Goal: Contribute content: Contribute content

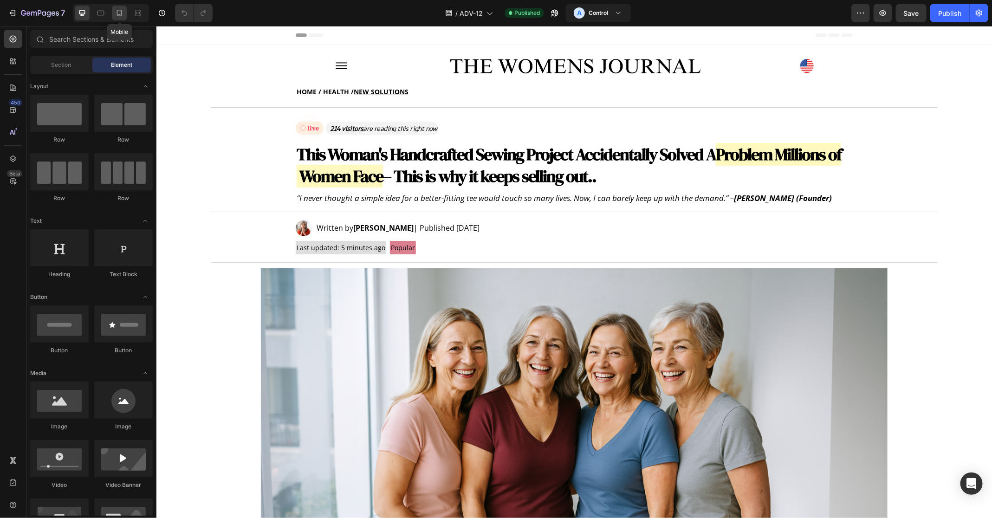
click at [121, 14] on icon at bounding box center [119, 12] width 9 height 9
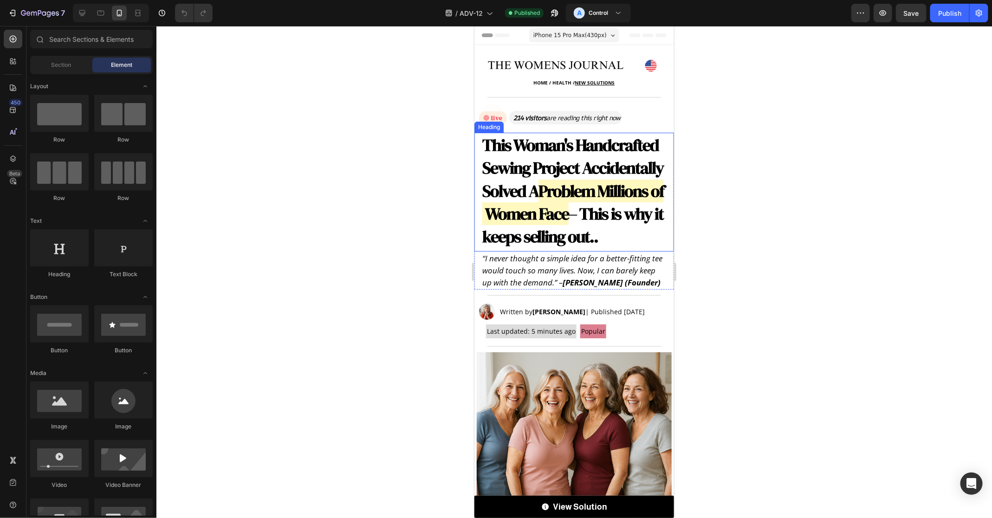
click at [566, 165] on strong "This Woman's Handcrafted Sewing Project Accidentally Solved A" at bounding box center [572, 167] width 181 height 69
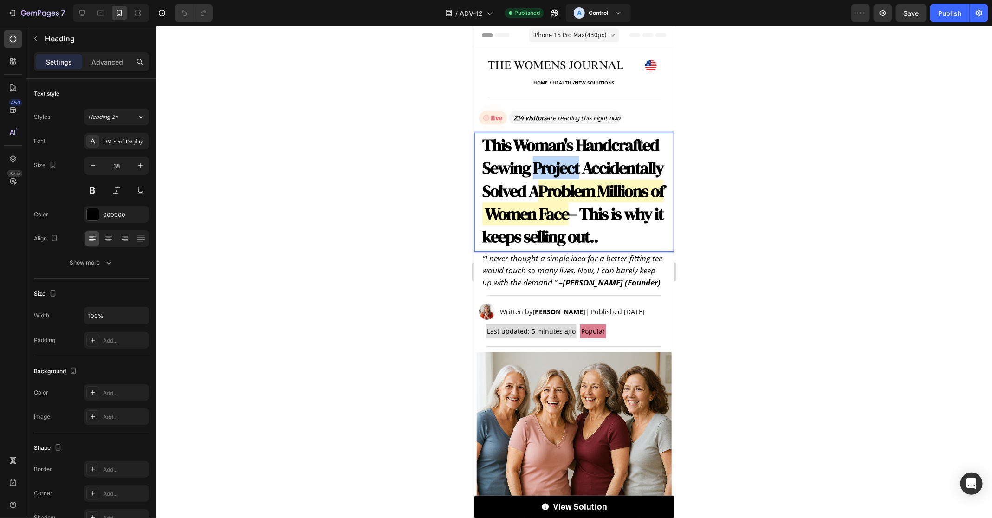
click at [556, 165] on strong "This Woman's Handcrafted Sewing Project Accidentally Solved A" at bounding box center [572, 167] width 181 height 69
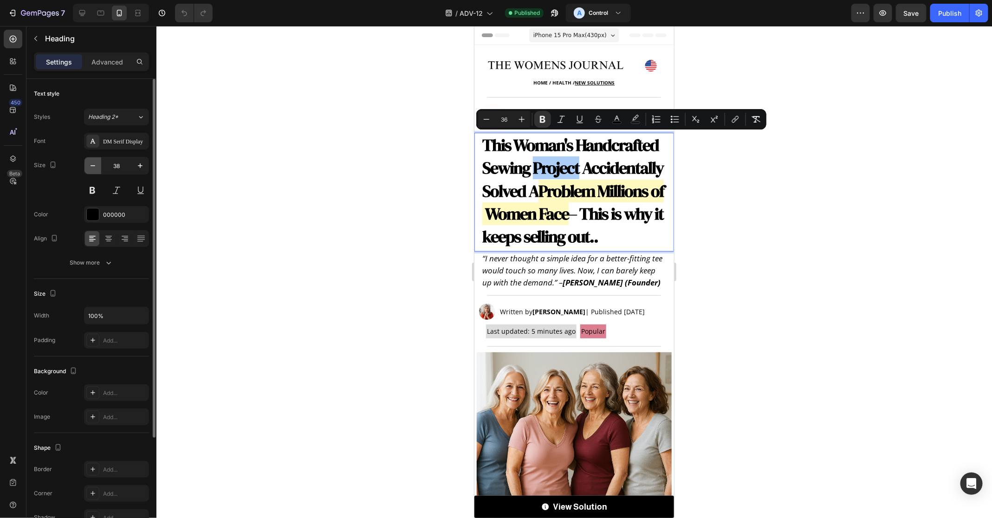
click at [92, 163] on icon "button" at bounding box center [92, 165] width 9 height 9
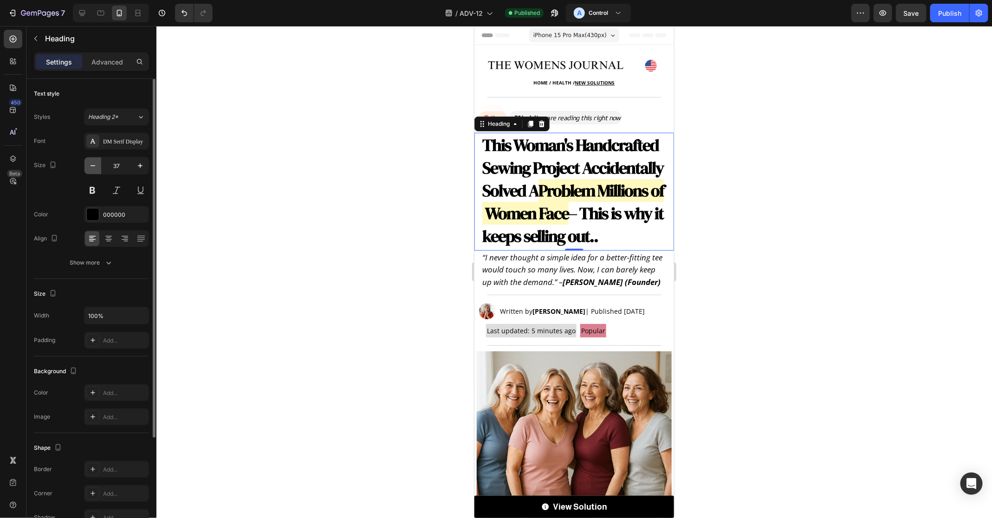
click at [92, 163] on icon "button" at bounding box center [92, 165] width 9 height 9
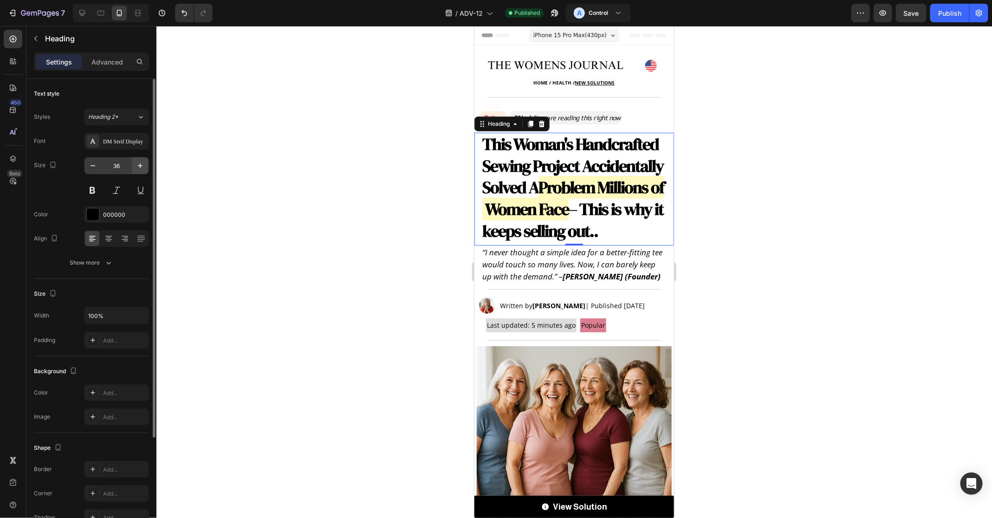
click at [134, 165] on button "button" at bounding box center [140, 165] width 17 height 17
type input "37"
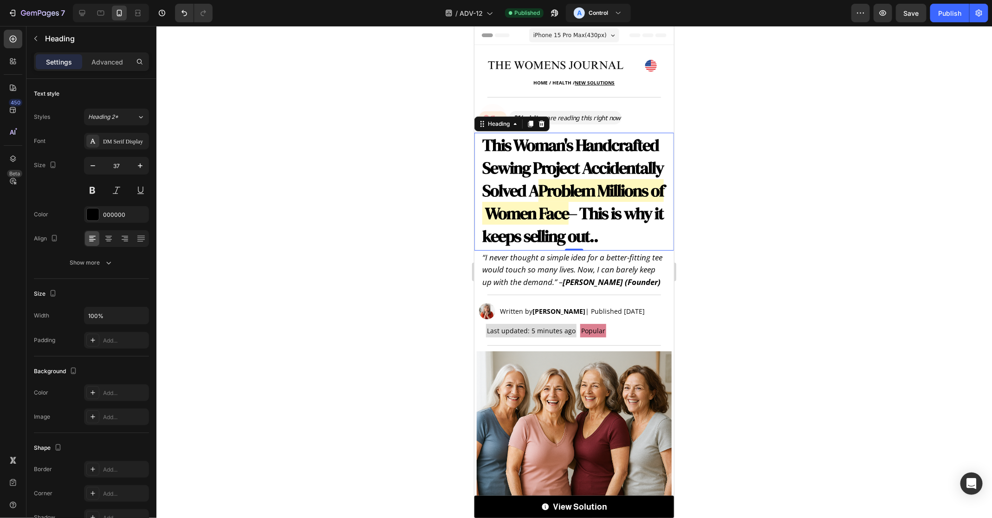
click at [525, 206] on strong "Problem Millions of Women Face" at bounding box center [572, 201] width 181 height 45
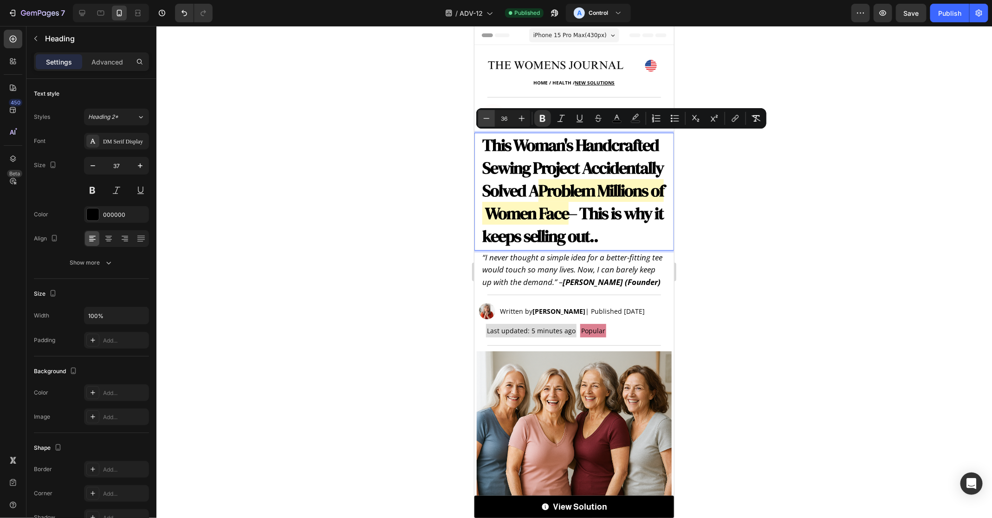
click at [485, 112] on button "Minus" at bounding box center [486, 118] width 17 height 17
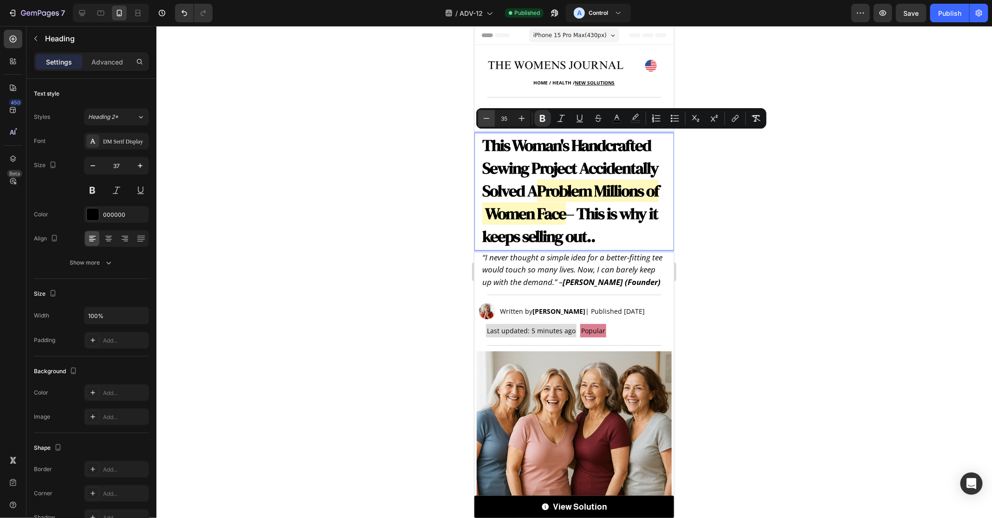
click at [485, 112] on button "Minus" at bounding box center [486, 118] width 17 height 17
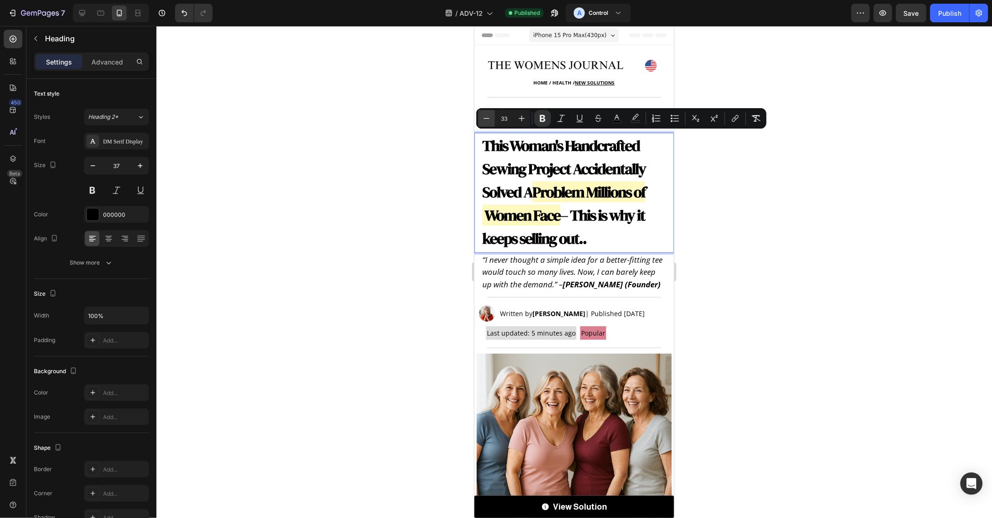
click at [485, 112] on button "Minus" at bounding box center [486, 118] width 17 height 17
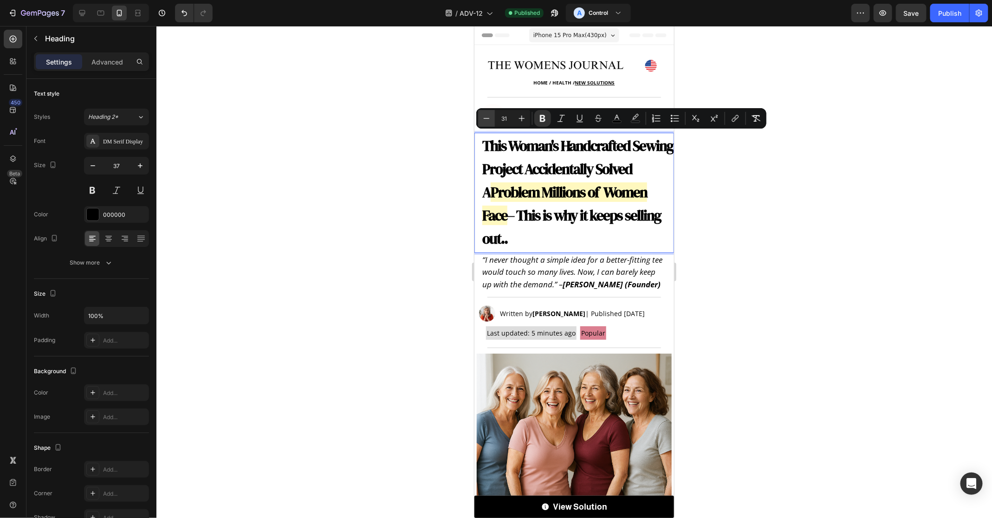
click at [485, 112] on button "Minus" at bounding box center [486, 118] width 17 height 17
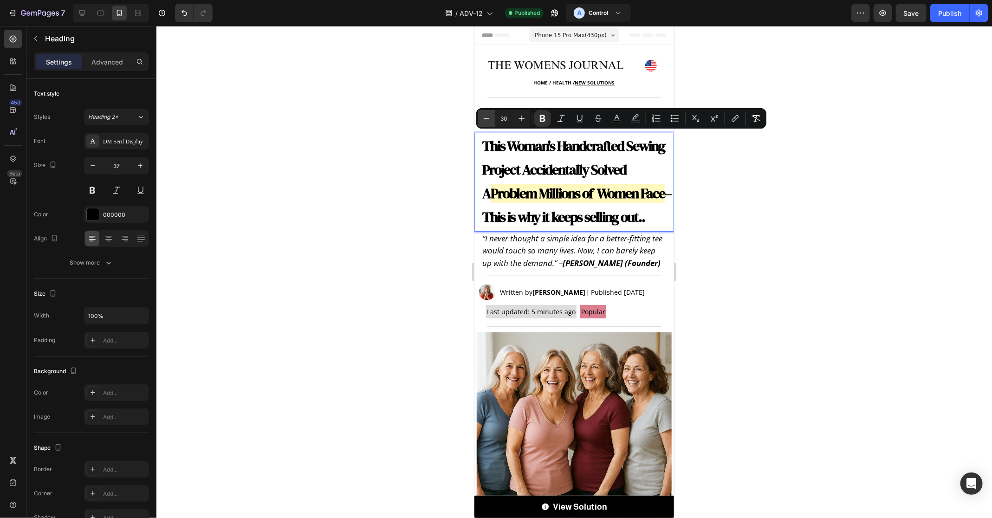
click at [485, 112] on button "Minus" at bounding box center [486, 118] width 17 height 17
click at [521, 119] on icon "Editor contextual toolbar" at bounding box center [521, 118] width 9 height 9
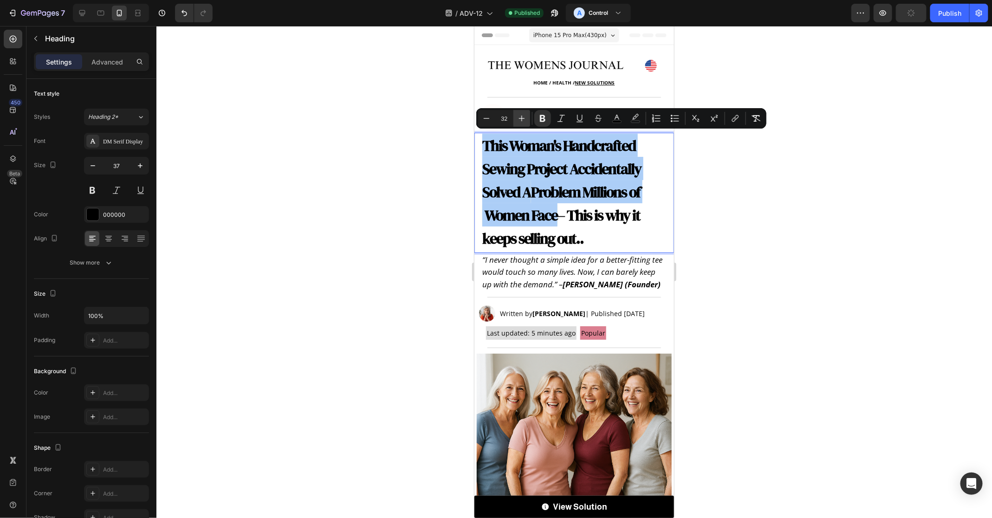
click at [521, 119] on icon "Editor contextual toolbar" at bounding box center [521, 118] width 9 height 9
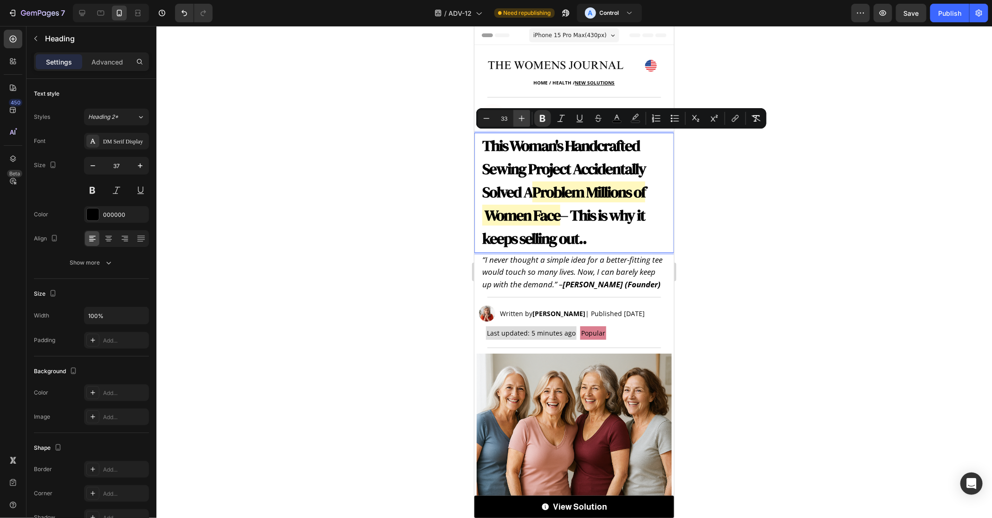
click at [521, 119] on icon "Editor contextual toolbar" at bounding box center [521, 118] width 9 height 9
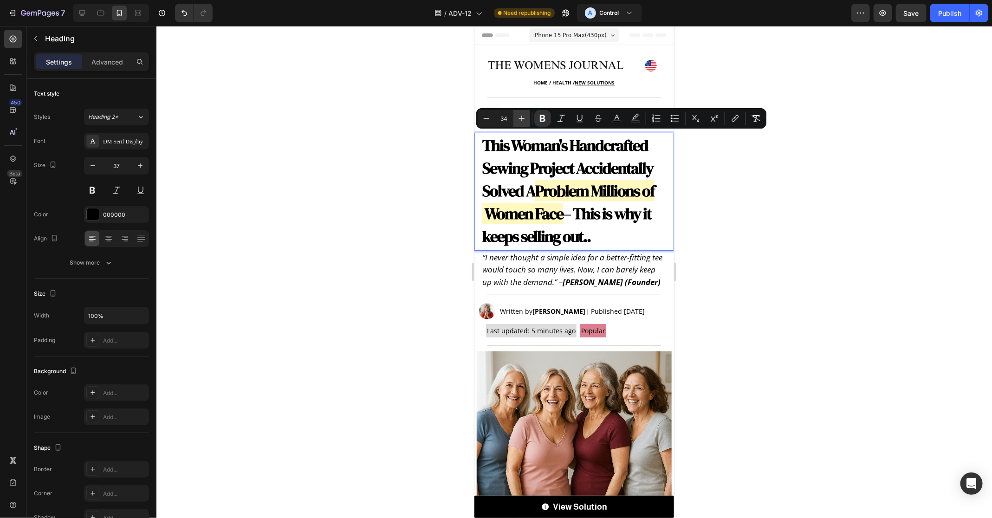
click at [521, 119] on icon "Editor contextual toolbar" at bounding box center [521, 118] width 9 height 9
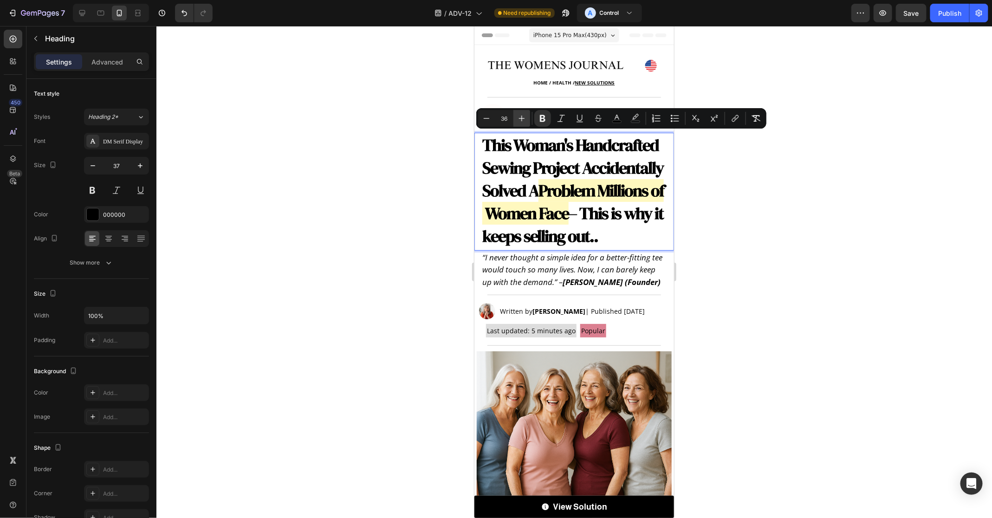
click at [521, 119] on icon "Editor contextual toolbar" at bounding box center [521, 118] width 9 height 9
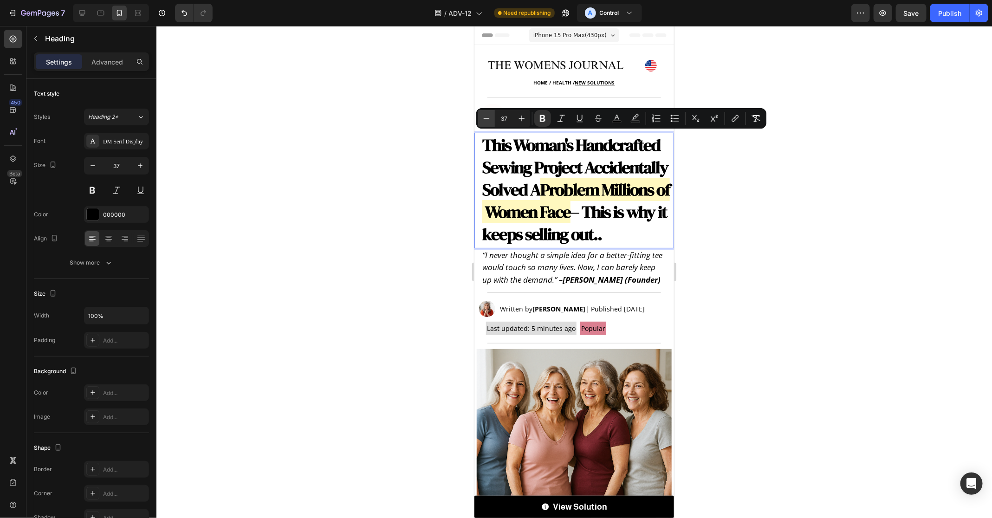
click at [490, 121] on icon "Editor contextual toolbar" at bounding box center [486, 118] width 9 height 9
type input "36"
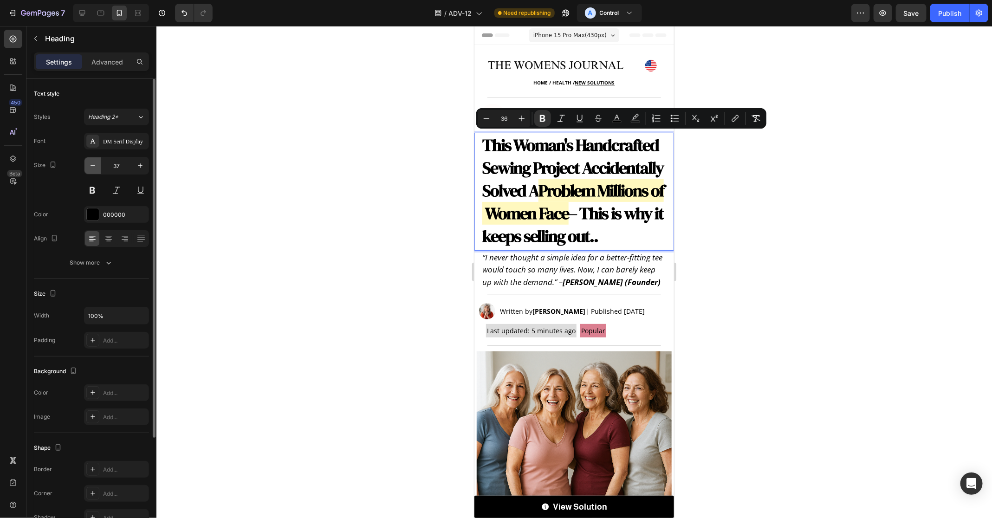
click at [95, 170] on icon "button" at bounding box center [92, 165] width 9 height 9
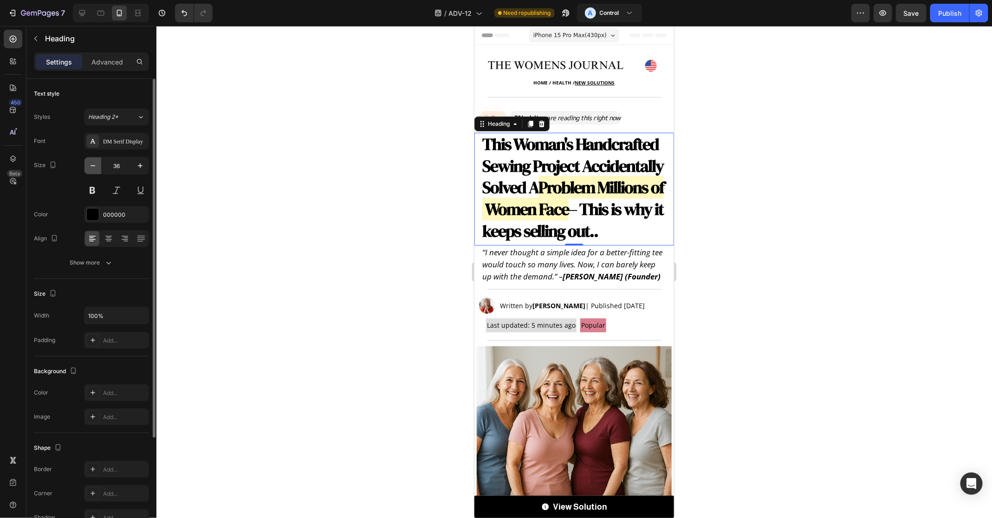
click at [95, 170] on icon "button" at bounding box center [92, 165] width 9 height 9
type input "35"
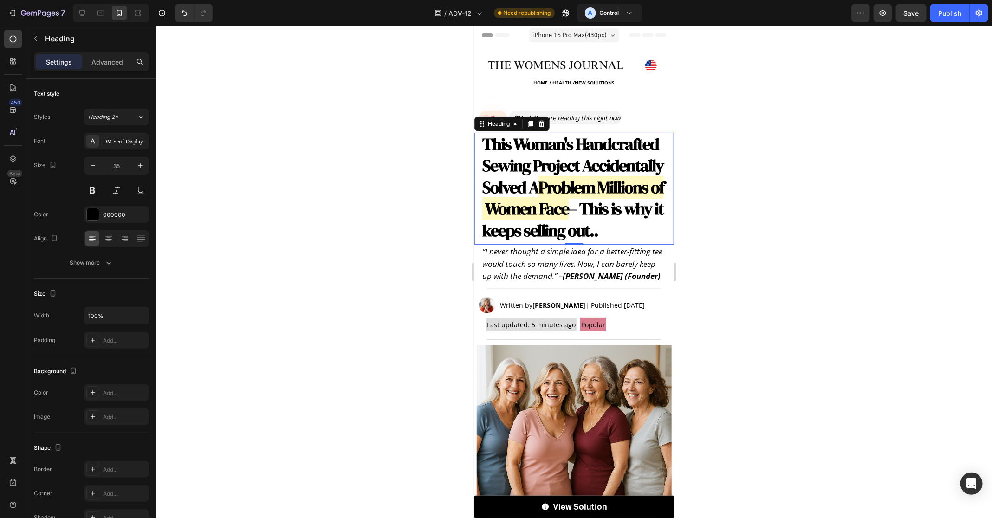
click at [249, 181] on div at bounding box center [573, 272] width 835 height 492
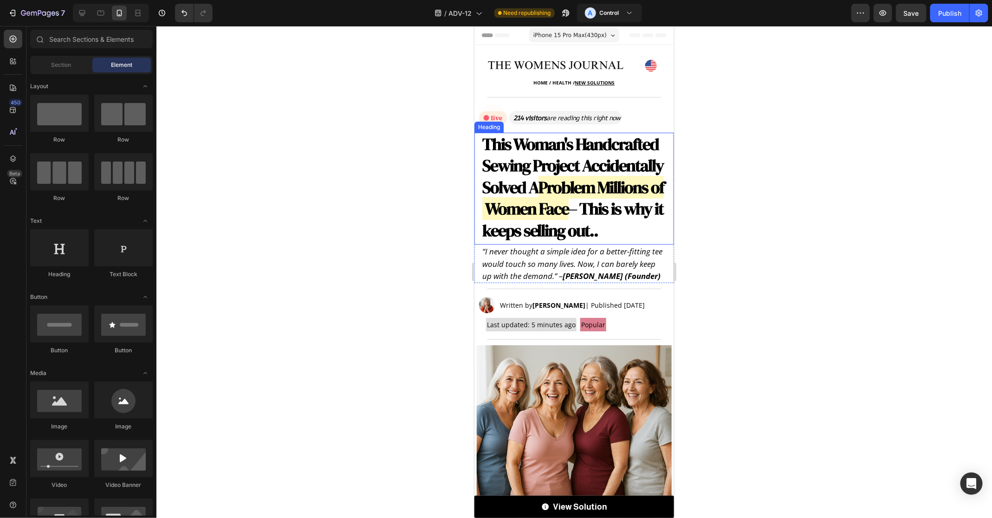
click at [596, 168] on strong "This Woman's Handcrafted Sewing Project Accidentally Solved A" at bounding box center [572, 165] width 181 height 66
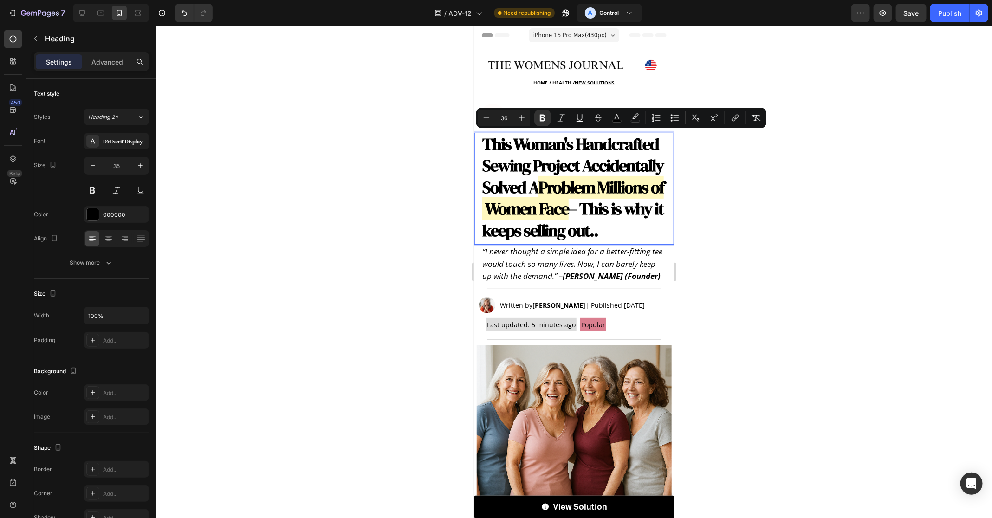
click at [802, 269] on div at bounding box center [573, 272] width 835 height 492
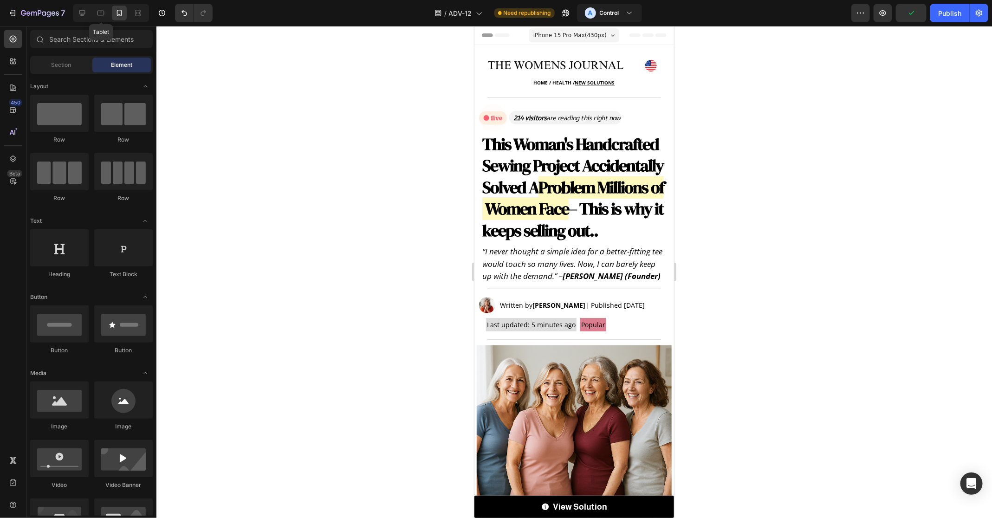
click at [90, 10] on div "Tablet" at bounding box center [111, 13] width 76 height 19
click at [82, 13] on icon at bounding box center [81, 12] width 9 height 9
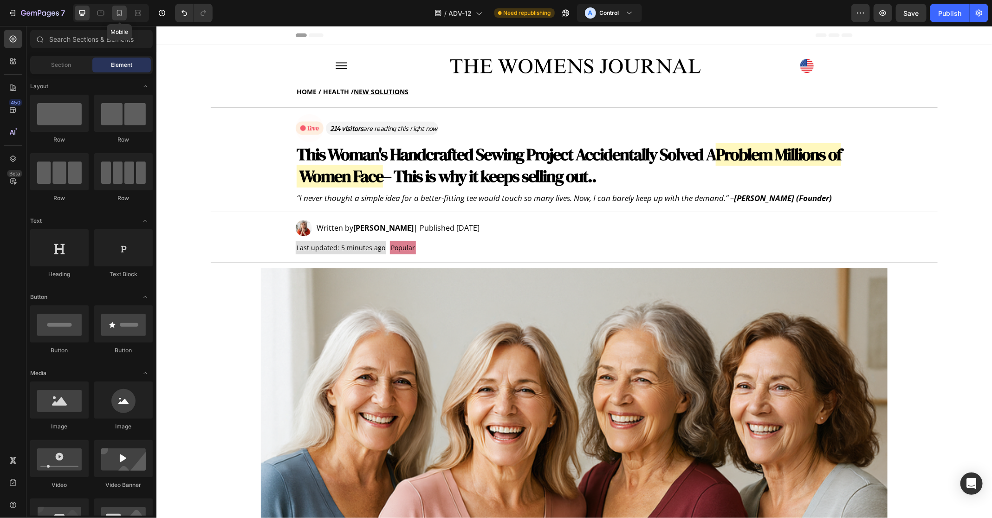
click at [116, 19] on div at bounding box center [119, 13] width 15 height 15
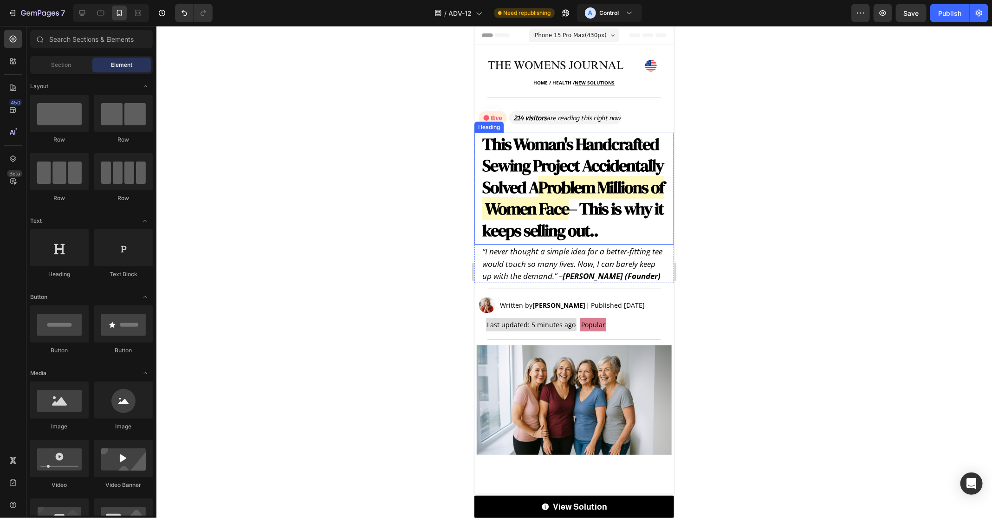
click at [504, 163] on strong "This Woman's Handcrafted Sewing Project Accidentally Solved A" at bounding box center [572, 165] width 181 height 66
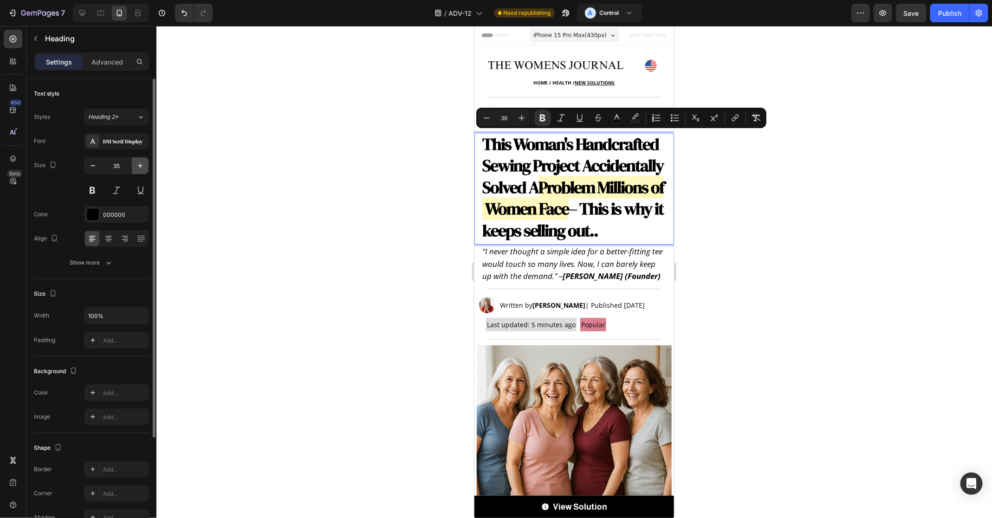
click at [138, 163] on icon "button" at bounding box center [139, 165] width 9 height 9
type input "36"
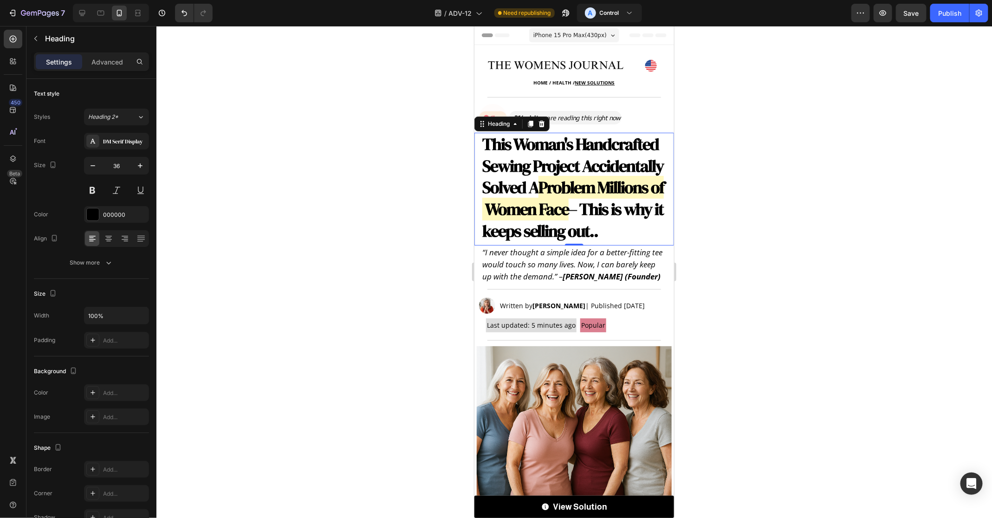
click at [582, 197] on strong "Problem Millions of Women Face" at bounding box center [572, 197] width 181 height 45
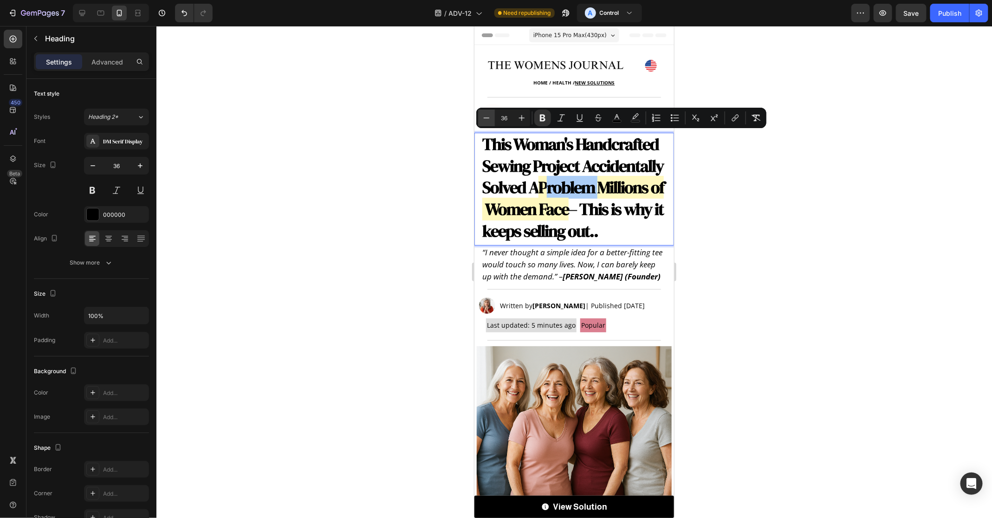
click at [482, 119] on icon "Editor contextual toolbar" at bounding box center [486, 117] width 9 height 9
type input "35"
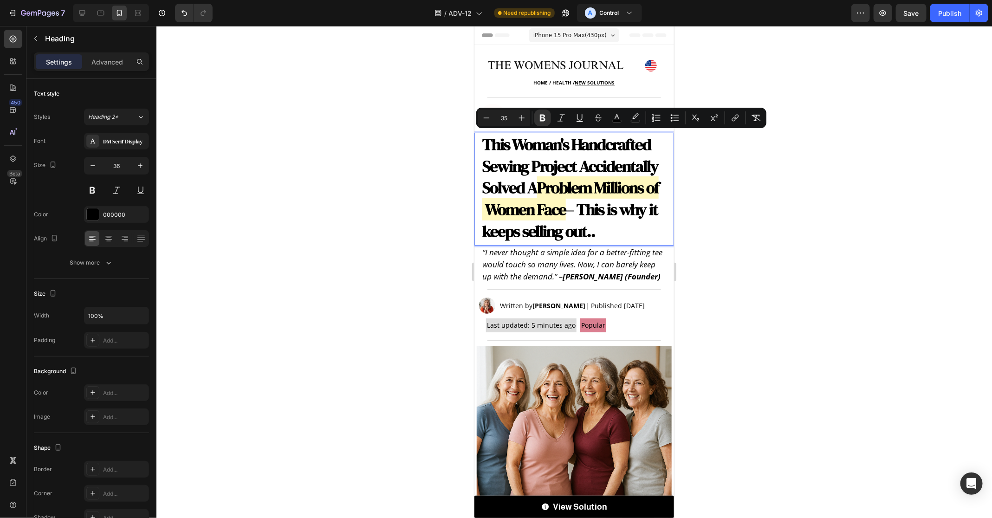
click at [883, 276] on div at bounding box center [573, 272] width 835 height 492
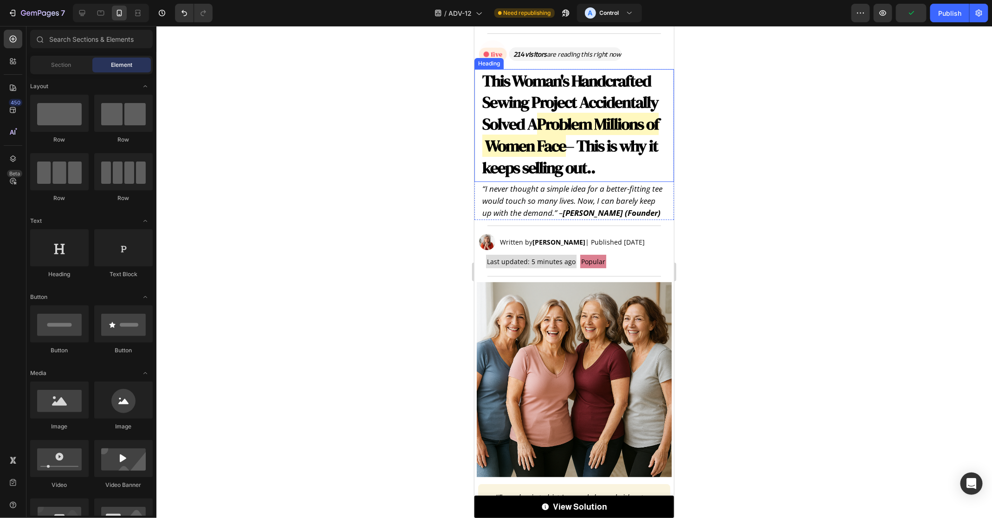
scroll to position [64, 0]
click at [489, 200] on icon "“I never thought a simple idea for a better-fitting tee would touch so many liv…" at bounding box center [572, 199] width 180 height 35
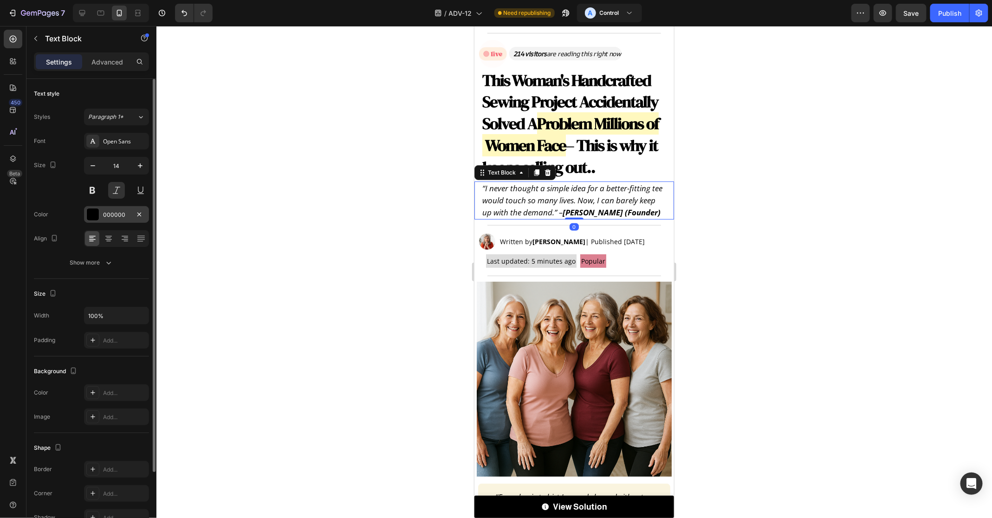
click at [117, 217] on div "000000" at bounding box center [116, 215] width 27 height 8
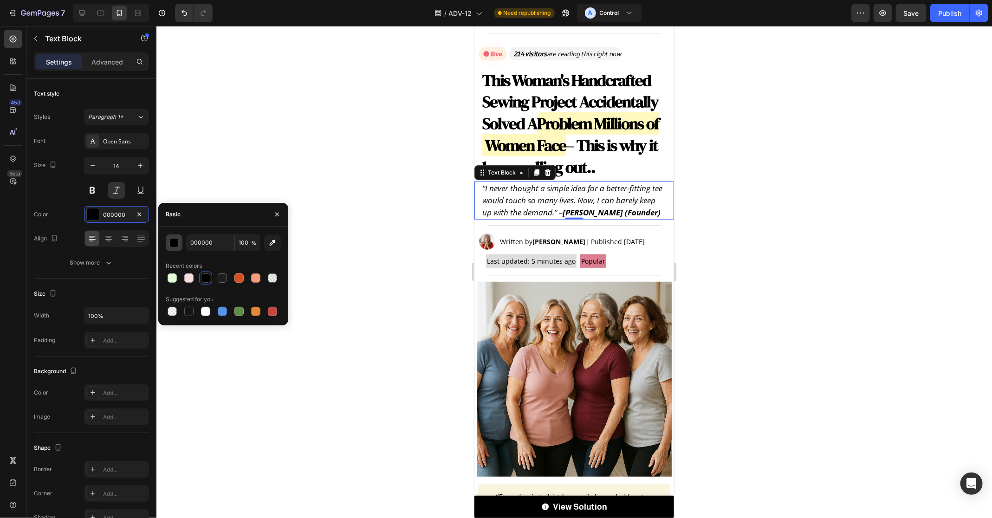
click at [174, 245] on div "button" at bounding box center [174, 242] width 9 height 9
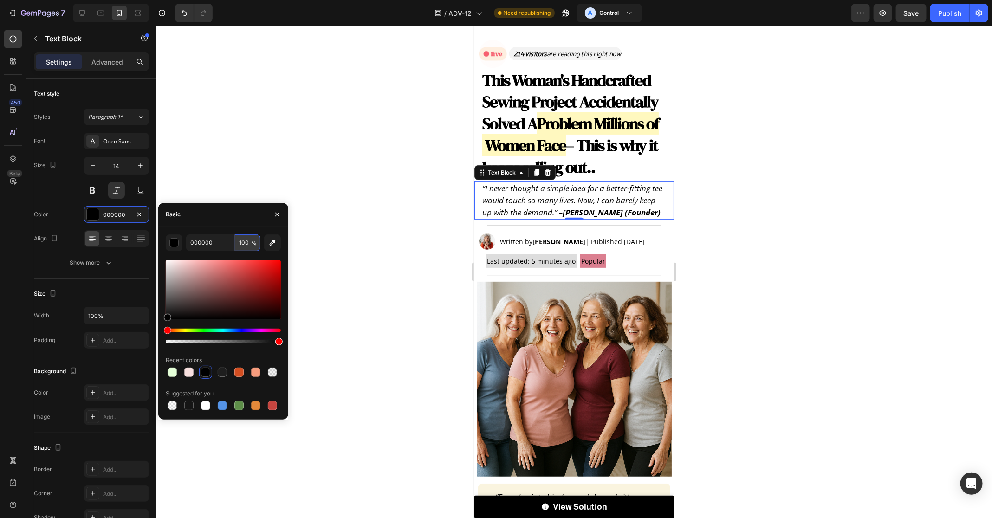
click at [257, 239] on input "100" at bounding box center [248, 242] width 26 height 17
click at [241, 211] on div "Basic" at bounding box center [223, 215] width 130 height 24
click at [521, 213] on icon "“I never thought a simple idea for a better-fitting tee would touch so many liv…" at bounding box center [572, 199] width 180 height 35
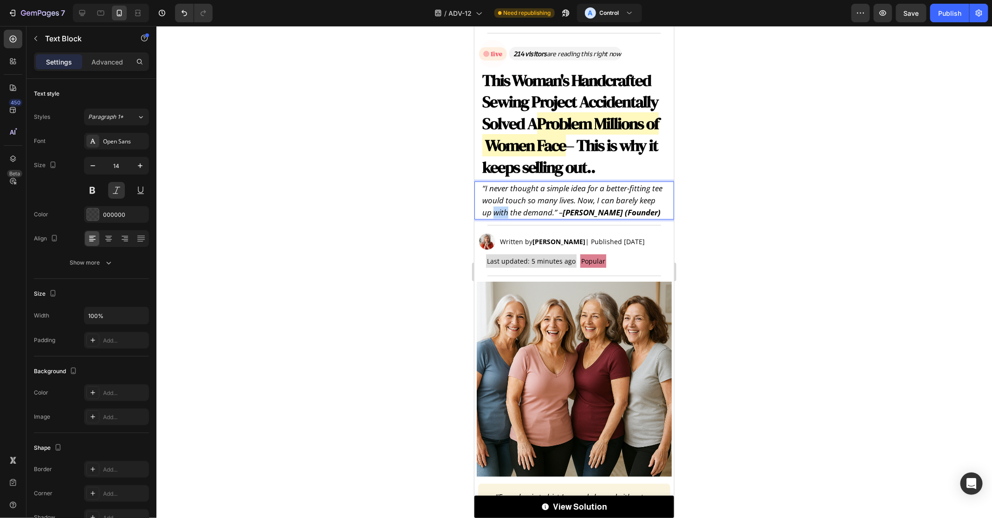
click at [521, 213] on icon "“I never thought a simple idea for a better-fitting tee would touch so many liv…" at bounding box center [572, 199] width 180 height 35
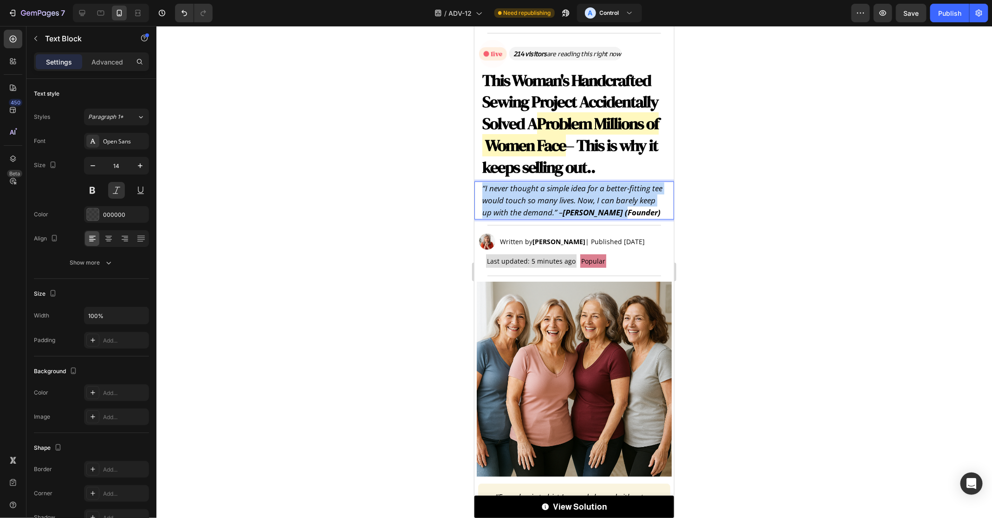
click at [521, 213] on icon "“I never thought a simple idea for a better-fitting tee would touch so many liv…" at bounding box center [572, 199] width 180 height 35
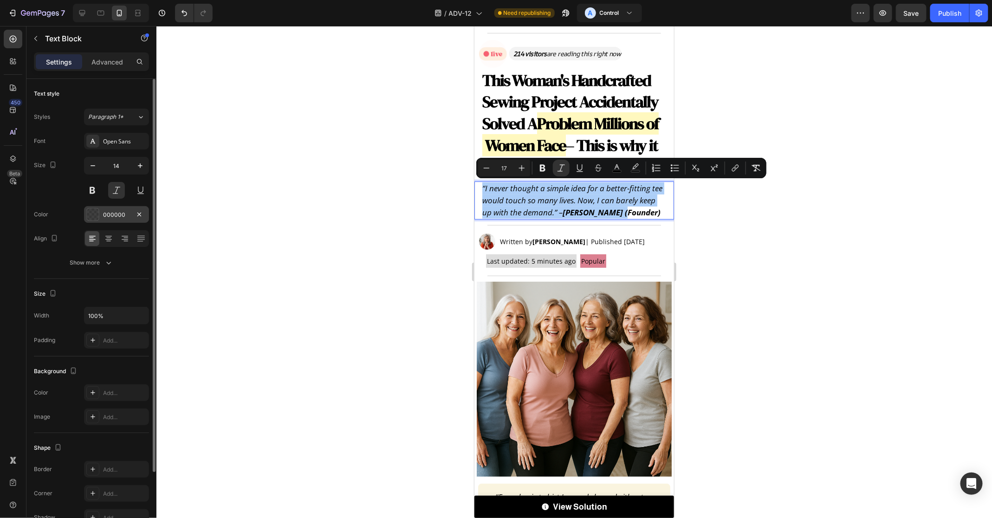
click at [126, 213] on div "000000" at bounding box center [116, 215] width 27 height 8
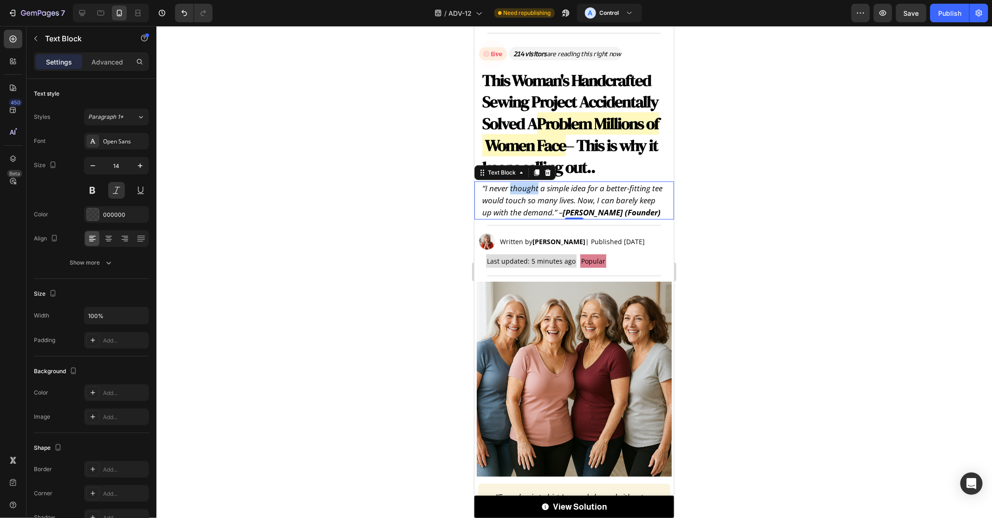
click at [513, 190] on icon "“I never thought a simple idea for a better-fitting tee would touch so many liv…" at bounding box center [572, 199] width 180 height 35
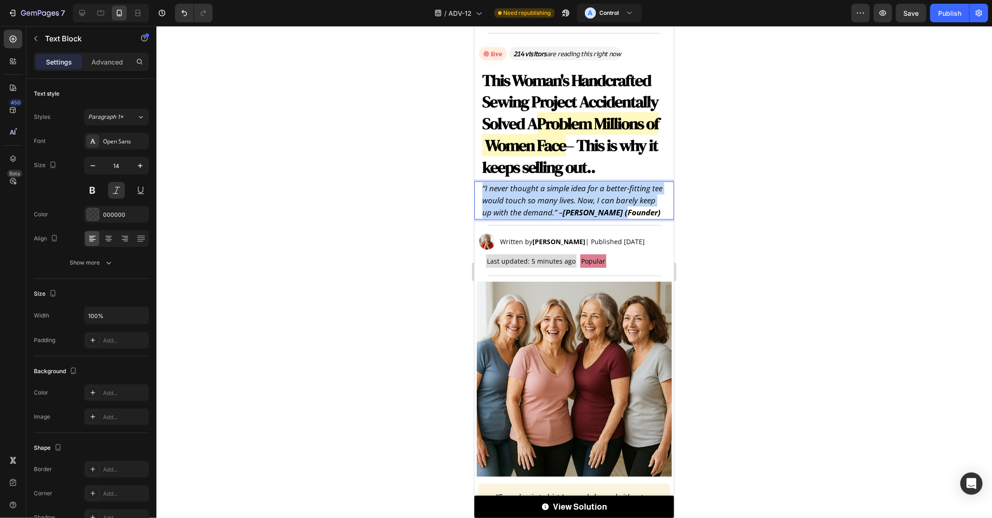
click at [513, 190] on icon "“I never thought a simple idea for a better-fitting tee would touch so many liv…" at bounding box center [572, 199] width 180 height 35
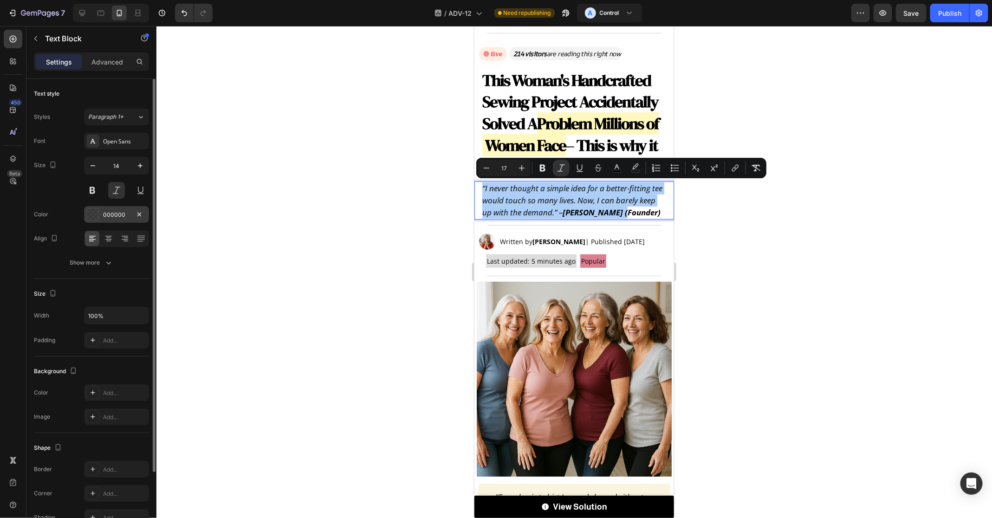
click at [110, 215] on div "000000" at bounding box center [116, 215] width 27 height 8
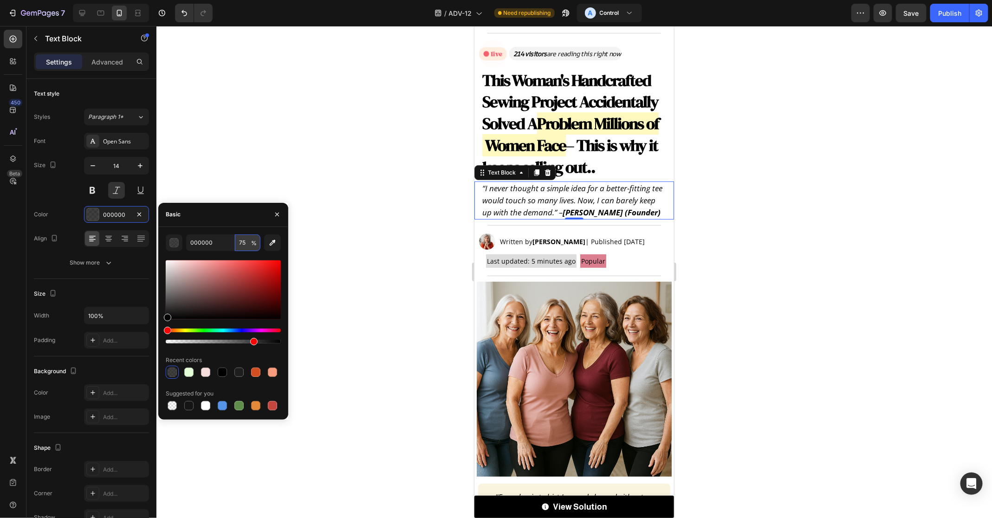
click at [240, 244] on input "75" at bounding box center [248, 242] width 26 height 17
type input "5"
type input "45"
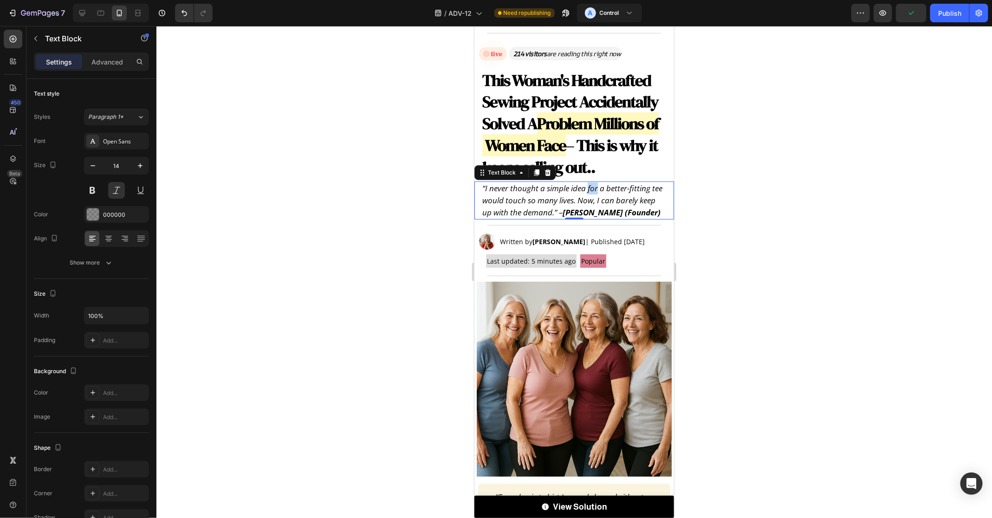
click at [591, 193] on p "“I never thought a simple idea for a better-fitting tee would touch so many liv…" at bounding box center [574, 200] width 184 height 37
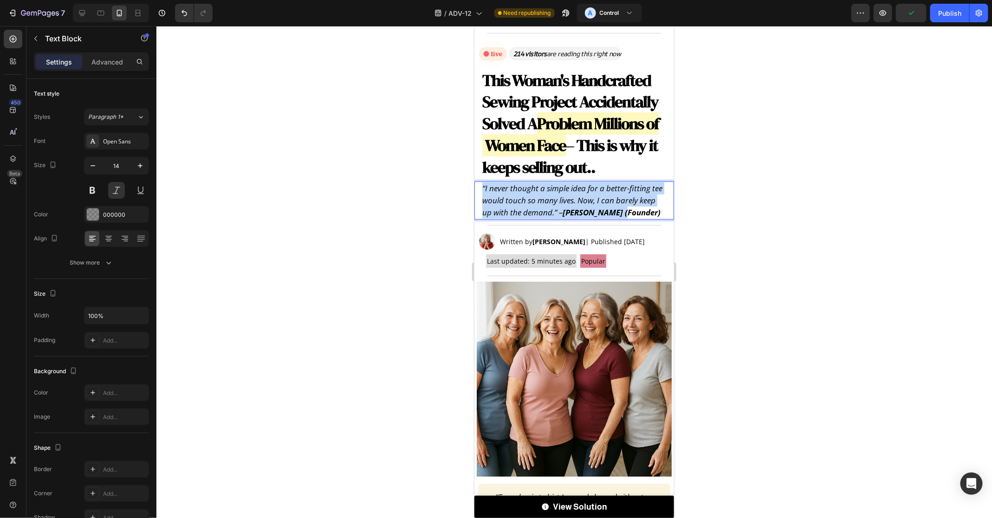
click at [591, 193] on p "“I never thought a simple idea for a better-fitting tee would touch so many liv…" at bounding box center [574, 200] width 184 height 37
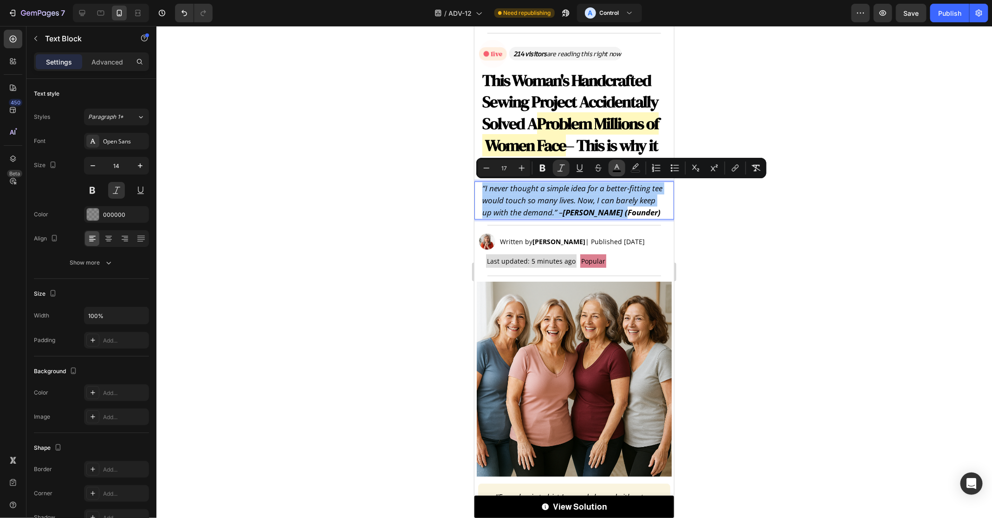
click at [612, 166] on icon "Editor contextual toolbar" at bounding box center [616, 167] width 9 height 9
type input "000000"
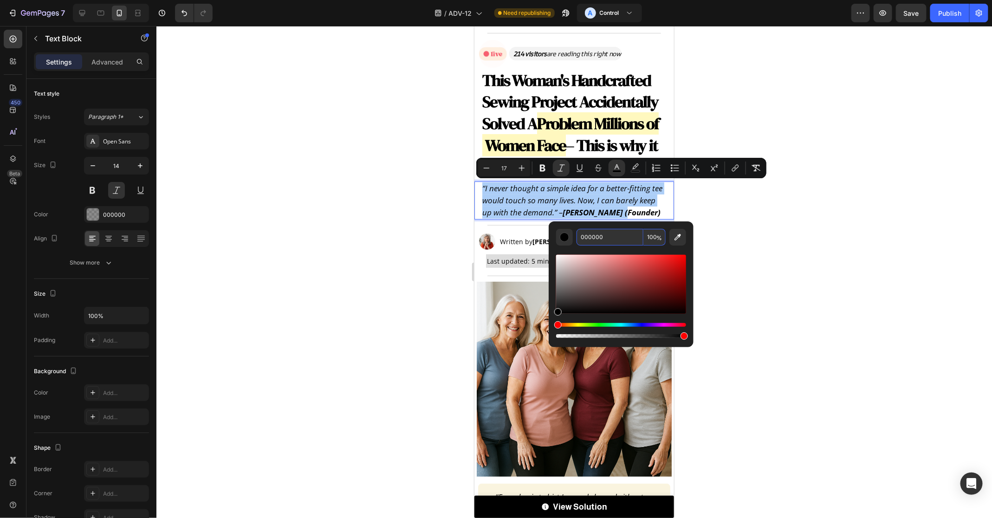
click at [650, 238] on input "100" at bounding box center [654, 237] width 22 height 17
type input "55"
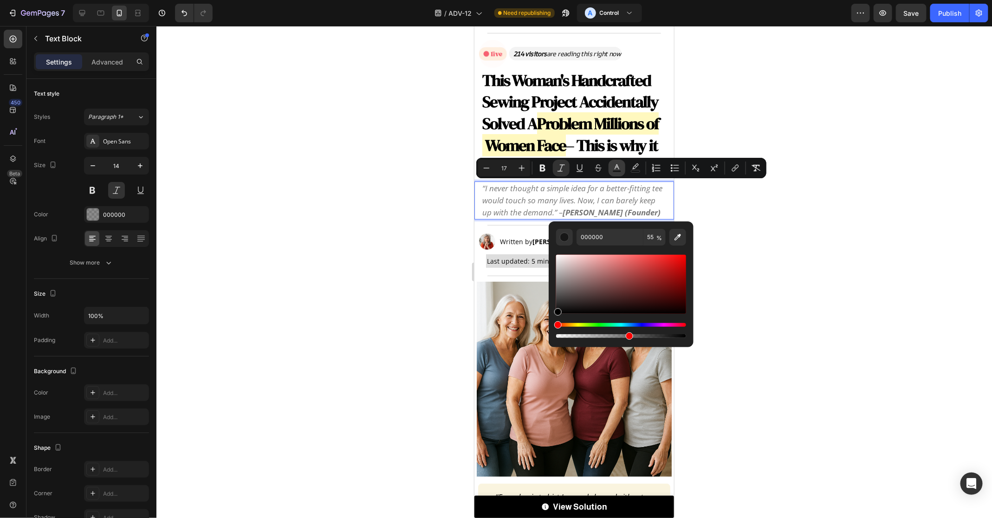
click at [617, 166] on icon "Editor contextual toolbar" at bounding box center [616, 167] width 9 height 9
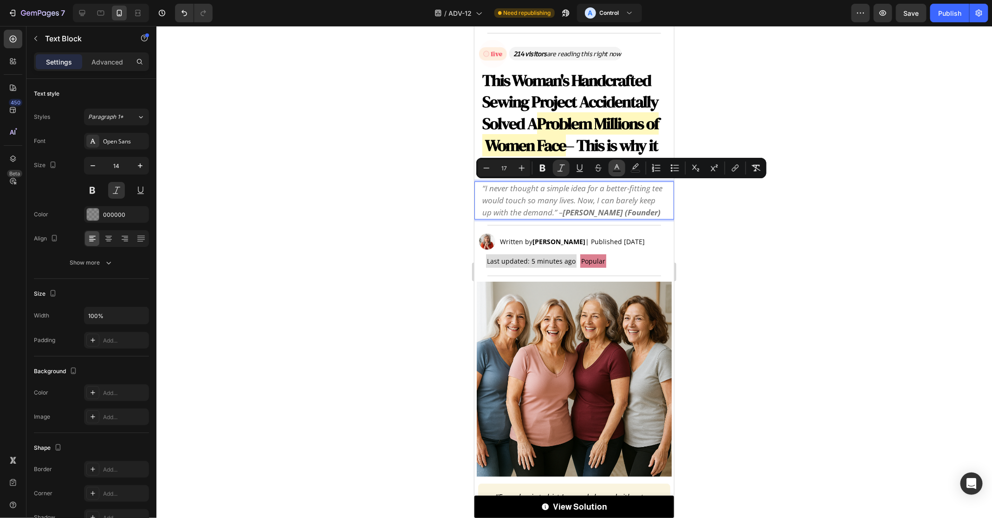
click at [617, 166] on icon "Editor contextual toolbar" at bounding box center [616, 167] width 9 height 9
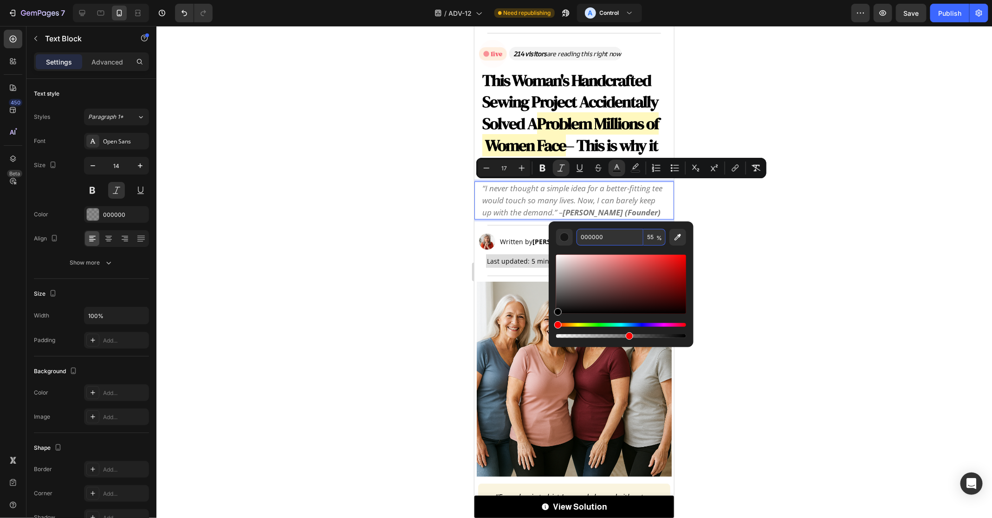
click at [657, 237] on span "%" at bounding box center [659, 238] width 6 height 10
click at [651, 238] on input "55" at bounding box center [654, 237] width 22 height 17
click at [658, 241] on span "%" at bounding box center [659, 238] width 6 height 10
click at [655, 239] on input "100" at bounding box center [654, 237] width 22 height 17
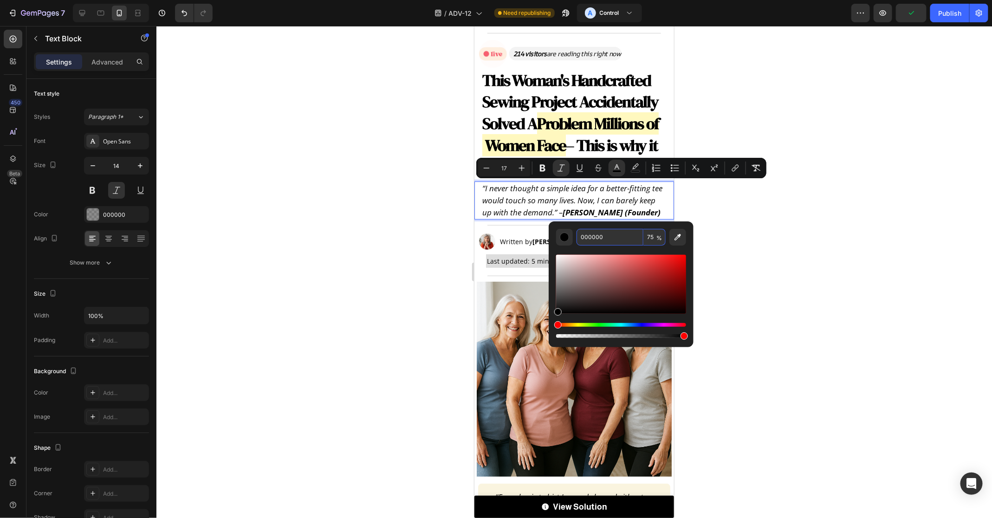
type input "75"
click at [762, 238] on div at bounding box center [573, 272] width 835 height 492
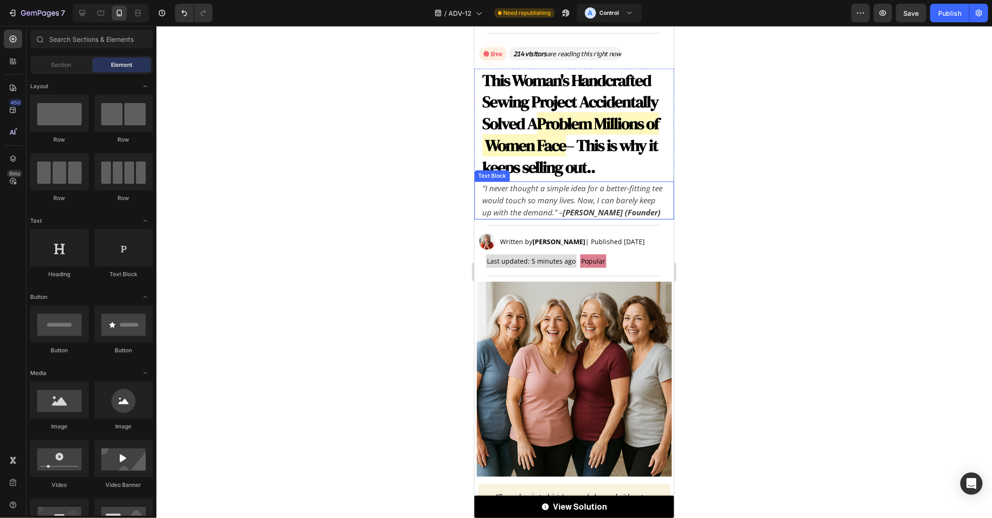
click at [558, 198] on icon "“I never thought a simple idea for a better-fitting tee would touch so many liv…" at bounding box center [572, 199] width 180 height 35
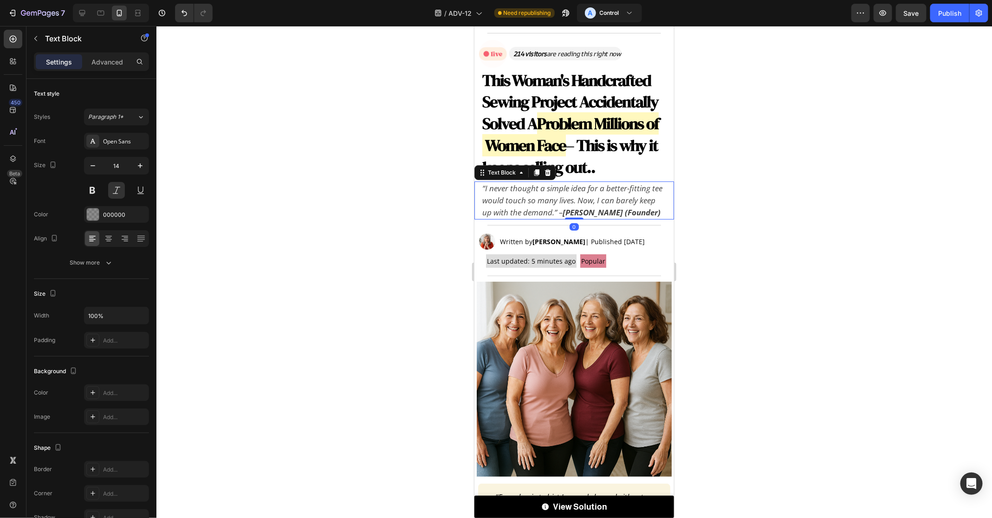
click at [105, 69] on div "Settings Advanced" at bounding box center [91, 61] width 115 height 19
click at [118, 71] on div "Settings Advanced" at bounding box center [91, 65] width 130 height 26
click at [111, 60] on p "Advanced" at bounding box center [107, 62] width 32 height 10
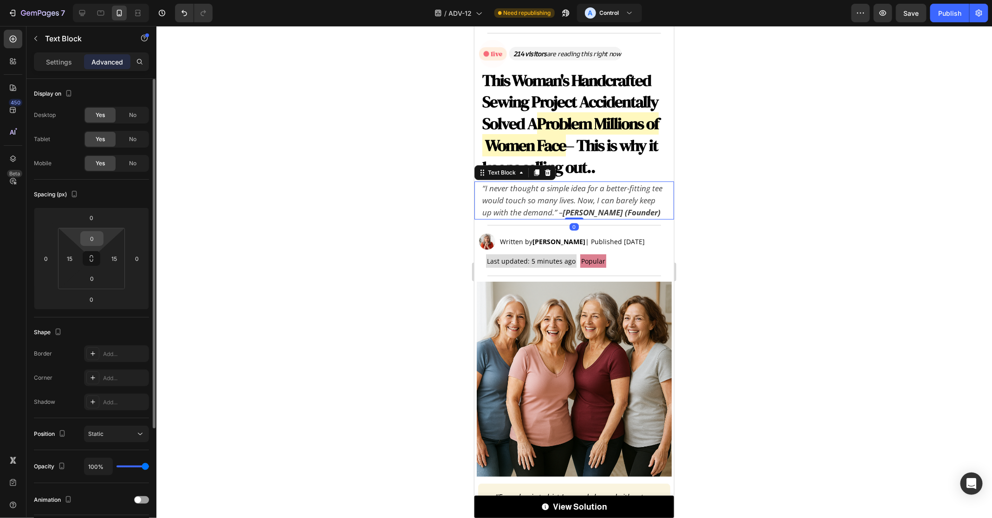
click at [90, 233] on input "0" at bounding box center [92, 239] width 19 height 14
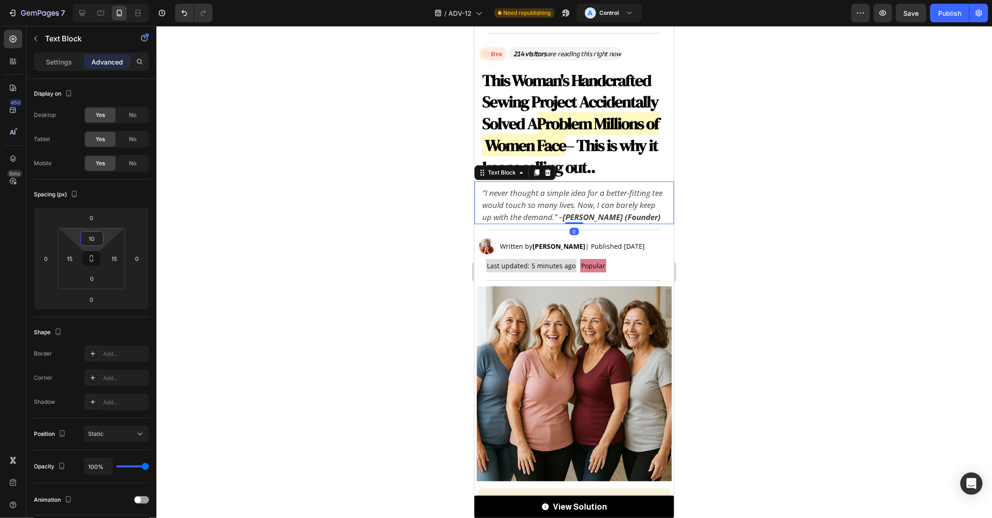
type input "1"
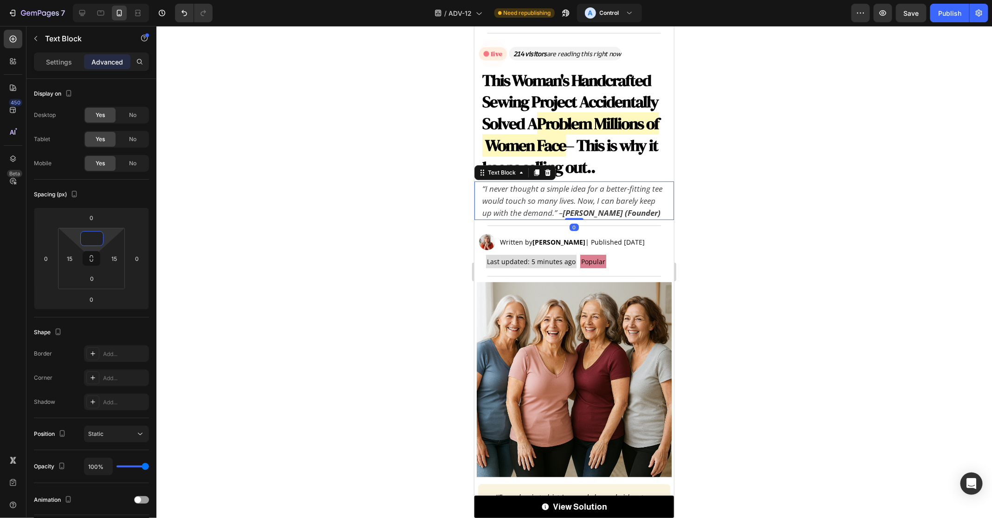
type input "5"
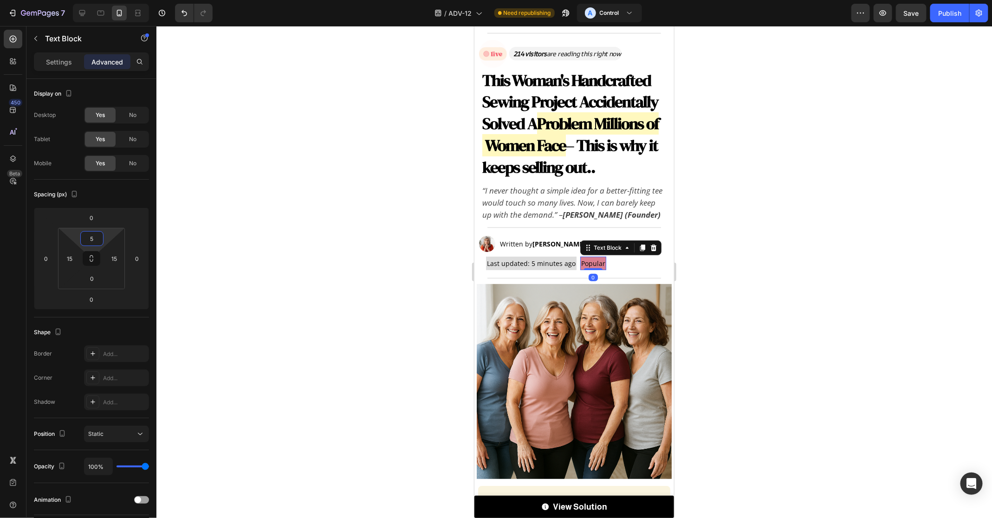
click at [605, 267] on span "Popular" at bounding box center [592, 262] width 24 height 9
click at [535, 242] on strong "[PERSON_NAME]" at bounding box center [558, 243] width 53 height 9
click at [548, 246] on strong "[PERSON_NAME]" at bounding box center [558, 243] width 53 height 9
click at [537, 248] on p "Written by [PERSON_NAME] | Published [DATE]" at bounding box center [572, 244] width 147 height 12
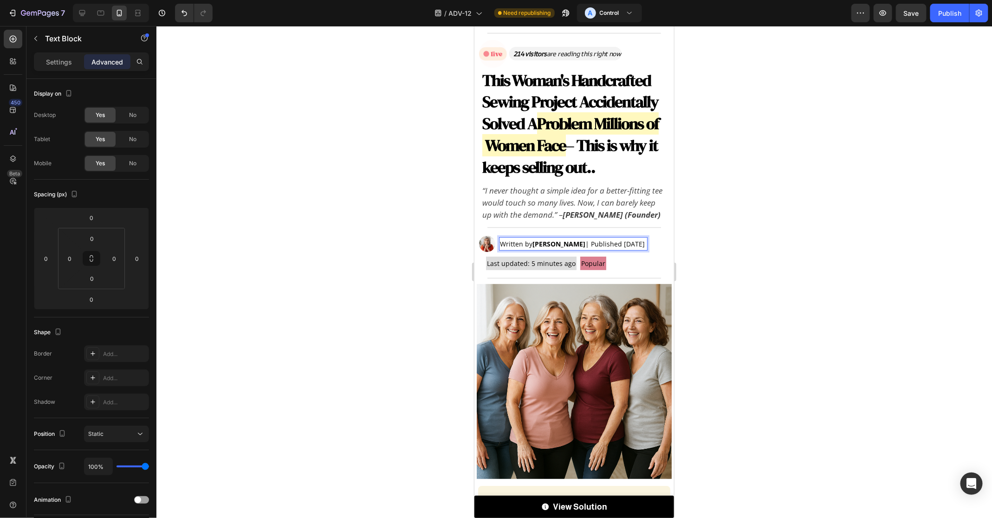
click at [736, 321] on div at bounding box center [573, 272] width 835 height 492
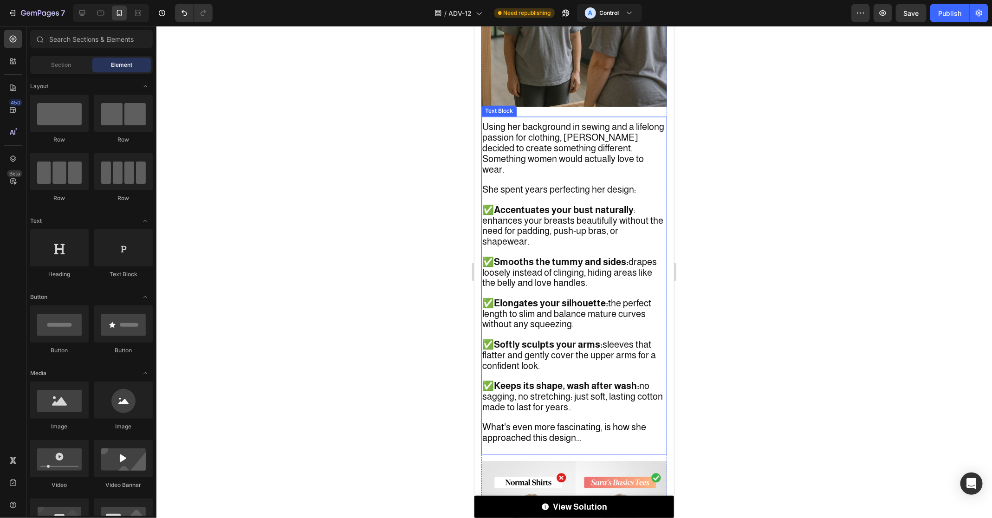
scroll to position [968, 0]
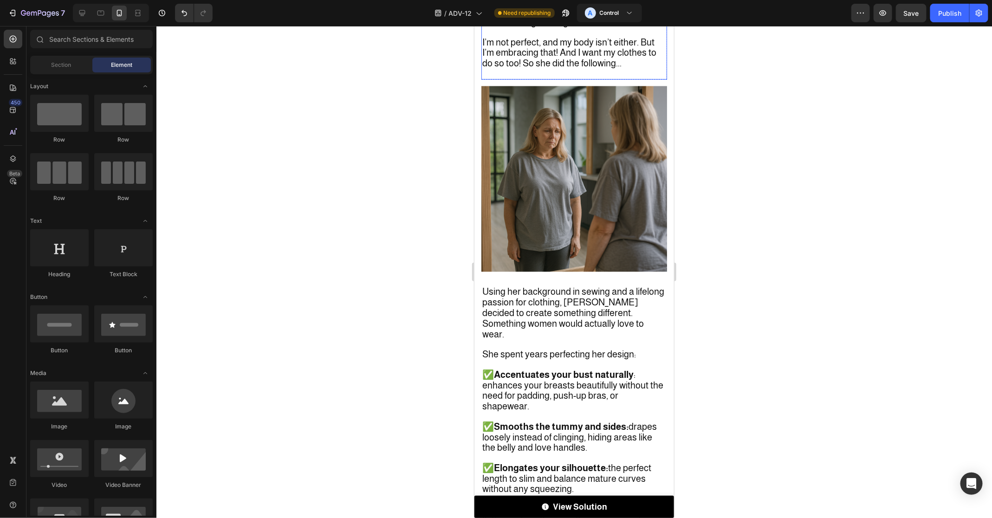
click at [579, 68] on span "I’m not perfect, and my body isn’t either. But I’m embracing that! And I want m…" at bounding box center [569, 53] width 174 height 32
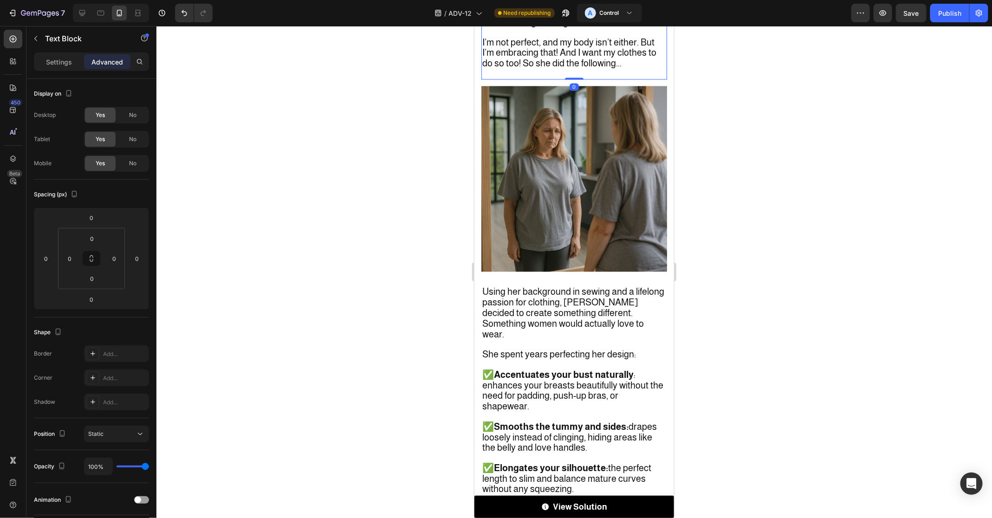
click at [525, 68] on span "I’m not perfect, and my body isn’t either. But I’m embracing that! And I want m…" at bounding box center [569, 53] width 174 height 32
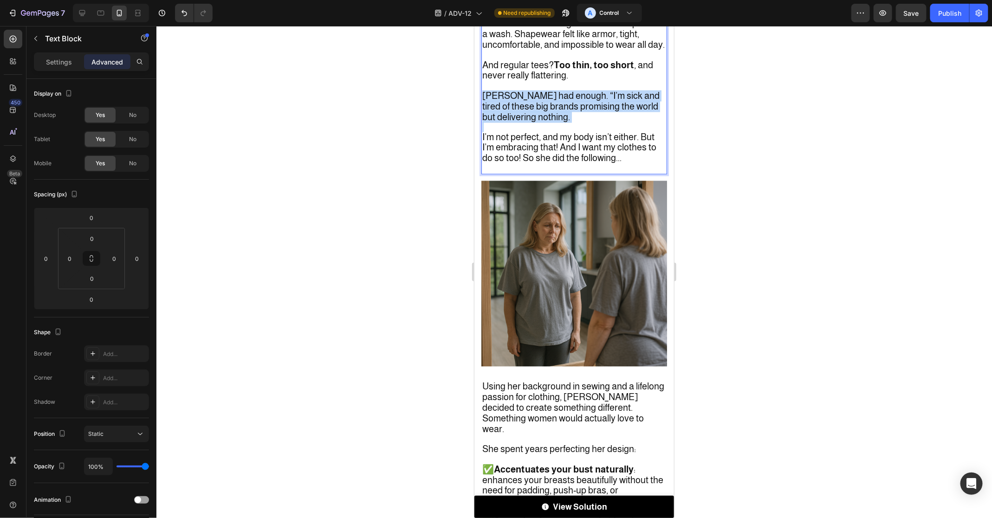
click at [525, 174] on div "[PERSON_NAME] never set out to start a fashion brand. She wasn’t a designer or …" at bounding box center [574, 12] width 186 height 323
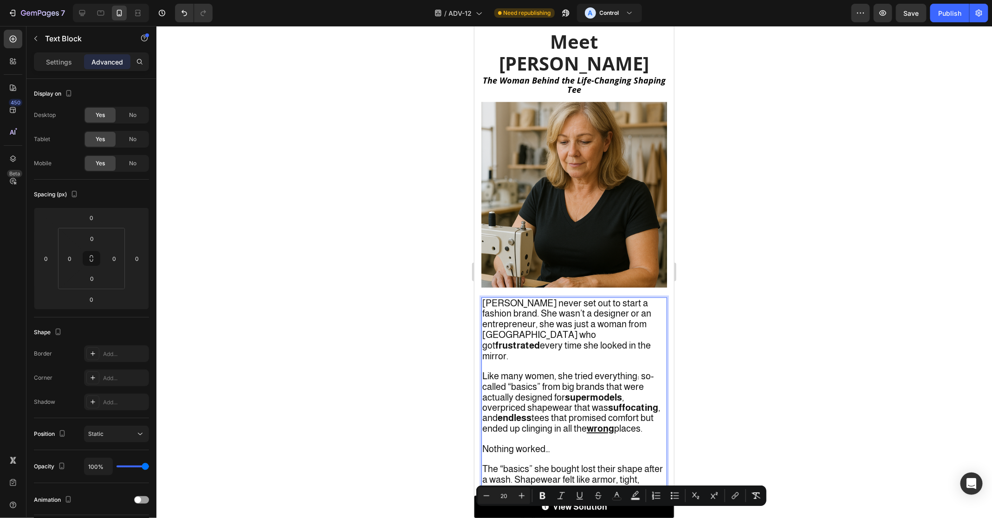
scroll to position [836, 0]
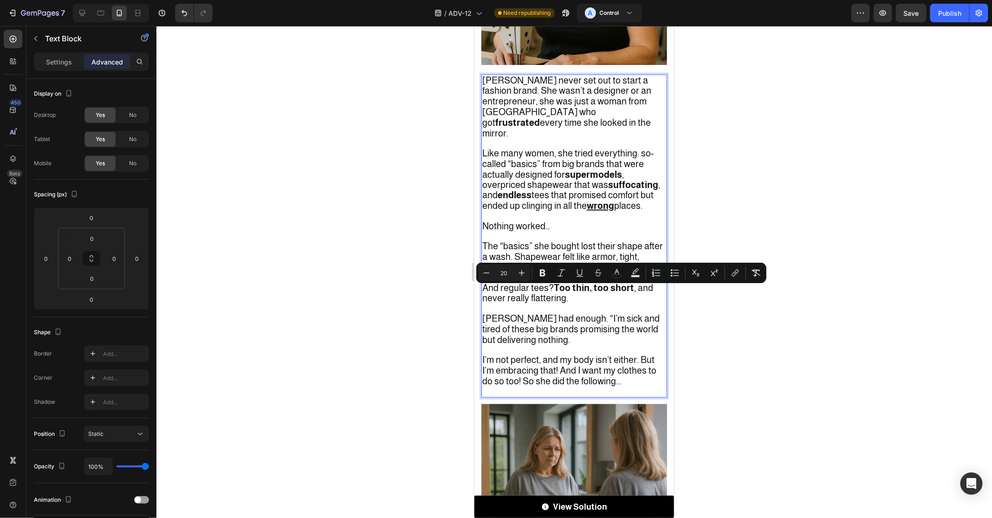
click at [572, 355] on span "I’m not perfect, and my body isn’t either. But I’m embracing that! And I want m…" at bounding box center [569, 371] width 174 height 32
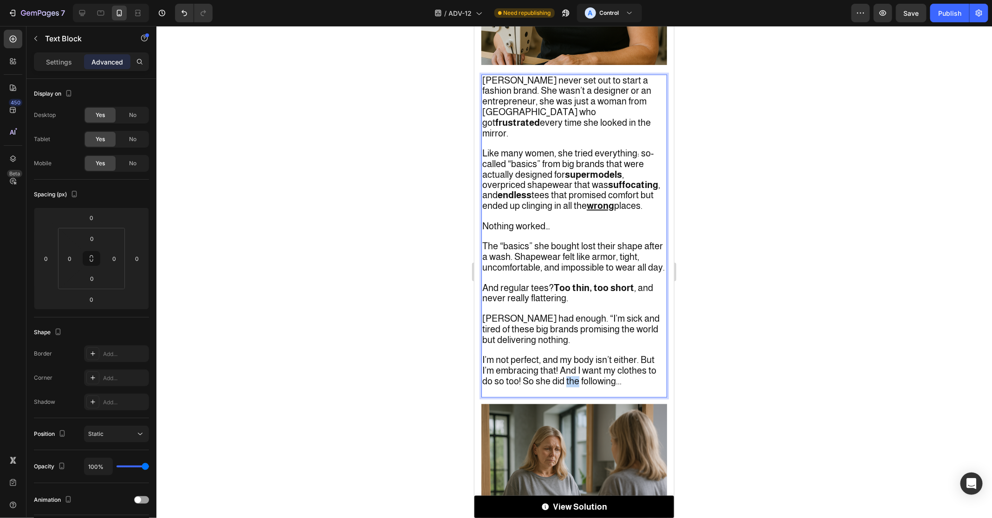
click at [572, 355] on span "I’m not perfect, and my body isn’t either. But I’m embracing that! And I want m…" at bounding box center [569, 371] width 174 height 32
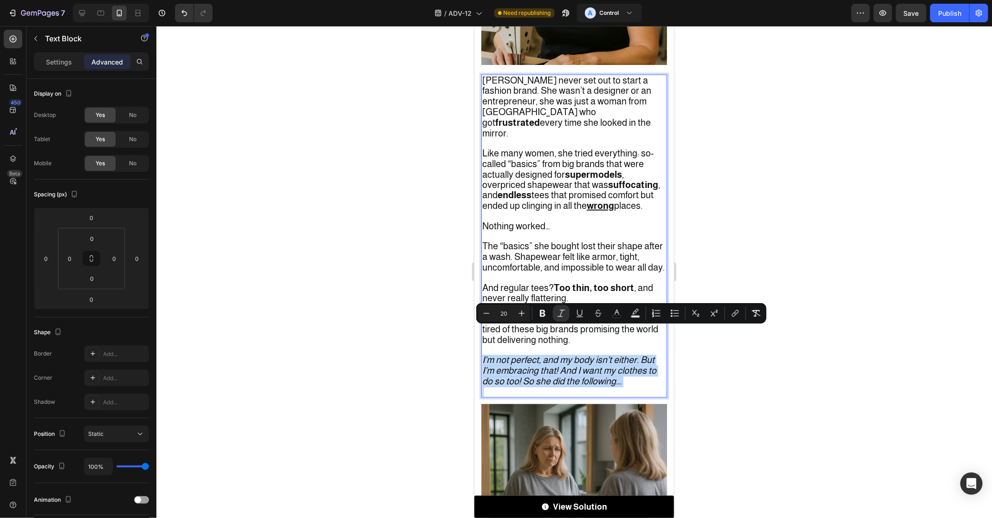
click at [519, 355] on icon "I’m not perfect, and my body isn’t either. But I’m embracing that! And I want m…" at bounding box center [569, 371] width 174 height 32
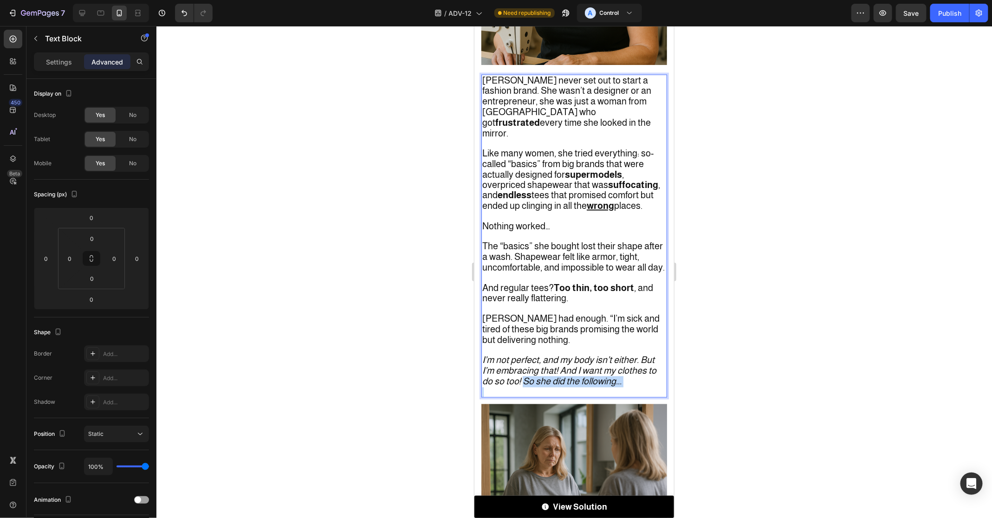
drag, startPoint x: 523, startPoint y: 353, endPoint x: 665, endPoint y: 371, distance: 143.1
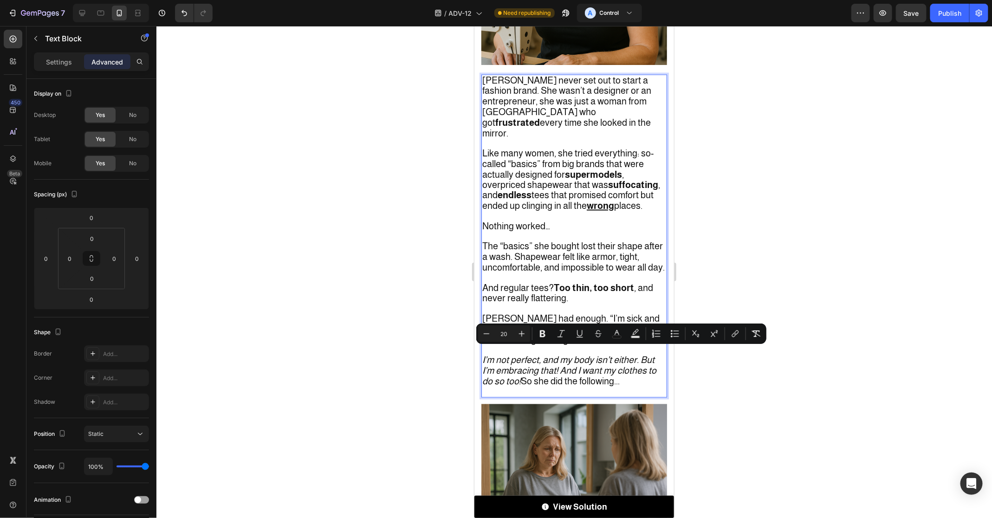
click at [522, 355] on span "I’m not perfect, and my body isn’t either. But I’m embracing that! And I want m…" at bounding box center [569, 371] width 174 height 32
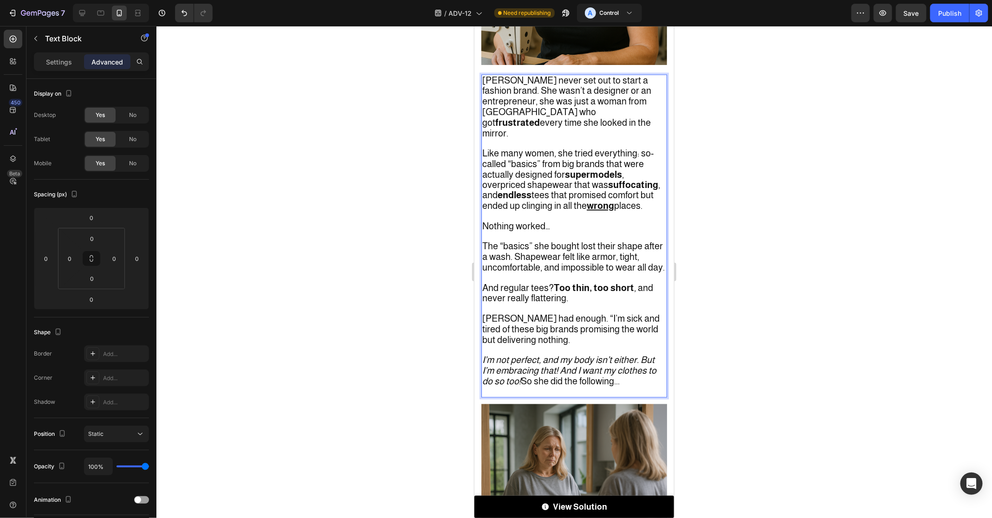
click at [520, 355] on icon "I’m not perfect, and my body isn’t either. But I’m embracing that! And I want m…" at bounding box center [569, 371] width 174 height 32
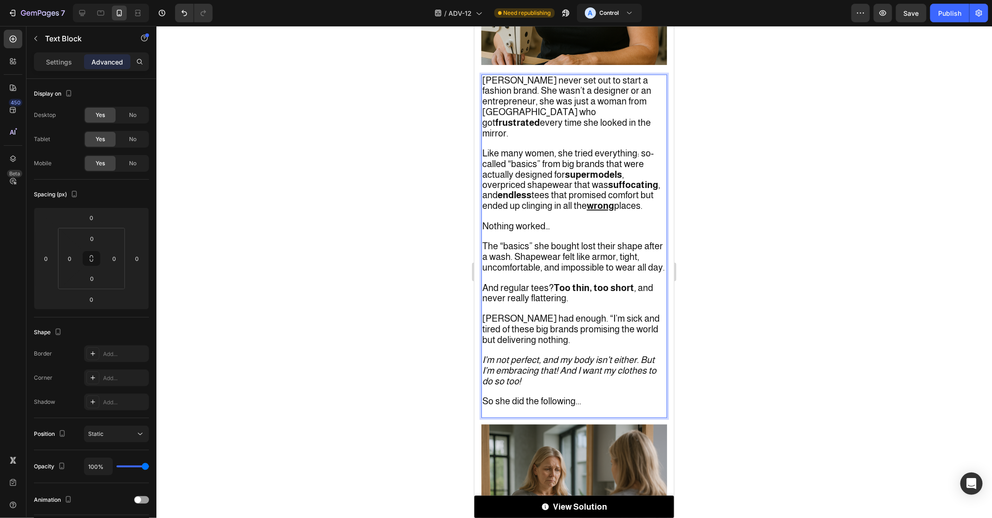
click at [529, 355] on p "I’m not perfect, and my body isn’t either. But I’m embracing that! And I want m…" at bounding box center [574, 371] width 184 height 32
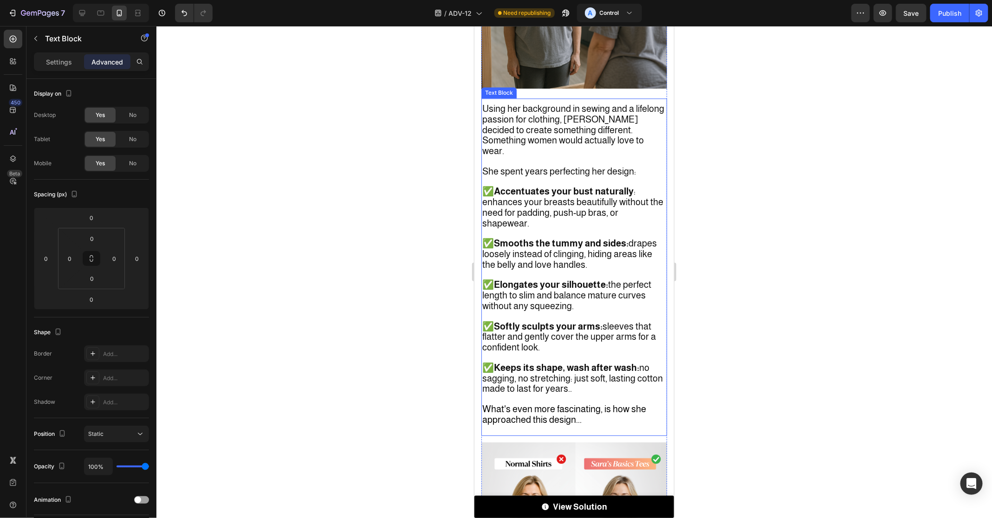
scroll to position [1365, 0]
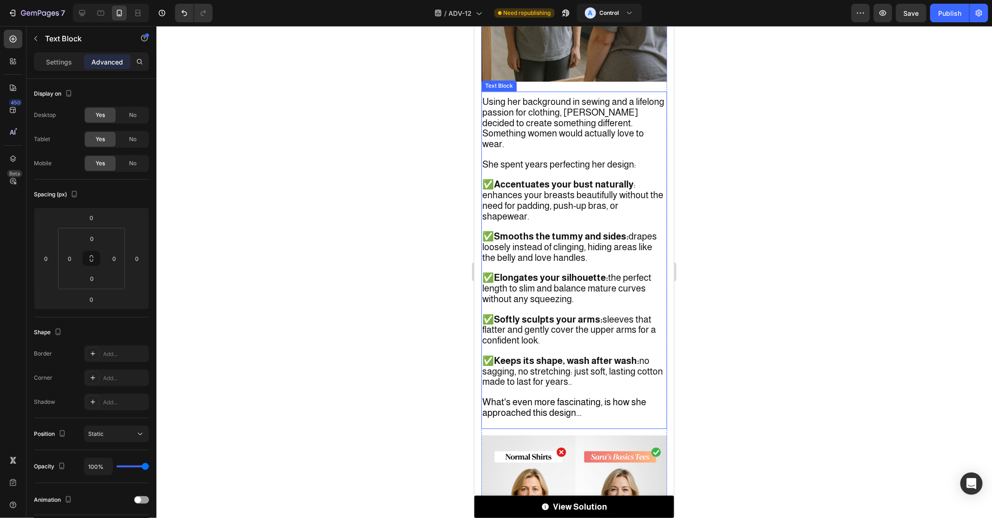
click at [574, 396] on span "What's even more fascinating, is how she approached this design..." at bounding box center [564, 406] width 164 height 21
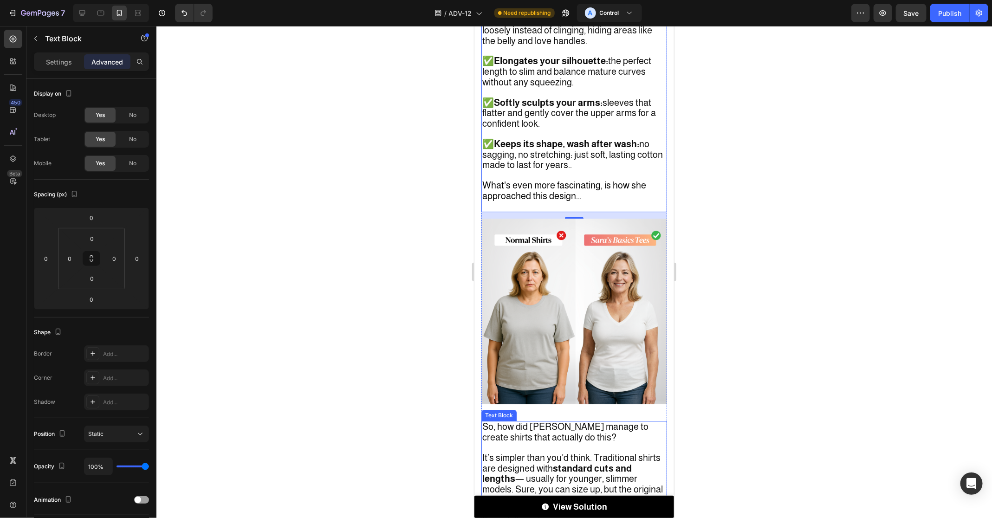
click at [547, 421] on span "So, how did [PERSON_NAME] manage to create shirts that actually do this?" at bounding box center [565, 431] width 166 height 21
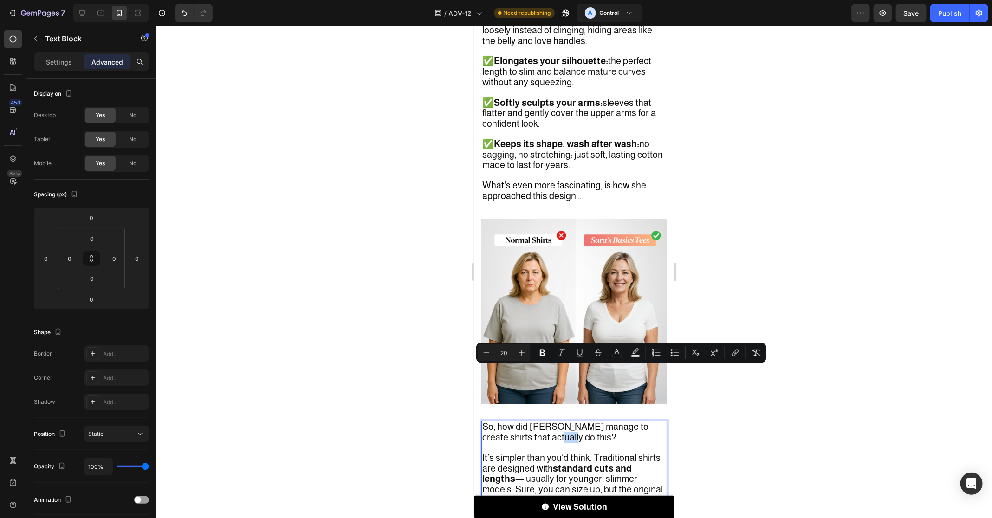
click at [547, 421] on span "So, how did [PERSON_NAME] manage to create shirts that actually do this?" at bounding box center [565, 431] width 166 height 21
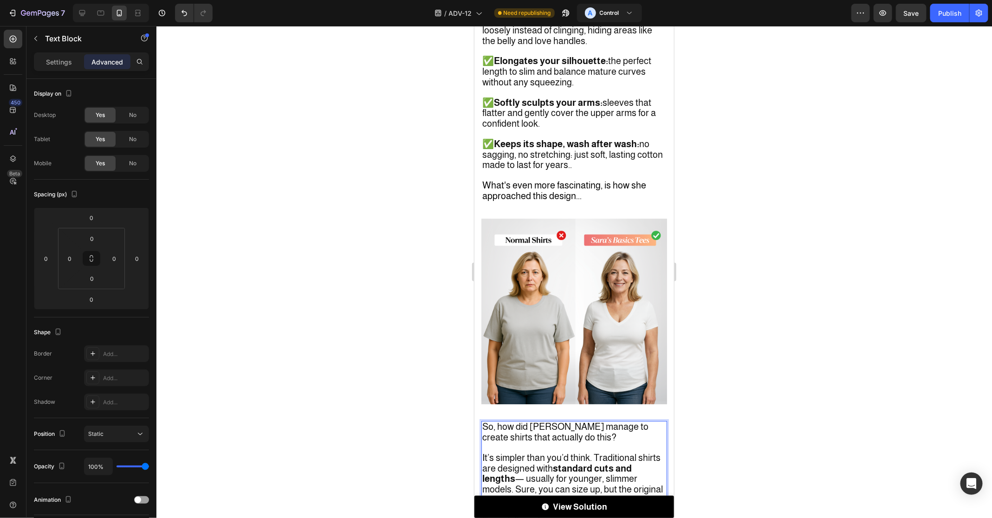
click at [547, 421] on span "So, how did [PERSON_NAME] manage to create shirts that actually do this?" at bounding box center [565, 431] width 166 height 21
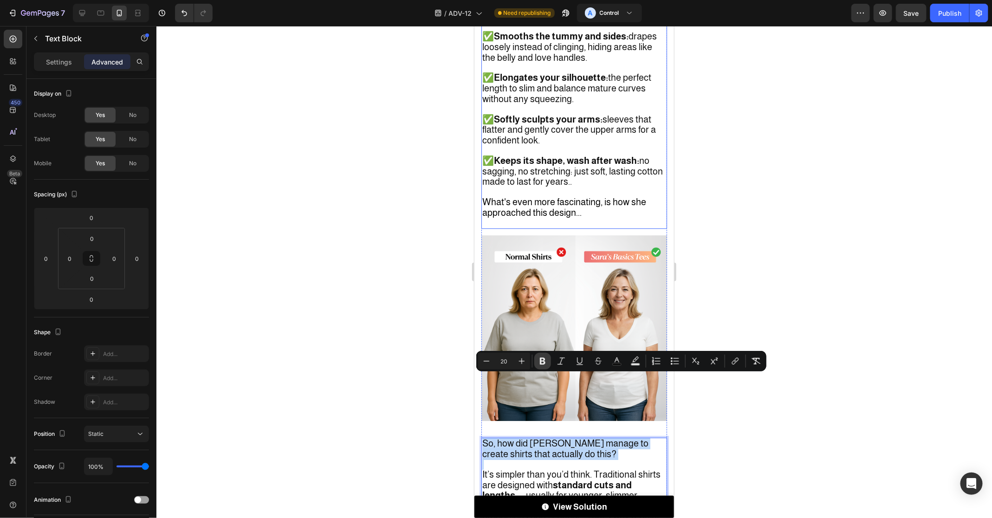
scroll to position [1561, 0]
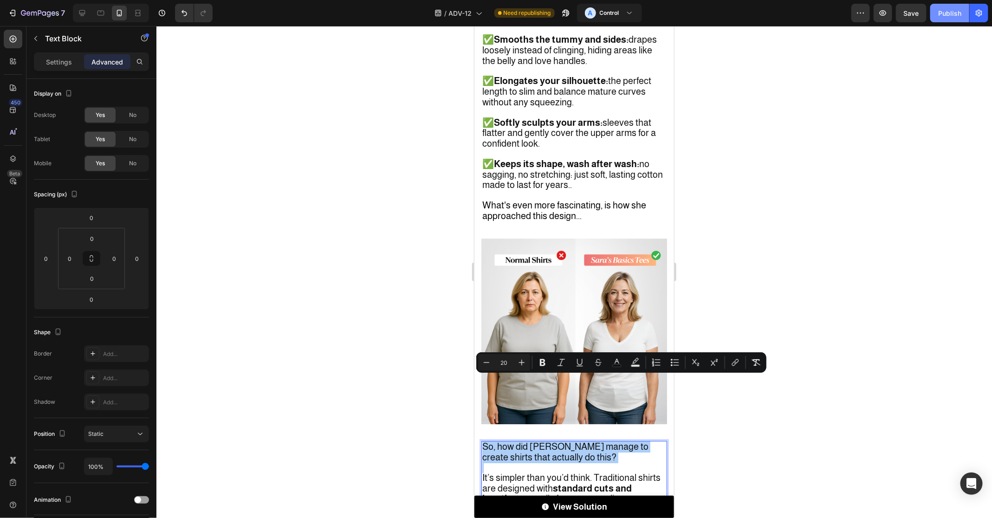
click at [952, 17] on div "Publish" at bounding box center [949, 13] width 23 height 10
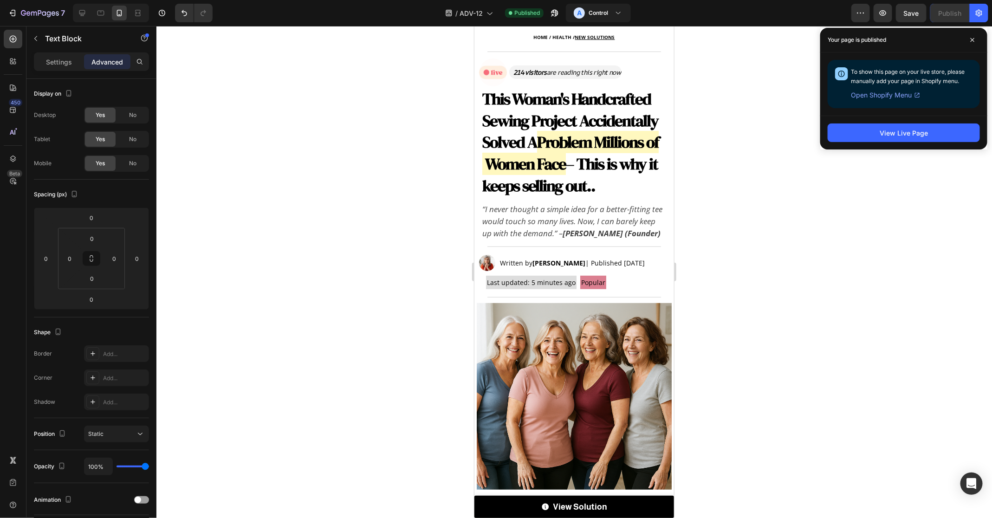
scroll to position [44, 0]
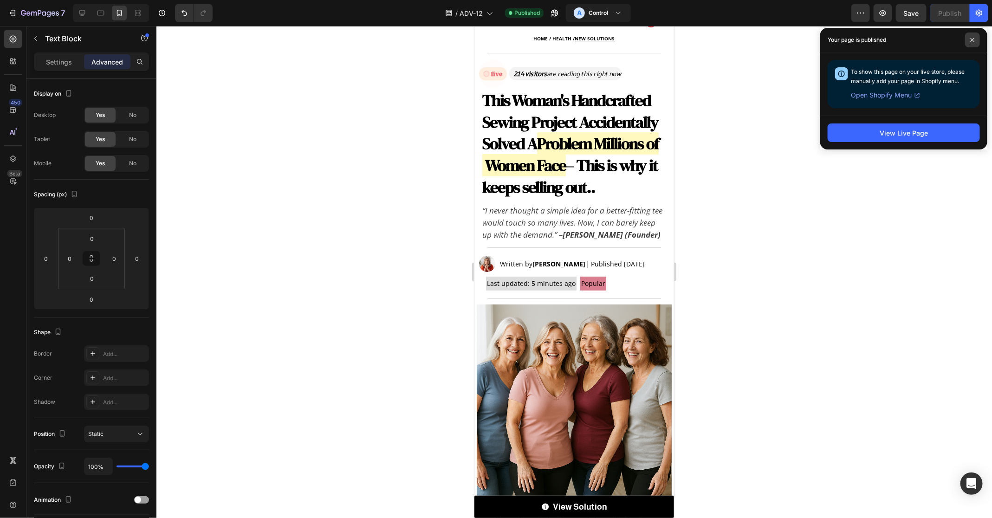
click at [971, 40] on icon at bounding box center [972, 40] width 5 height 5
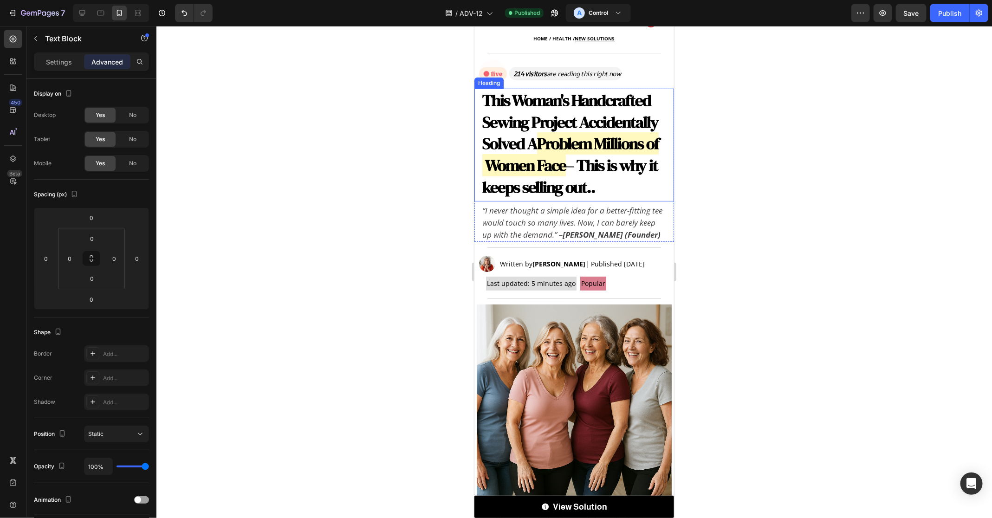
click at [538, 136] on strong "Problem Millions of Women Face" at bounding box center [570, 154] width 176 height 44
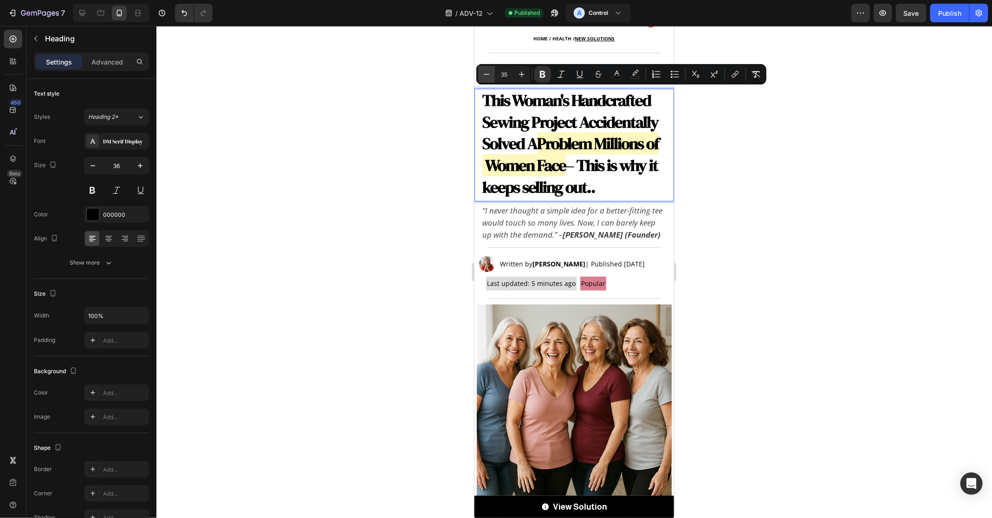
click at [485, 71] on icon "Editor contextual toolbar" at bounding box center [486, 74] width 9 height 9
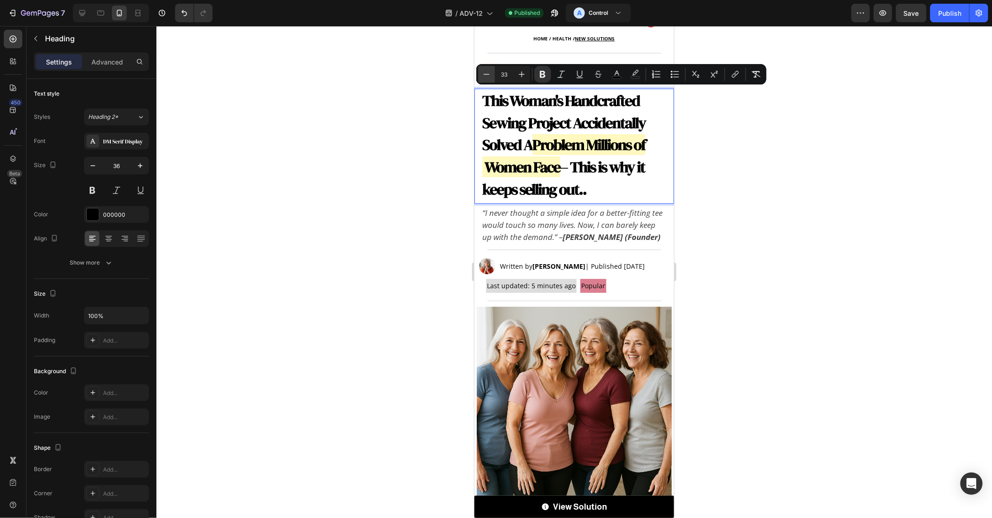
click at [485, 71] on icon "Editor contextual toolbar" at bounding box center [486, 74] width 9 height 9
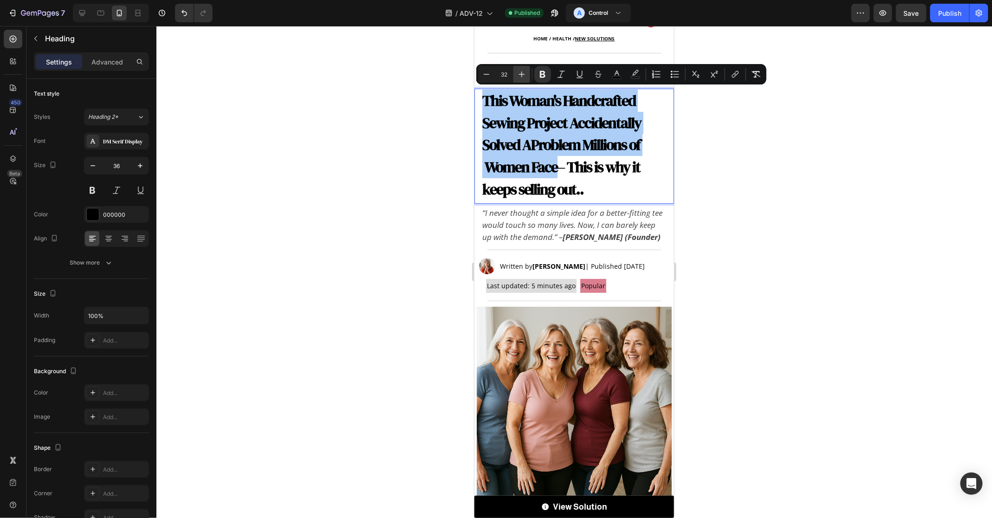
click at [527, 76] on button "Plus" at bounding box center [521, 74] width 17 height 17
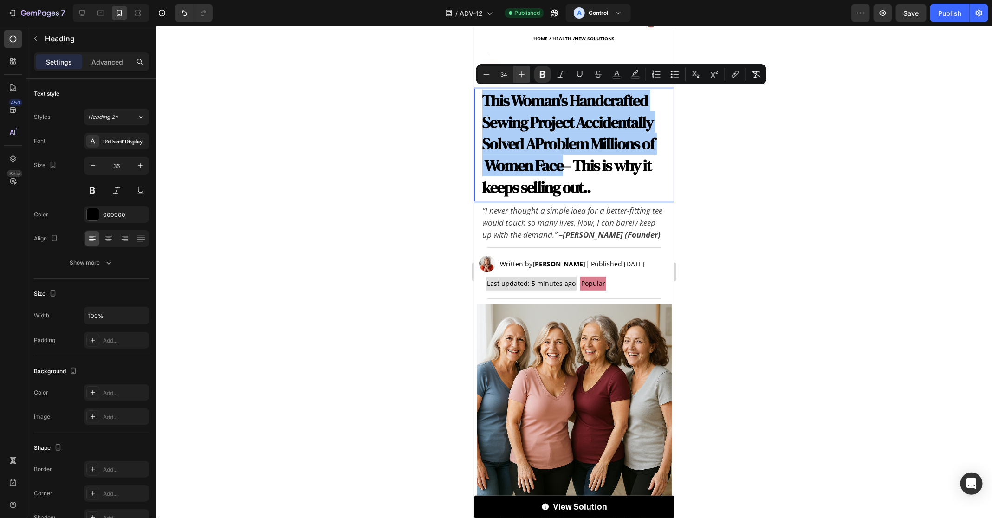
click at [527, 76] on button "Plus" at bounding box center [521, 74] width 17 height 17
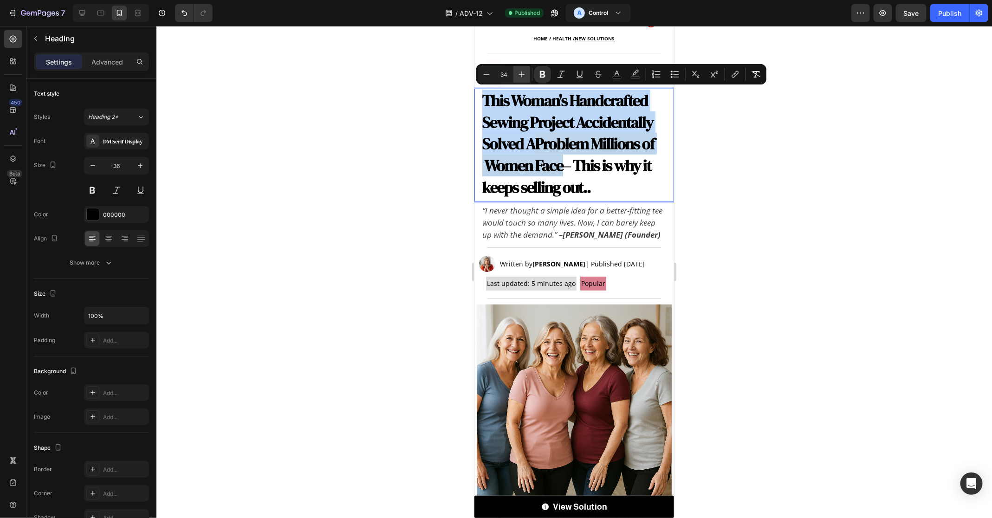
type input "35"
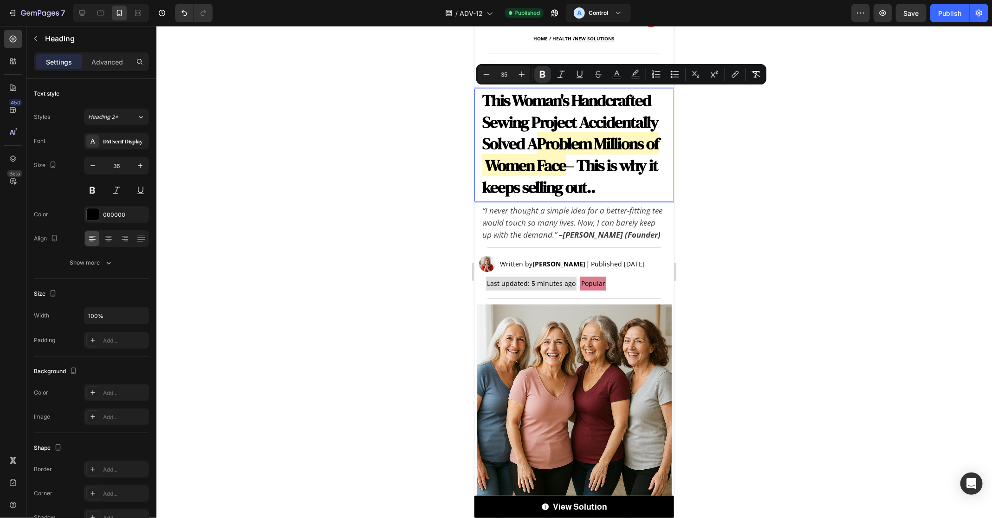
click at [709, 191] on div at bounding box center [573, 272] width 835 height 492
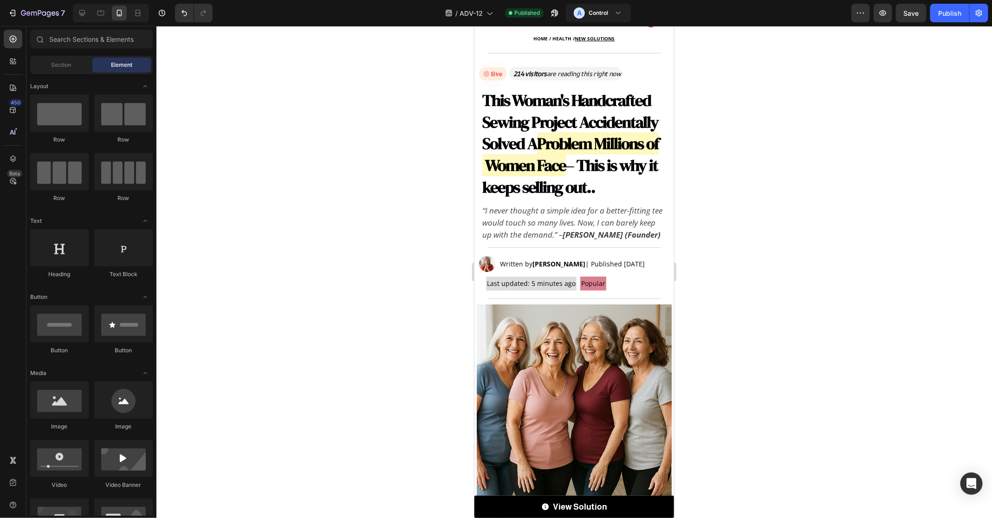
click at [455, 141] on div at bounding box center [573, 272] width 835 height 492
click at [494, 133] on strong "This Woman's Handcrafted Sewing Project Accidentally Solved A" at bounding box center [570, 122] width 176 height 66
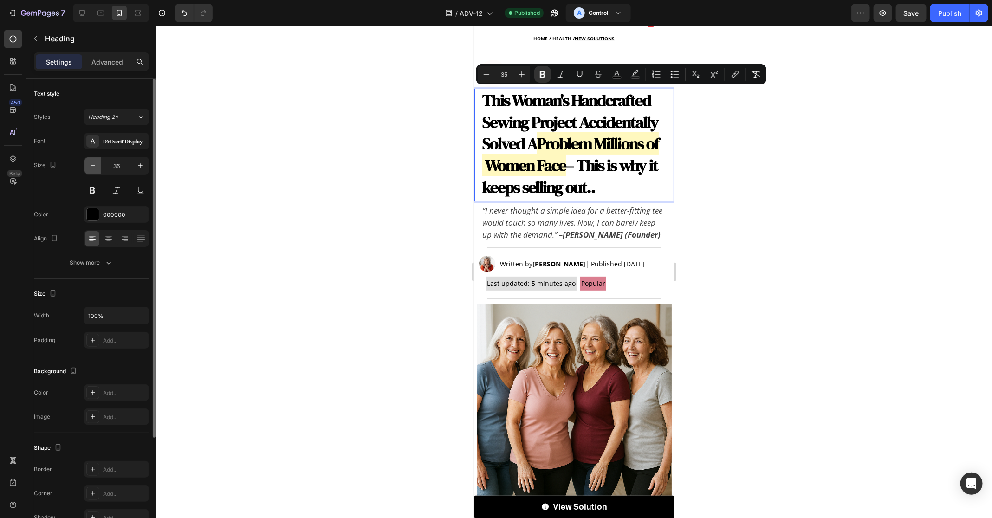
click at [91, 168] on icon "button" at bounding box center [92, 165] width 9 height 9
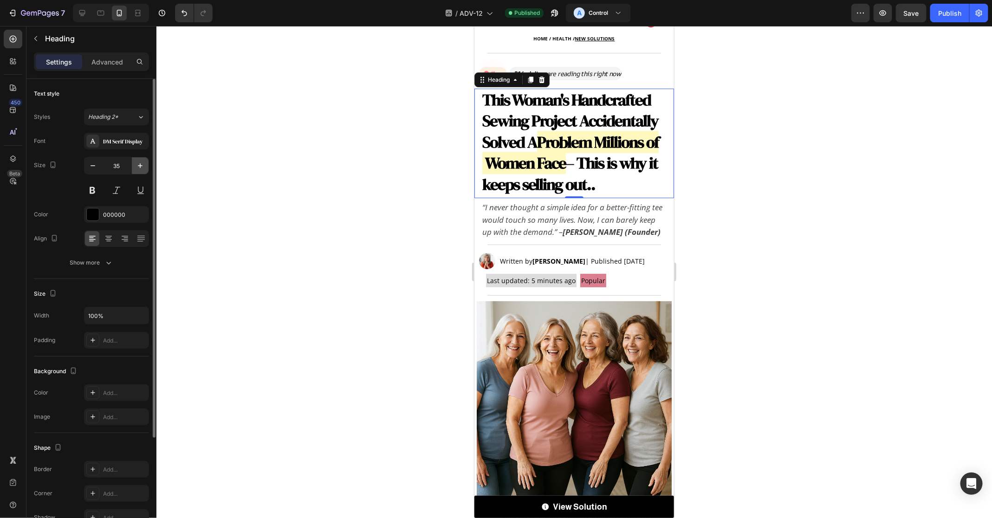
click at [138, 168] on icon "button" at bounding box center [139, 165] width 9 height 9
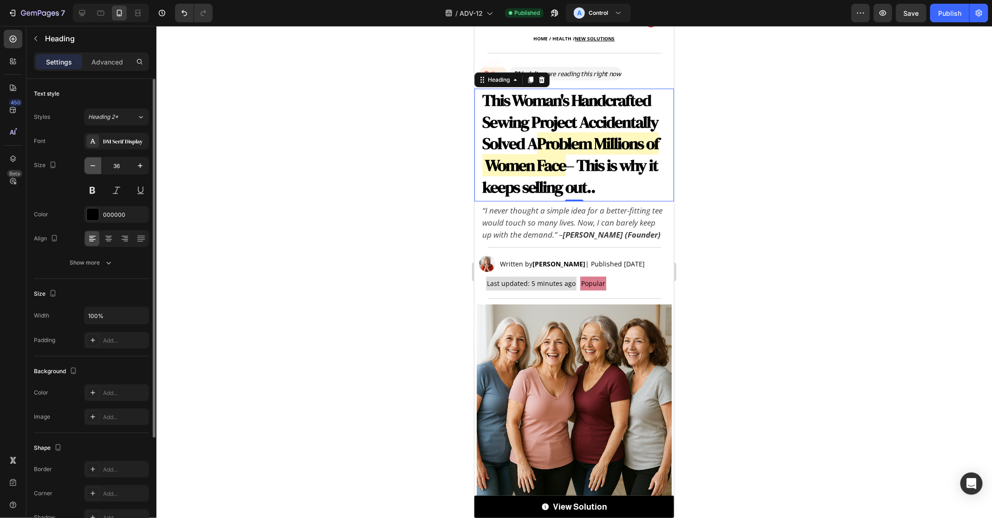
click at [97, 170] on icon "button" at bounding box center [92, 165] width 9 height 9
type input "35"
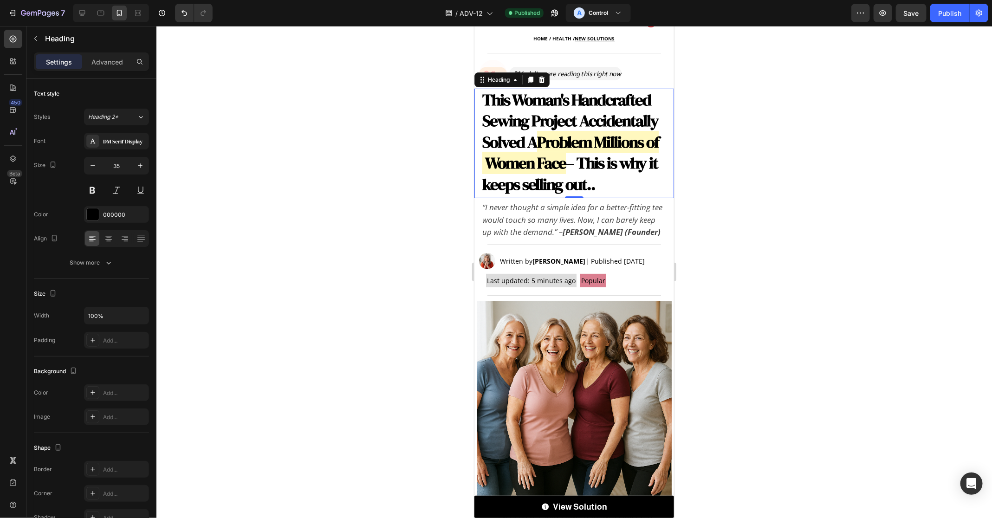
click at [614, 220] on icon "“I never thought a simple idea for a better-fitting tee would touch so many liv…" at bounding box center [572, 218] width 180 height 35
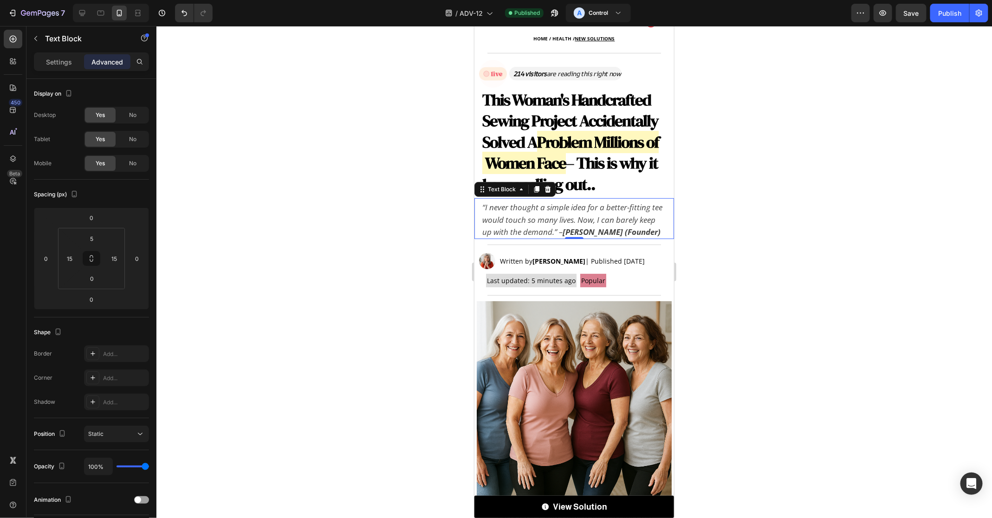
click at [772, 308] on div at bounding box center [573, 272] width 835 height 492
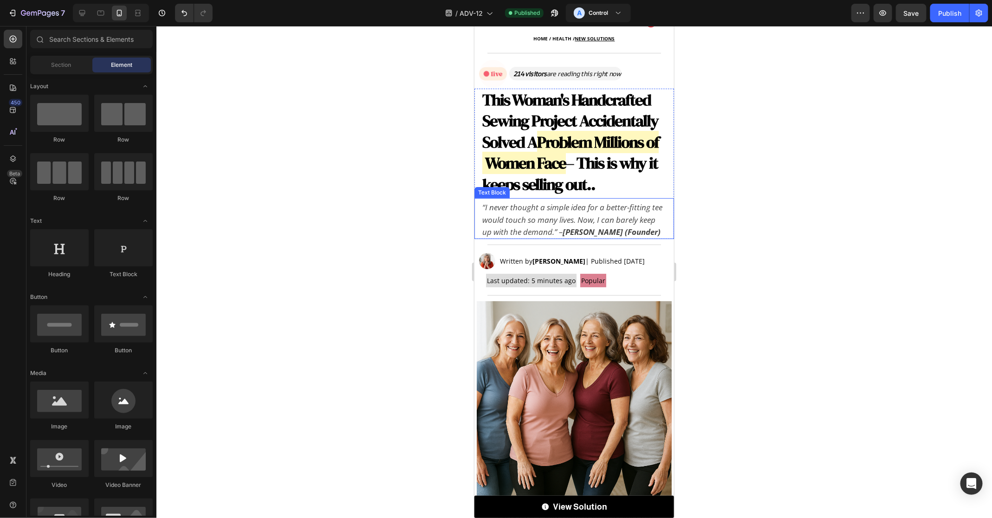
click at [593, 197] on div "⁠⁠⁠⁠⁠⁠⁠ This Woman's Handcrafted Sewing Project Accidentally Solved A Problem M…" at bounding box center [574, 143] width 200 height 110
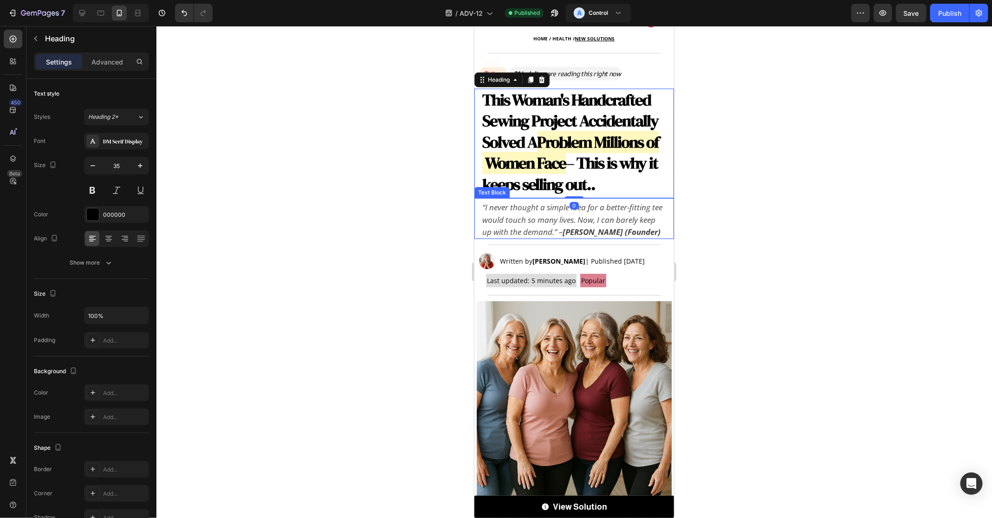
click at [593, 208] on icon "“I never thought a simple idea for a better-fitting tee would touch so many liv…" at bounding box center [572, 218] width 180 height 35
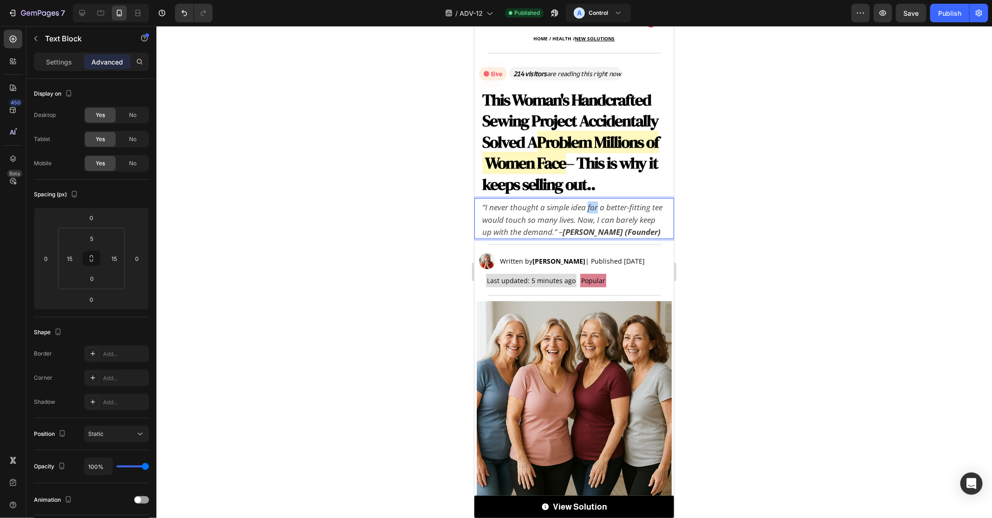
click at [593, 208] on icon "“I never thought a simple idea for a better-fitting tee would touch so many liv…" at bounding box center [572, 218] width 180 height 35
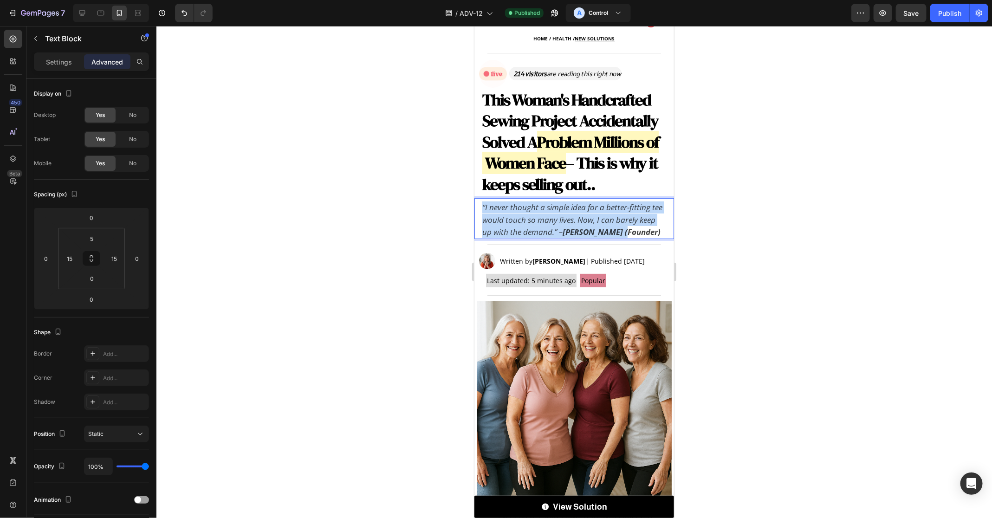
click at [593, 208] on icon "“I never thought a simple idea for a better-fitting tee would touch so many liv…" at bounding box center [572, 218] width 180 height 35
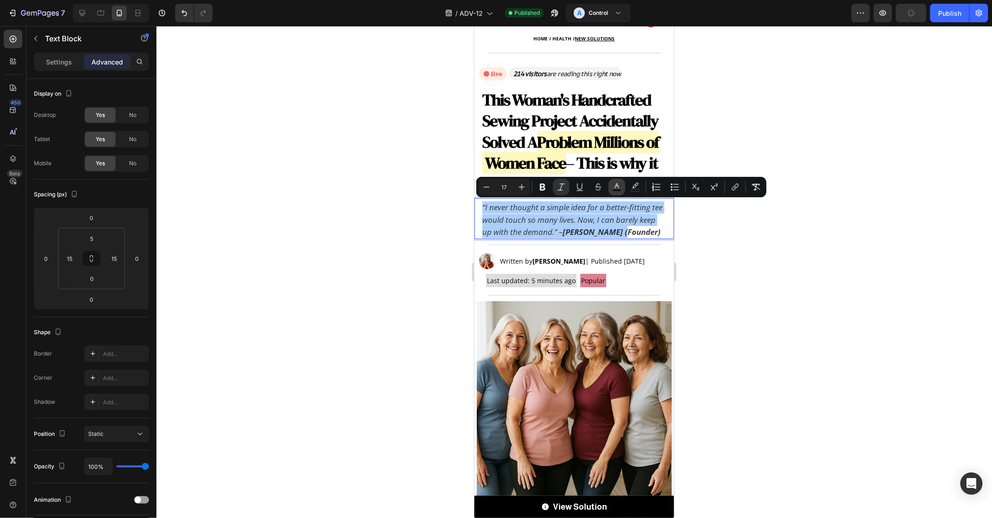
click at [616, 185] on icon "Editor contextual toolbar" at bounding box center [616, 185] width 5 height 5
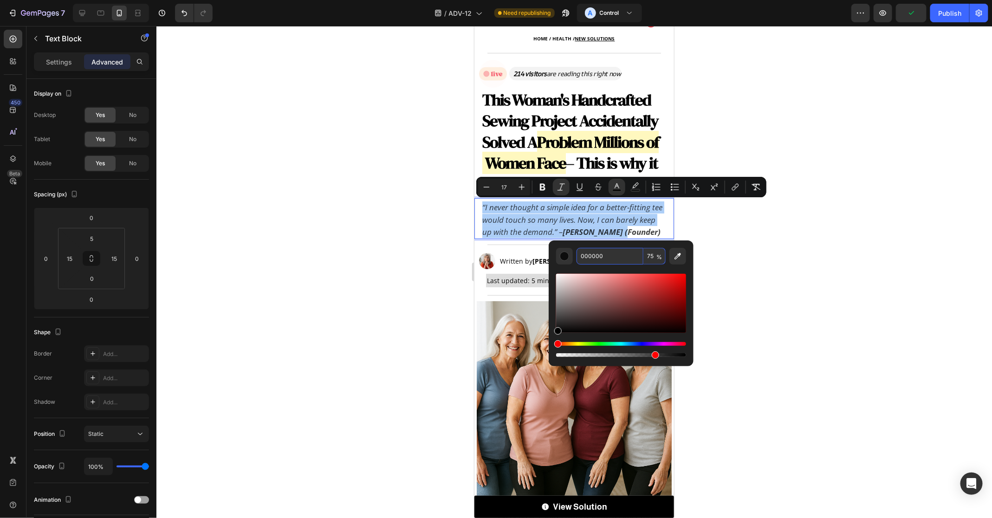
click at [655, 254] on input "75" at bounding box center [654, 256] width 22 height 17
type input "50"
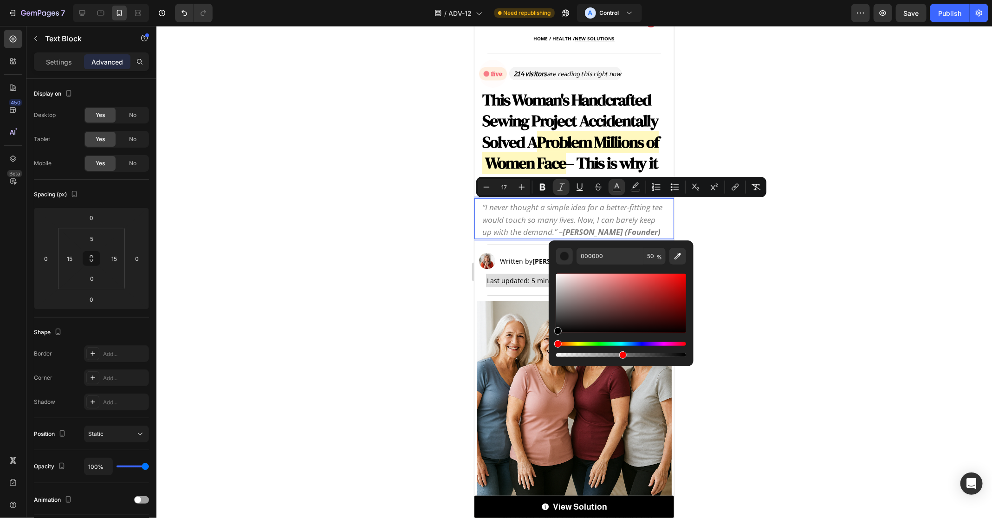
click at [793, 269] on div at bounding box center [573, 272] width 835 height 492
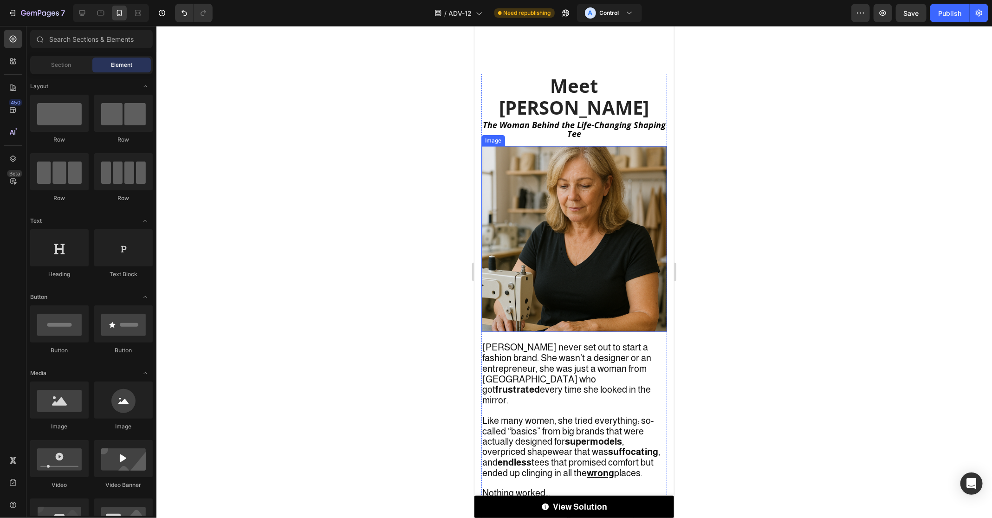
scroll to position [764, 0]
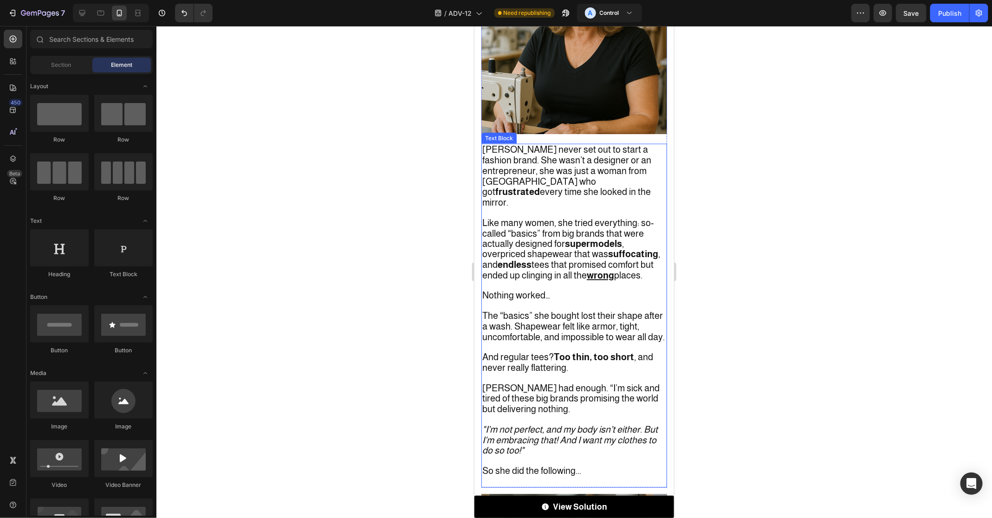
click at [571, 384] on p "[PERSON_NAME] had enough. “I’m sick and tired of these big brands promising the…" at bounding box center [574, 399] width 184 height 32
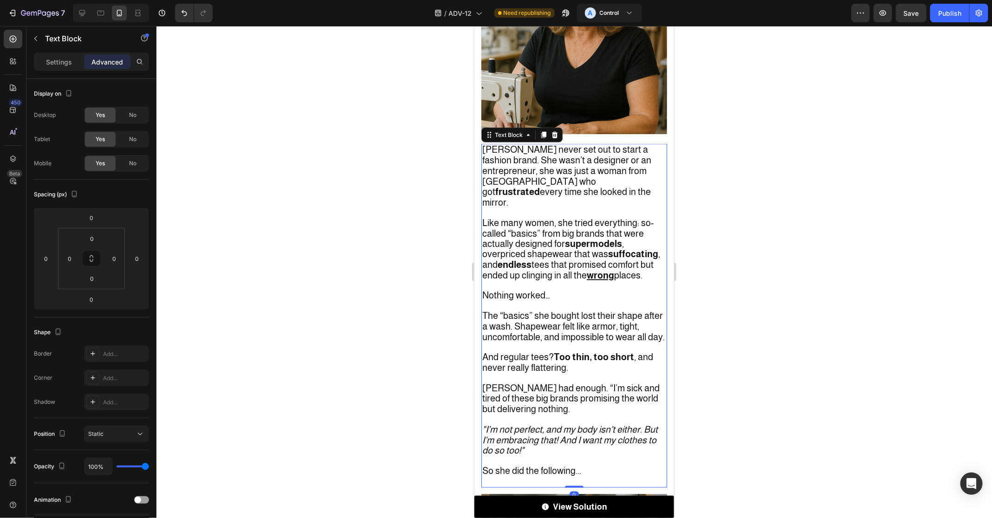
click at [571, 384] on p "[PERSON_NAME] had enough. “I’m sick and tired of these big brands promising the…" at bounding box center [574, 399] width 184 height 32
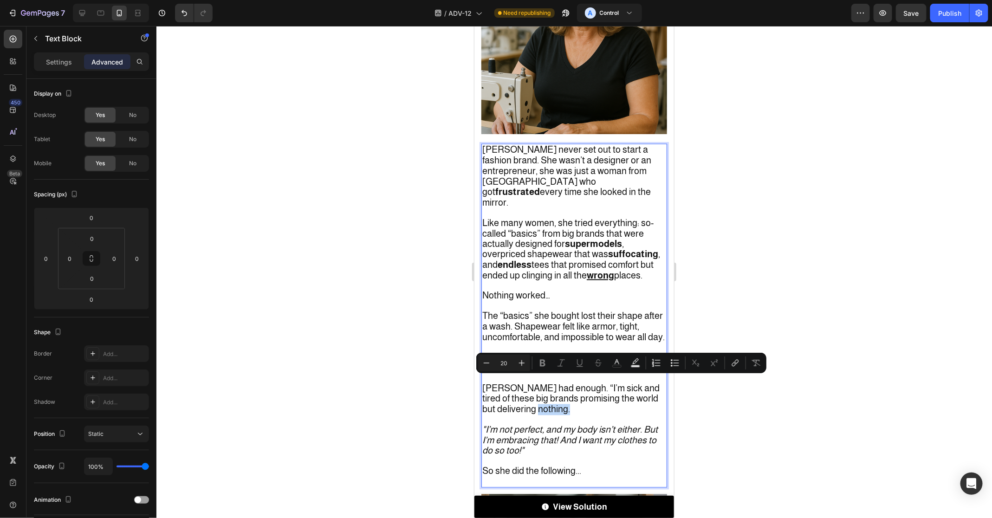
click at [558, 383] on p "[PERSON_NAME] had enough. “I’m sick and tired of these big brands promising the…" at bounding box center [574, 399] width 184 height 32
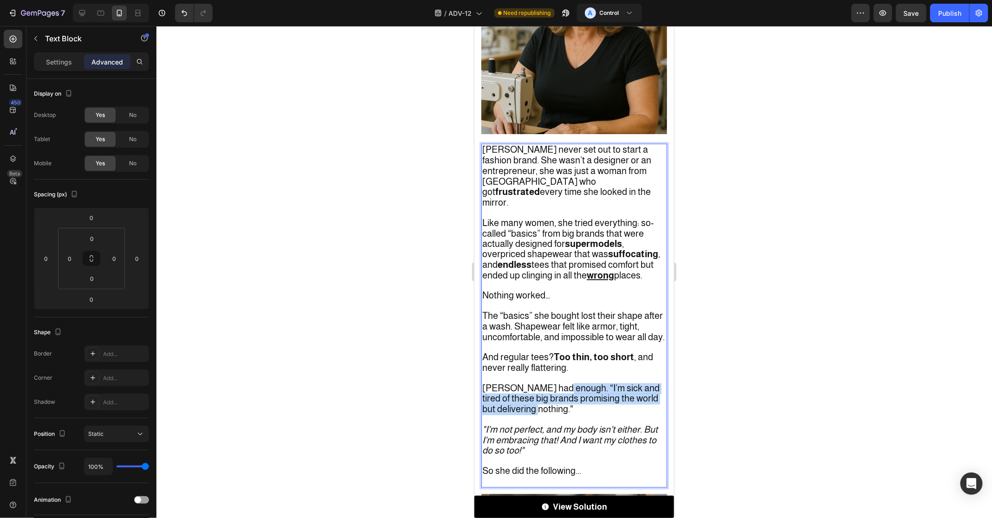
click at [554, 383] on span "[PERSON_NAME] had enough. “I’m sick and tired of these big brands promising the…" at bounding box center [570, 399] width 177 height 32
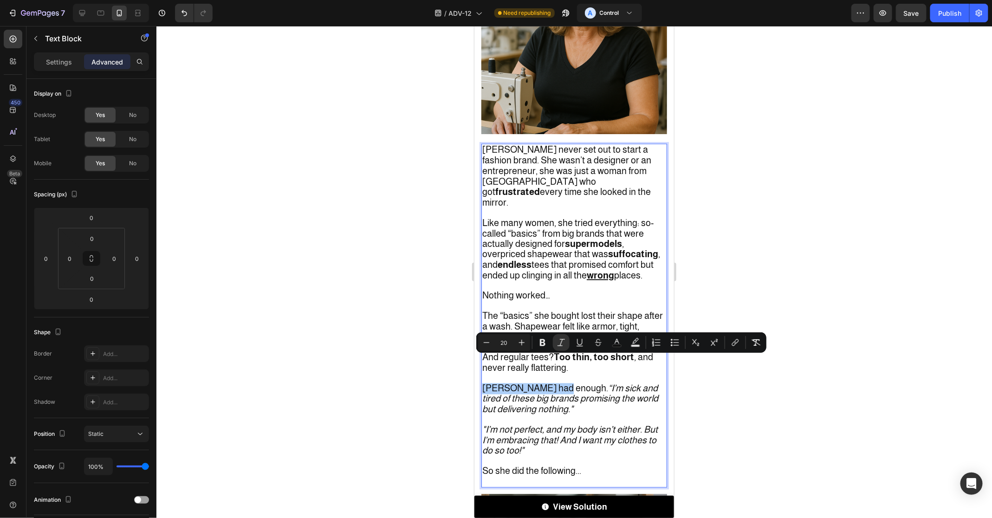
click at [807, 439] on div at bounding box center [573, 272] width 835 height 492
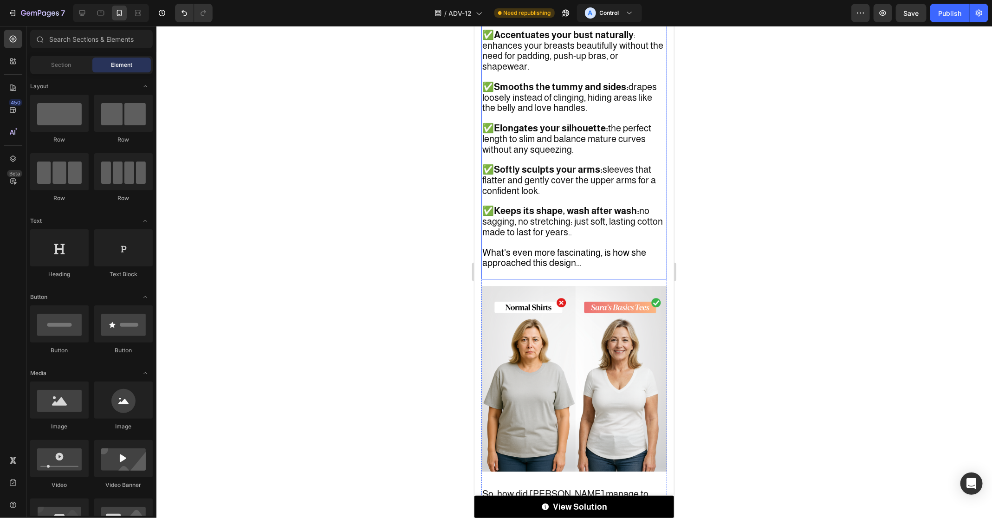
scroll to position [1850, 0]
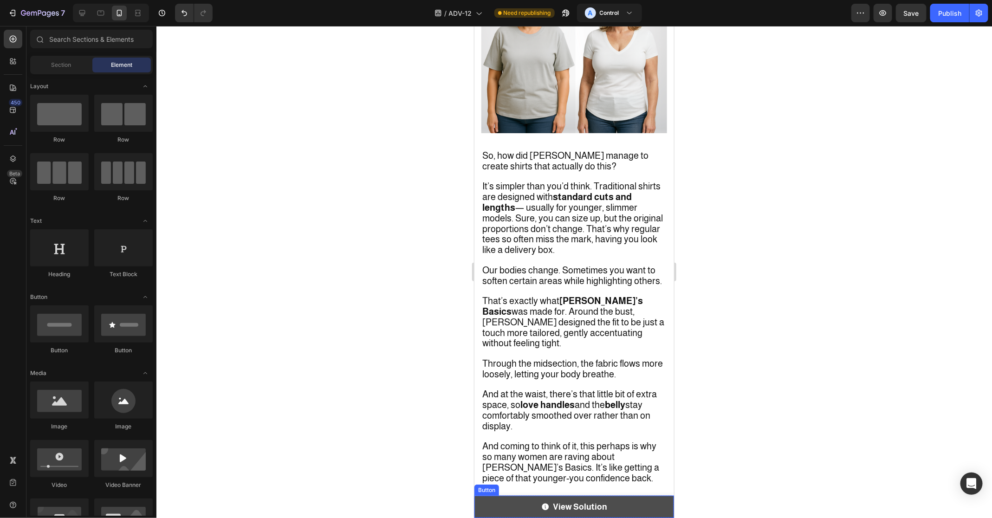
click at [631, 509] on link "View Solution" at bounding box center [574, 506] width 200 height 22
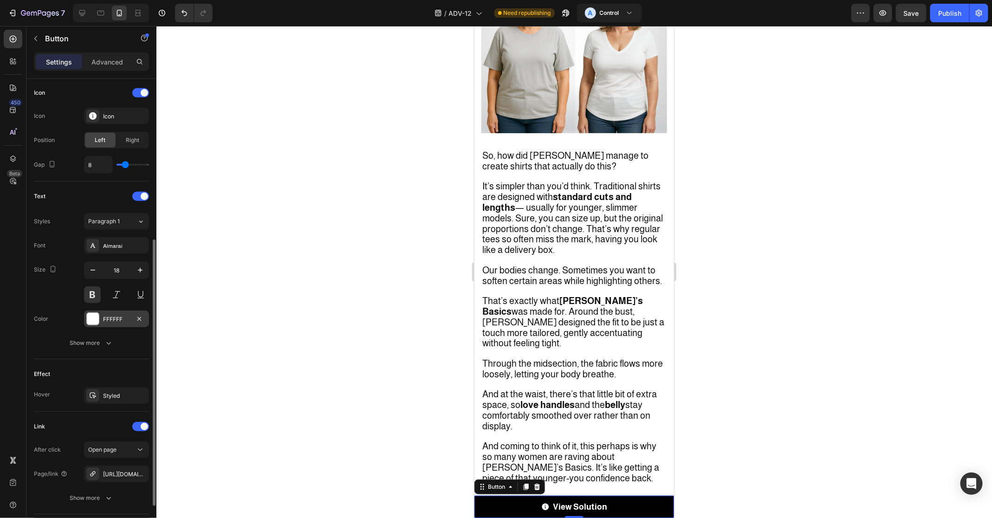
scroll to position [347, 0]
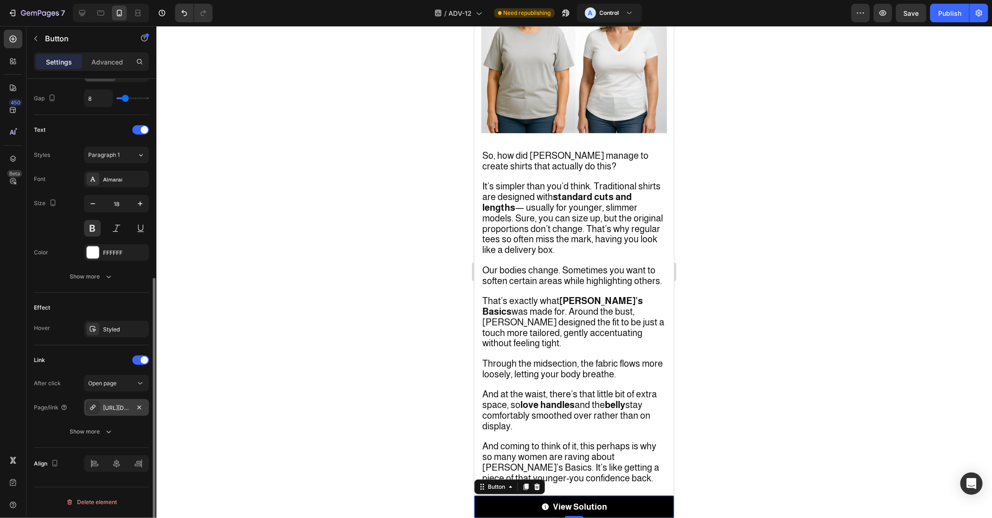
click at [120, 409] on div "[URL][DOMAIN_NAME][PERSON_NAME]" at bounding box center [116, 408] width 27 height 8
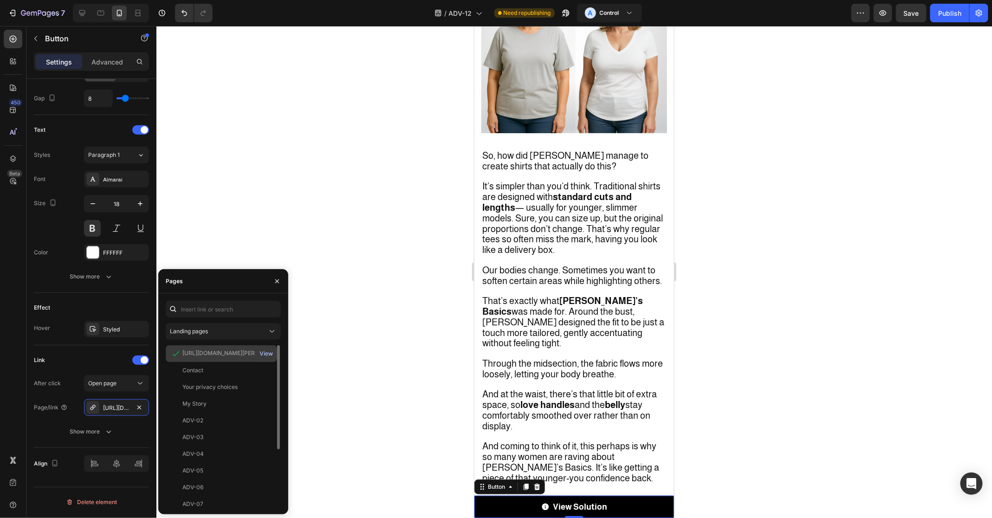
click at [265, 355] on div "View" at bounding box center [265, 353] width 13 height 8
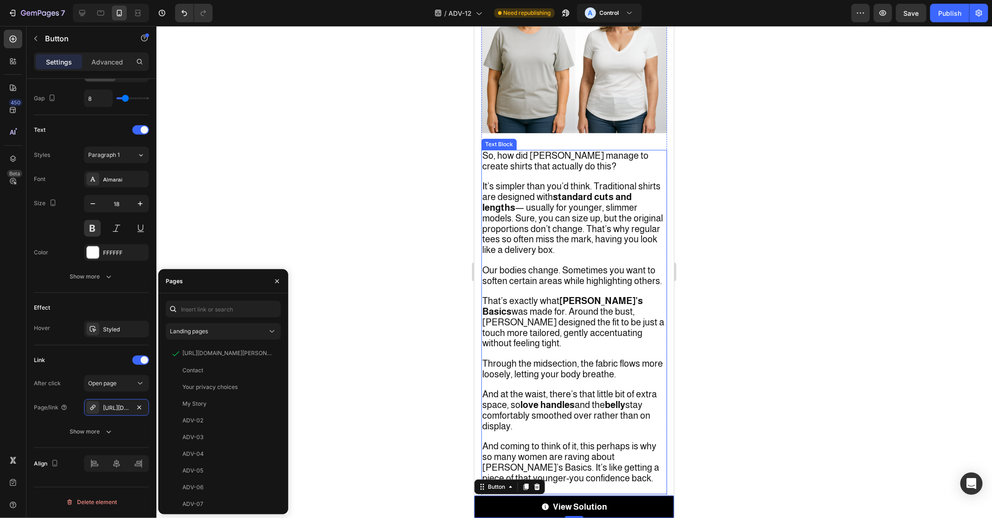
click at [578, 295] on span "That’s exactly what [PERSON_NAME]’s Basics was made for. Around the bust, [PERS…" at bounding box center [573, 321] width 182 height 52
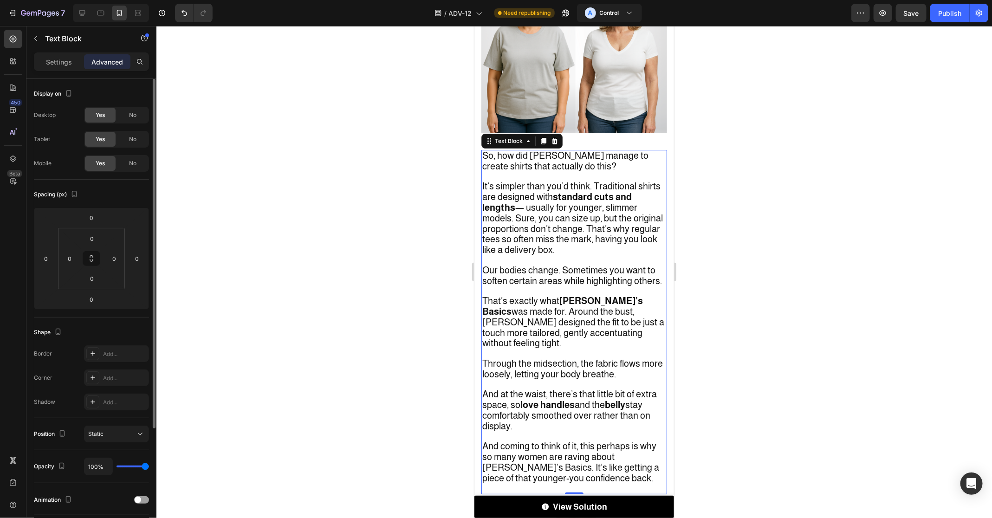
click at [570, 295] on strong "[PERSON_NAME]’s Basics" at bounding box center [562, 305] width 161 height 21
click at [569, 295] on strong "[PERSON_NAME]’s Basics" at bounding box center [562, 305] width 161 height 21
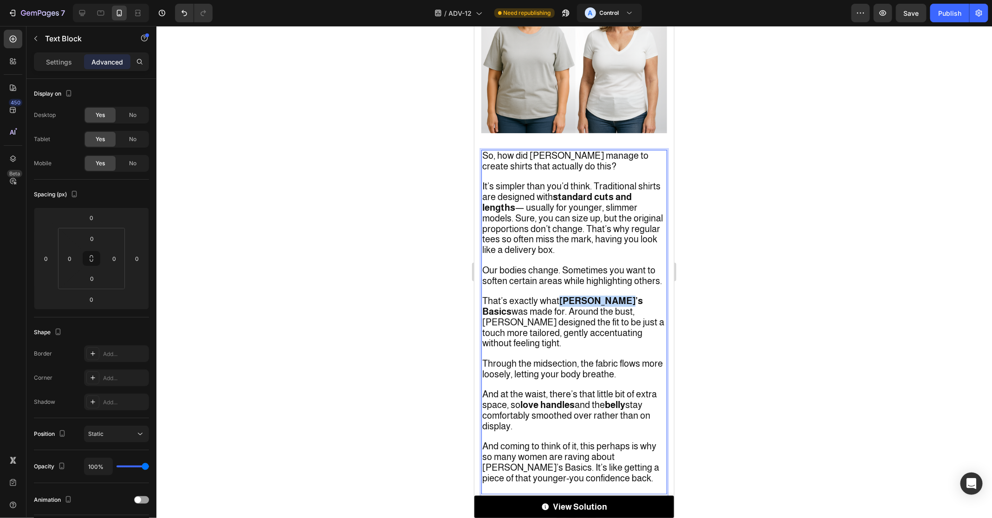
click at [608, 295] on strong "[PERSON_NAME]’s Basics" at bounding box center [562, 305] width 161 height 21
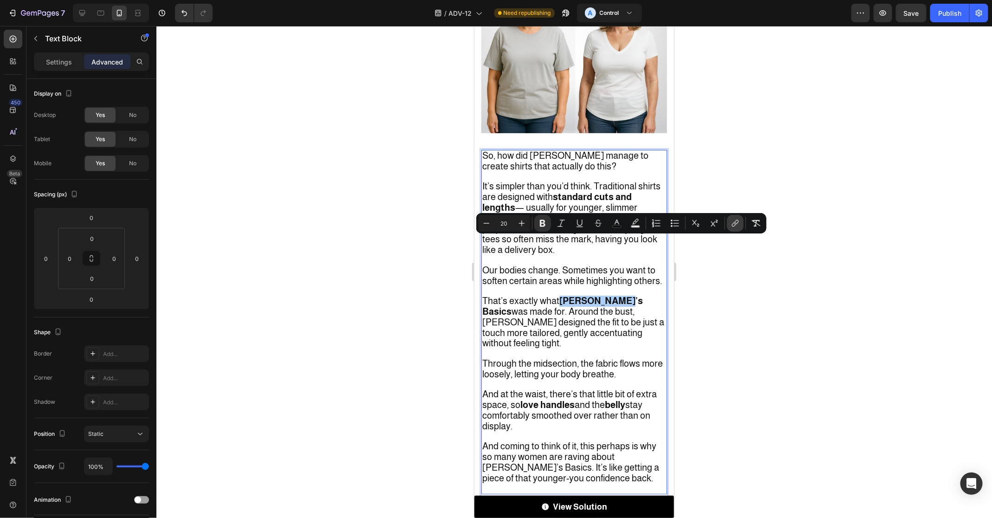
click at [736, 228] on button "link" at bounding box center [735, 223] width 17 height 17
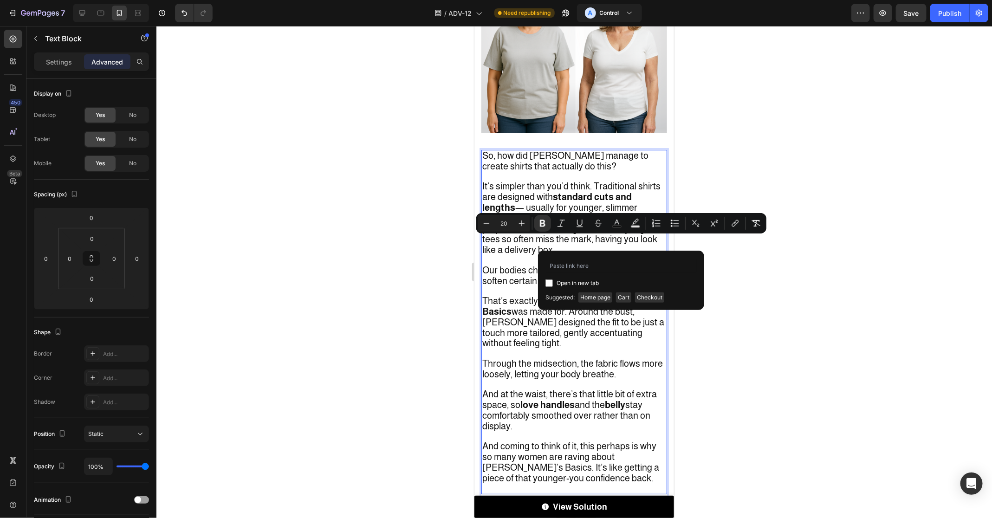
type input "[URL][DOMAIN_NAME][PERSON_NAME]"
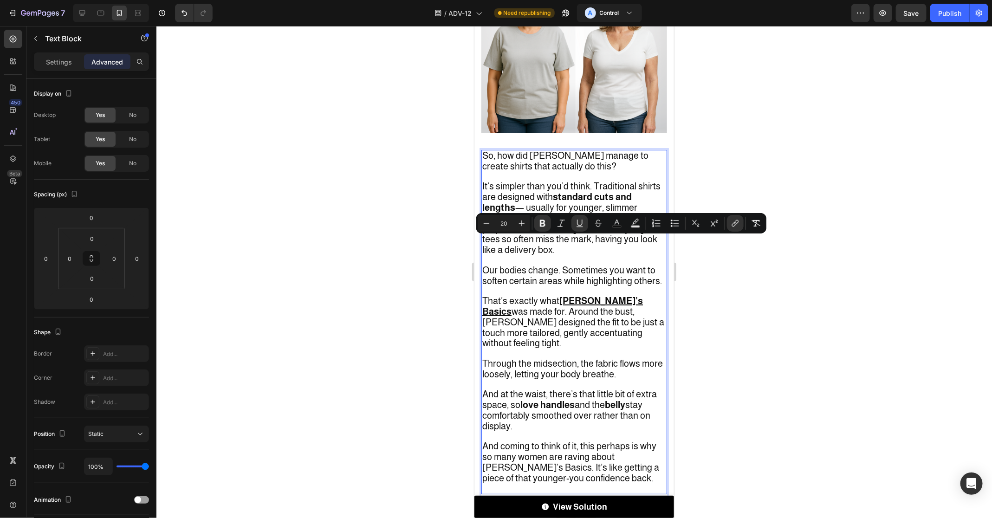
click at [712, 295] on div at bounding box center [573, 272] width 835 height 492
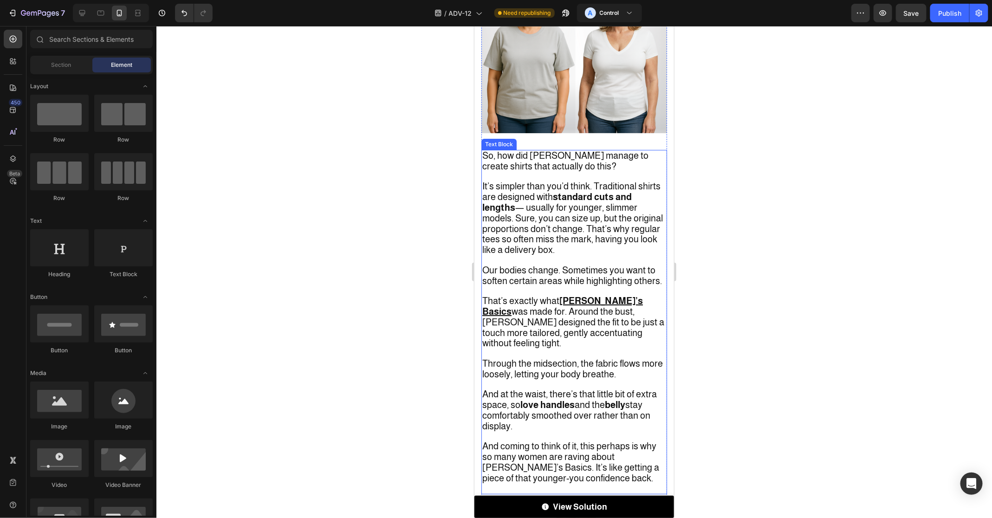
click at [579, 295] on u "[PERSON_NAME]’s Basics" at bounding box center [562, 305] width 161 height 21
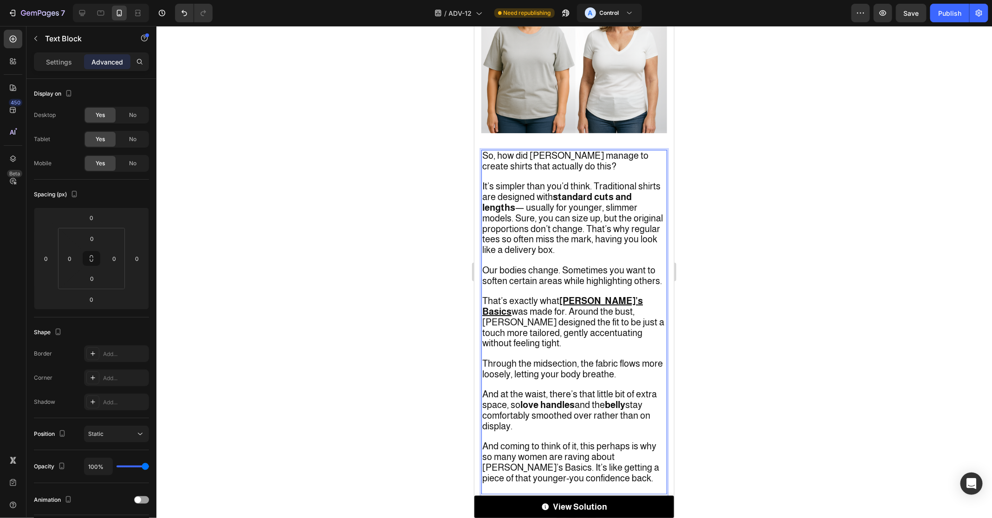
click at [567, 295] on u "[PERSON_NAME]’s Basics" at bounding box center [562, 305] width 161 height 21
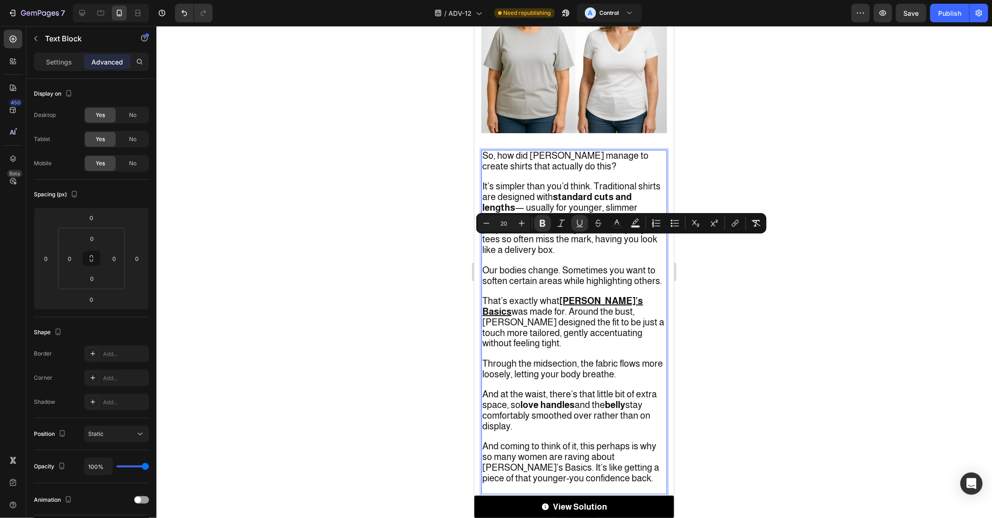
click at [597, 295] on u "[PERSON_NAME]’s Basics" at bounding box center [562, 305] width 161 height 21
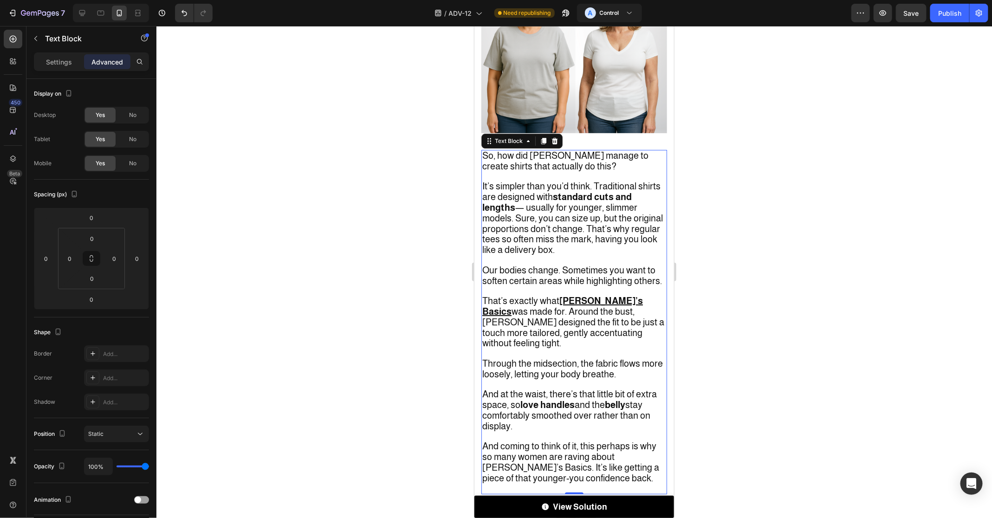
drag, startPoint x: 619, startPoint y: 243, endPoint x: 559, endPoint y: 242, distance: 59.9
drag, startPoint x: 562, startPoint y: 242, endPoint x: 619, endPoint y: 241, distance: 56.6
click at [619, 296] on p "That’s exactly what [PERSON_NAME]’s Basics was made for. Around the bust, [PERS…" at bounding box center [574, 322] width 184 height 53
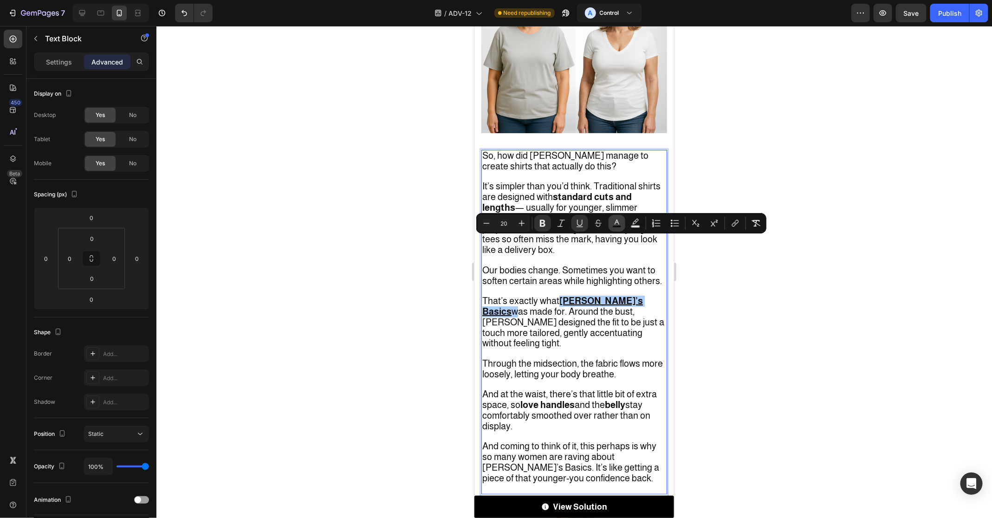
click at [619, 223] on icon "Editor contextual toolbar" at bounding box center [616, 223] width 9 height 9
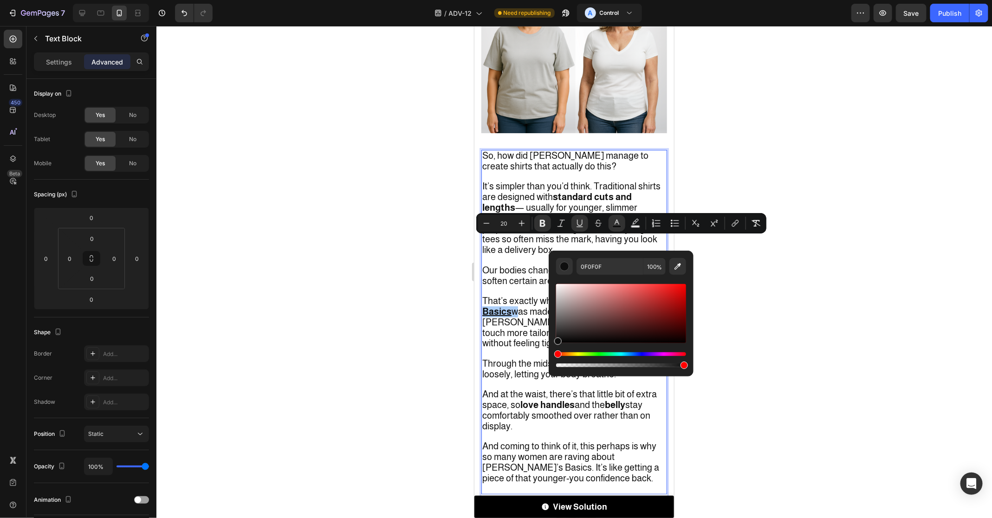
click at [648, 356] on div "Editor contextual toolbar" at bounding box center [621, 359] width 130 height 15
click at [642, 356] on div "Editor contextual toolbar" at bounding box center [621, 359] width 130 height 15
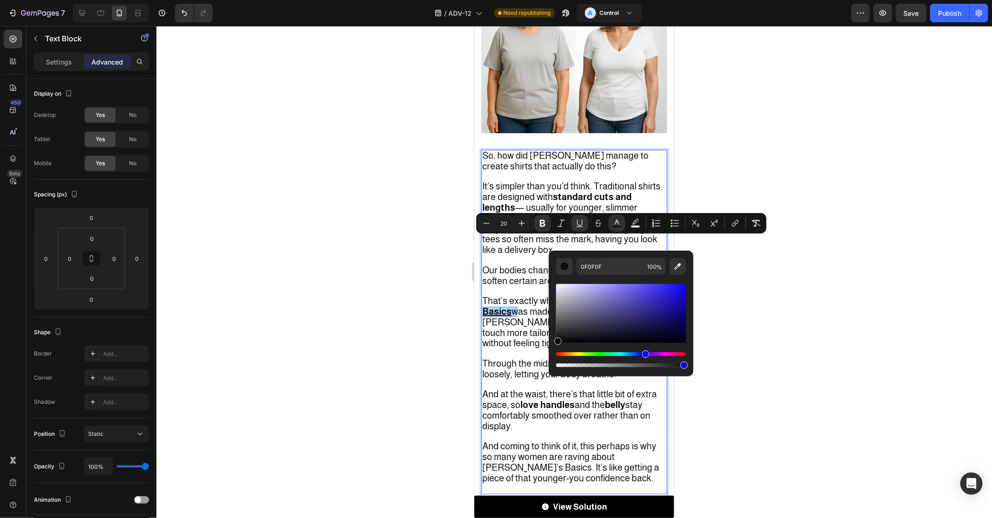
click at [645, 352] on div "Hue" at bounding box center [621, 354] width 130 height 4
drag, startPoint x: 673, startPoint y: 302, endPoint x: 705, endPoint y: 271, distance: 45.3
click at [705, 0] on body "7 Version history / ADV-12 Need republishing A Control Preview Publish 450 Beta…" at bounding box center [496, 0] width 992 height 0
click at [689, 302] on div "1000FF 100 %" at bounding box center [620, 310] width 145 height 118
click at [688, 303] on div "1000FF 100 %" at bounding box center [620, 310] width 145 height 118
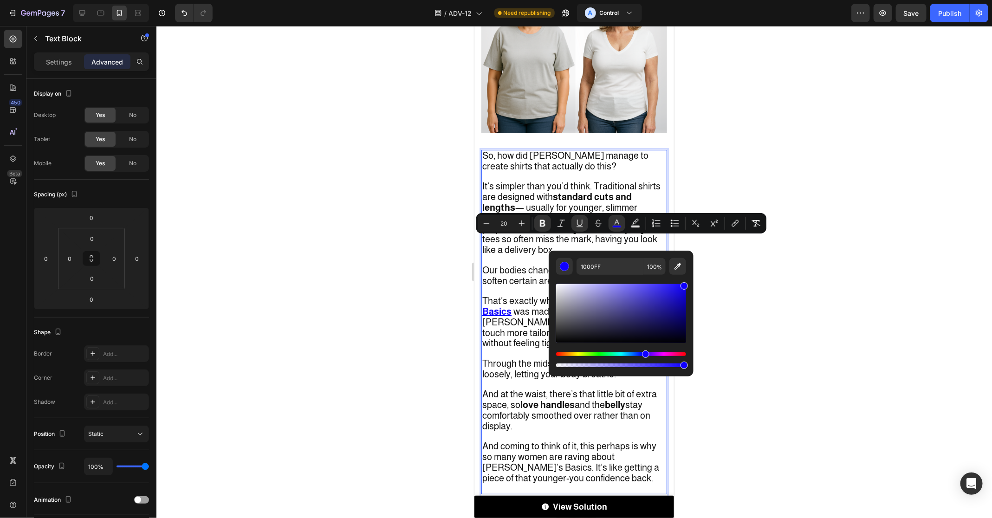
click at [685, 303] on div "Editor contextual toolbar" at bounding box center [621, 313] width 130 height 59
click at [684, 297] on div "Editor contextual toolbar" at bounding box center [621, 313] width 130 height 59
type input "1003C6"
click at [727, 297] on div at bounding box center [573, 272] width 835 height 492
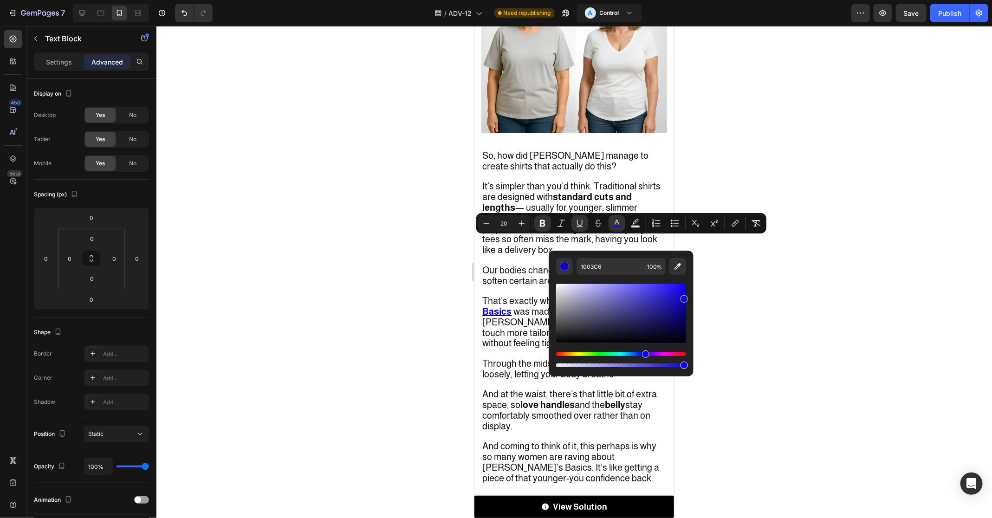
click at [727, 297] on div at bounding box center [573, 272] width 835 height 492
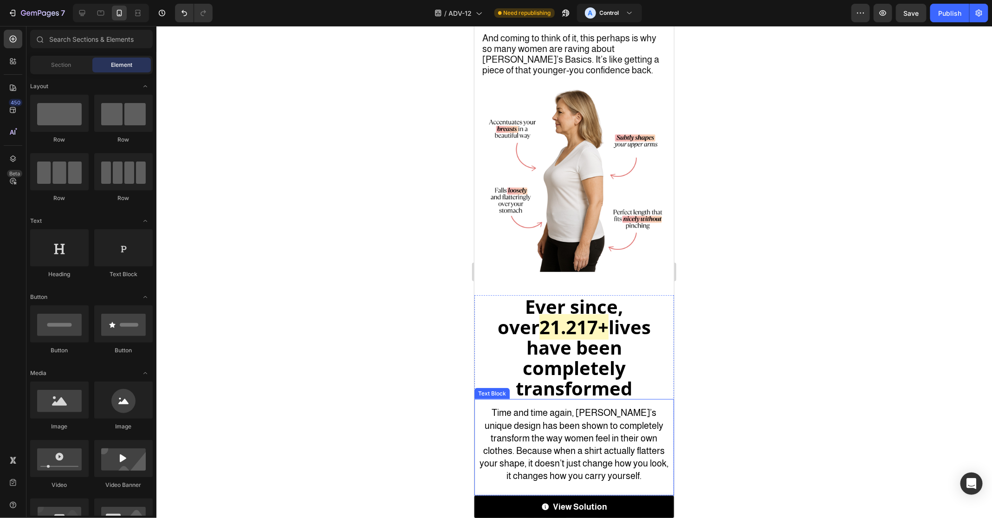
scroll to position [2294, 0]
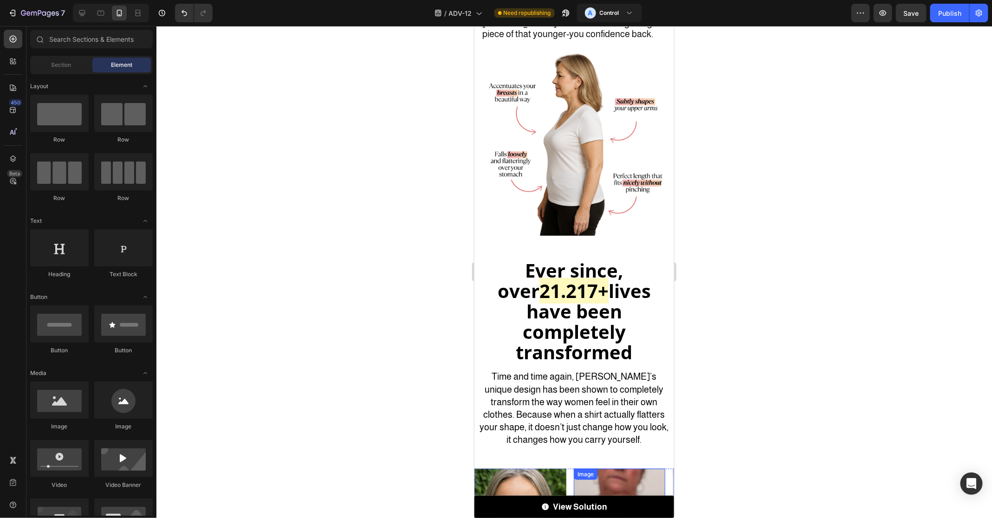
click at [607, 446] on p at bounding box center [573, 452] width 190 height 12
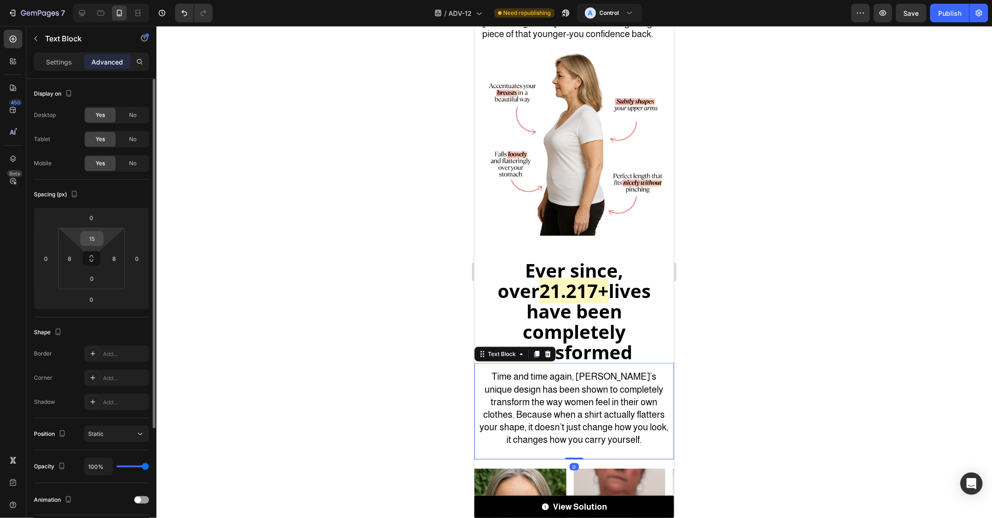
click at [93, 239] on input "15" at bounding box center [92, 239] width 19 height 14
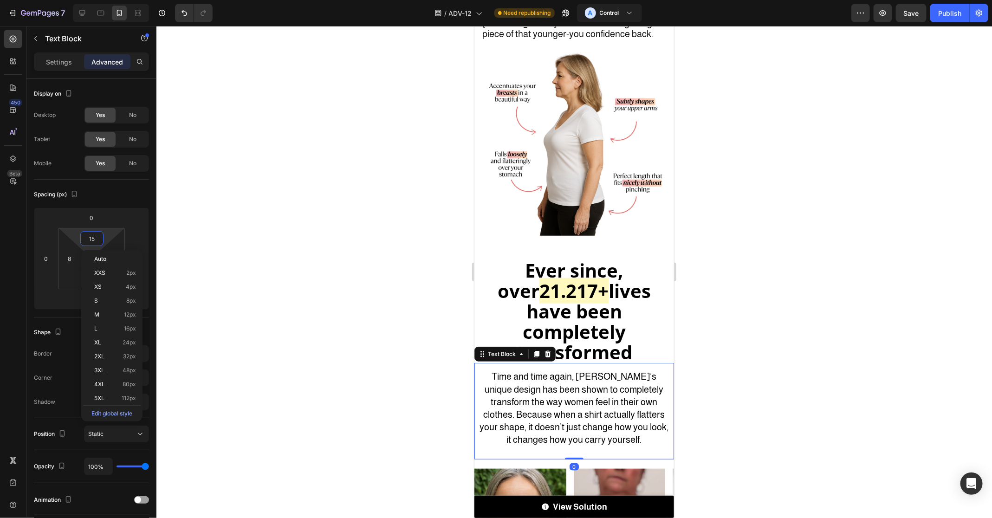
type input "0"
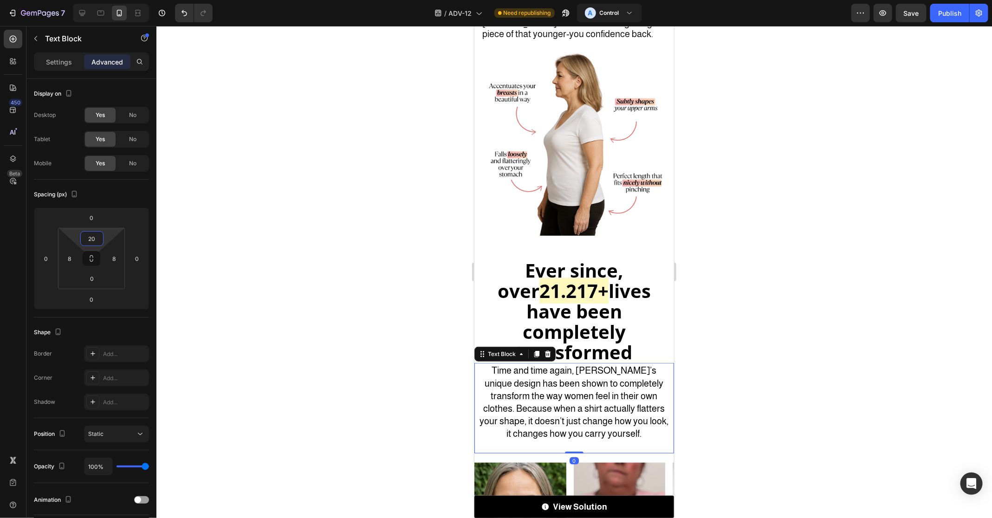
type input "20"
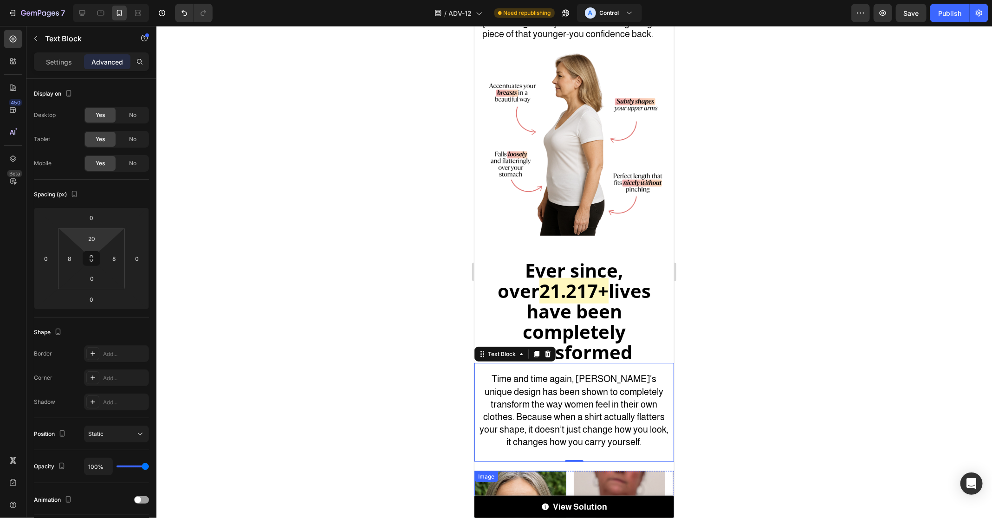
click at [446, 359] on div at bounding box center [573, 272] width 835 height 492
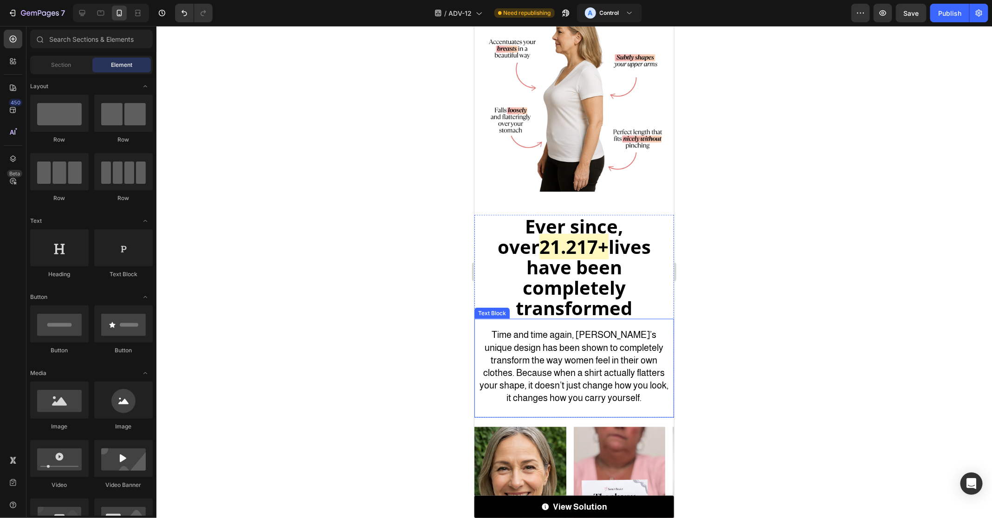
scroll to position [2356, 0]
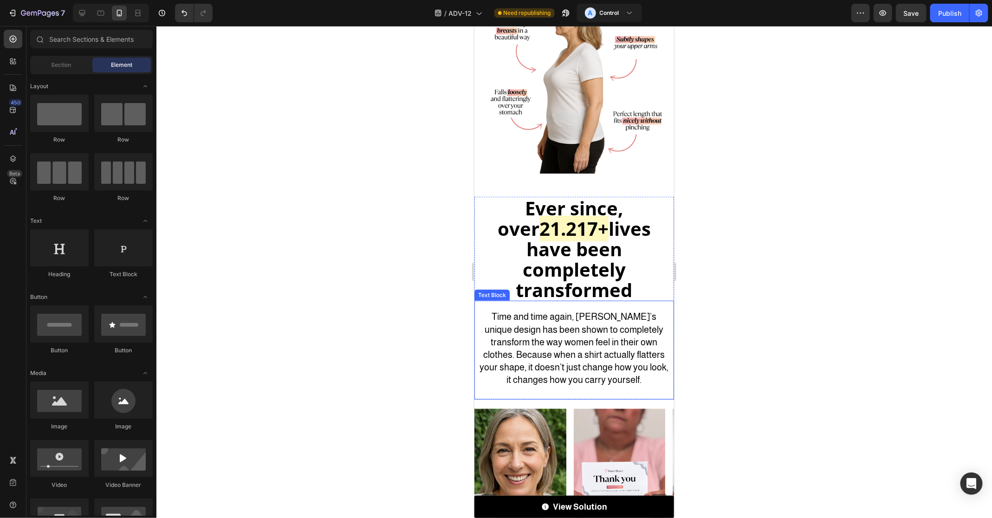
click at [637, 311] on span "Time and time again, [PERSON_NAME]’s unique design has been shown to completely…" at bounding box center [573, 347] width 189 height 73
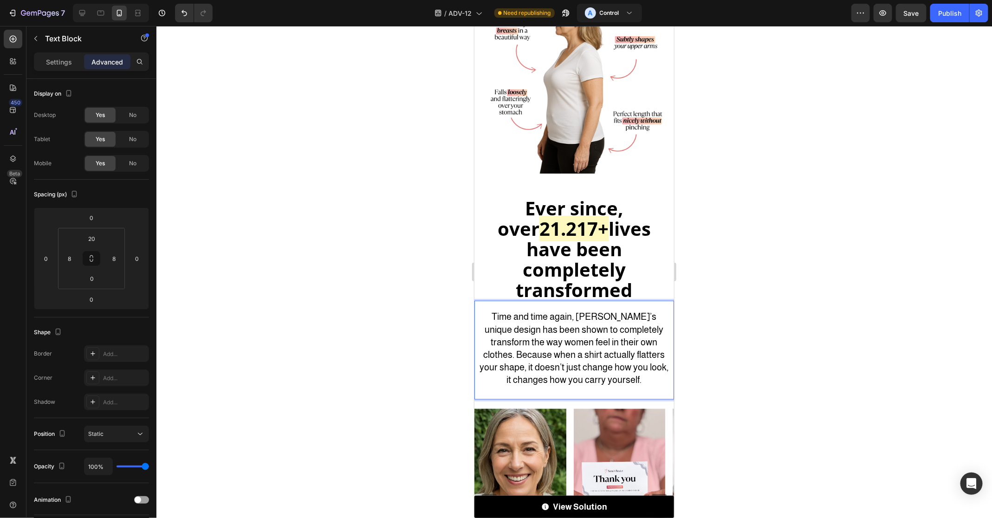
click at [625, 311] on span "Time and time again, [PERSON_NAME]’s unique design has been shown to completely…" at bounding box center [573, 347] width 189 height 73
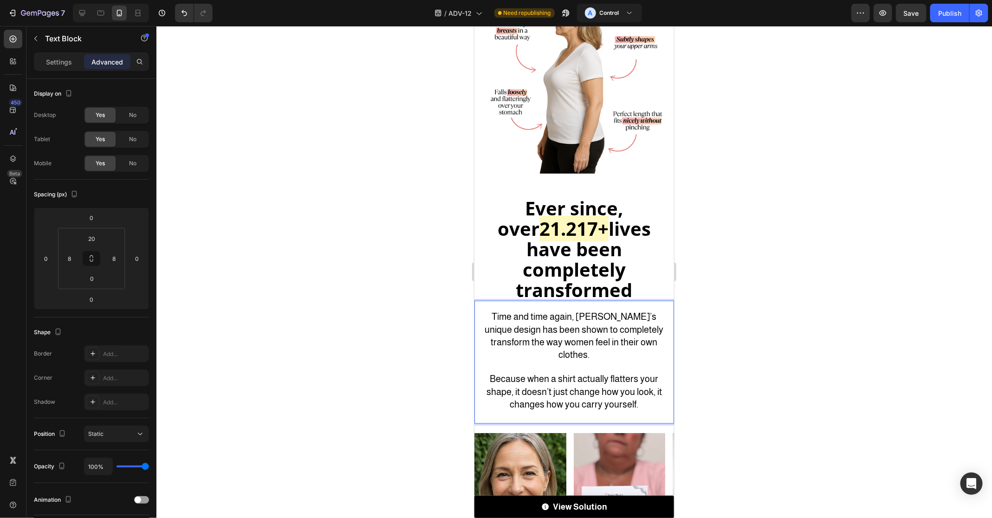
click at [611, 373] on span "Because when a shirt actually flatters your shape, it doesn’t just change how y…" at bounding box center [573, 390] width 175 height 35
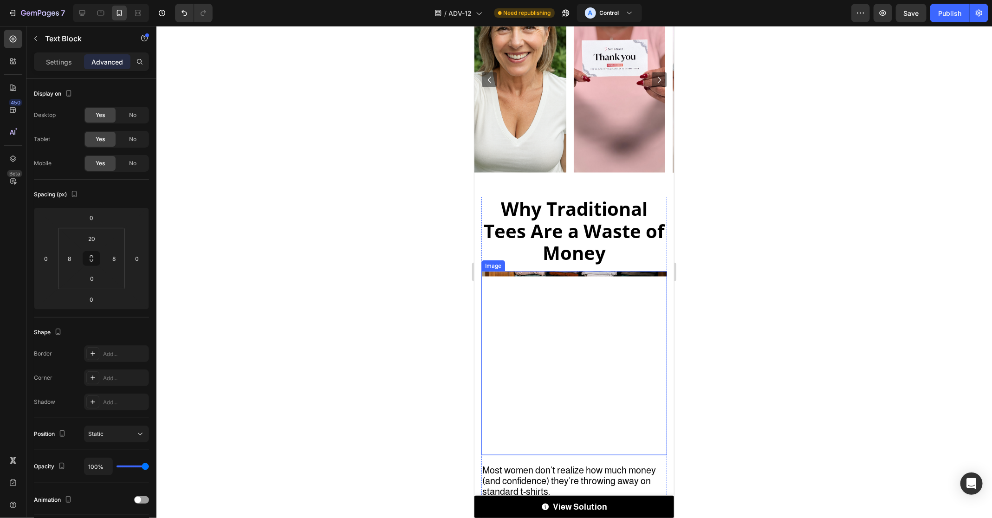
scroll to position [2818, 0]
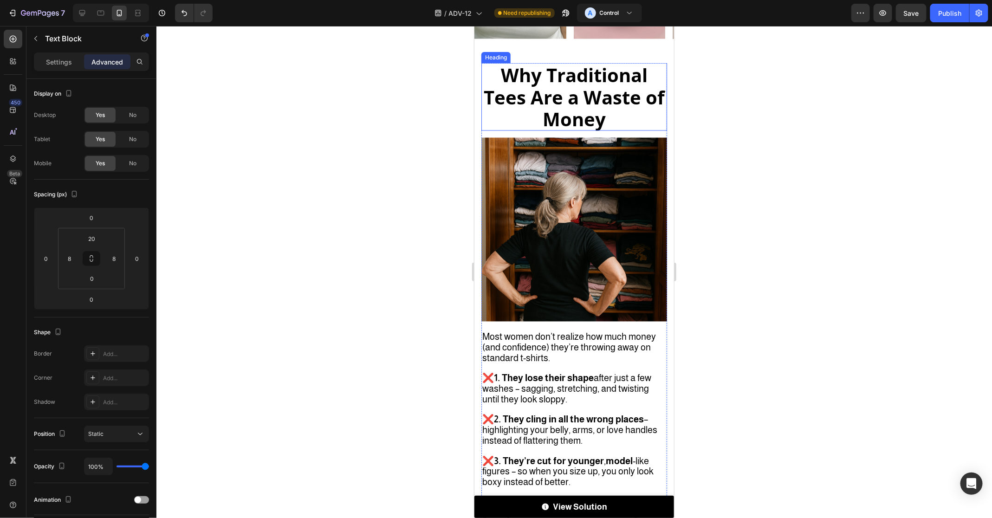
click at [577, 99] on strong "Why Traditional Tees Are a Waste of Money" at bounding box center [573, 96] width 180 height 69
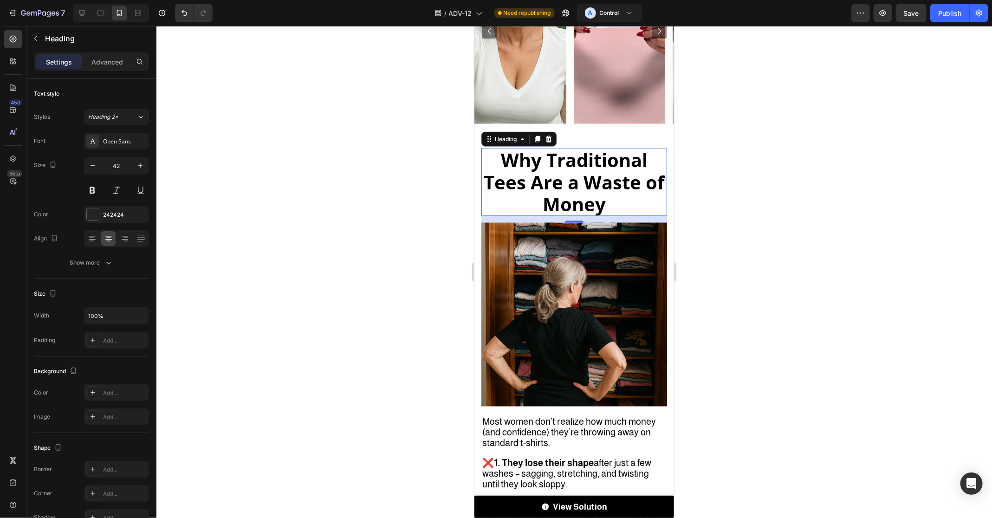
scroll to position [2720, 0]
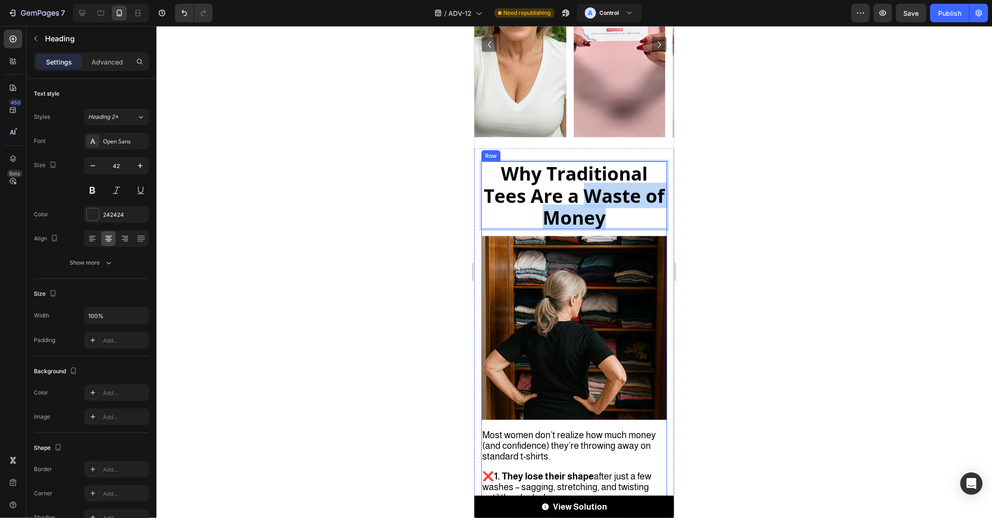
drag, startPoint x: 588, startPoint y: 194, endPoint x: 631, endPoint y: 232, distance: 56.5
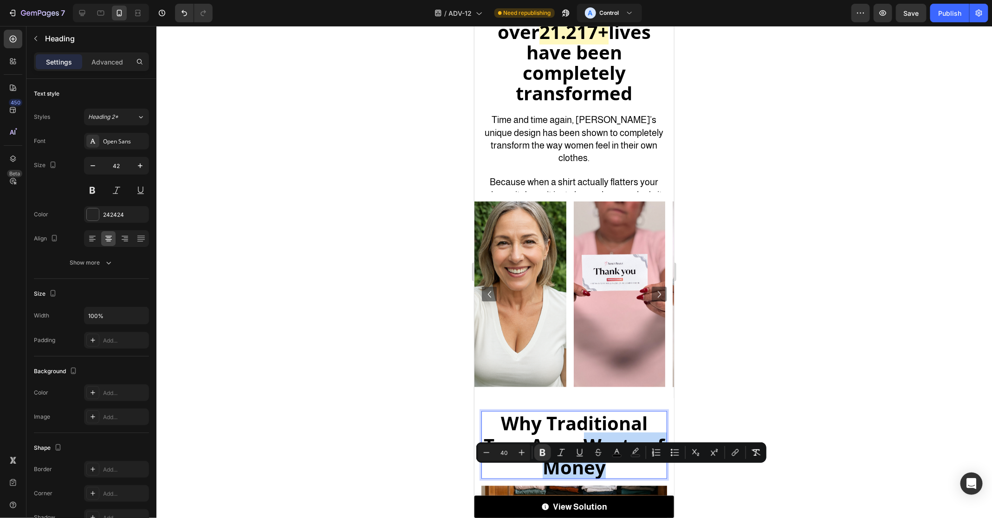
scroll to position [2472, 0]
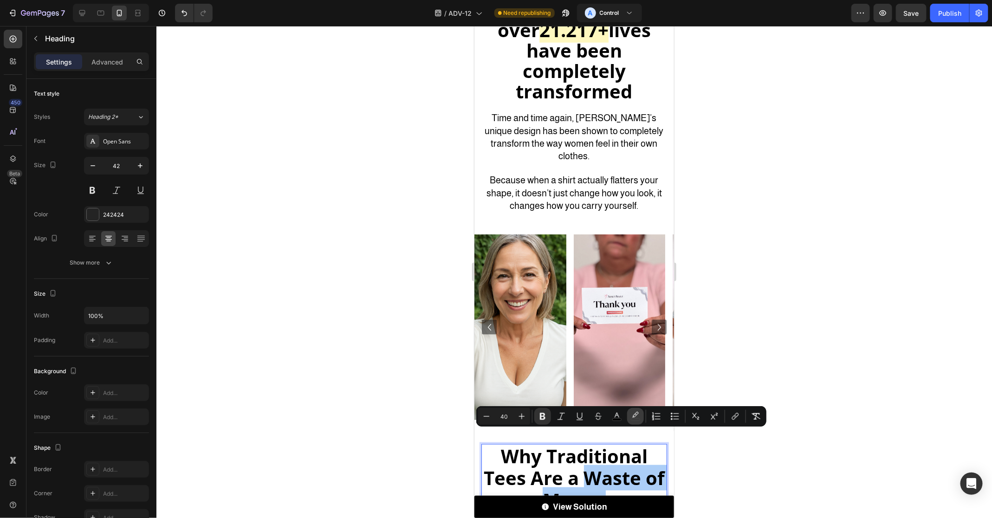
click at [629, 419] on button "color" at bounding box center [635, 416] width 17 height 17
type input "000000"
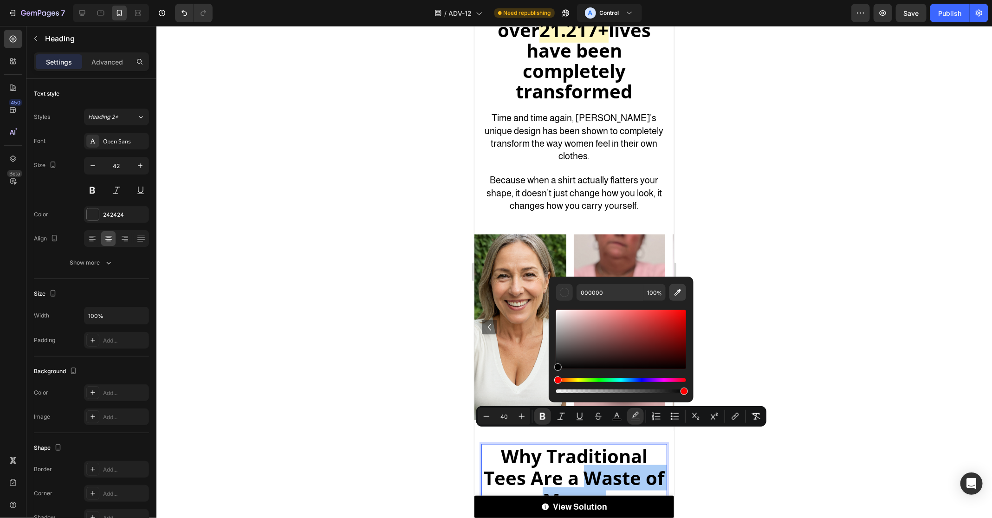
click at [677, 295] on icon "Editor contextual toolbar" at bounding box center [677, 292] width 9 height 9
type input "FFF8BF"
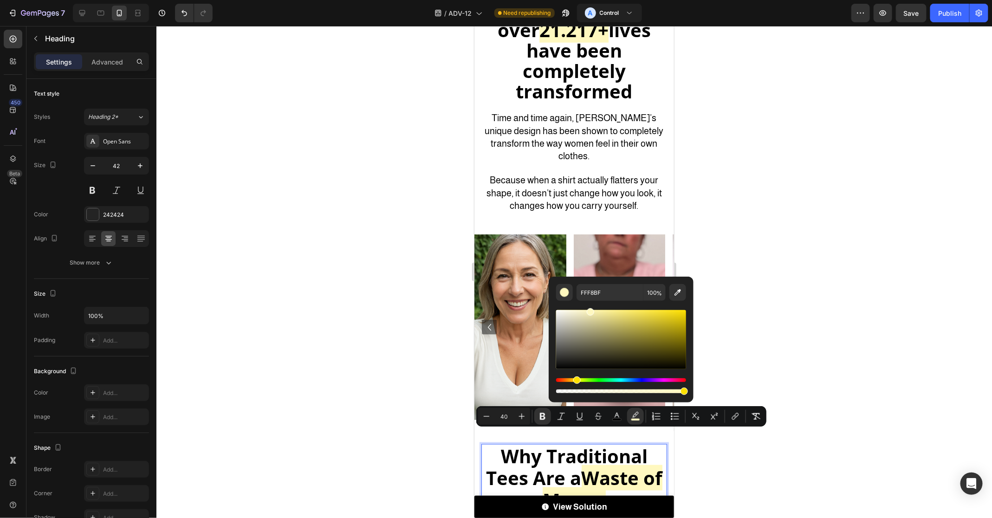
click at [780, 396] on div at bounding box center [573, 272] width 835 height 492
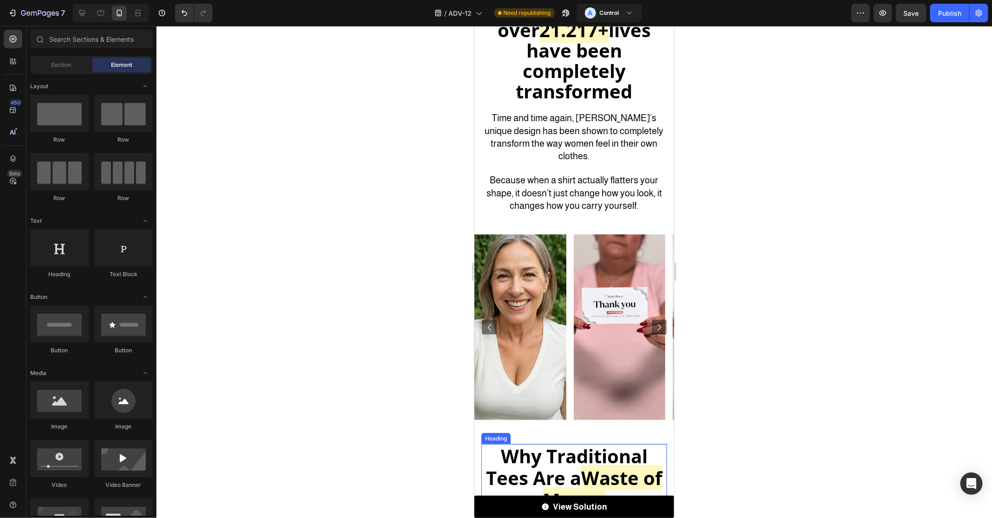
click at [586, 443] on strong "Why Traditional Tees Are a" at bounding box center [566, 466] width 161 height 47
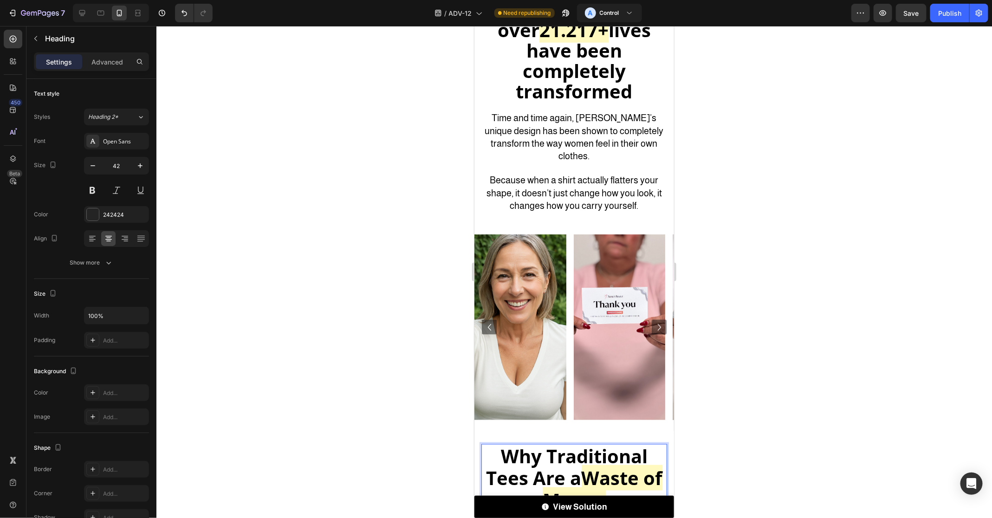
click at [594, 464] on strong "Waste of Money" at bounding box center [602, 487] width 120 height 47
click at [715, 429] on div at bounding box center [573, 272] width 835 height 492
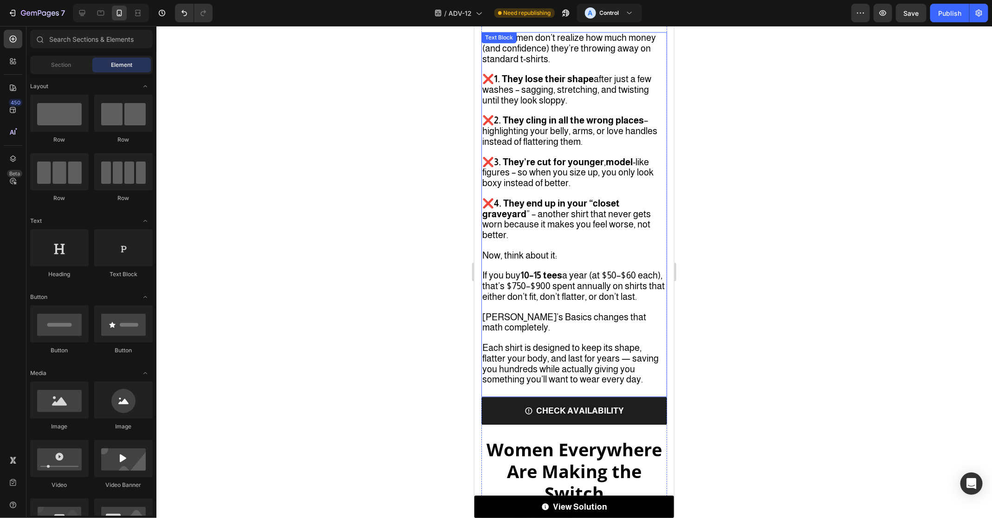
scroll to position [3144, 0]
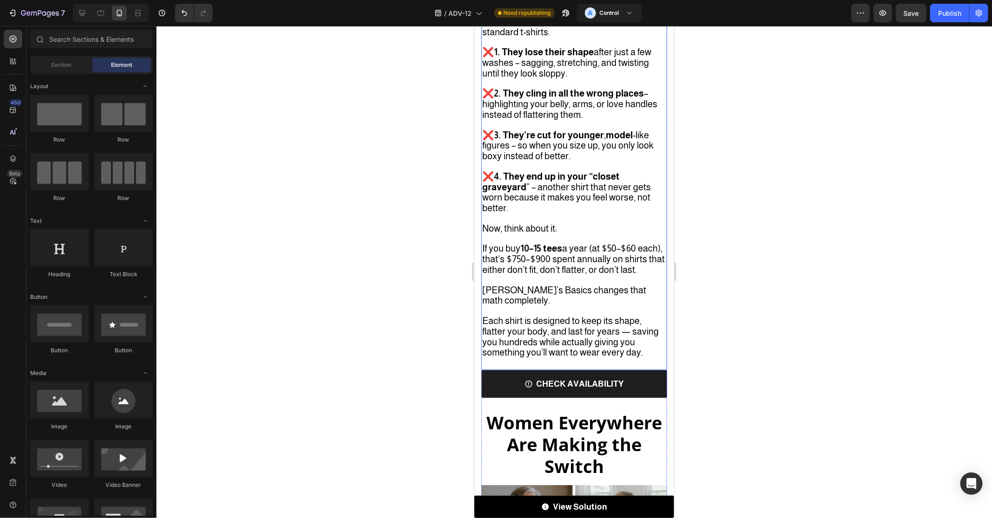
click at [603, 258] on span "If you buy 10–15 tees a year (at $50–$60 each), that’s $750–$900 spent annually…" at bounding box center [573, 259] width 182 height 32
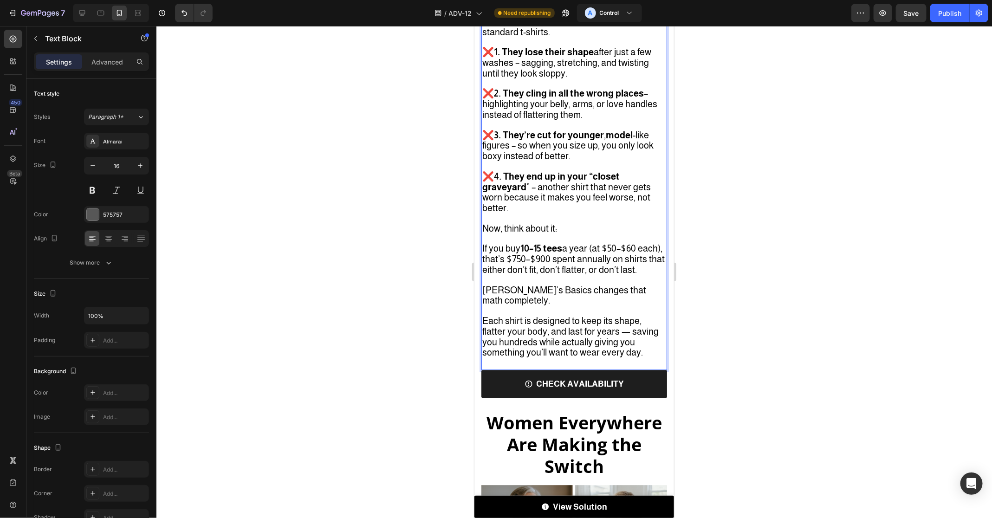
click at [596, 243] on span "If you buy 10–15 tees a year (at $50–$60 each), that’s $750–$900 spent annually…" at bounding box center [573, 259] width 182 height 32
click at [592, 243] on span "If you buy 10–15 tees a year (at $50–$60 each), that’s $750–$900 spent annually…" at bounding box center [573, 259] width 182 height 32
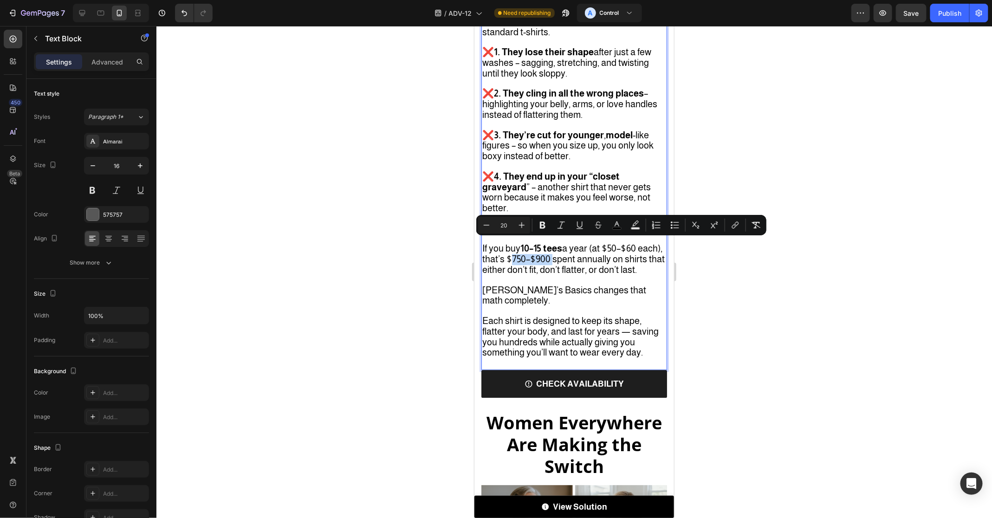
drag, startPoint x: 532, startPoint y: 243, endPoint x: 574, endPoint y: 245, distance: 42.8
click at [574, 245] on span "If you buy 10–15 tees a year (at $50–$60 each), that’s $750–$900 spent annually…" at bounding box center [573, 259] width 182 height 32
click at [633, 224] on icon "Editor contextual toolbar" at bounding box center [635, 223] width 6 height 6
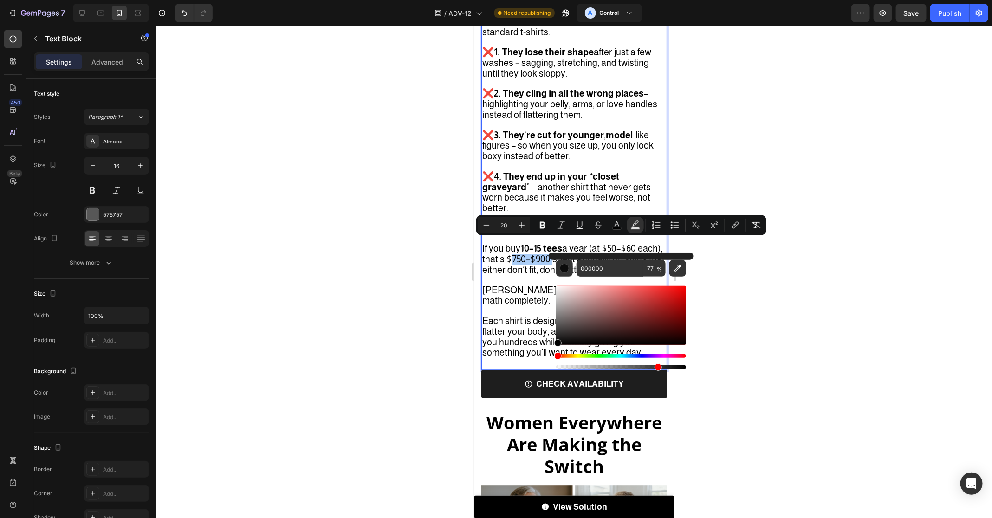
click at [660, 297] on div "Editor contextual toolbar" at bounding box center [621, 315] width 130 height 59
drag, startPoint x: 660, startPoint y: 293, endPoint x: 625, endPoint y: 290, distance: 34.4
click at [625, 290] on div "Editor contextual toolbar" at bounding box center [621, 315] width 130 height 59
click at [608, 290] on div "Editor contextual toolbar" at bounding box center [621, 315] width 130 height 59
click at [597, 286] on div "Editor contextual toolbar" at bounding box center [621, 315] width 130 height 59
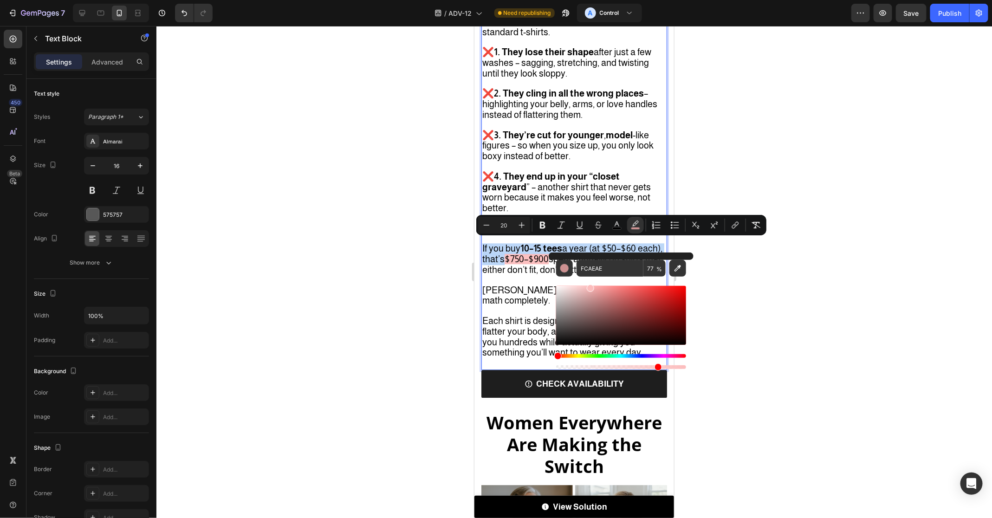
click at [590, 286] on div "Editor contextual toolbar" at bounding box center [621, 315] width 130 height 59
click at [583, 286] on div "Editor contextual toolbar" at bounding box center [621, 315] width 130 height 59
type input "FCC9C9"
click at [749, 266] on div at bounding box center [573, 272] width 835 height 492
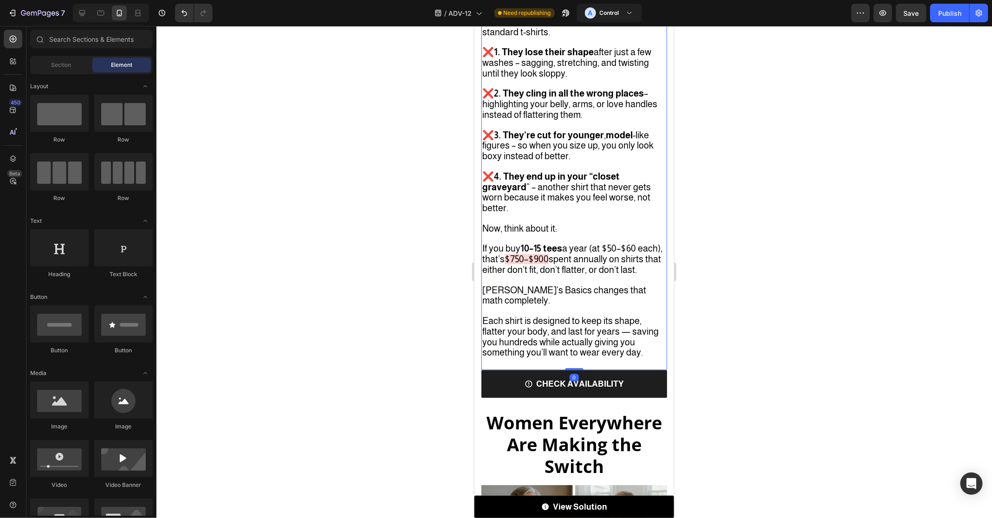
click at [537, 253] on span "$750–$900" at bounding box center [526, 258] width 44 height 10
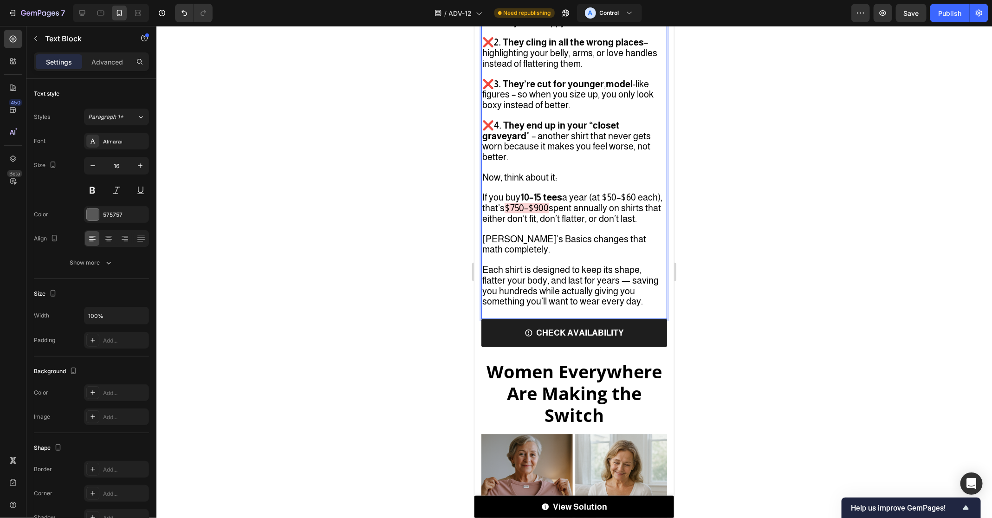
scroll to position [3212, 0]
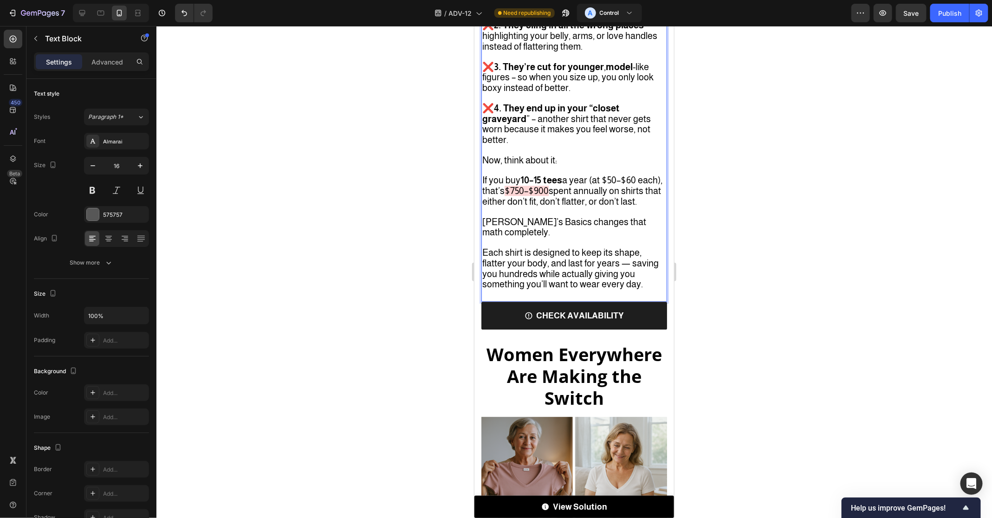
click at [608, 267] on span "Each shirt is designed to keep its shape, flatter your body, and last for years…" at bounding box center [570, 268] width 176 height 42
click at [618, 247] on span "Each shirt is designed to keep its shape, flatter your body, and last for years…" at bounding box center [570, 268] width 176 height 42
drag, startPoint x: 602, startPoint y: 247, endPoint x: 628, endPoint y: 248, distance: 26.0
click at [628, 248] on span "Each shirt is designed to keep its shape, flatter your body, and last for years…" at bounding box center [570, 268] width 176 height 42
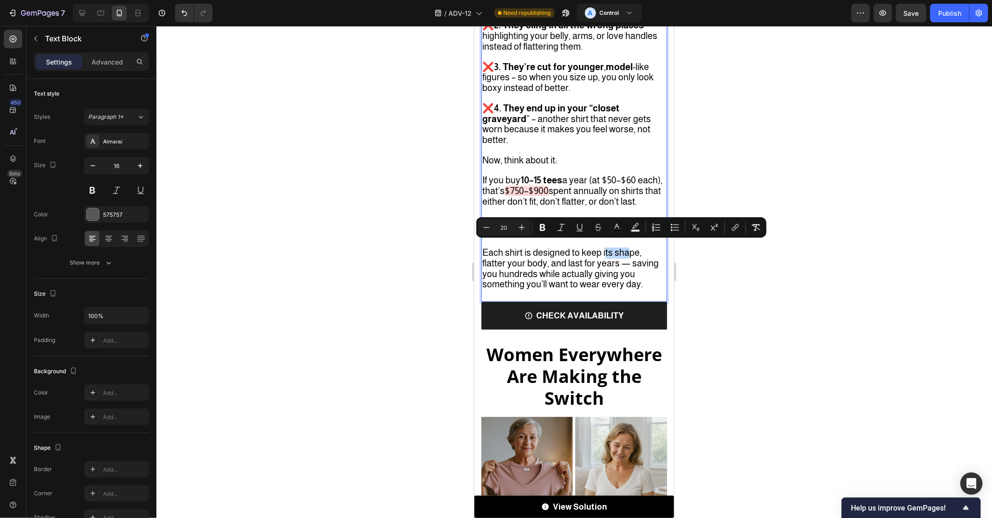
click at [628, 248] on span "Each shirt is designed to keep its shape, flatter your body, and last for years…" at bounding box center [570, 268] width 176 height 42
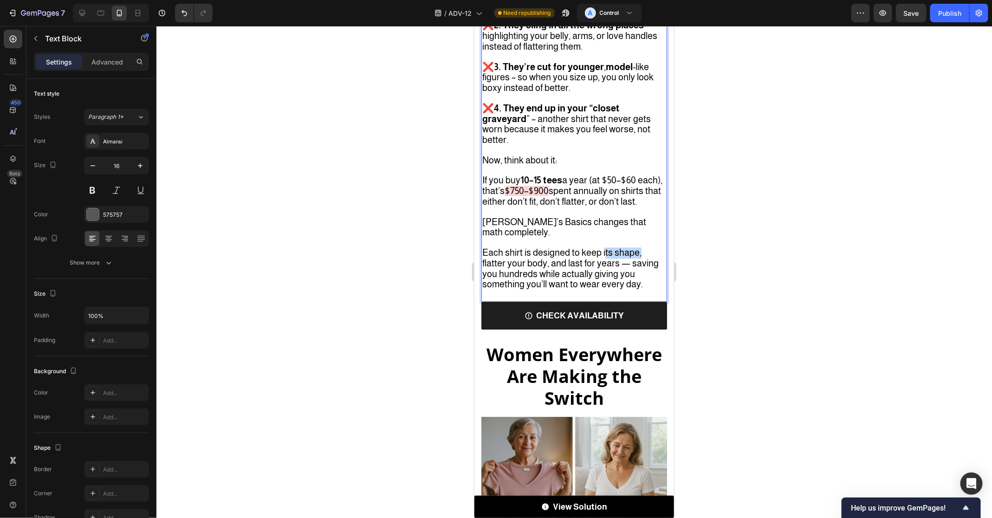
drag, startPoint x: 602, startPoint y: 247, endPoint x: 641, endPoint y: 247, distance: 38.5
click at [641, 247] on p "Each shirt is designed to keep its shape, flatter your body, and last for years…" at bounding box center [574, 269] width 184 height 63
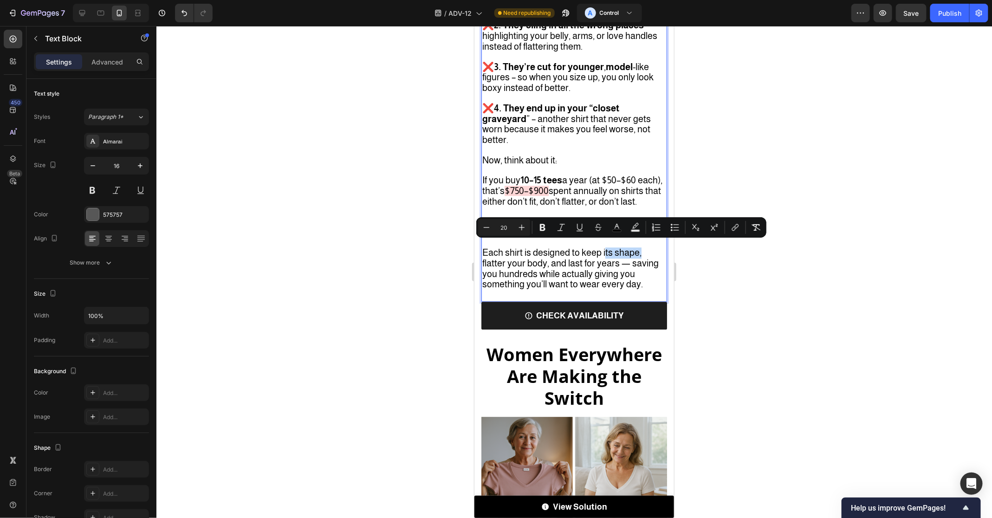
click at [641, 247] on p "Each shirt is designed to keep its shape, flatter your body, and last for years…" at bounding box center [574, 269] width 184 height 63
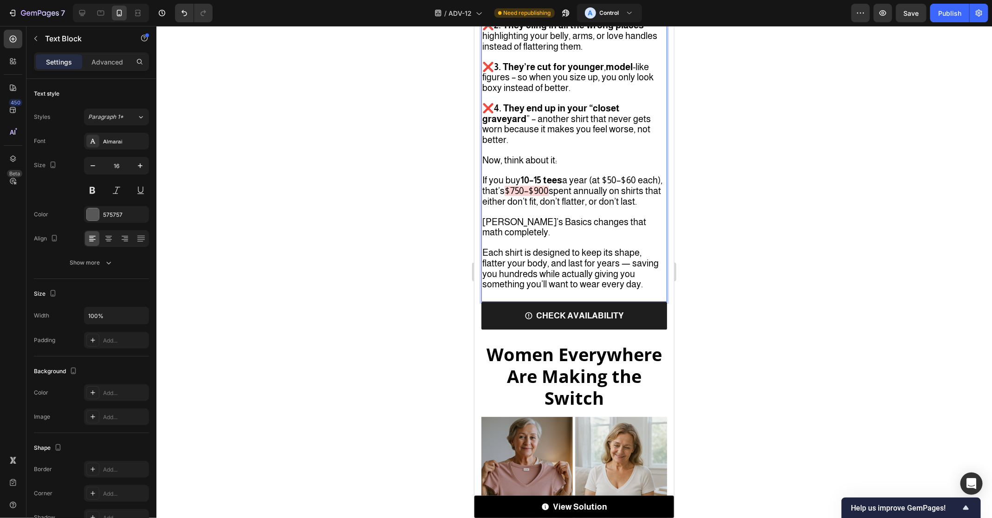
drag, startPoint x: 602, startPoint y: 247, endPoint x: 636, endPoint y: 247, distance: 33.9
click at [636, 247] on span "Each shirt is designed to keep its shape, flatter your body, and last for years…" at bounding box center [570, 268] width 176 height 42
click at [602, 247] on span "Each shirt is designed to keep its shape, flatter your body, and last for years…" at bounding box center [570, 268] width 176 height 42
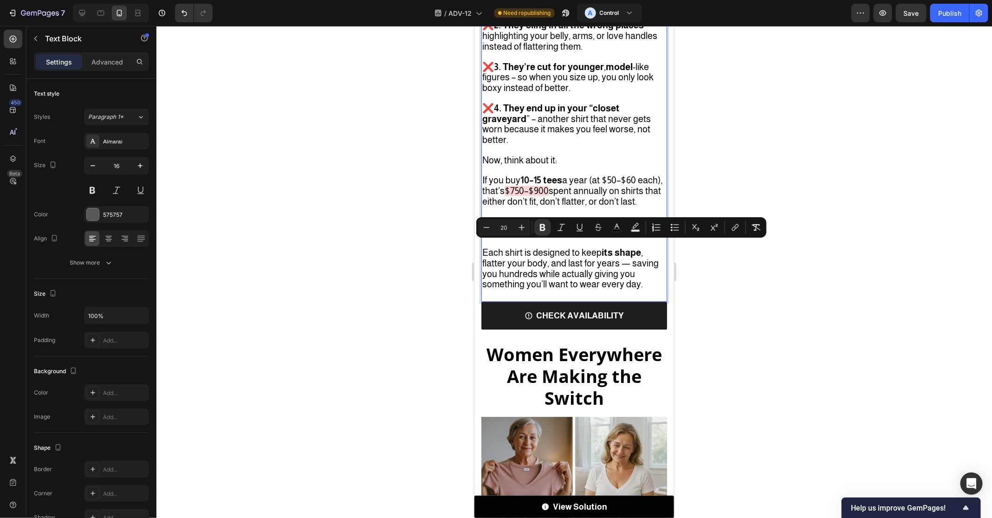
click at [629, 263] on span "Each shirt is designed to keep its shape , flatter your body, and last for year…" at bounding box center [570, 268] width 176 height 42
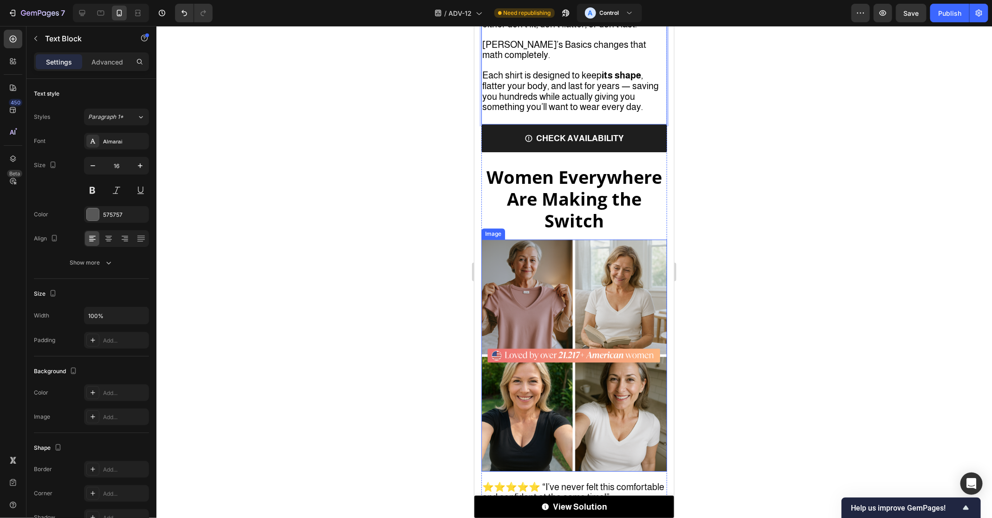
scroll to position [3389, 0]
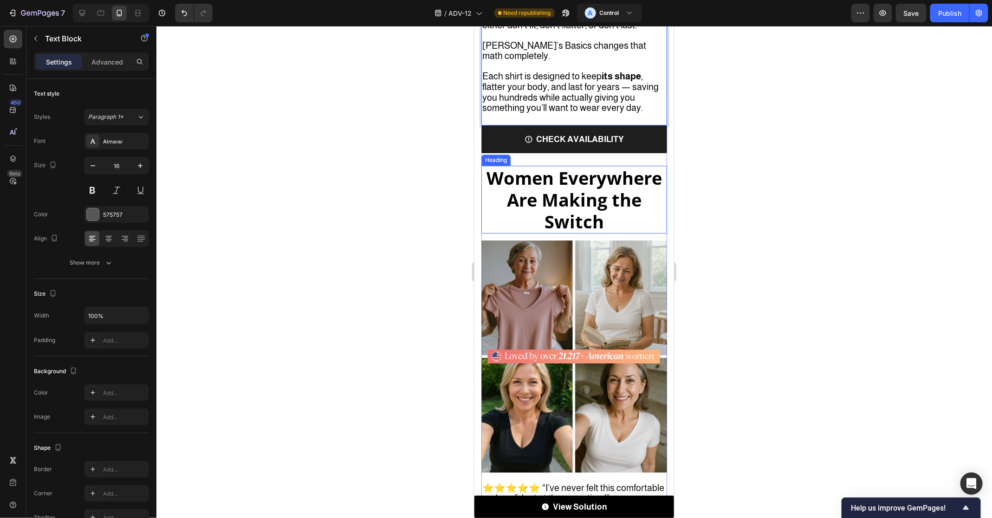
click at [617, 200] on strong "Women Everywhere Are Making the Switch" at bounding box center [573, 199] width 175 height 68
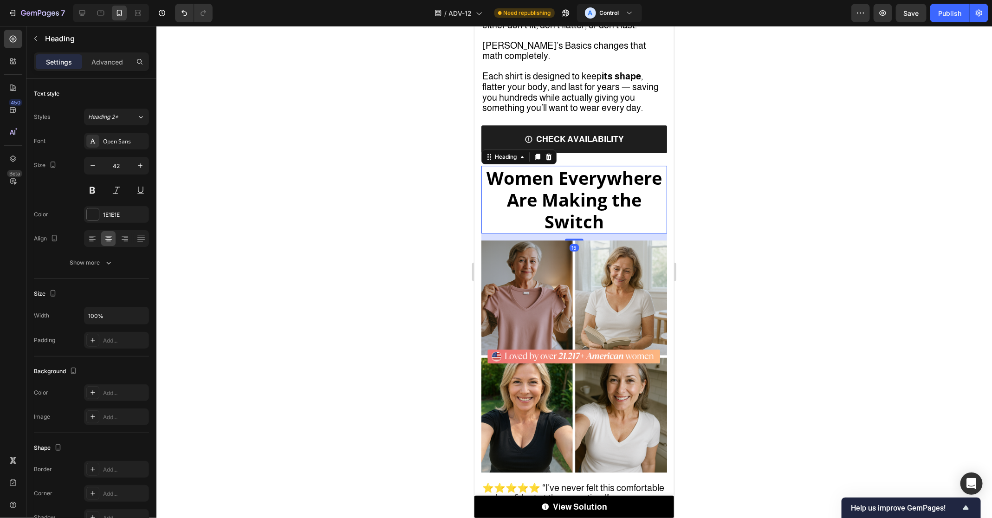
scroll to position [3404, 0]
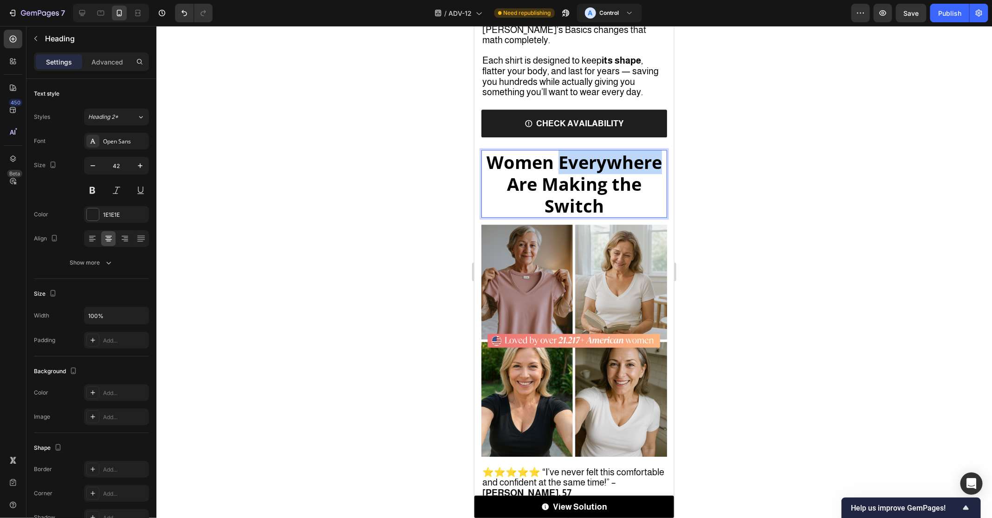
click at [586, 180] on strong "Women Everywhere Are Making the Switch" at bounding box center [573, 183] width 175 height 68
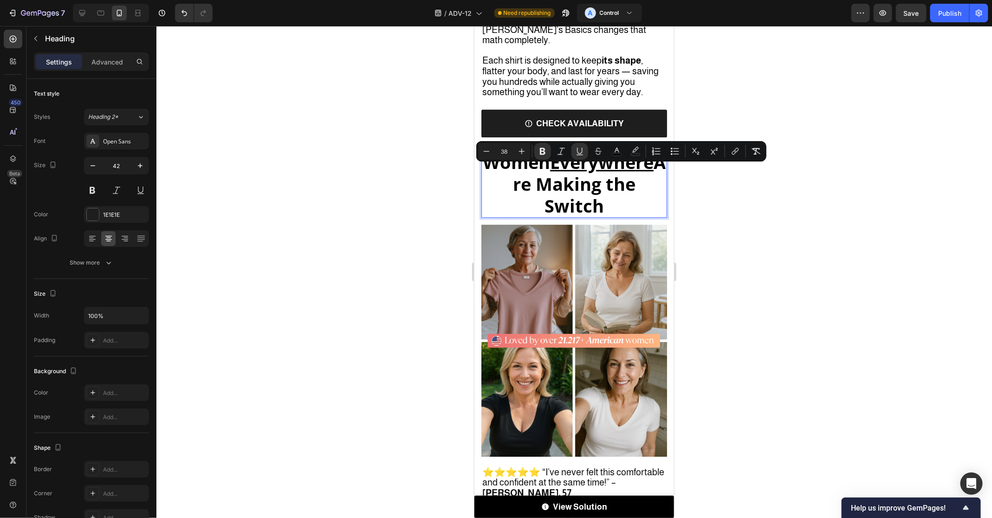
click at [586, 174] on u "Everywhere" at bounding box center [600, 161] width 103 height 24
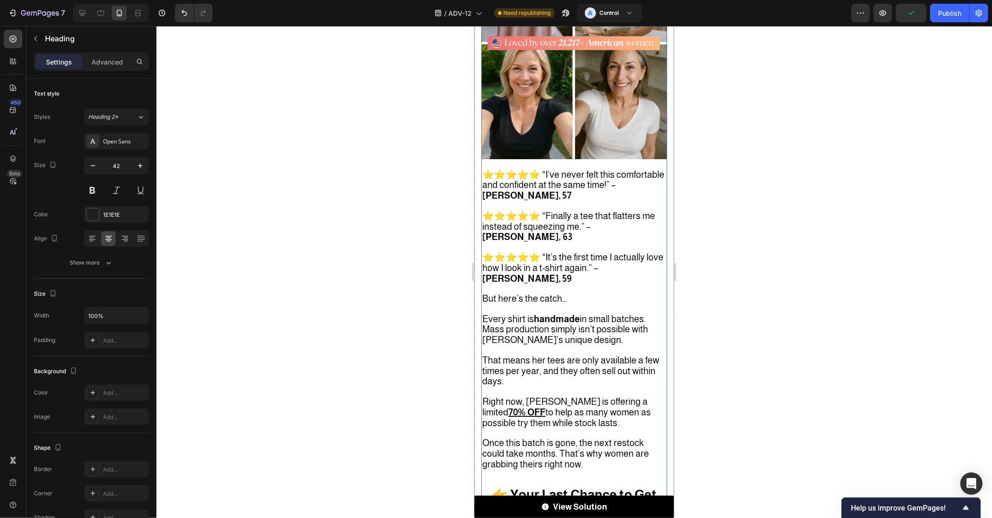
scroll to position [3703, 0]
click at [593, 200] on p "⭐️⭐️⭐️⭐️⭐️ “Finally a tee that flatters me instead of squeezing me.” – [PERSON_…" at bounding box center [574, 220] width 184 height 41
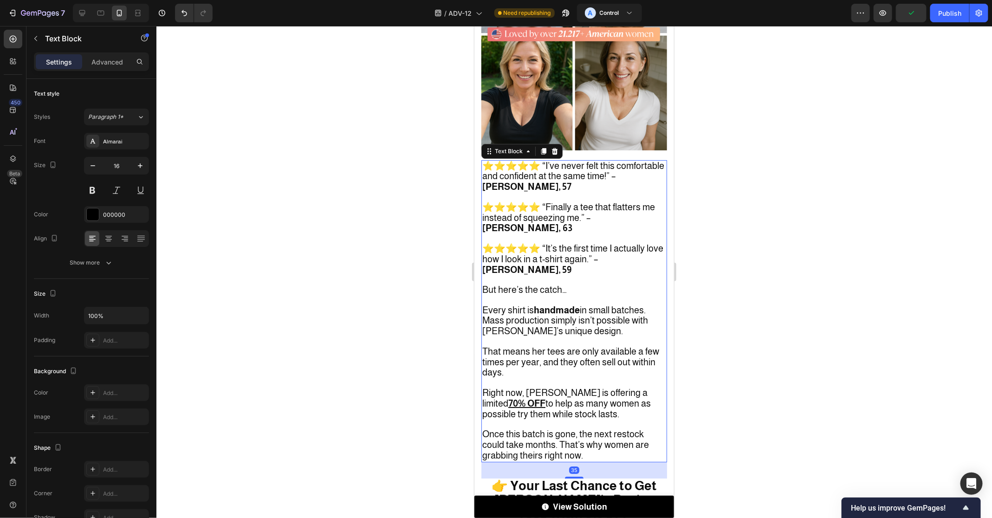
scroll to position [3711, 0]
click at [575, 161] on span "⭐️⭐️⭐️⭐️⭐️ “I’ve never felt this comfortable and confident at the same time!” –…" at bounding box center [573, 176] width 182 height 32
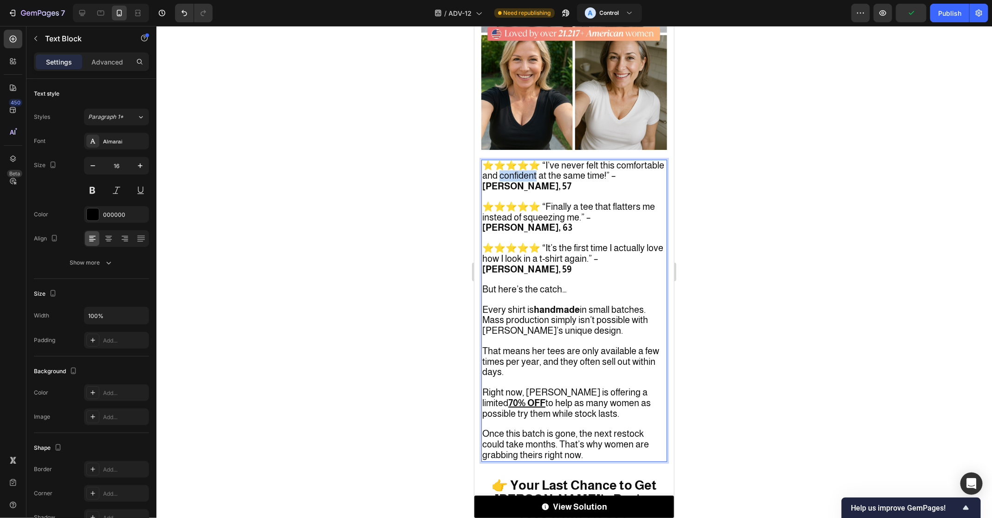
click at [575, 161] on span "⭐️⭐️⭐️⭐️⭐️ “I’ve never felt this comfortable and confident at the same time!” –…" at bounding box center [573, 176] width 182 height 32
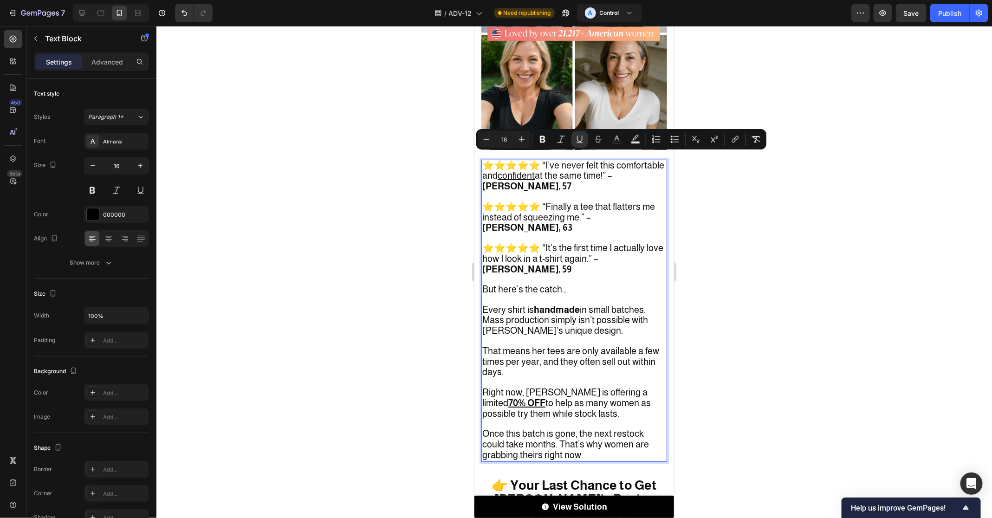
click at [566, 233] on p "⭐️⭐️⭐️⭐️⭐️ “It’s the first time I actually love how I look in a t-shirt again.”…" at bounding box center [574, 253] width 184 height 41
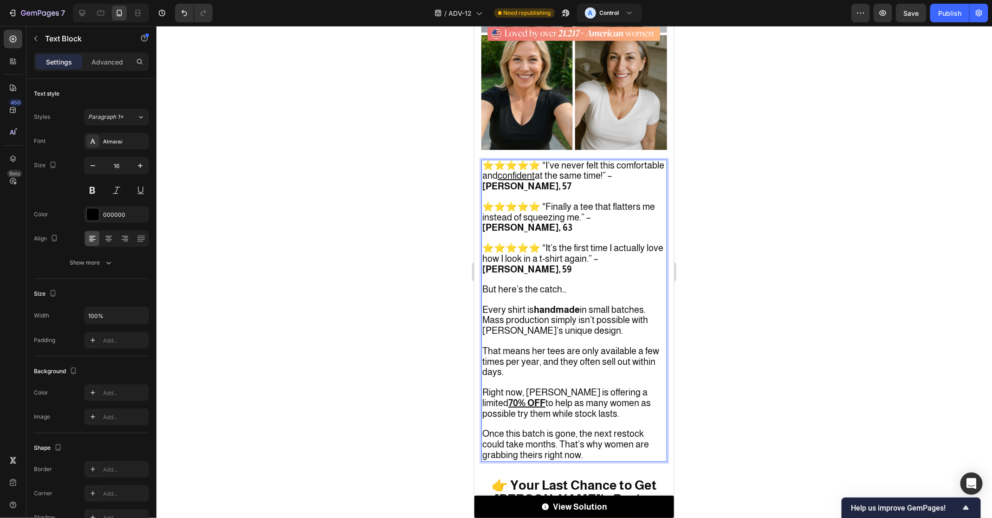
click at [572, 242] on span "⭐️⭐️⭐️⭐️⭐️ “It’s the first time I actually love how I look in a t-shirt again.”…" at bounding box center [572, 258] width 181 height 32
click at [587, 274] on p "But here’s the catch…" at bounding box center [574, 284] width 184 height 20
click at [531, 284] on span "But here’s the catch…" at bounding box center [524, 289] width 84 height 10
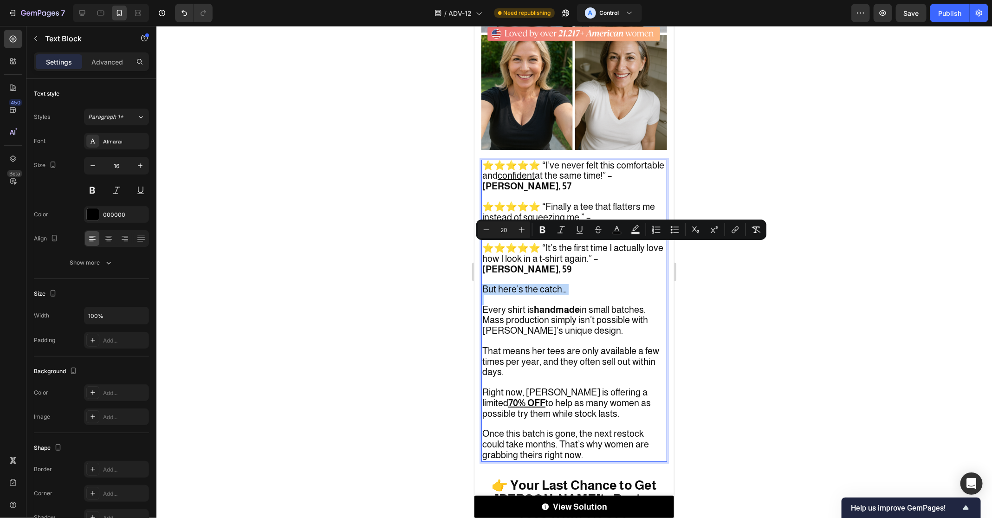
click at [577, 274] on p "But here’s the catch…" at bounding box center [574, 284] width 184 height 20
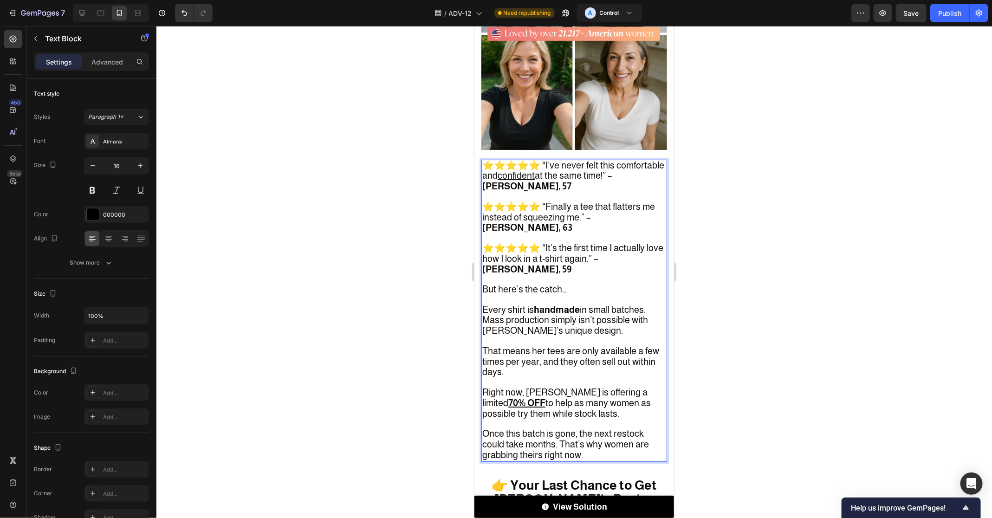
click at [482, 284] on span "But here’s the catch…" at bounding box center [524, 289] width 84 height 10
click at [587, 304] on span "Every shirt is handmade in small batches. Mass production simply isn’t possible…" at bounding box center [565, 320] width 166 height 32
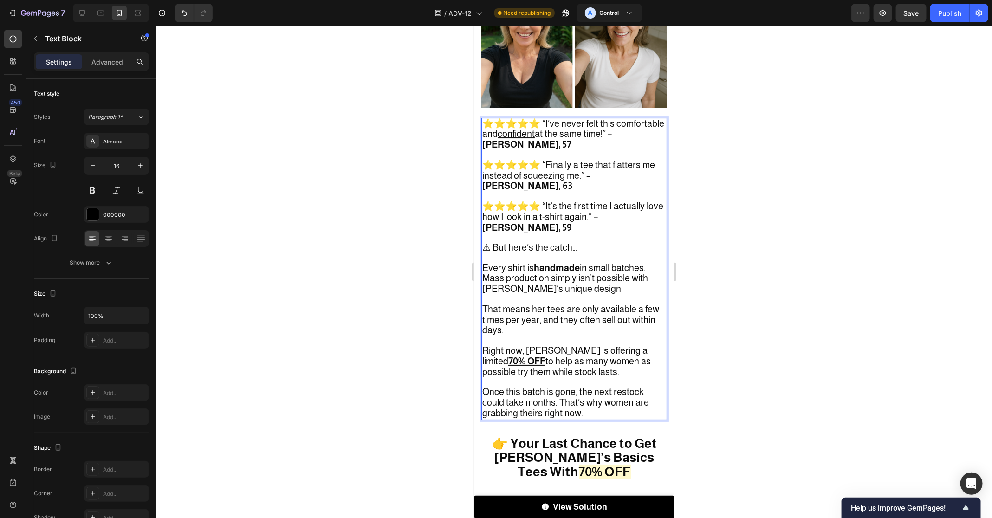
scroll to position [3754, 0]
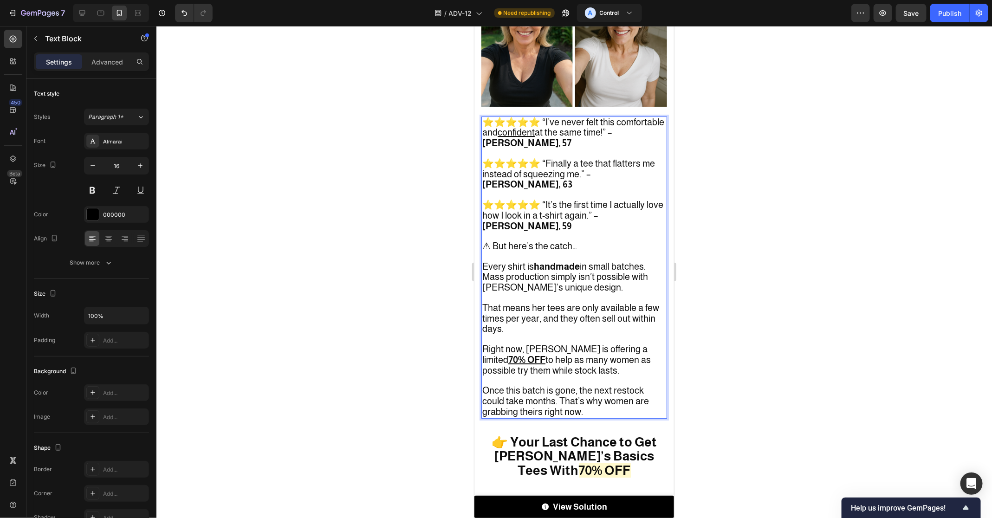
click at [551, 261] on span "Every shirt is handmade in small batches. Mass production simply isn’t possible…" at bounding box center [565, 277] width 166 height 32
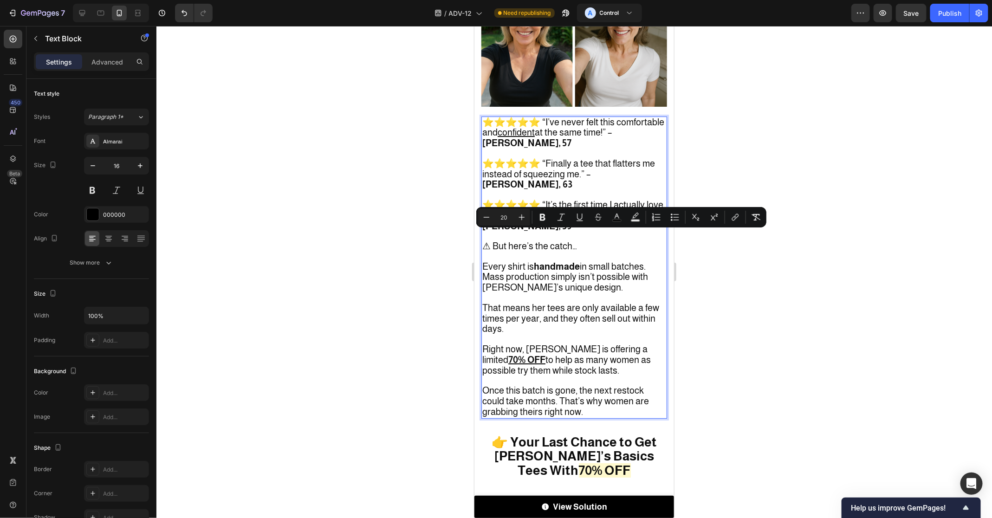
click at [557, 261] on span "Every shirt is handmade in small batches. Mass production simply isn’t possible…" at bounding box center [565, 277] width 166 height 32
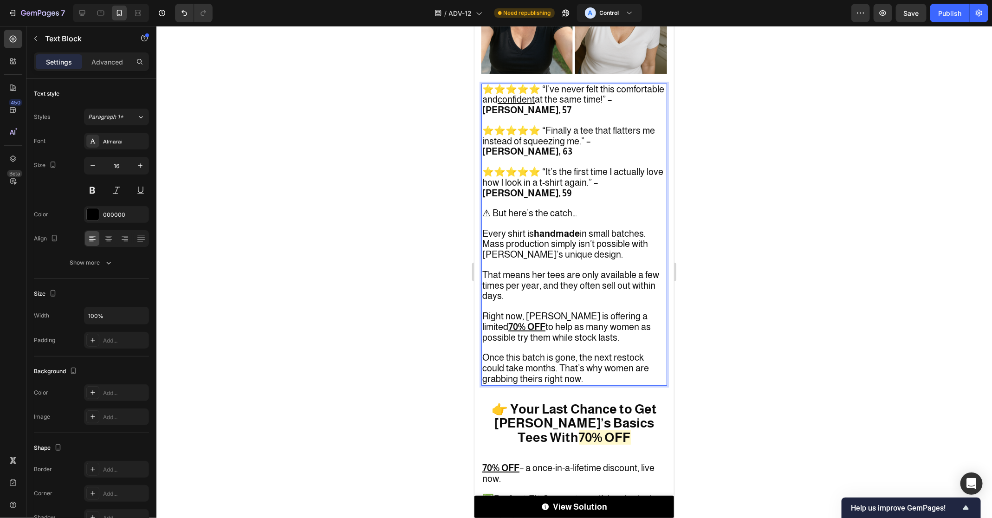
scroll to position [3788, 0]
click at [591, 269] on span "That means her tees are only available a few times per year, and they often sel…" at bounding box center [570, 285] width 177 height 32
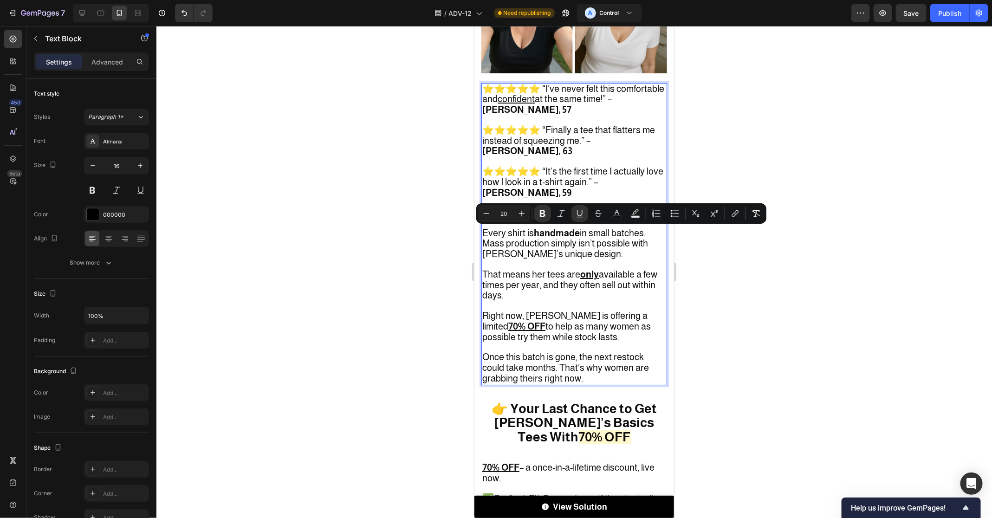
click at [589, 310] on span "Right now, [PERSON_NAME] is offering a limited 70% OFF to help as many women as…" at bounding box center [566, 326] width 168 height 32
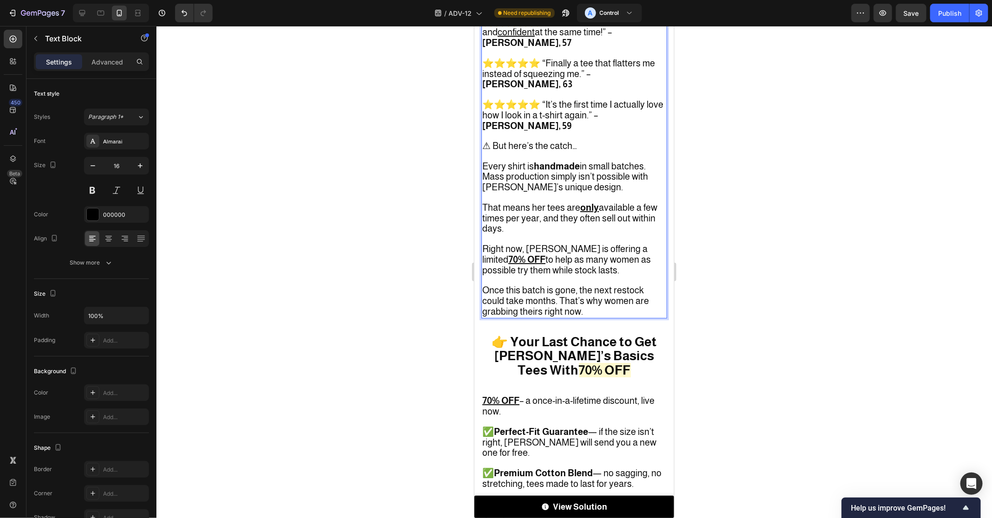
scroll to position [3855, 0]
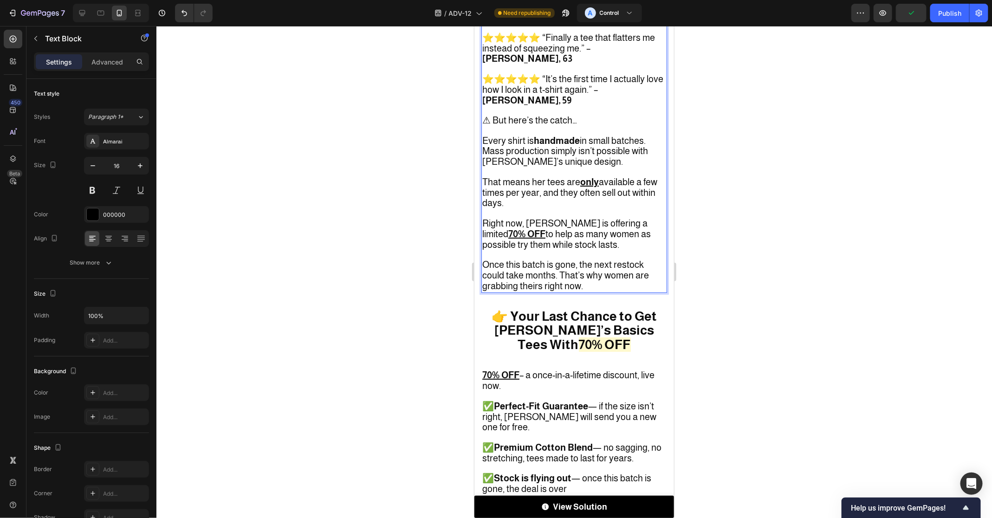
click at [604, 250] on p "Once this batch is gone, the next restock could take months. That’s why women a…" at bounding box center [574, 270] width 184 height 41
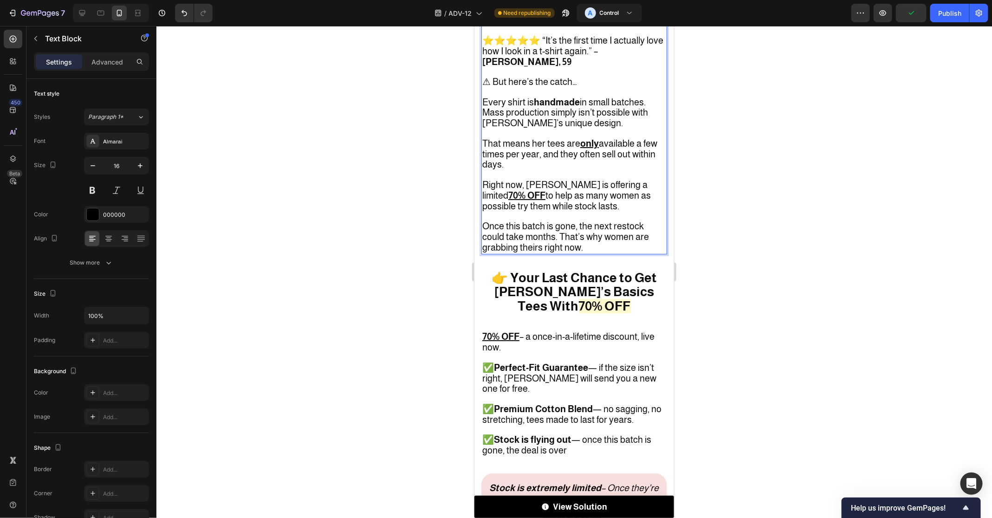
scroll to position [3963, 0]
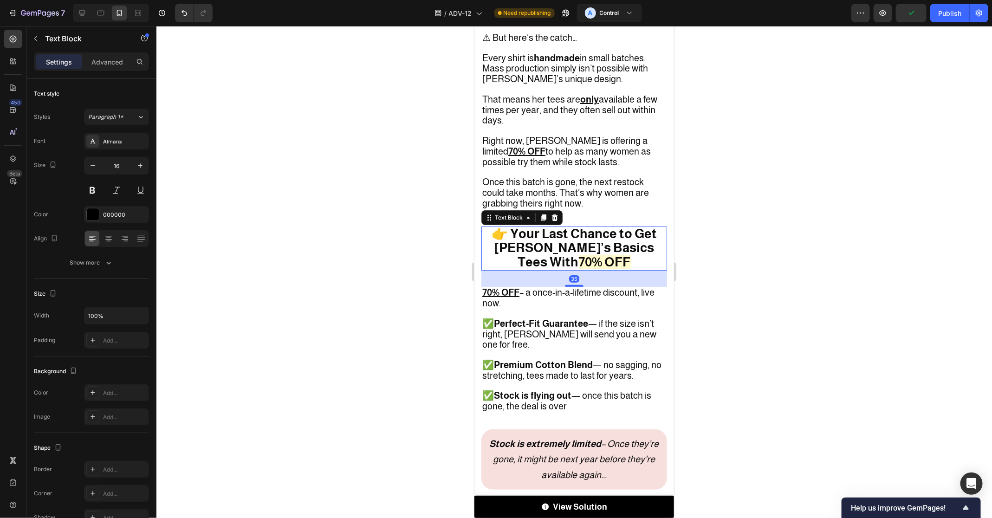
click at [597, 226] on strong "👉 Your Last Chance to Get [PERSON_NAME]’s Basics Tees With" at bounding box center [573, 247] width 165 height 43
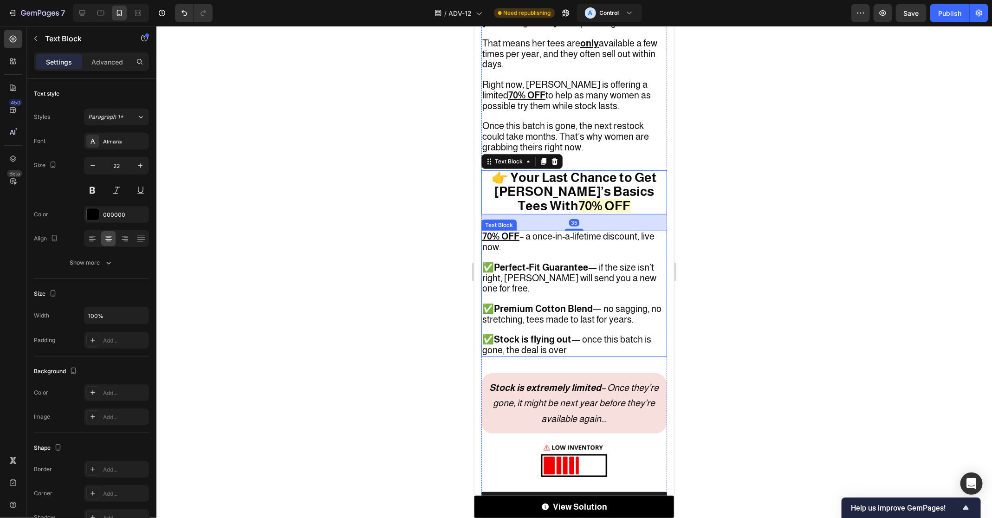
scroll to position [4081, 0]
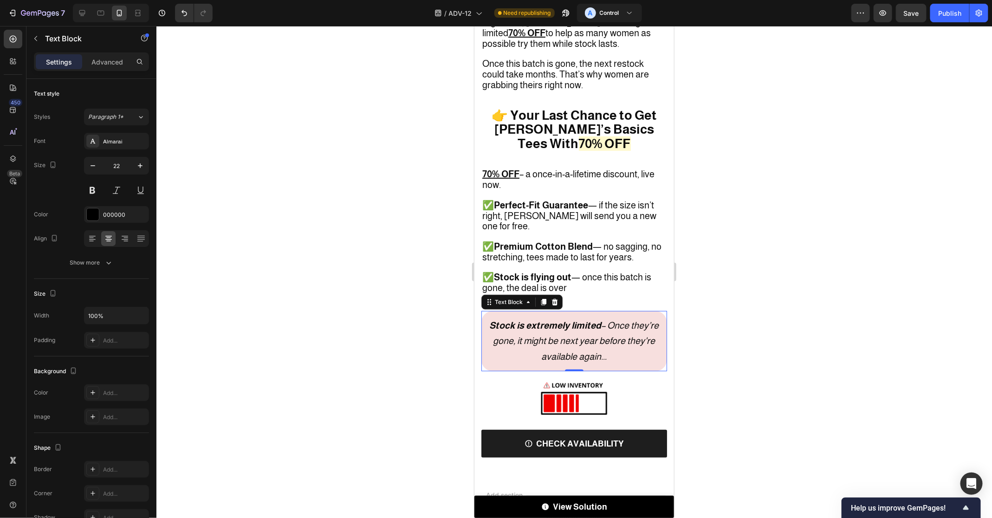
click at [584, 320] on icon "Stock is extremely limited – Once they’re gone, it might be next year before th…" at bounding box center [573, 340] width 169 height 41
click at [612, 200] on span "✅ Perfect-Fit Guarantee — if the size isn’t right, [PERSON_NAME] will send you …" at bounding box center [569, 216] width 174 height 32
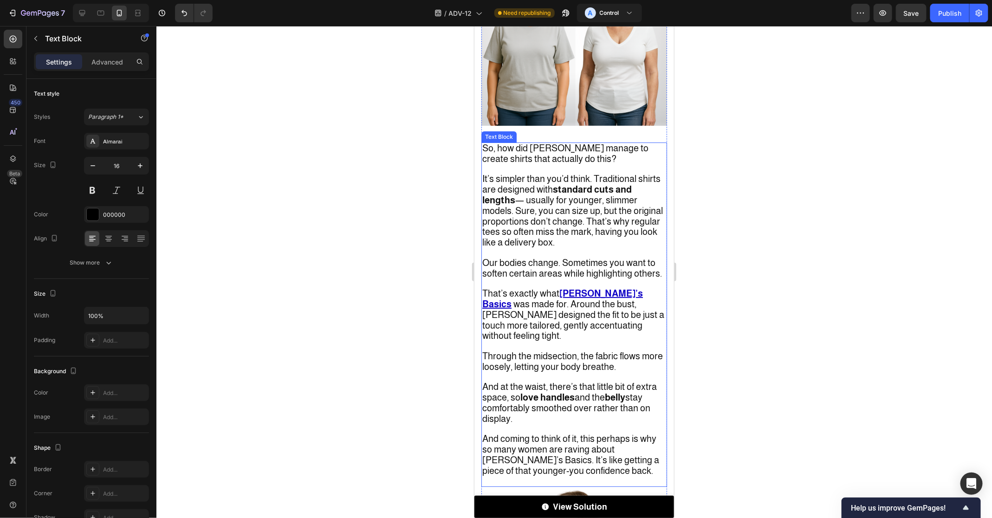
scroll to position [1859, 0]
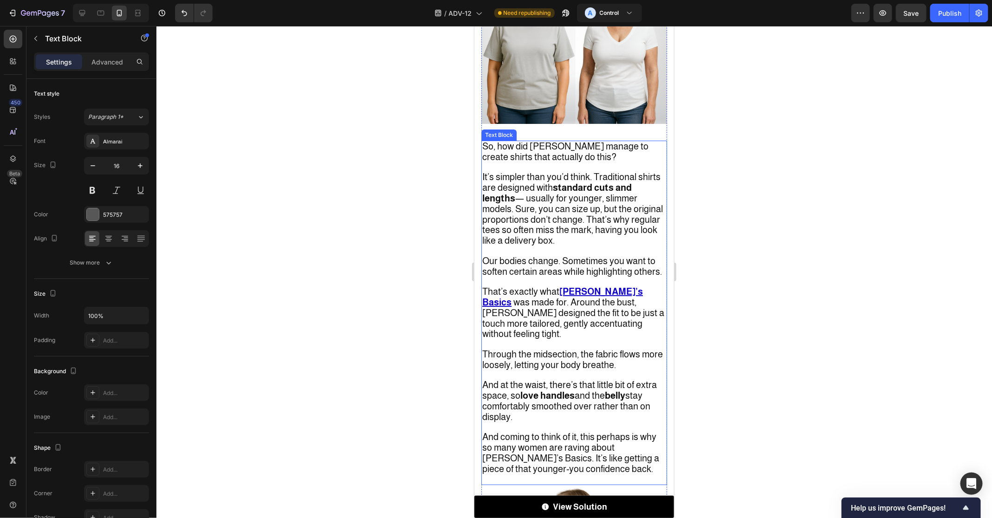
click at [573, 348] on span "Through the midsection, the fabric flows more loosely, letting your body breath…" at bounding box center [572, 358] width 180 height 21
click at [582, 379] on span "And at the waist, there’s that little bit of extra space, so love handles and t…" at bounding box center [569, 400] width 174 height 42
click at [588, 379] on span "And at the waist, there’s that little bit of extra space, so love handles and t…" at bounding box center [569, 400] width 174 height 42
click at [633, 380] on p "And at the waist, there’s that little bit of extra space, so love handles and t…" at bounding box center [574, 401] width 184 height 42
click at [543, 431] on span "And coming to think of it, this perhaps is why so many women are raving about […" at bounding box center [570, 452] width 177 height 42
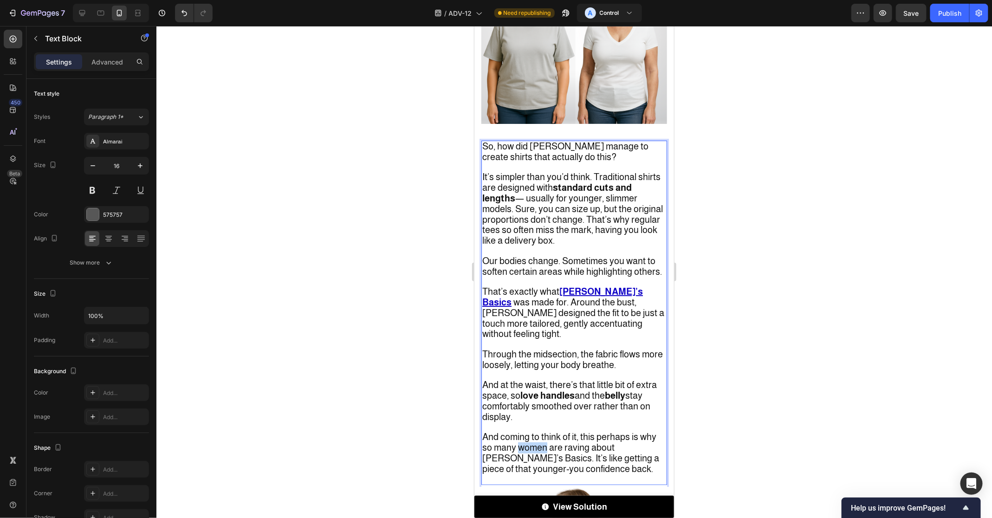
click at [543, 431] on span "And coming to think of it, this perhaps is why so many women are raving about […" at bounding box center [570, 452] width 177 height 42
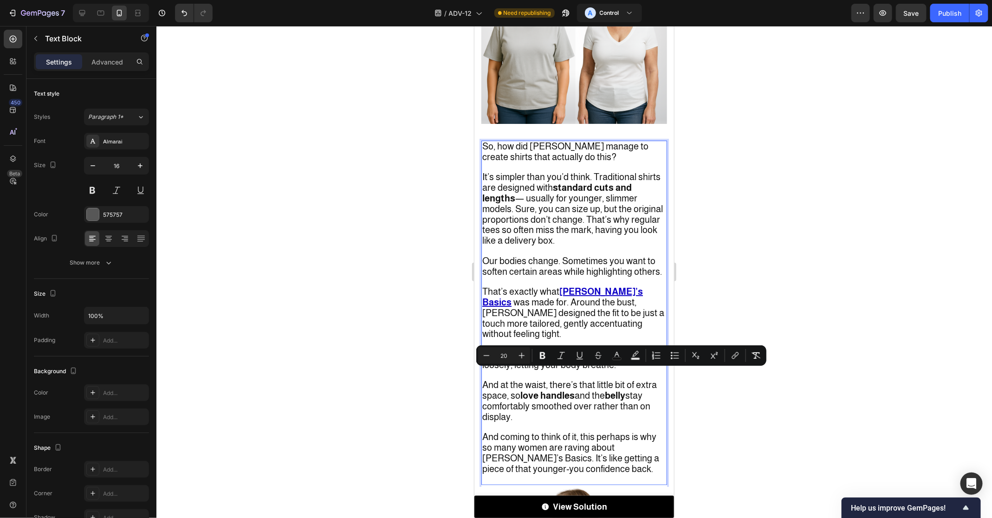
click at [594, 431] on span "And coming to think of it, this perhaps is why so many women are raving about […" at bounding box center [570, 452] width 177 height 42
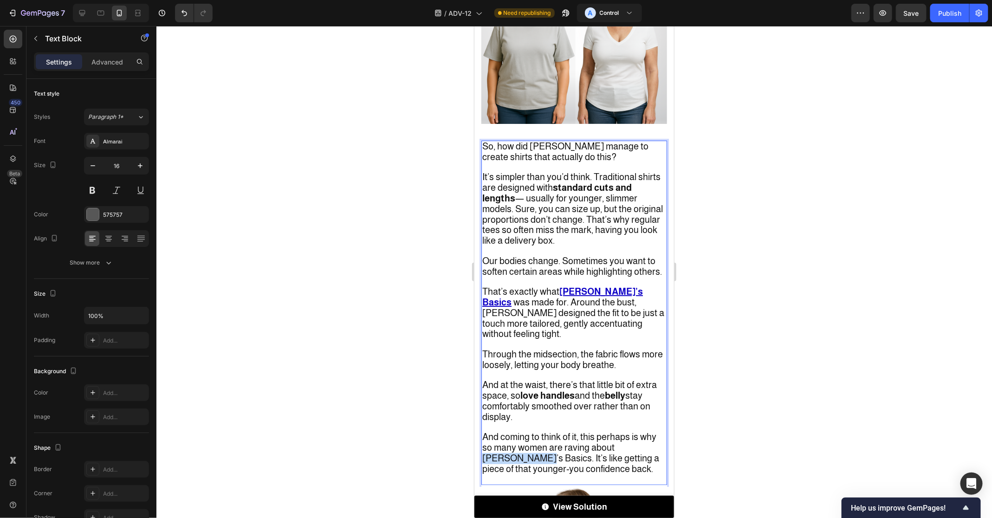
drag, startPoint x: 615, startPoint y: 375, endPoint x: 507, endPoint y: 386, distance: 108.6
click at [507, 431] on span "And coming to think of it, this perhaps is why so many women are raving about […" at bounding box center [570, 452] width 177 height 42
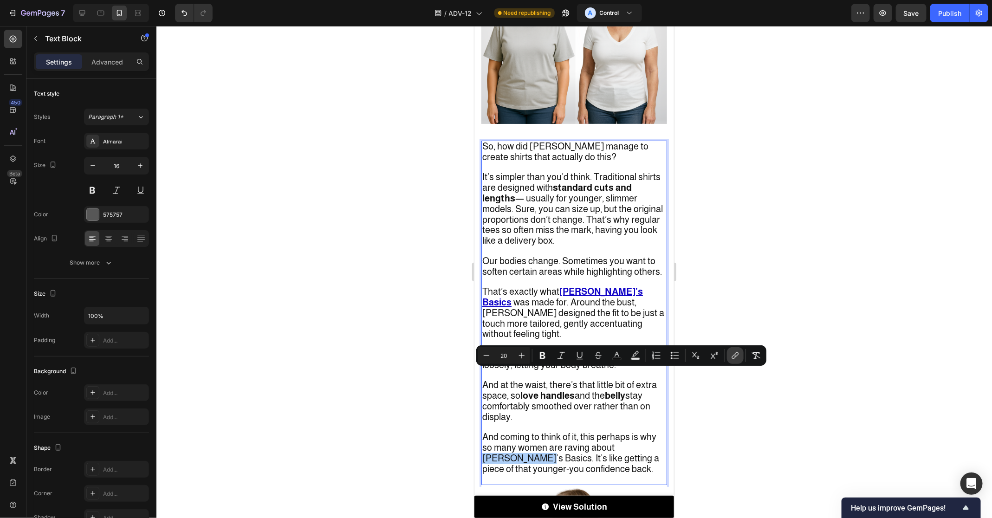
click at [735, 349] on button "link" at bounding box center [735, 355] width 17 height 17
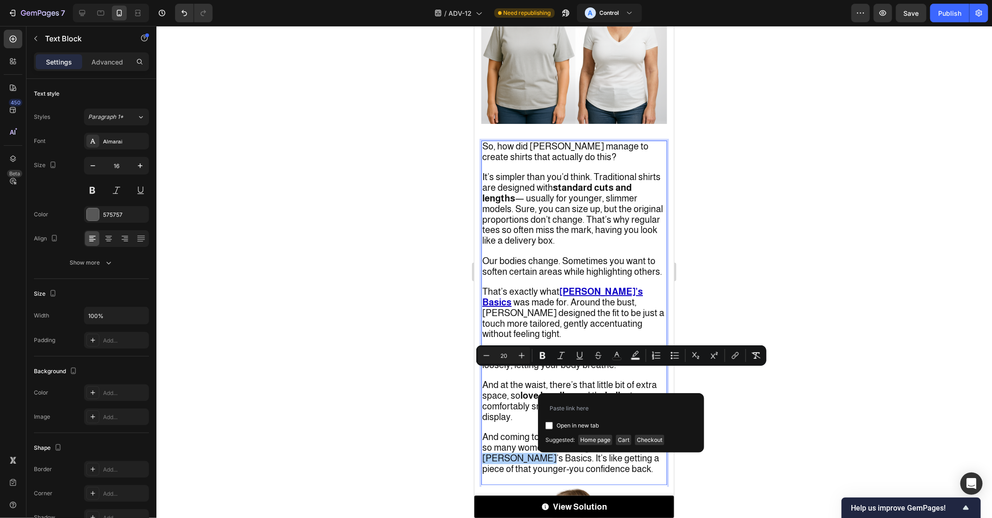
type input "[URL][DOMAIN_NAME][PERSON_NAME]"
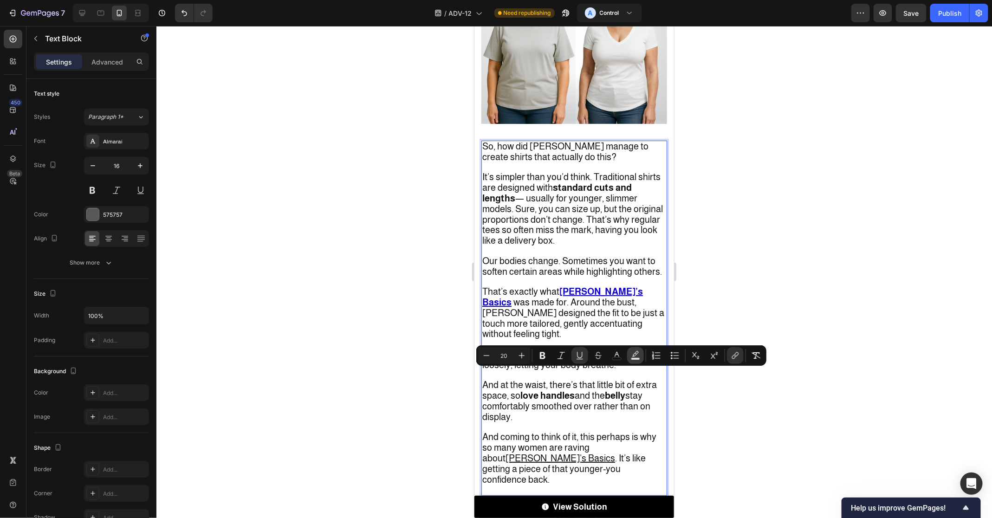
click at [638, 356] on icon "Editor contextual toolbar" at bounding box center [635, 355] width 9 height 9
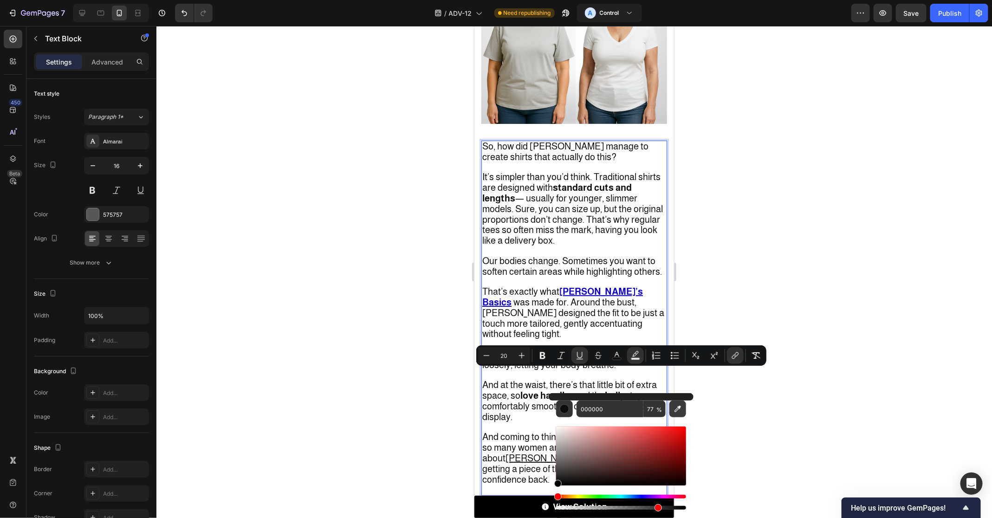
click at [675, 404] on icon "Editor contextual toolbar" at bounding box center [677, 408] width 9 height 9
type input "323232"
type input "100"
click at [617, 354] on icon "Editor contextual toolbar" at bounding box center [616, 354] width 5 height 5
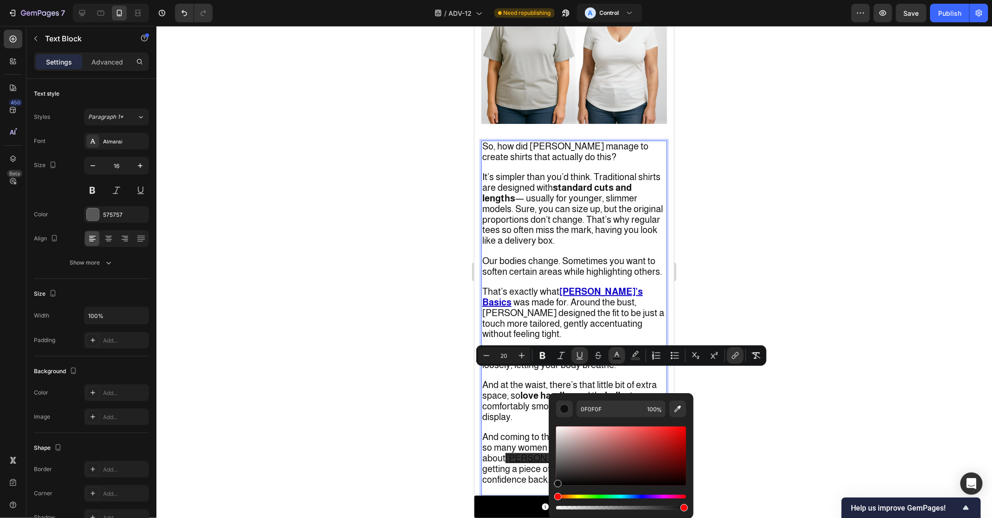
click at [645, 355] on span "Editor contextual toolbar" at bounding box center [645, 355] width 0 height 13
click at [642, 355] on button "color" at bounding box center [635, 355] width 17 height 17
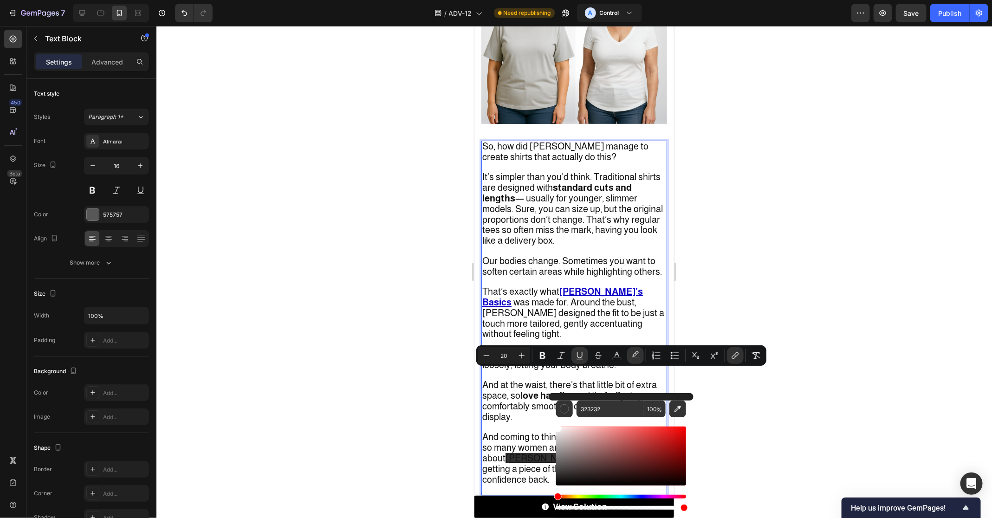
drag, startPoint x: 1055, startPoint y: 471, endPoint x: 533, endPoint y: 407, distance: 525.9
type input "FFFFFF"
click at [607, 355] on div "Minus 20 Plus Bold Italic Underline Strikethrough color color Numbered List Bul…" at bounding box center [621, 355] width 286 height 17
click at [616, 355] on icon "Editor contextual toolbar" at bounding box center [616, 355] width 9 height 9
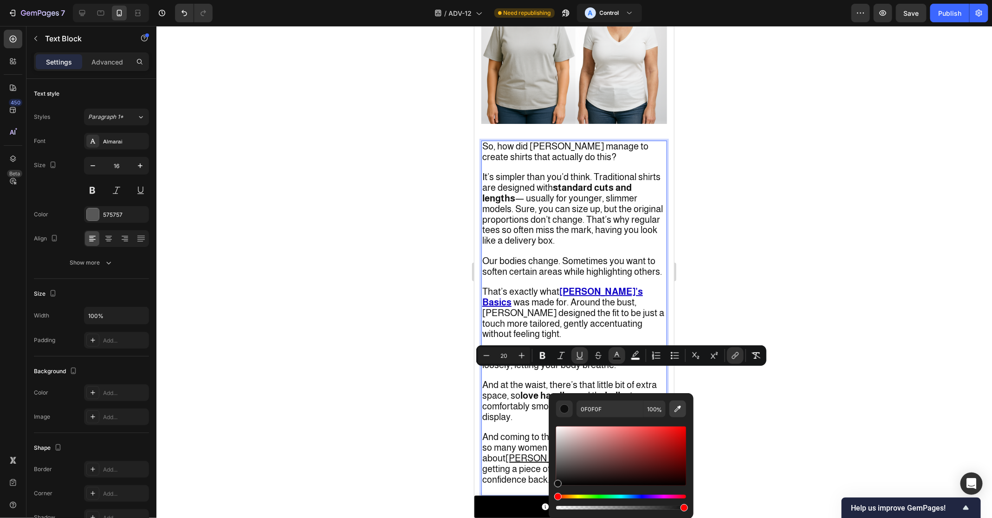
click at [680, 414] on button "Editor contextual toolbar" at bounding box center [677, 408] width 17 height 17
type input "1003C6"
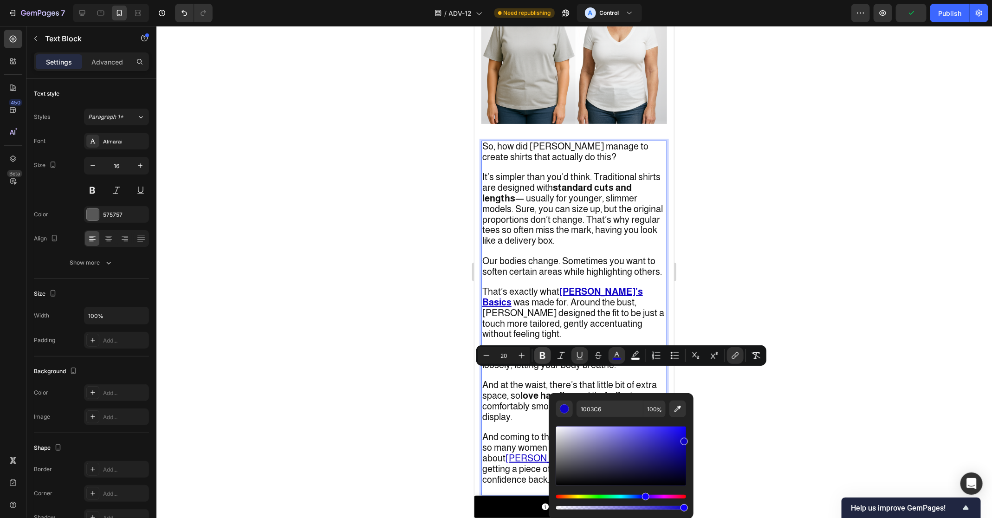
click at [538, 355] on icon "Editor contextual toolbar" at bounding box center [542, 355] width 9 height 9
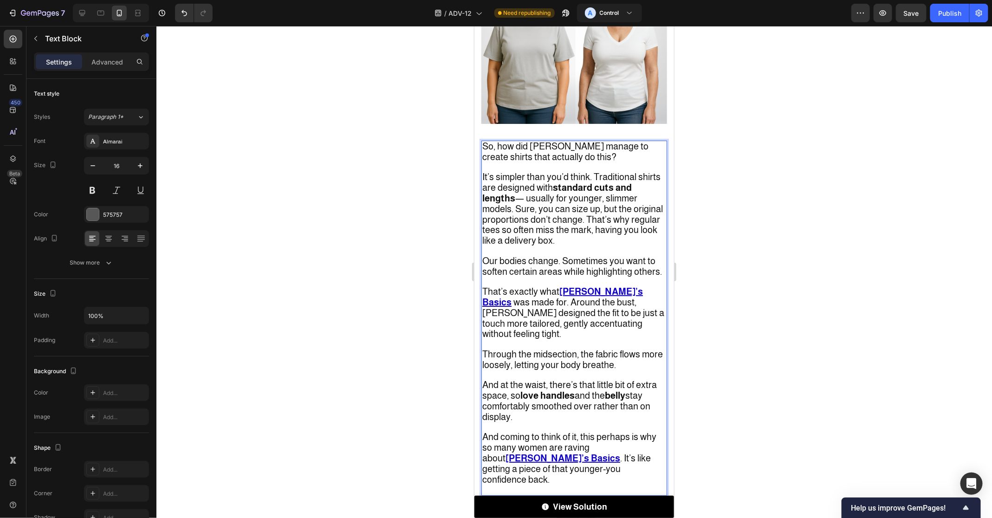
click at [718, 306] on div at bounding box center [573, 272] width 835 height 492
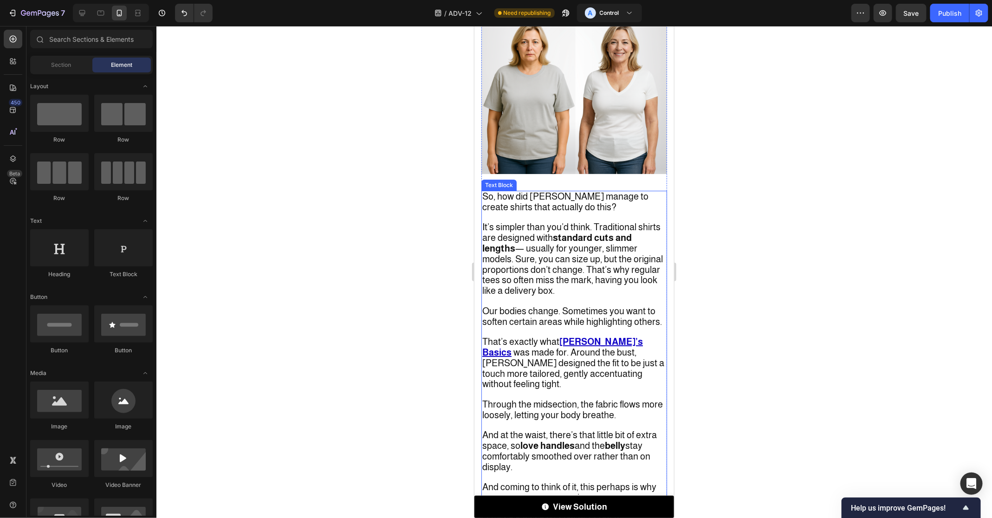
click at [583, 305] on span "Our bodies change. Sometimes you want to soften certain areas while highlightin…" at bounding box center [572, 315] width 180 height 21
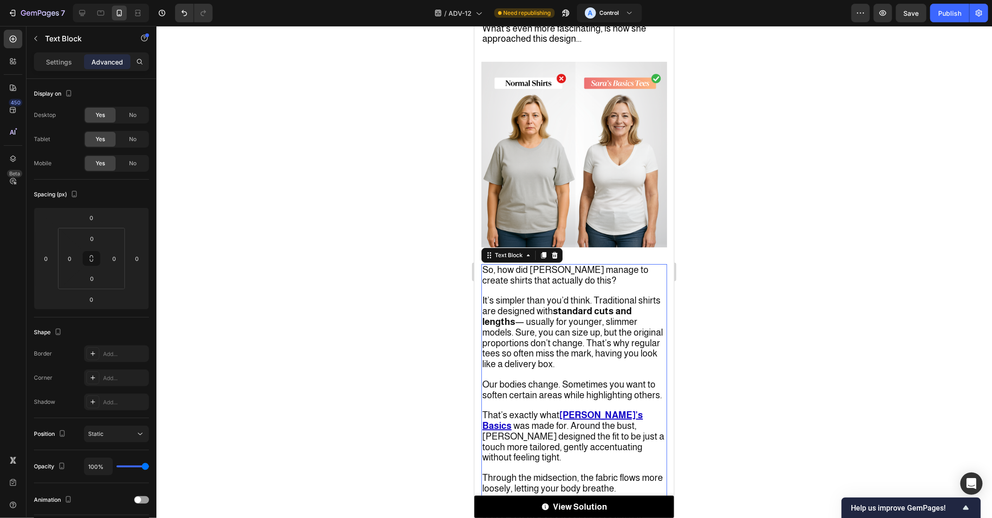
scroll to position [1770, 0]
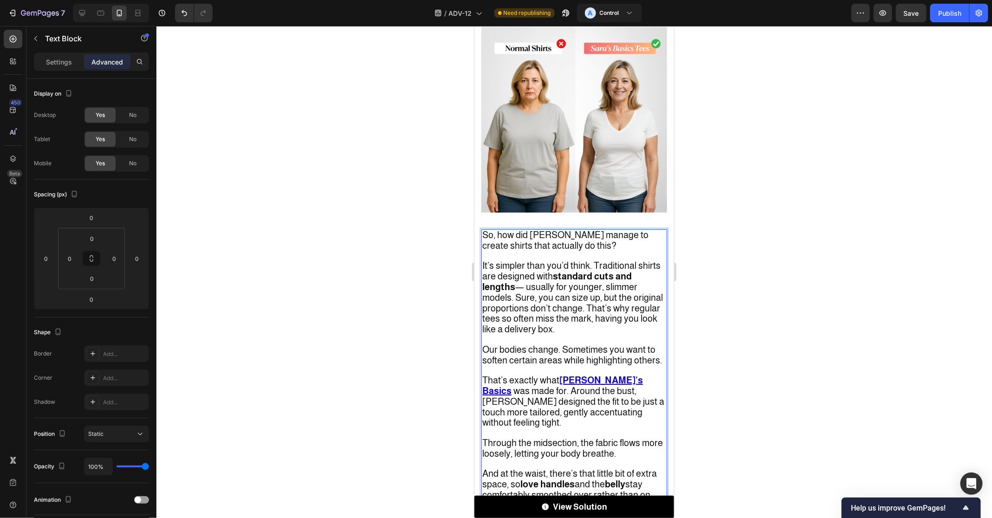
click at [573, 260] on span "It’s simpler than you’d think. Traditional shirts are designed with standard cu…" at bounding box center [572, 297] width 180 height 74
click at [521, 260] on span "It’s simpler than you’d think. Traditional shirts are designed with standard cu…" at bounding box center [572, 297] width 180 height 74
click at [515, 260] on span "It’s simpler than you’d think. Traditional shirts are designed with standard cu…" at bounding box center [572, 297] width 180 height 74
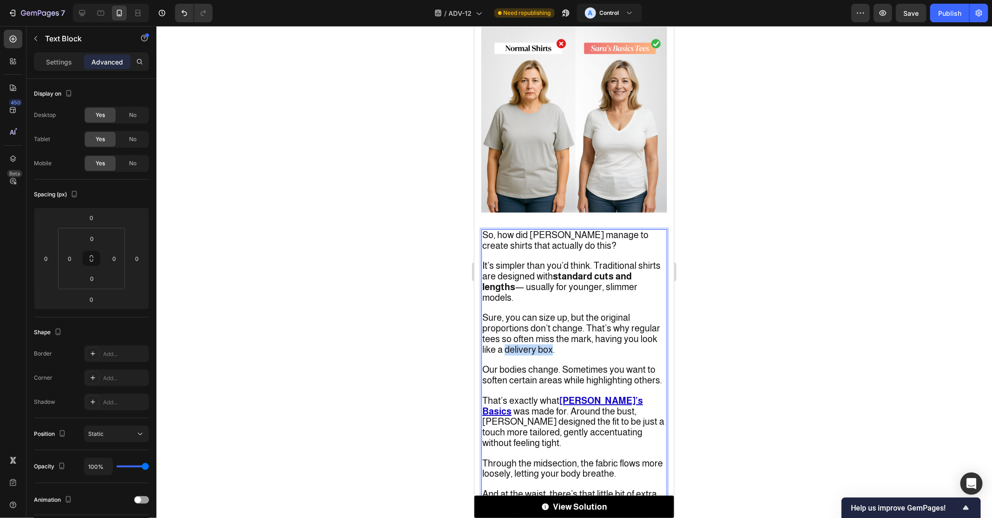
drag, startPoint x: 539, startPoint y: 280, endPoint x: 585, endPoint y: 281, distance: 45.9
click at [585, 312] on span "Sure, you can size up, but the original proportions don’t change. That’s why re…" at bounding box center [571, 333] width 178 height 42
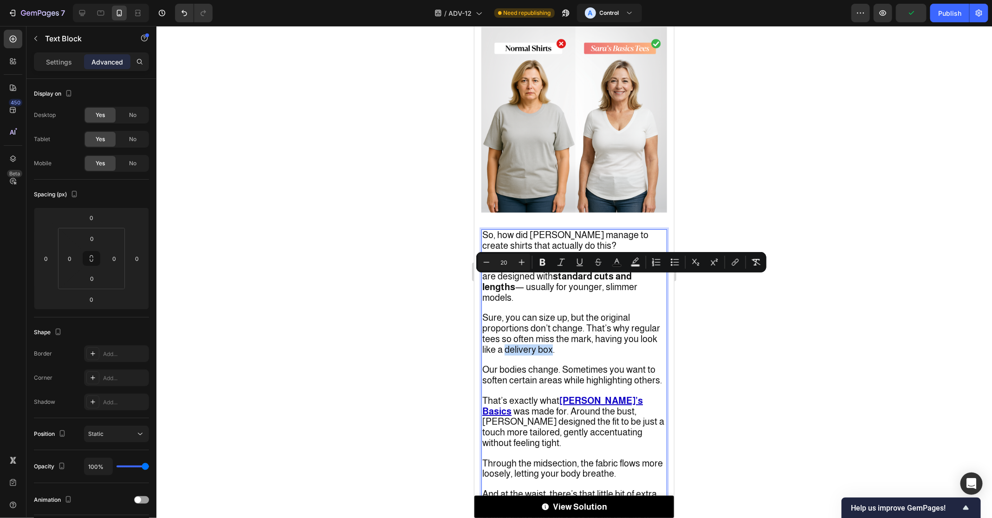
click at [585, 312] on span "Sure, you can size up, but the original proportions don’t change. That’s why re…" at bounding box center [571, 333] width 178 height 42
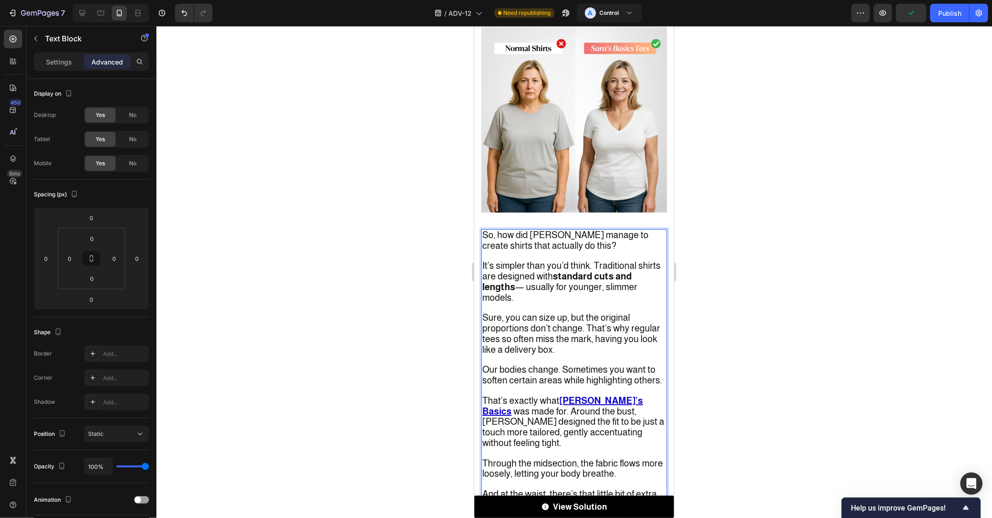
click at [595, 312] on p "Sure, you can size up, but the original proportions don’t change. That’s why re…" at bounding box center [574, 333] width 184 height 42
click at [579, 364] on span "Our bodies change. Sometimes you want to soften certain areas while highlightin…" at bounding box center [572, 374] width 180 height 21
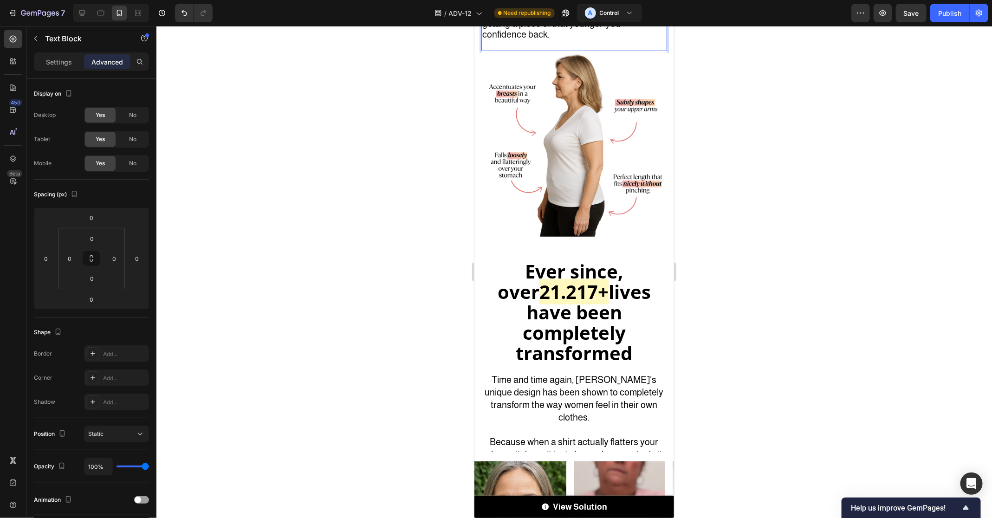
scroll to position [2321, 0]
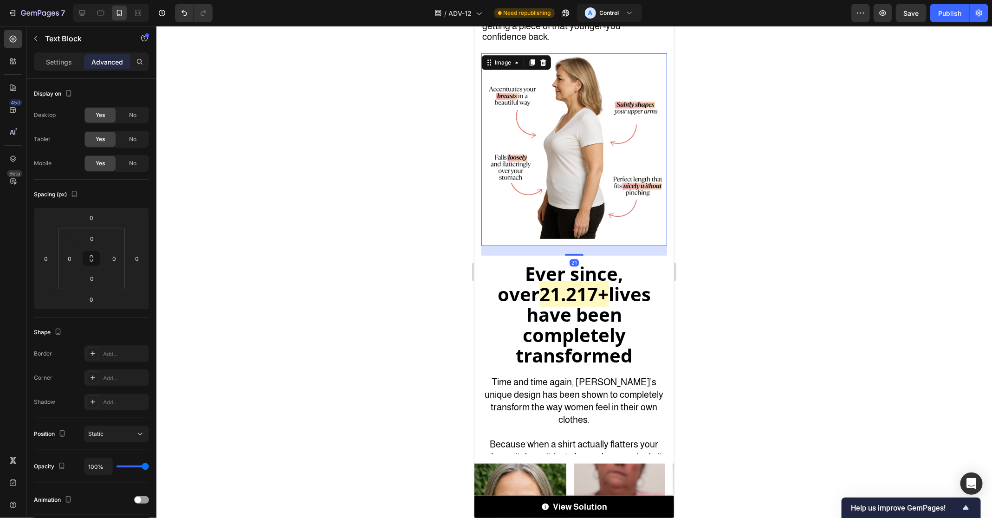
click at [569, 98] on img at bounding box center [574, 146] width 186 height 186
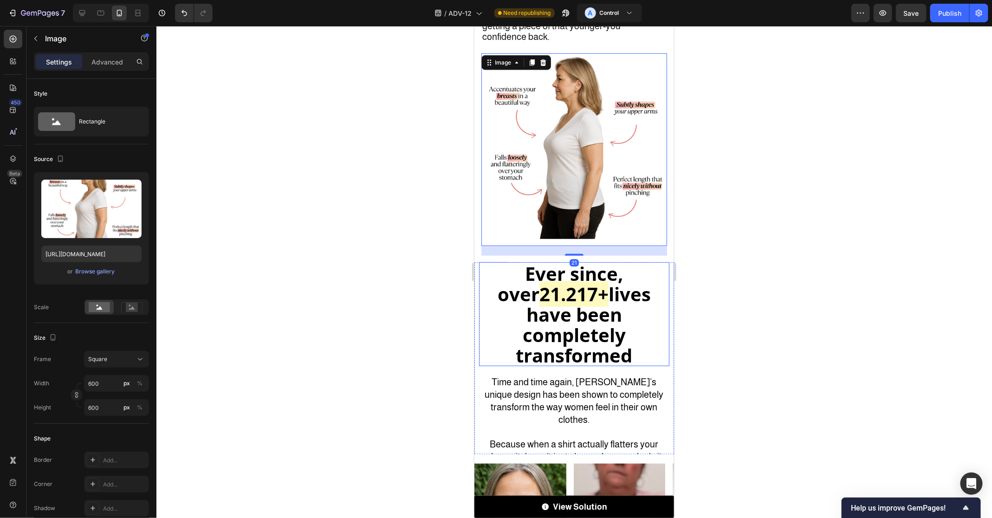
click at [569, 281] on strong "lives have been completely transformed" at bounding box center [583, 324] width 135 height 87
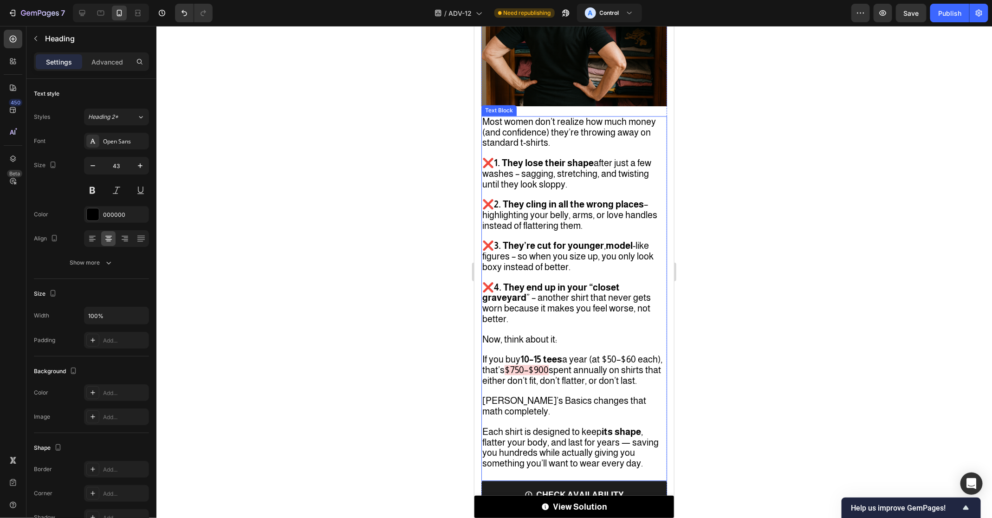
scroll to position [3172, 0]
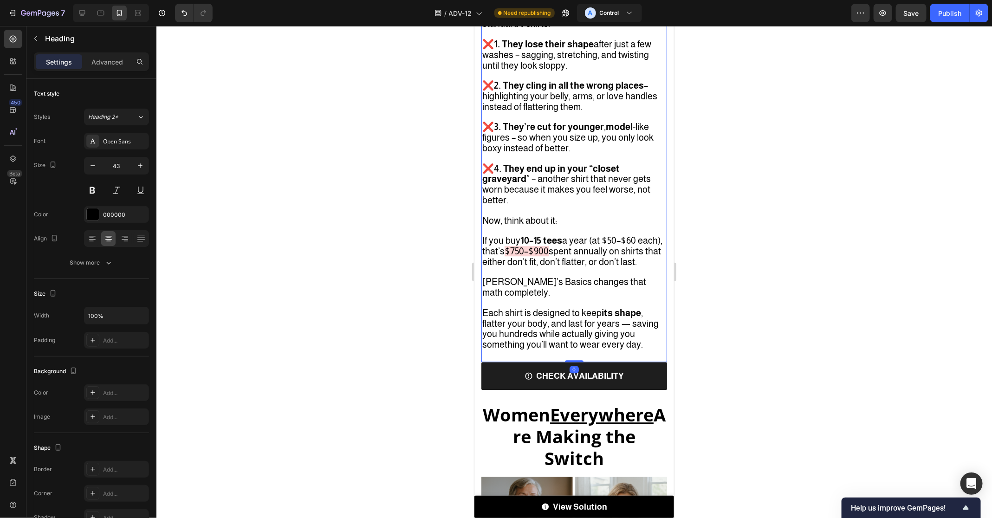
click at [611, 316] on span "Each shirt is designed to keep its shape , flatter your body, and last for year…" at bounding box center [570, 328] width 176 height 42
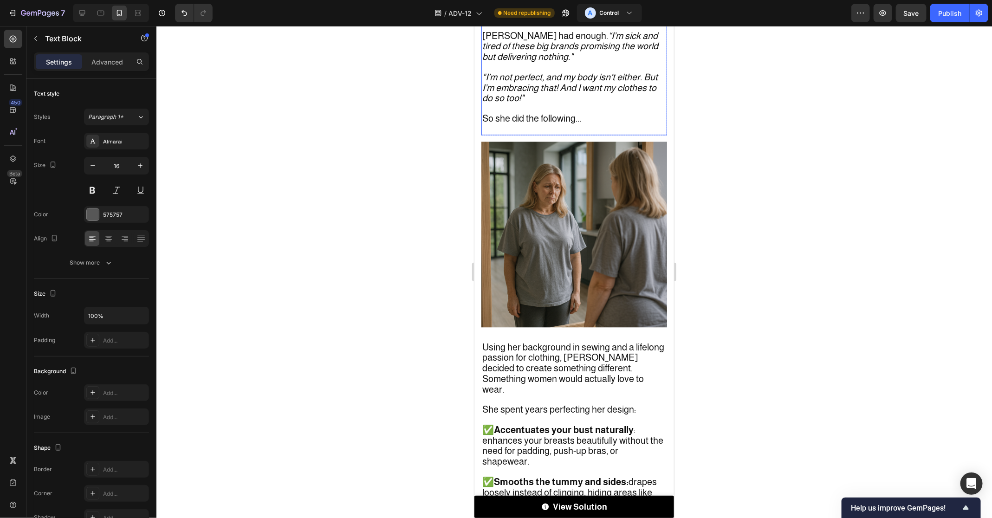
scroll to position [1125, 0]
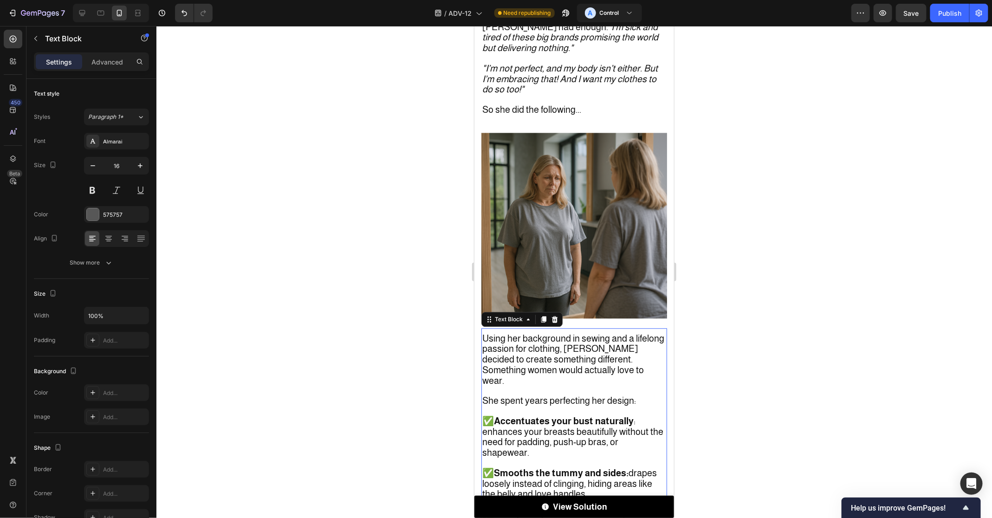
click at [572, 333] on span "Using her background in sewing and a lifelong passion for clothing, [PERSON_NAM…" at bounding box center [573, 359] width 182 height 52
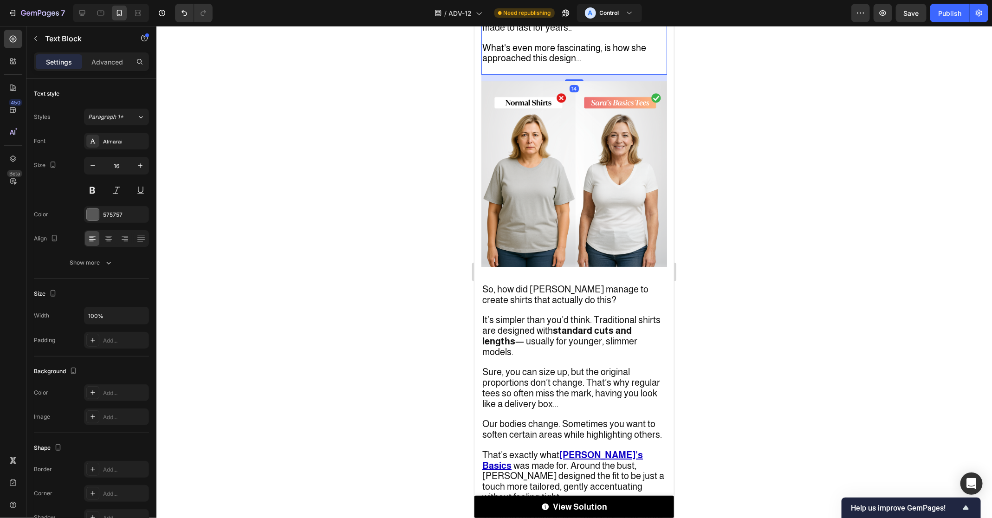
scroll to position [1735, 0]
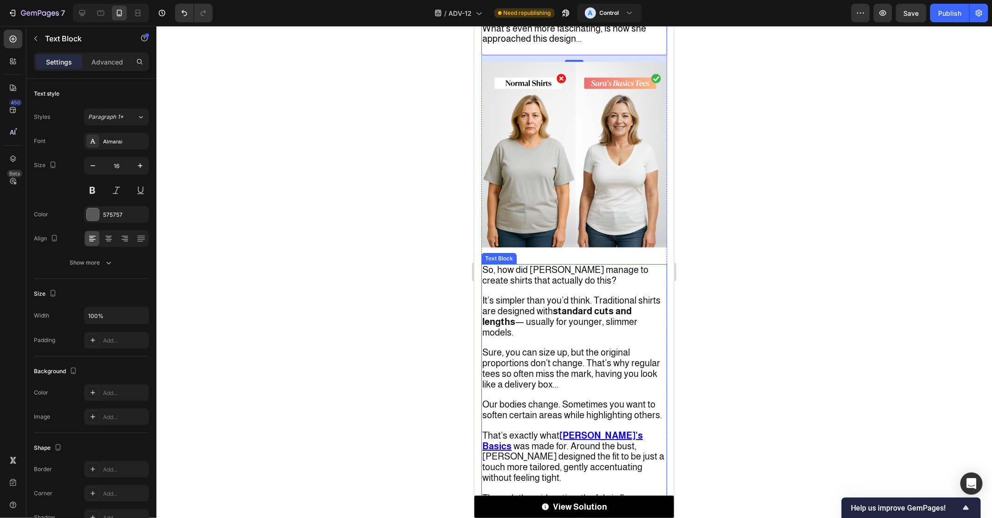
click at [577, 295] on span "It’s simpler than you’d think. Traditional shirts are designed with standard cu…" at bounding box center [571, 316] width 178 height 42
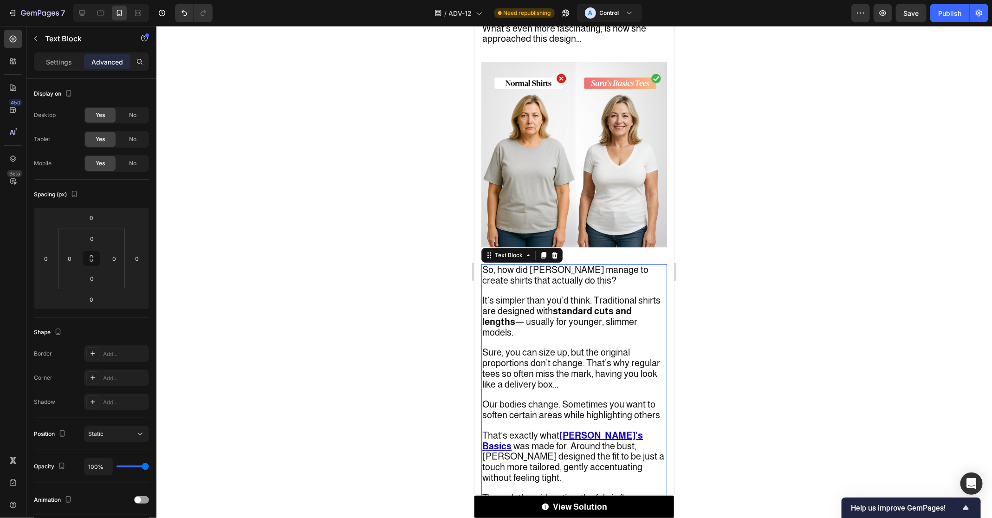
click at [577, 295] on span "It’s simpler than you’d think. Traditional shirts are designed with standard cu…" at bounding box center [571, 316] width 178 height 42
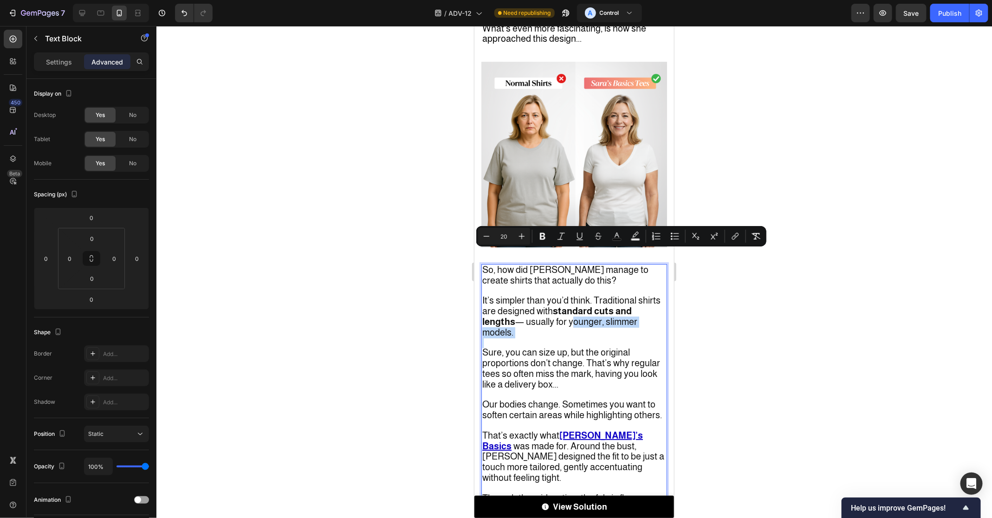
click at [582, 286] on p "It’s simpler than you’d think. Traditional shirts are designed with standard cu…" at bounding box center [574, 312] width 184 height 52
click at [636, 238] on rect "Editor contextual toolbar" at bounding box center [635, 239] width 9 height 2
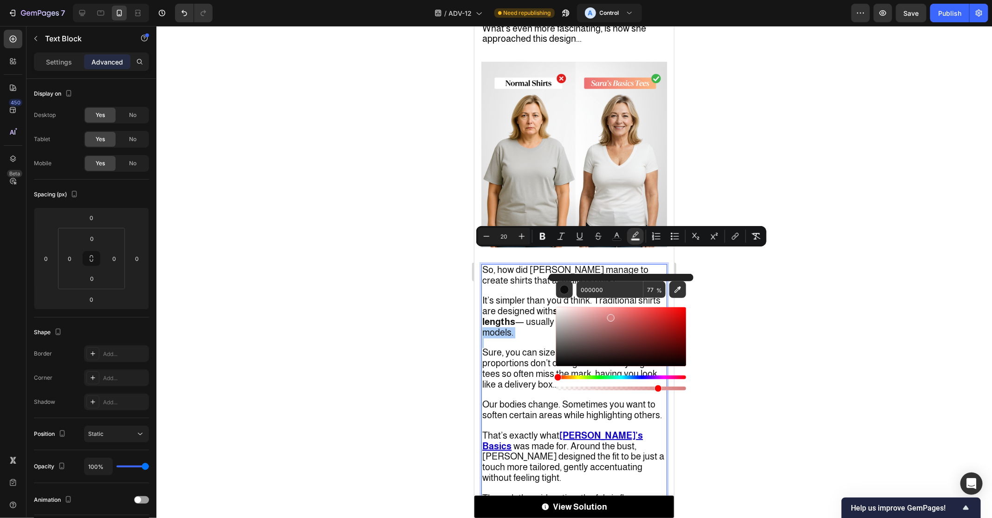
click at [610, 316] on div "Editor contextual toolbar" at bounding box center [621, 336] width 130 height 59
click at [613, 309] on div "Editor contextual toolbar" at bounding box center [621, 336] width 130 height 59
click at [597, 309] on div "Editor contextual toolbar" at bounding box center [621, 336] width 130 height 59
click at [630, 304] on div "Editor contextual toolbar" at bounding box center [621, 345] width 130 height 94
click at [630, 308] on div "Editor contextual toolbar" at bounding box center [621, 336] width 130 height 59
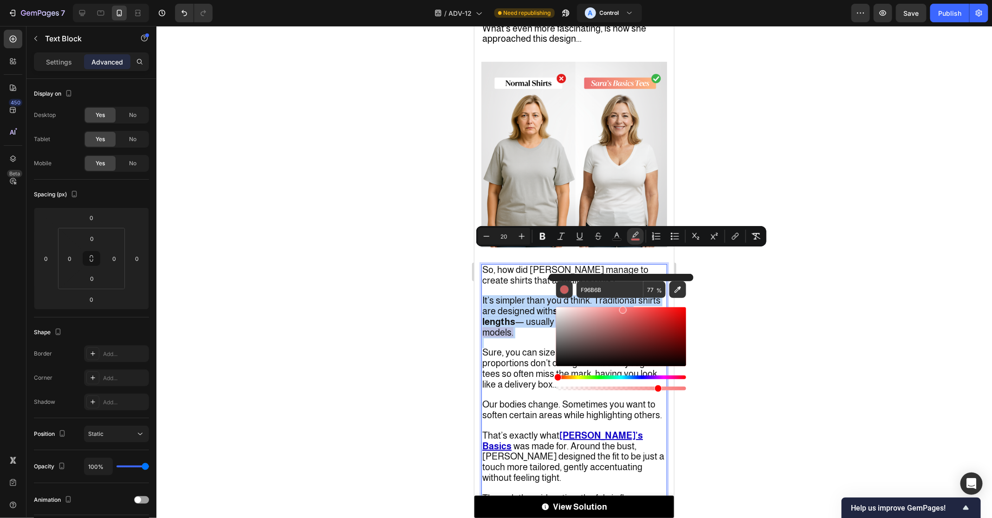
click at [622, 308] on div "Editor contextual toolbar" at bounding box center [621, 336] width 130 height 59
click at [610, 308] on div "Editor contextual toolbar" at bounding box center [621, 336] width 130 height 59
click at [597, 308] on div "Editor contextual toolbar" at bounding box center [621, 336] width 130 height 59
click at [593, 309] on div "Editor contextual toolbar" at bounding box center [621, 336] width 130 height 59
type input "F7B2B2"
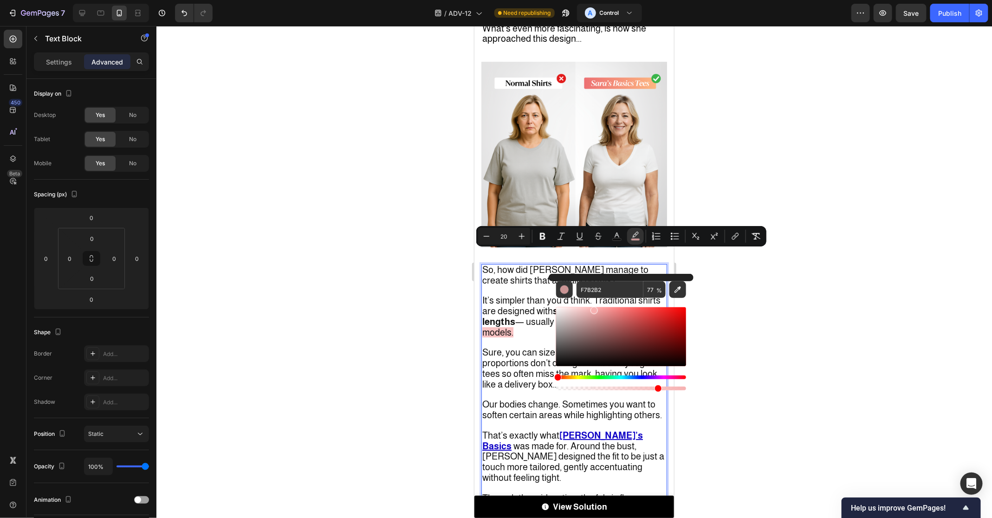
click at [753, 293] on div at bounding box center [573, 272] width 835 height 492
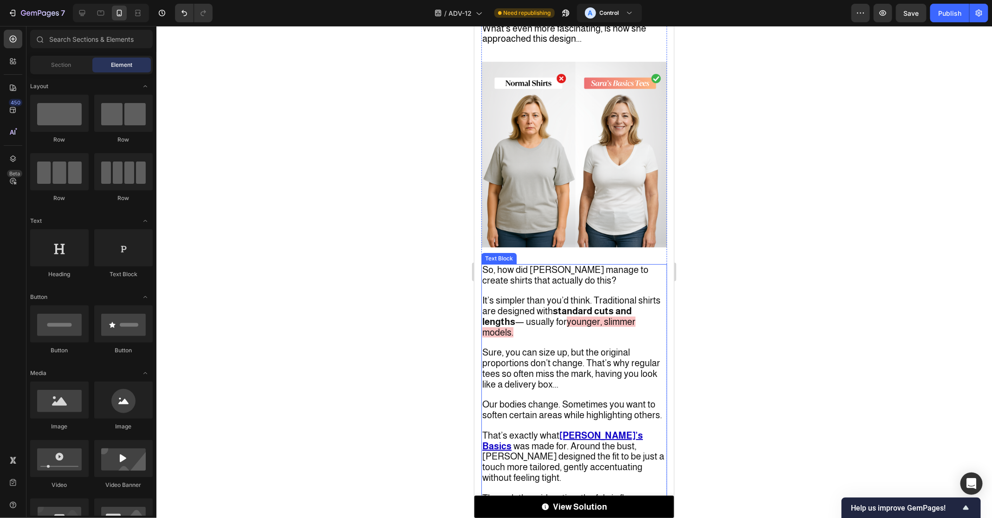
click at [618, 347] on p "Sure, you can size up, but the original proportions don’t change. That’s why re…" at bounding box center [574, 368] width 184 height 42
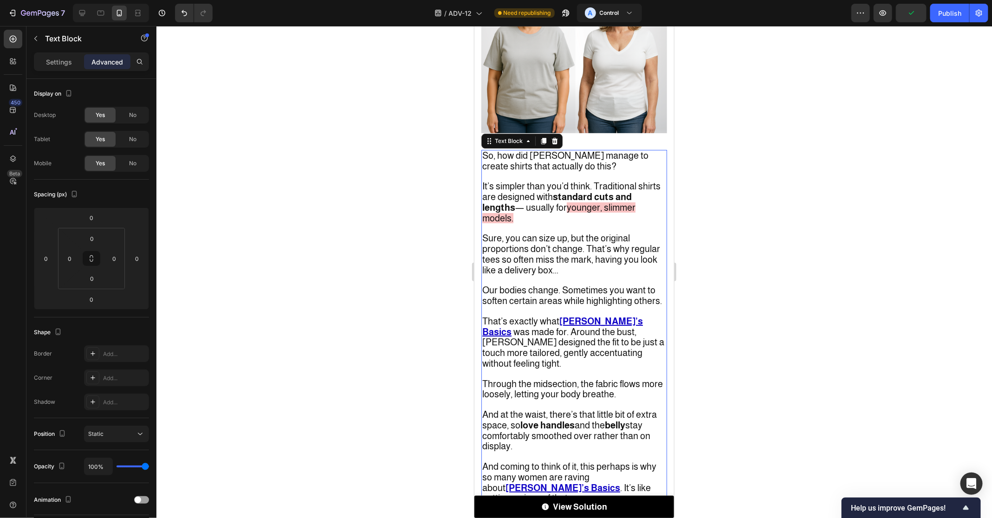
scroll to position [1857, 0]
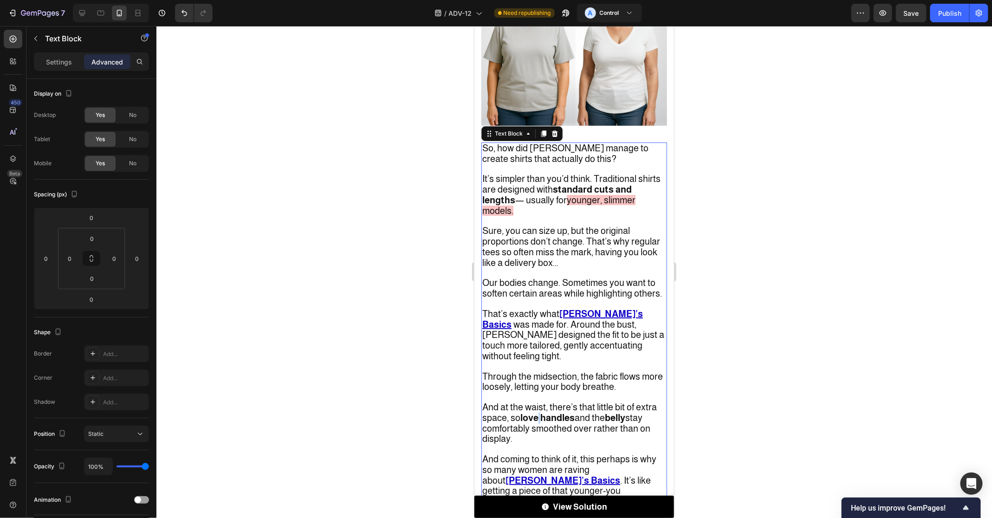
click at [536, 412] on strong "love handles" at bounding box center [547, 417] width 54 height 10
click at [524, 412] on strong "love handles" at bounding box center [547, 417] width 54 height 10
click at [548, 412] on strong "love handles" at bounding box center [547, 417] width 54 height 10
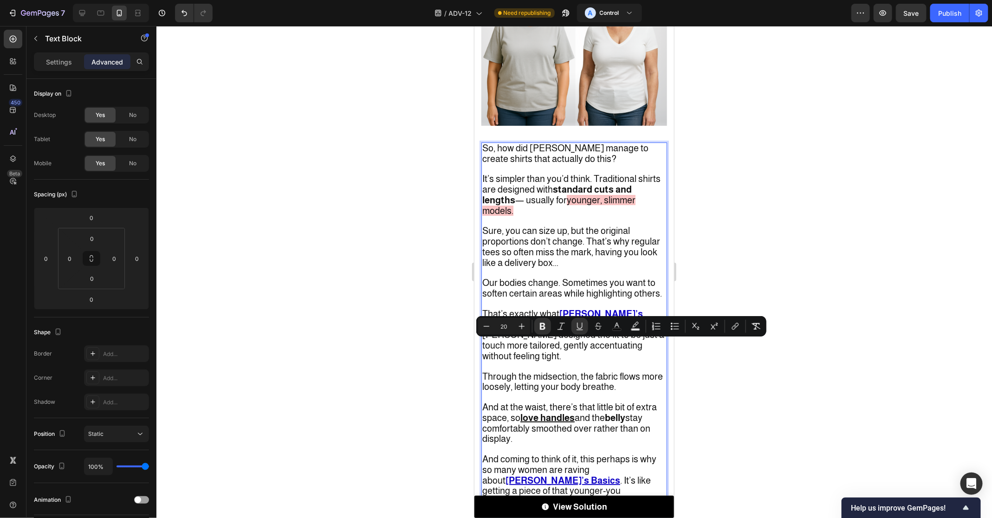
click at [623, 412] on strong "belly" at bounding box center [614, 417] width 20 height 10
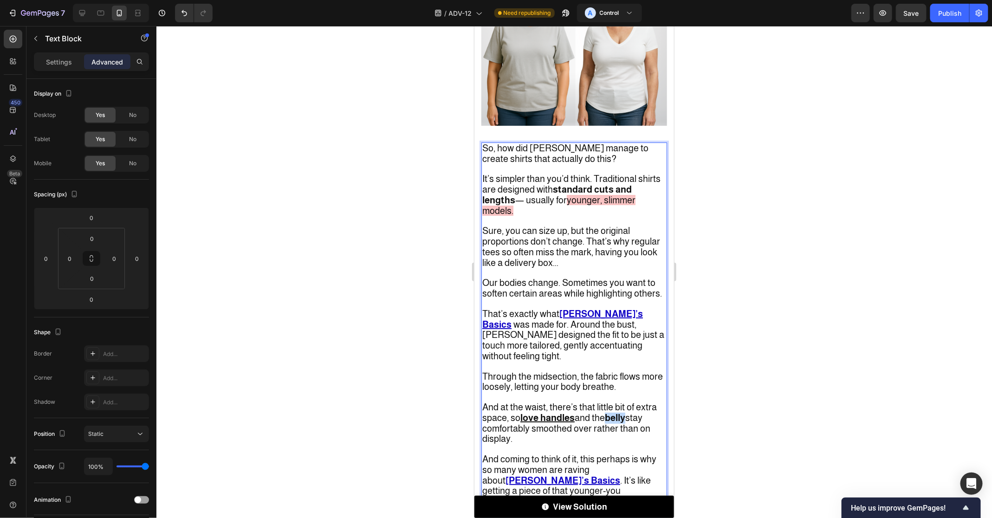
click at [623, 412] on strong "belly" at bounding box center [614, 417] width 20 height 10
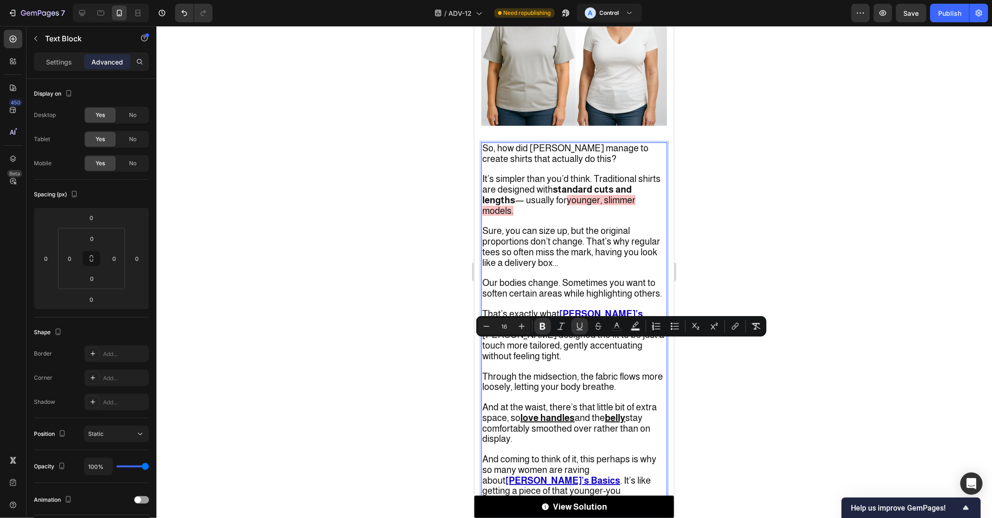
click at [616, 444] on p "And coming to think of it, this perhaps is why so many women are raving about […" at bounding box center [574, 480] width 184 height 72
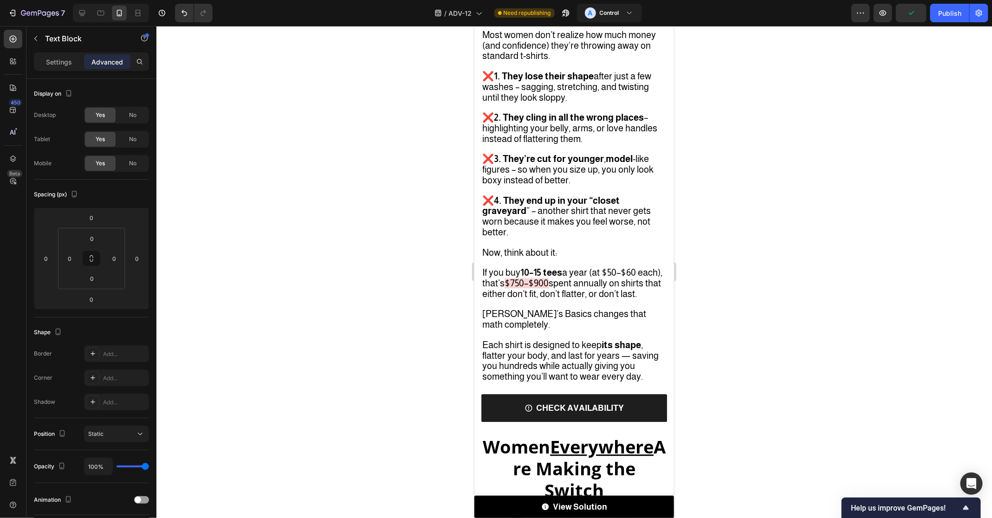
scroll to position [3154, 0]
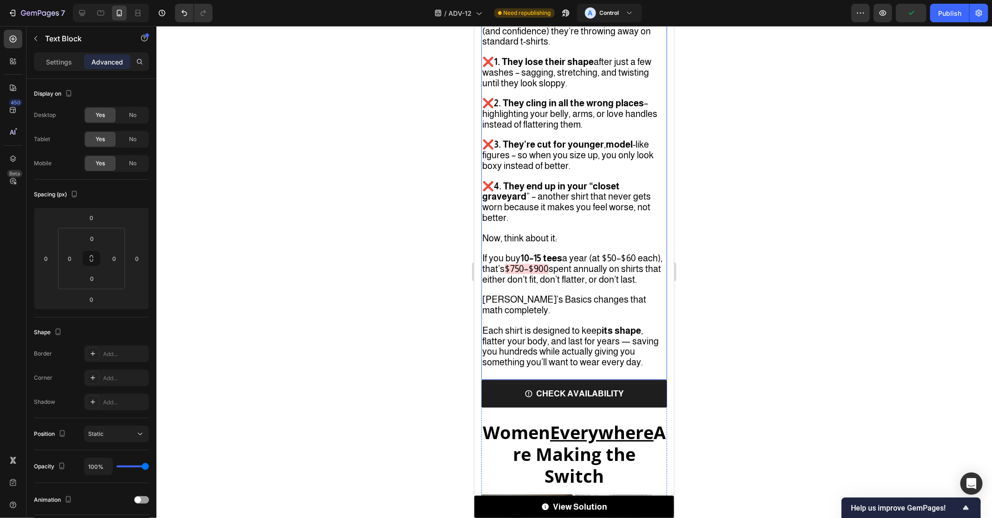
click at [490, 295] on span "[PERSON_NAME]’s Basics changes that math completely." at bounding box center [564, 304] width 164 height 21
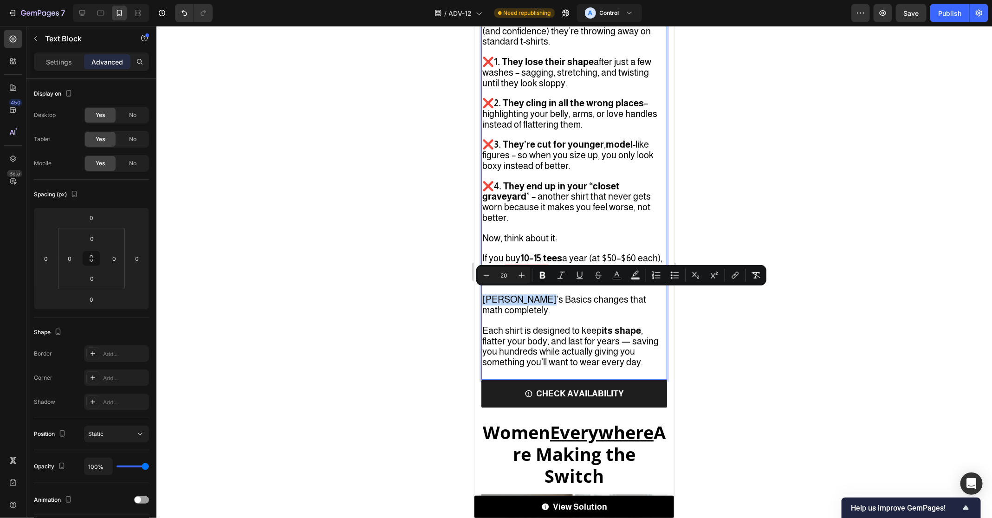
click at [519, 295] on span "[PERSON_NAME]’s Basics changes that math completely." at bounding box center [564, 304] width 164 height 21
click at [541, 275] on icon "Editor contextual toolbar" at bounding box center [543, 275] width 6 height 7
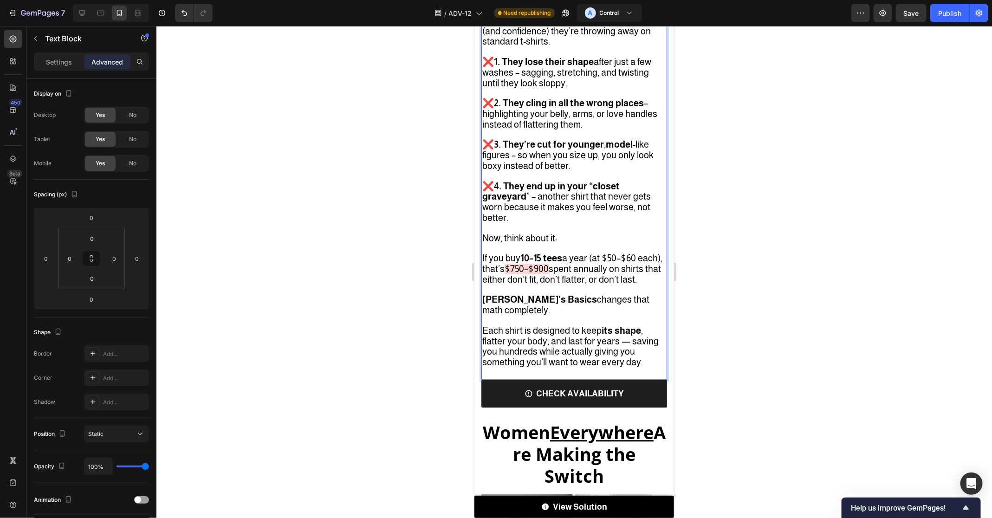
click at [494, 294] on strong "[PERSON_NAME]’s Basics" at bounding box center [539, 299] width 115 height 10
click at [524, 294] on strong "[PERSON_NAME]’s Basics" at bounding box center [539, 299] width 115 height 10
click at [521, 295] on strong "[PERSON_NAME]’s Basics" at bounding box center [539, 299] width 115 height 10
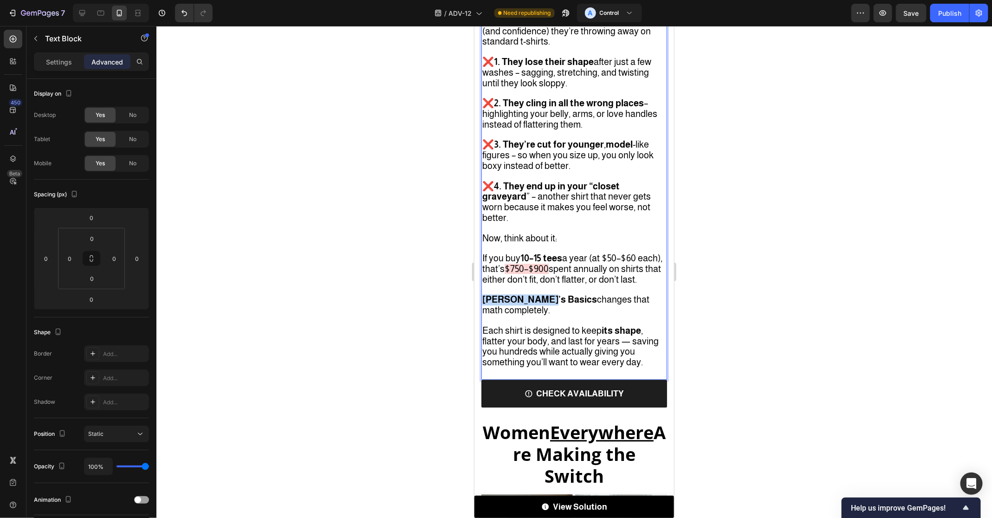
click at [489, 295] on strong "[PERSON_NAME]’s Basics" at bounding box center [539, 299] width 115 height 10
click at [523, 295] on strong "[PERSON_NAME]’s Basics" at bounding box center [539, 299] width 115 height 10
click at [493, 297] on strong "[PERSON_NAME]’s Basics" at bounding box center [539, 299] width 115 height 10
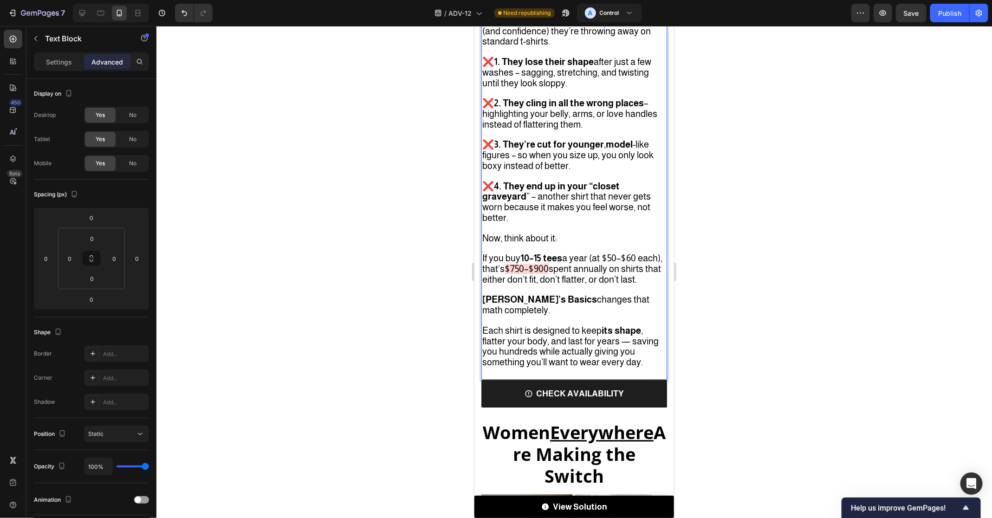
click at [558, 299] on p "[PERSON_NAME]’s Basics changes that math completely." at bounding box center [574, 300] width 184 height 31
drag, startPoint x: 539, startPoint y: 294, endPoint x: 485, endPoint y: 296, distance: 53.9
click at [485, 296] on span "[PERSON_NAME]’s Basics changes that math completely." at bounding box center [565, 304] width 167 height 21
click at [906, 7] on button "Save" at bounding box center [911, 13] width 31 height 19
click at [539, 295] on strong "[PERSON_NAME]’s Basics" at bounding box center [539, 299] width 115 height 10
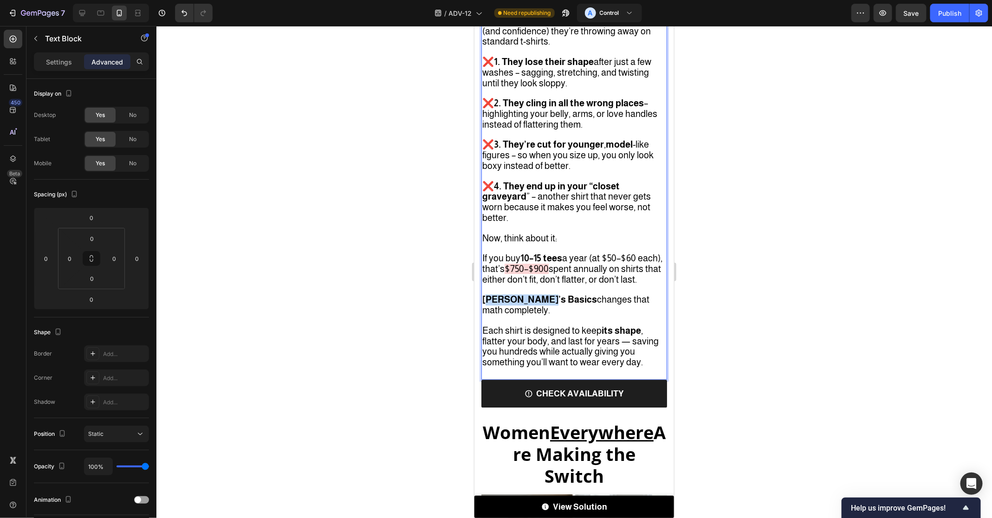
click at [486, 296] on strong "[PERSON_NAME]’s Basics" at bounding box center [539, 299] width 115 height 10
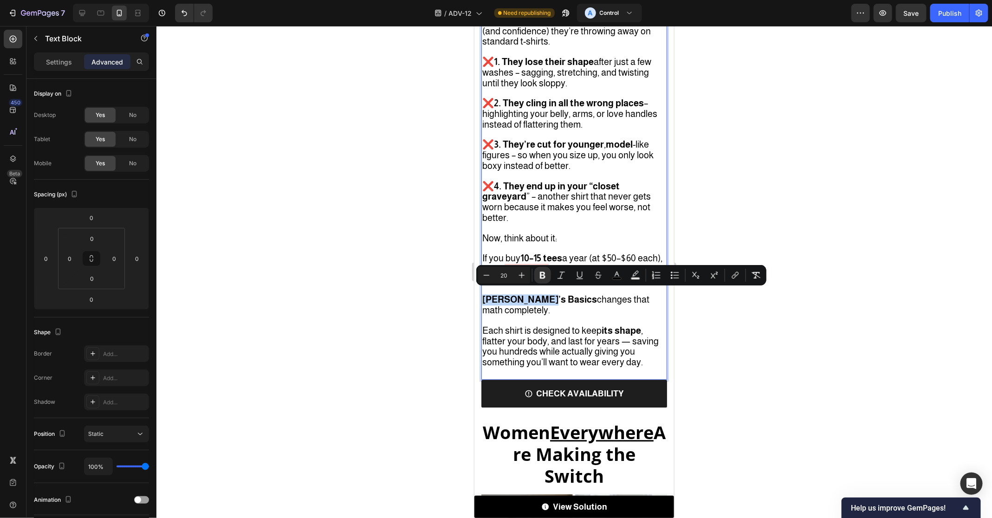
click at [484, 296] on strong "[PERSON_NAME]’s Basics" at bounding box center [539, 299] width 115 height 10
click at [741, 277] on button "link" at bounding box center [735, 275] width 17 height 17
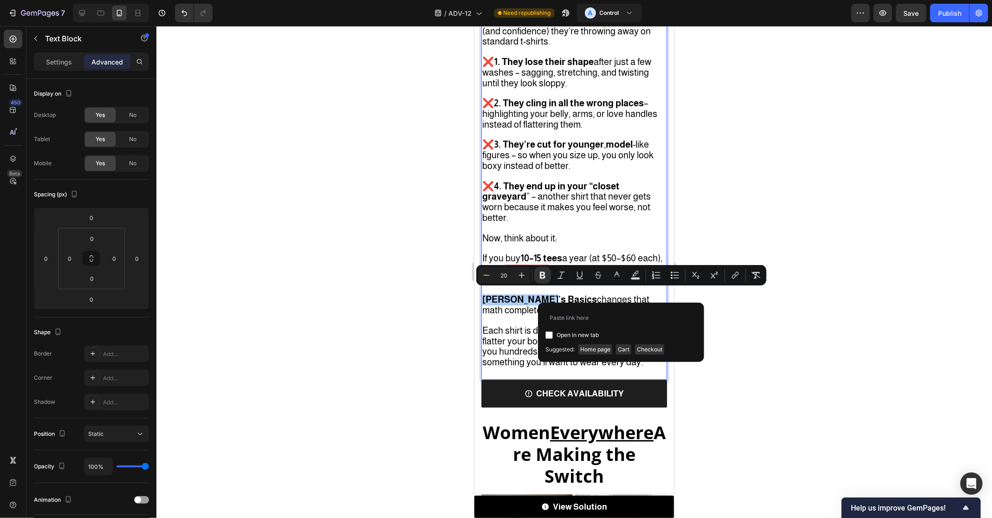
type input "[URL][DOMAIN_NAME][PERSON_NAME]"
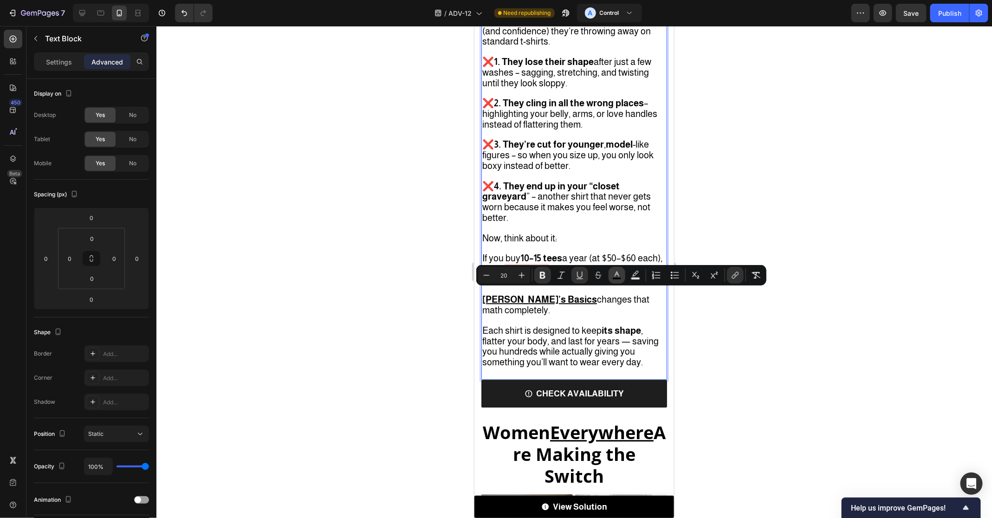
click at [619, 278] on rect "Editor contextual toolbar" at bounding box center [616, 278] width 9 height 2
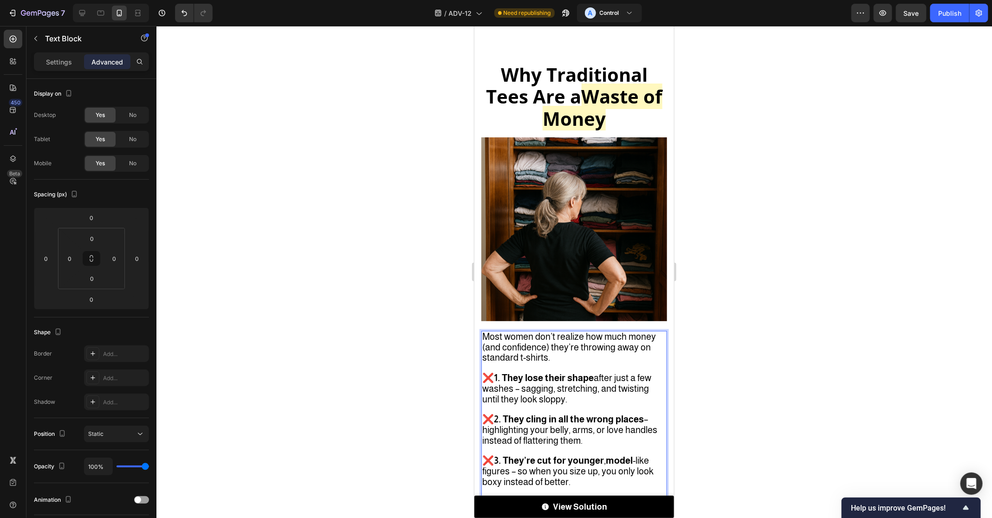
scroll to position [3040, 0]
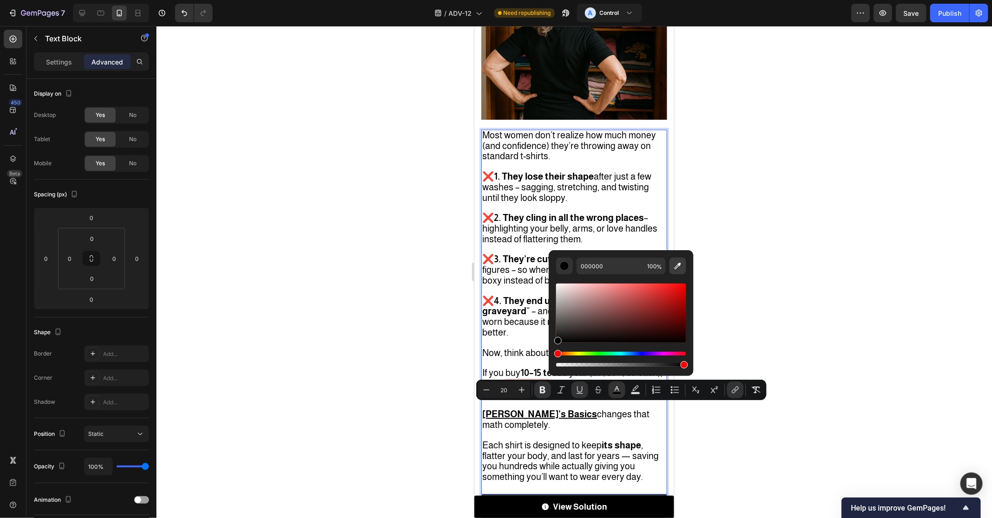
click at [682, 266] on button "Editor contextual toolbar" at bounding box center [677, 266] width 17 height 17
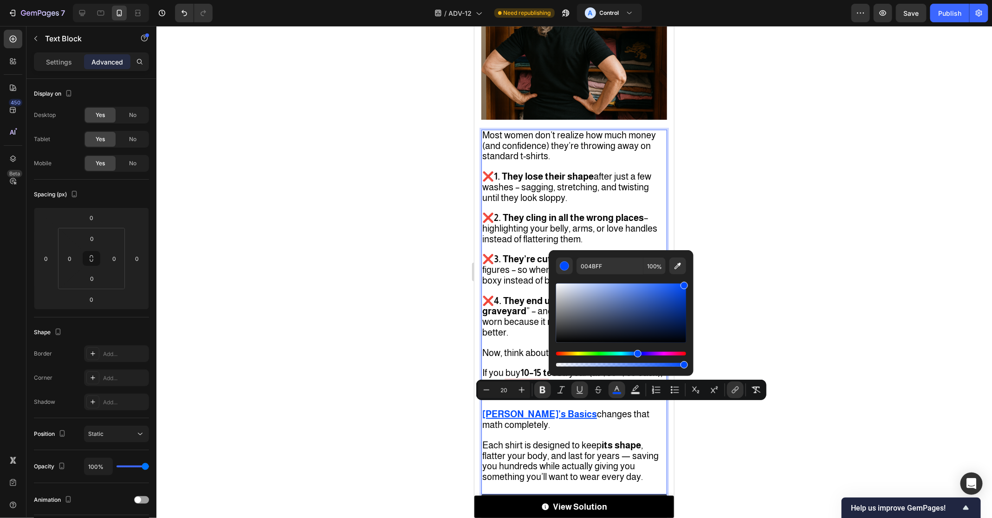
click at [678, 299] on div "Editor contextual toolbar" at bounding box center [621, 313] width 130 height 59
click at [685, 299] on div "Editor contextual toolbar" at bounding box center [621, 313] width 130 height 59
click at [684, 295] on div "Editor contextual toolbar" at bounding box center [621, 313] width 130 height 59
drag, startPoint x: 684, startPoint y: 296, endPoint x: 687, endPoint y: 303, distance: 7.1
click at [687, 303] on div "033EC6 100 %" at bounding box center [620, 309] width 145 height 118
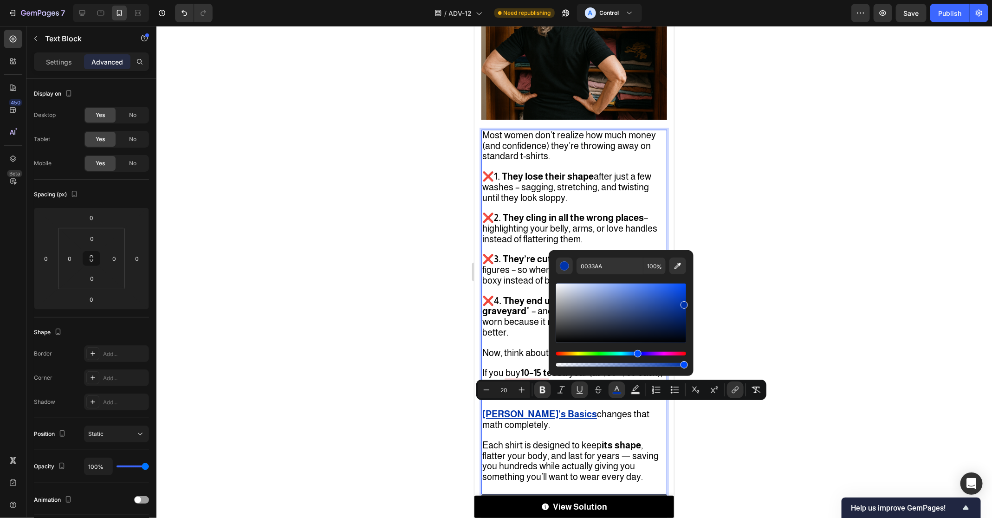
click at [683, 294] on div "Editor contextual toolbar" at bounding box center [621, 313] width 130 height 59
click at [683, 297] on div "Editor contextual toolbar" at bounding box center [683, 295] width 7 height 7
type input "033CC1"
click at [771, 329] on div at bounding box center [573, 272] width 835 height 492
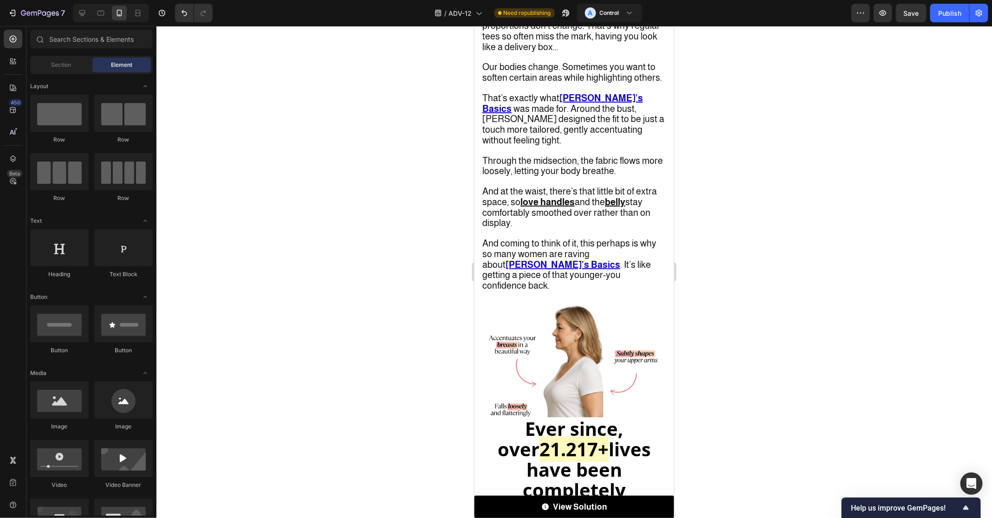
scroll to position [1972, 0]
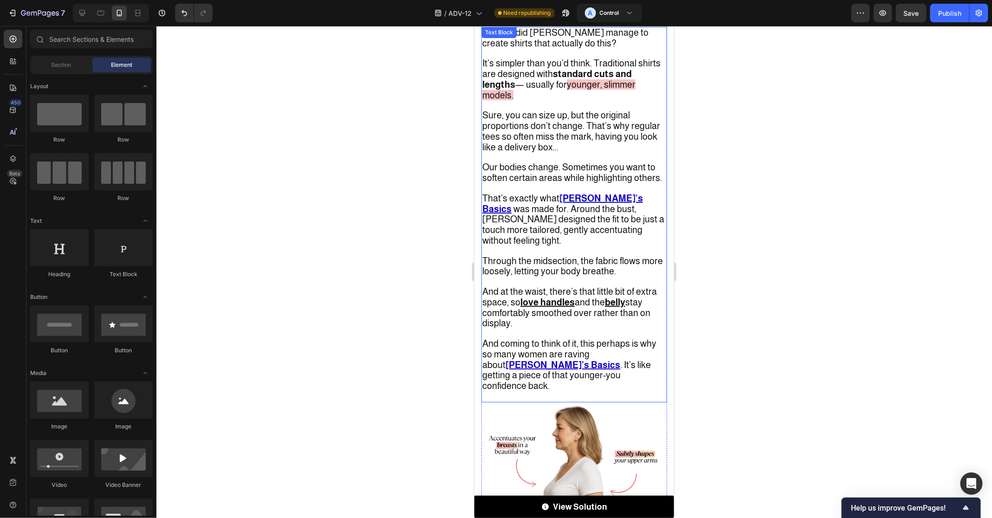
click at [619, 359] on u "[PERSON_NAME]’s Basics" at bounding box center [562, 364] width 115 height 10
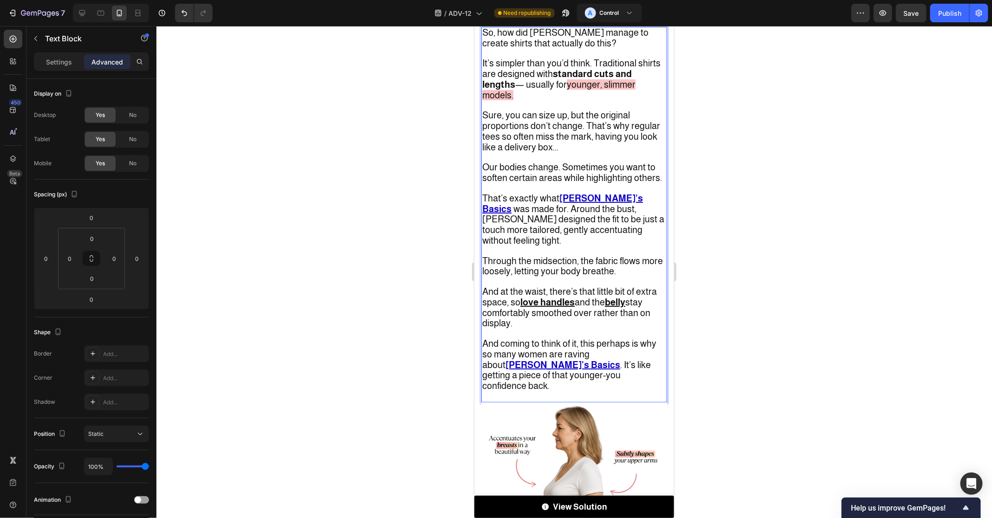
click at [623, 203] on span "was made for. Around the bust, [PERSON_NAME] designed the fit to be just a touc…" at bounding box center [573, 224] width 182 height 42
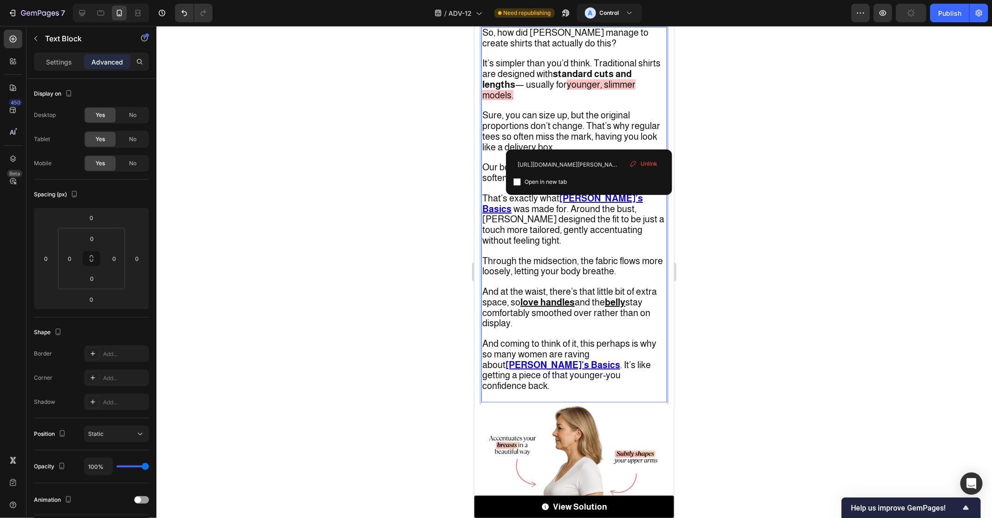
click at [513, 203] on span "Rich Text Editor. Editing area: main" at bounding box center [512, 208] width 2 height 10
click at [606, 193] on p "That’s exactly what [PERSON_NAME]’s Basics ⁠⁠⁠⁠⁠⁠⁠ was made for. Around the bus…" at bounding box center [574, 219] width 184 height 53
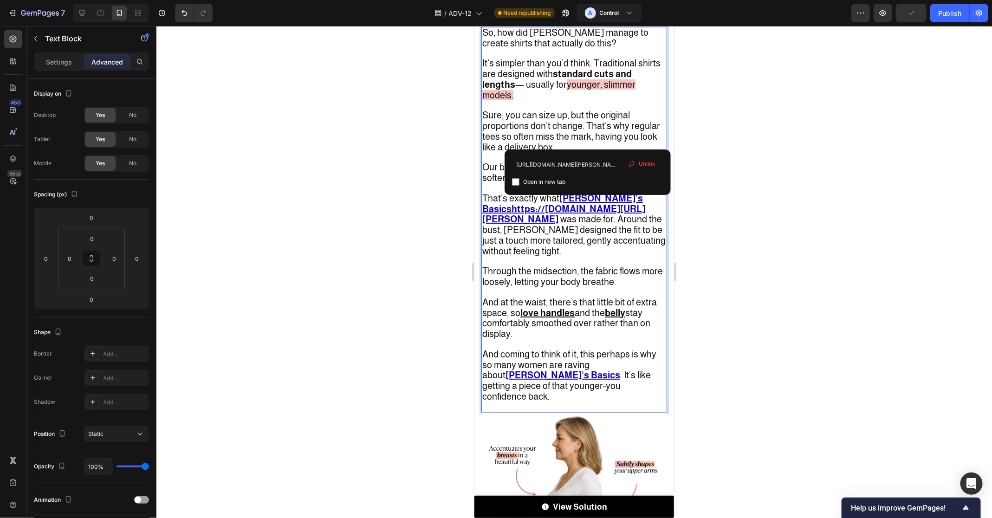
click at [624, 183] on p "Rich Text Editor. Editing area: main" at bounding box center [574, 188] width 184 height 10
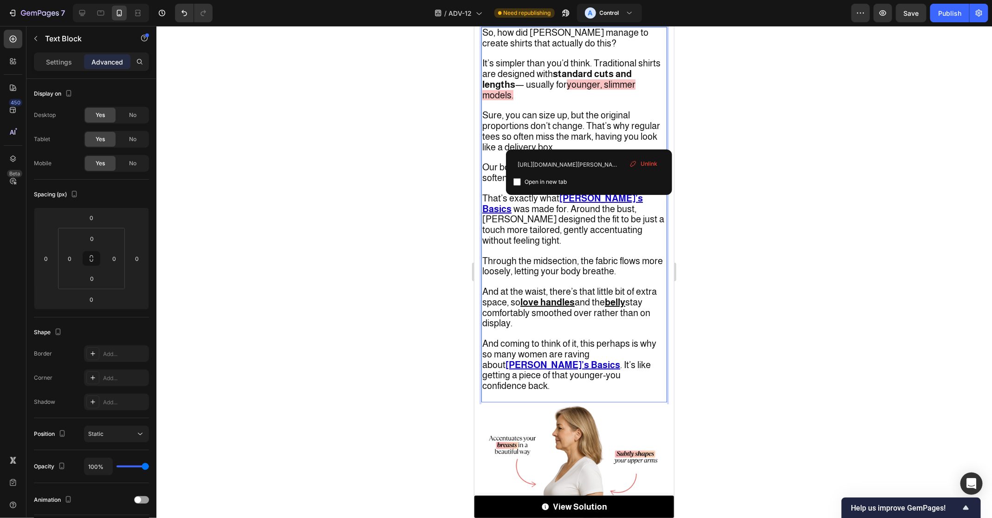
click at [589, 193] on u "[PERSON_NAME]’s Basics" at bounding box center [562, 203] width 161 height 21
click at [602, 193] on u "[PERSON_NAME]’s Basics" at bounding box center [562, 203] width 161 height 21
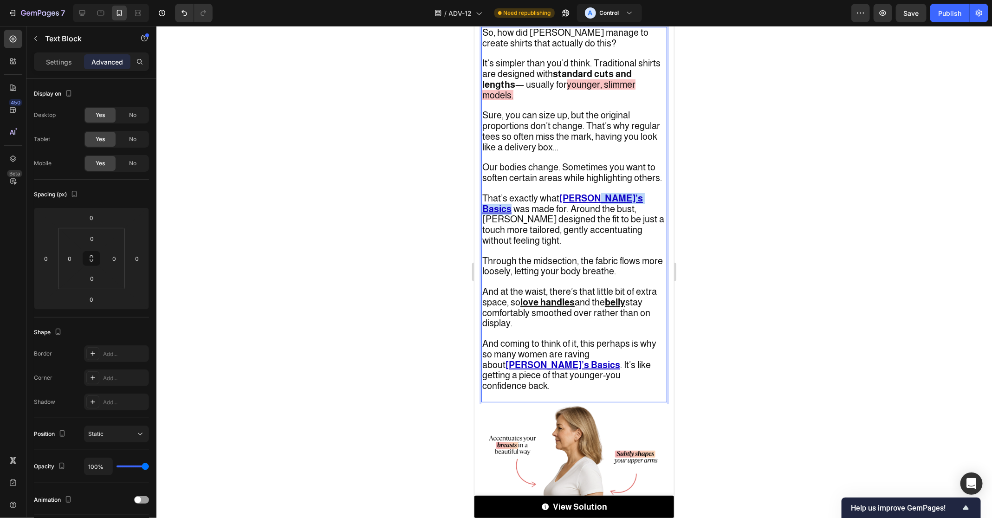
click at [602, 193] on u "[PERSON_NAME]’s Basics" at bounding box center [562, 203] width 161 height 21
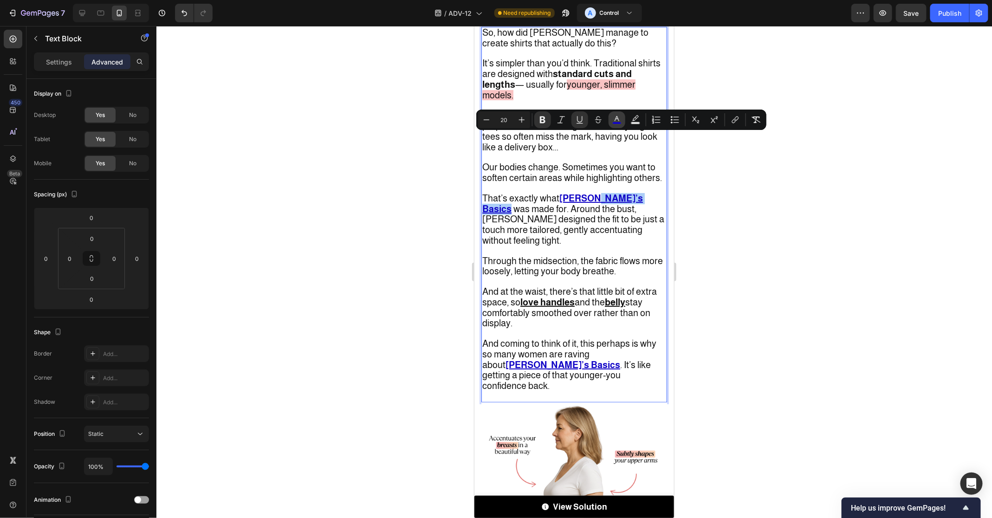
click at [615, 123] on rect "Editor contextual toolbar" at bounding box center [616, 123] width 9 height 2
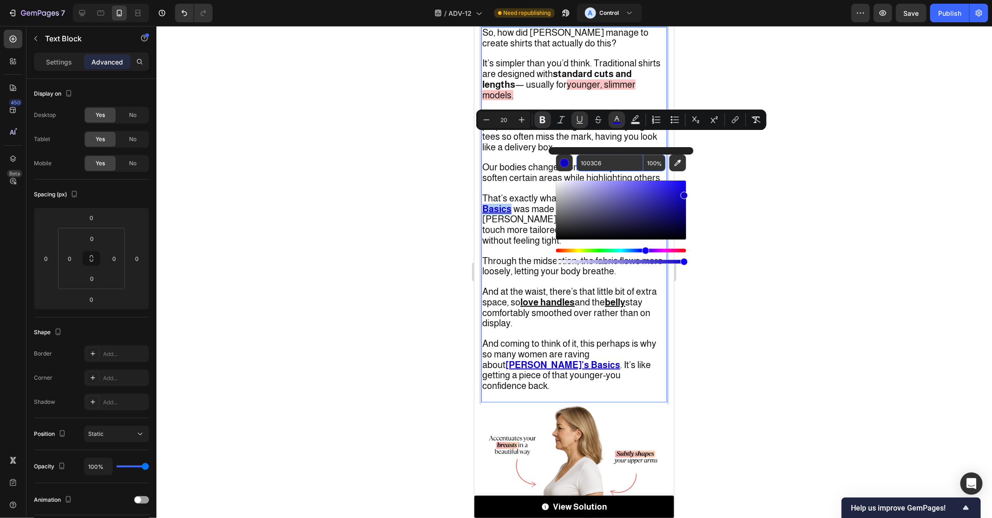
click at [614, 161] on input "1003C6" at bounding box center [609, 163] width 67 height 17
click at [730, 325] on div at bounding box center [573, 272] width 835 height 492
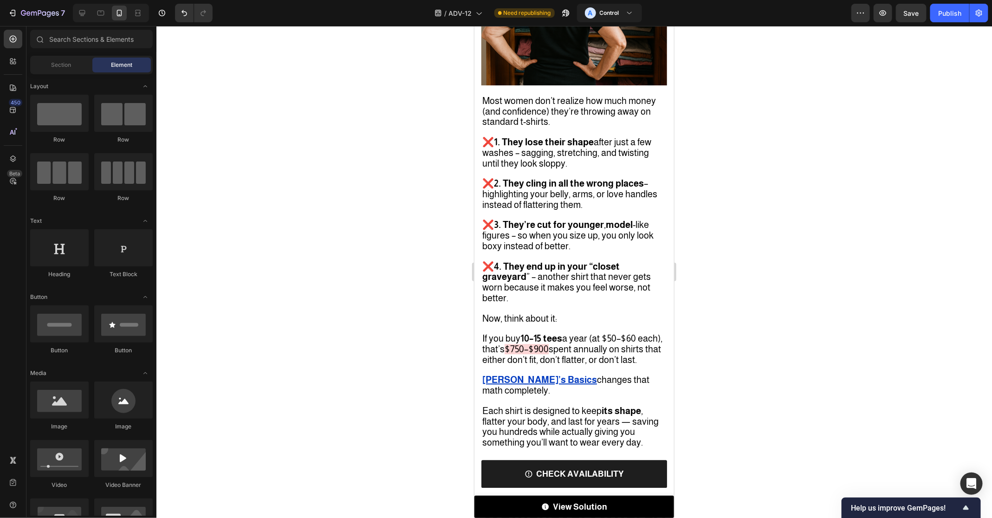
scroll to position [3120, 0]
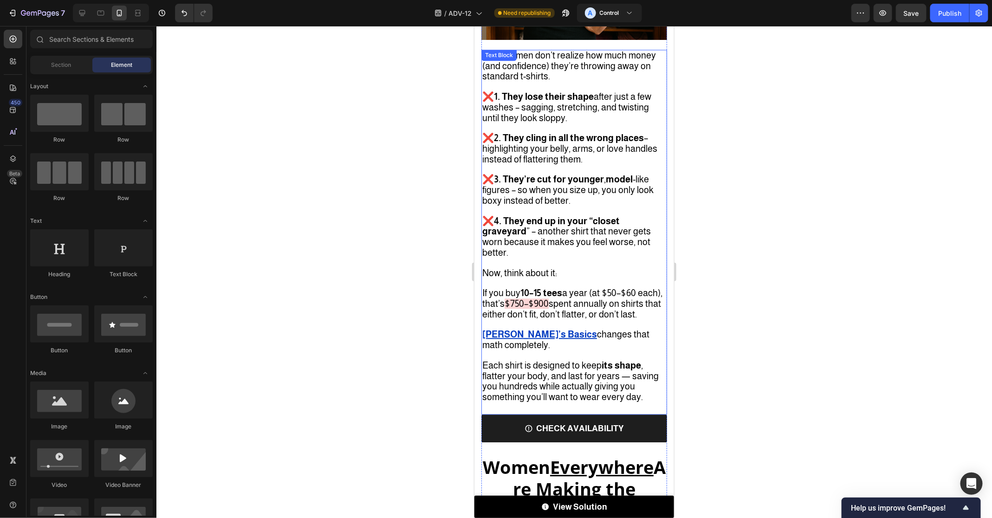
click at [555, 360] on span "Each shirt is designed to keep its shape , flatter your body, and last for year…" at bounding box center [570, 381] width 176 height 42
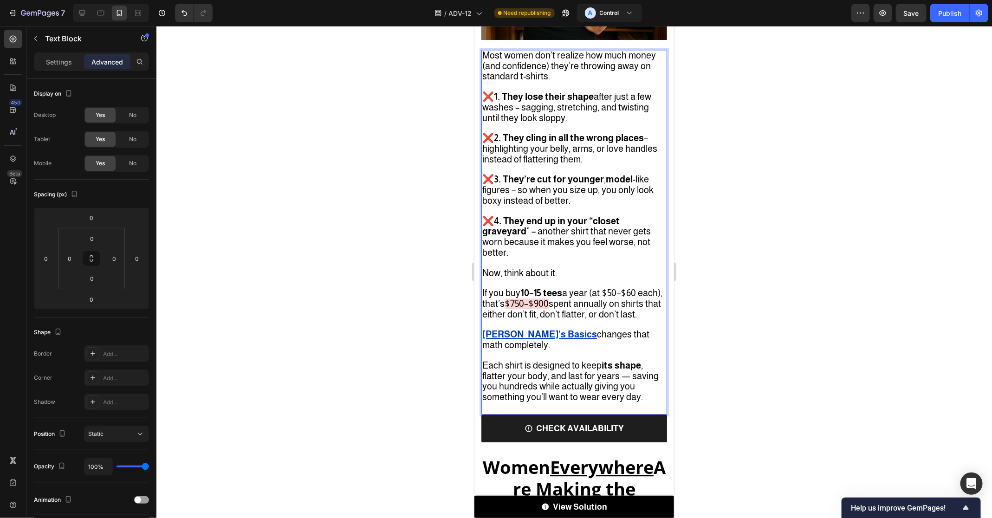
click at [544, 332] on span "changes that math completely." at bounding box center [565, 339] width 167 height 21
click at [542, 332] on span "changes that math completely." at bounding box center [565, 339] width 167 height 21
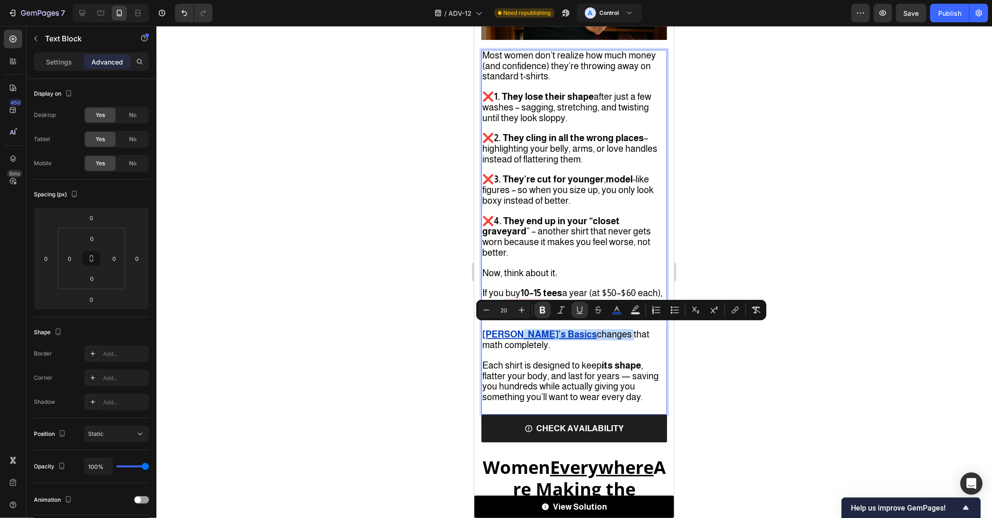
drag, startPoint x: 541, startPoint y: 332, endPoint x: 516, endPoint y: 331, distance: 25.5
click at [516, 331] on p "[PERSON_NAME]’s Basics changes that math completely." at bounding box center [574, 335] width 184 height 31
click at [516, 331] on u "[PERSON_NAME]’s Basics" at bounding box center [539, 334] width 115 height 10
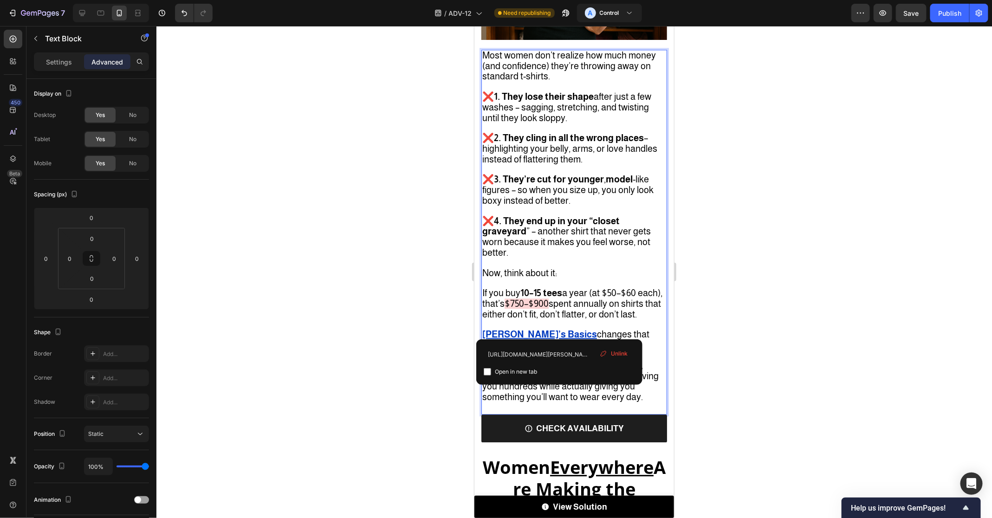
click at [491, 331] on u "[PERSON_NAME]’s Basics" at bounding box center [539, 334] width 115 height 10
drag, startPoint x: 483, startPoint y: 331, endPoint x: 540, endPoint y: 327, distance: 56.8
click at [540, 327] on p "[PERSON_NAME]’s Basics changes that math completely." at bounding box center [574, 335] width 184 height 31
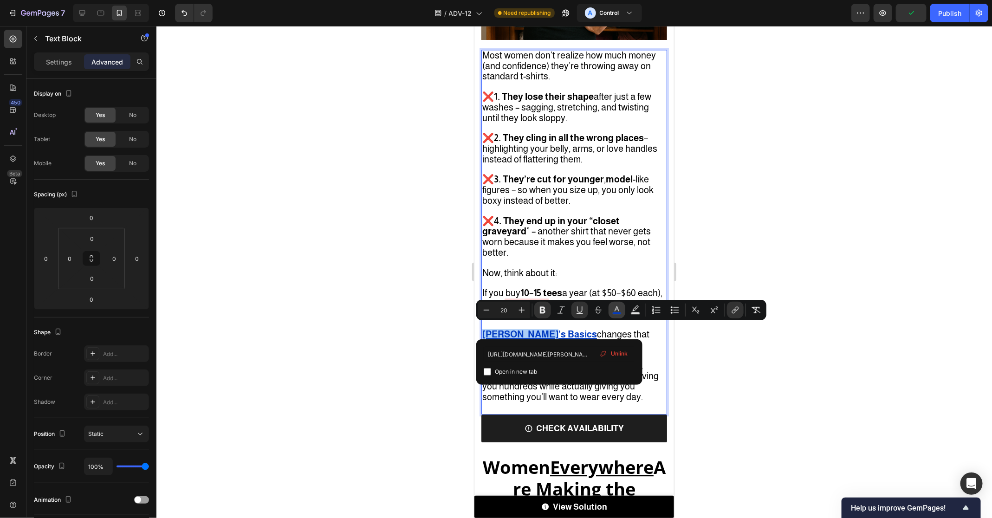
click at [621, 303] on button "color" at bounding box center [616, 310] width 17 height 17
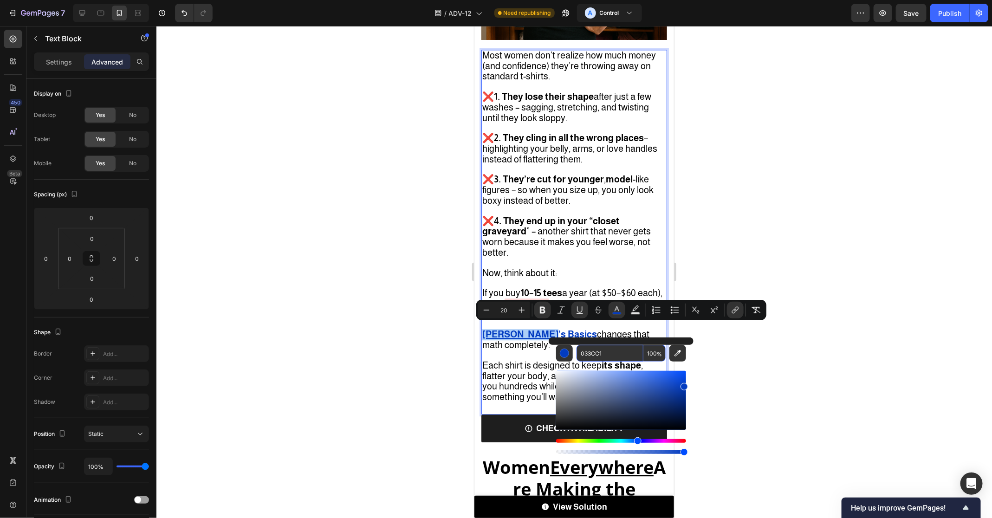
click at [616, 351] on input "033CC1" at bounding box center [609, 353] width 67 height 17
paste input "1003C6"
type input "1003C6"
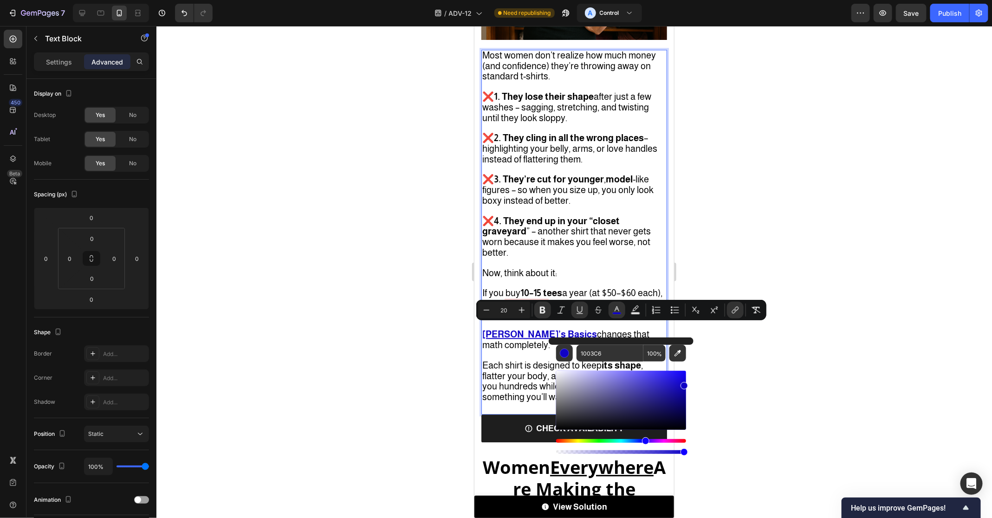
click at [733, 345] on div at bounding box center [573, 272] width 835 height 492
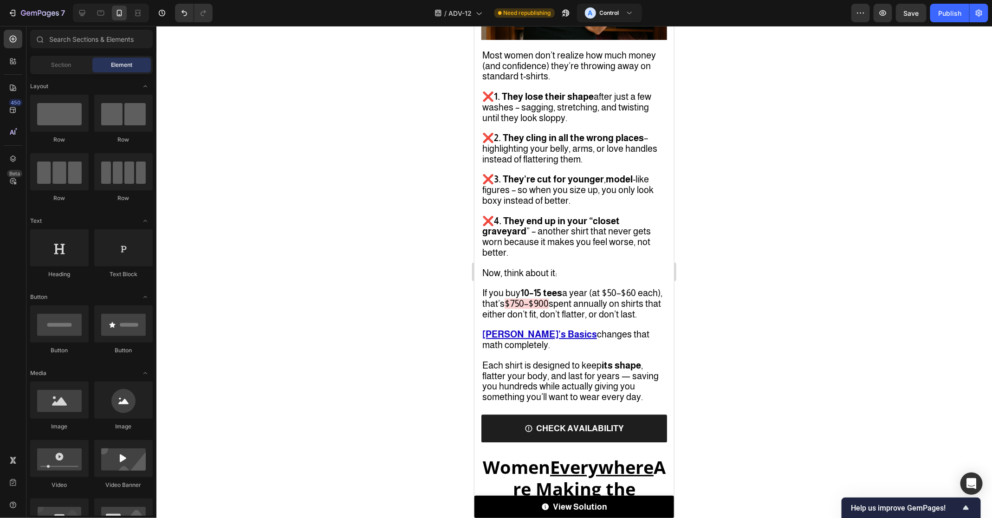
click at [733, 345] on div at bounding box center [573, 272] width 835 height 492
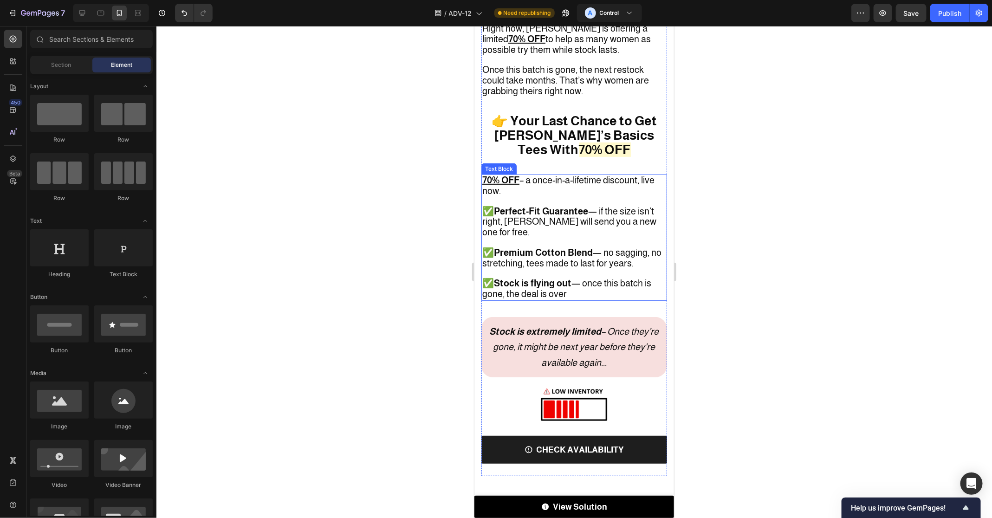
scroll to position [4082, 0]
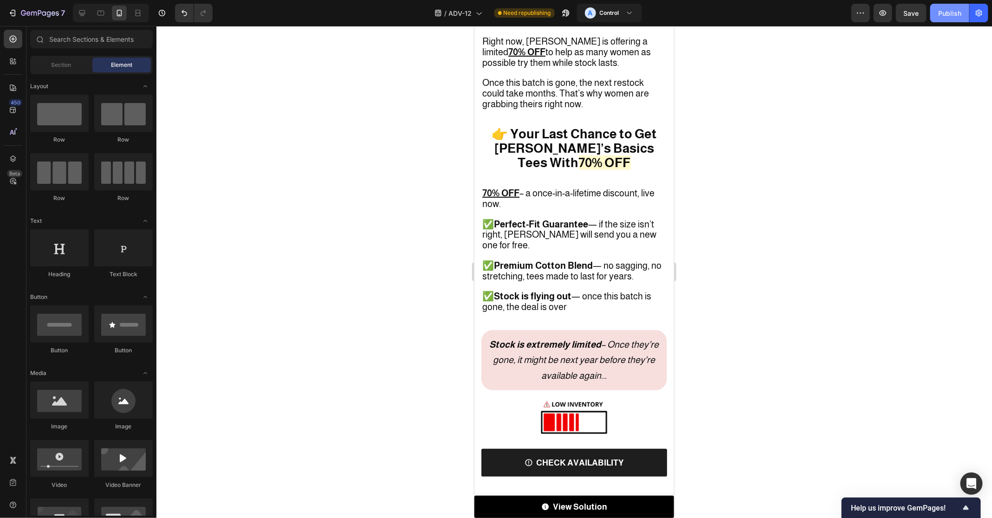
click at [955, 14] on div "Publish" at bounding box center [949, 13] width 23 height 10
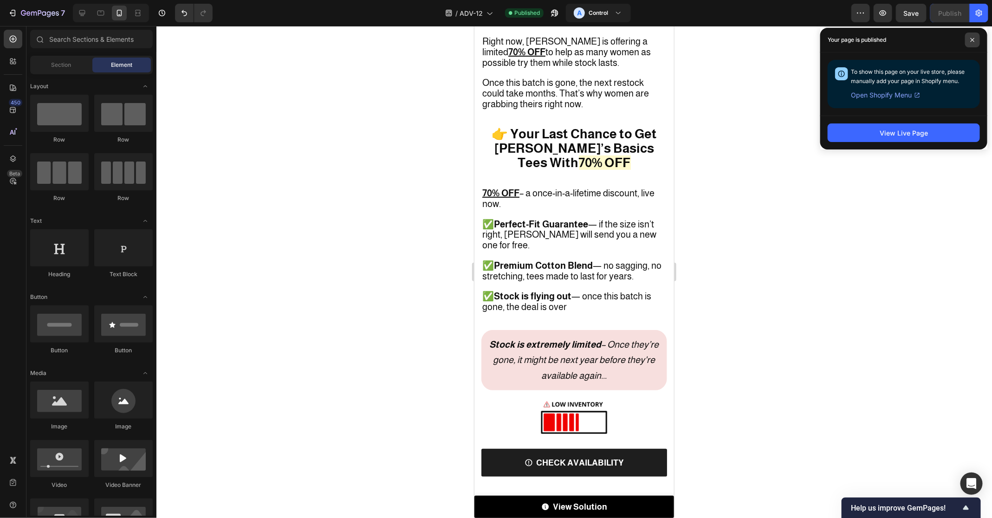
click at [969, 36] on span at bounding box center [972, 39] width 15 height 15
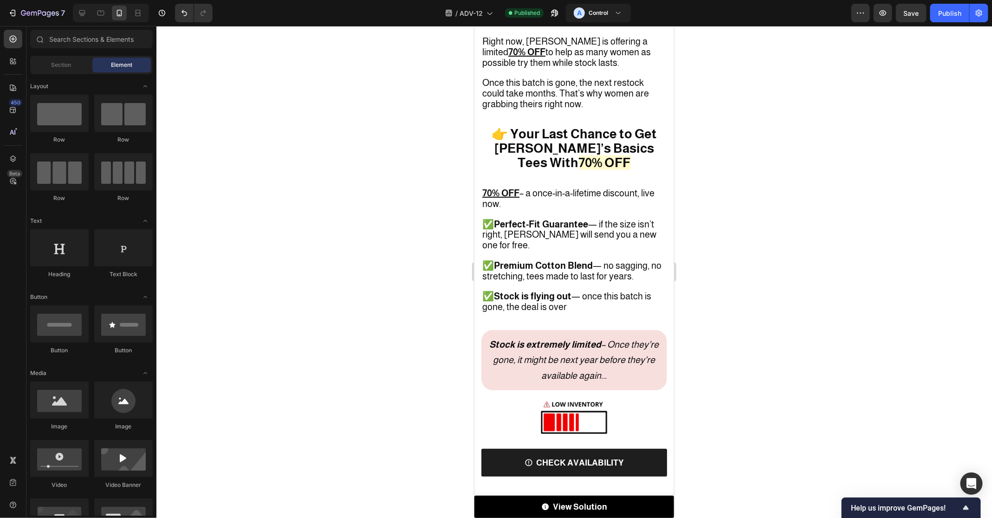
click at [764, 421] on div at bounding box center [573, 272] width 835 height 492
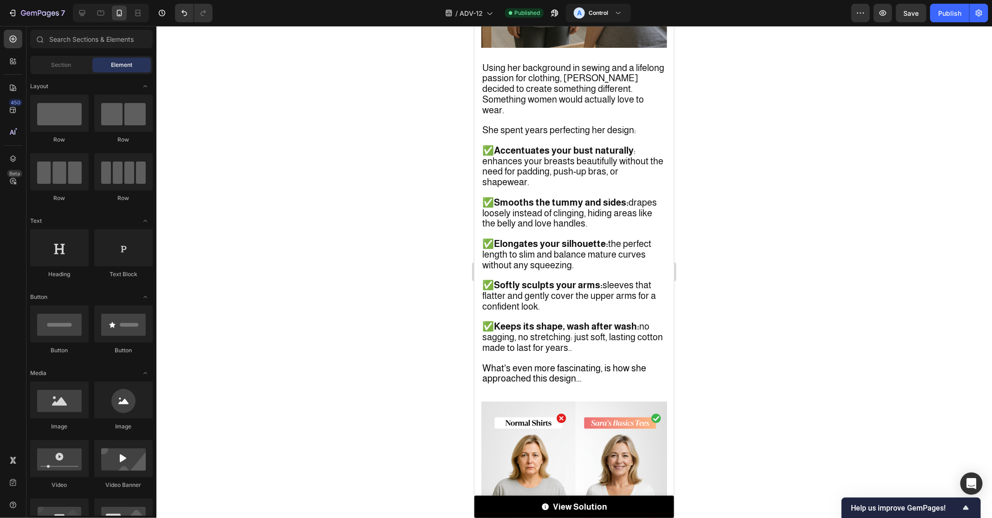
scroll to position [1704, 0]
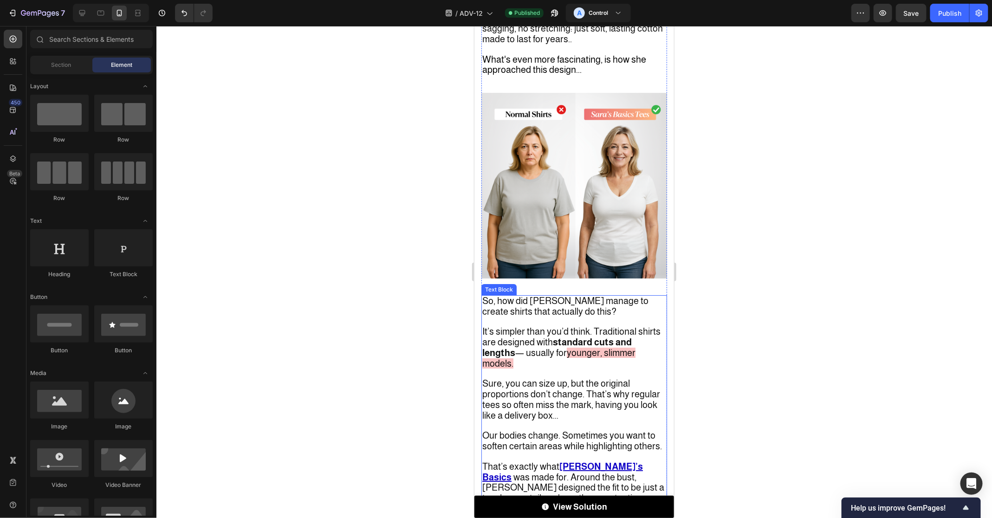
click at [599, 296] on p "So, how did [PERSON_NAME] manage to create shirts that actually do this?" at bounding box center [574, 306] width 184 height 21
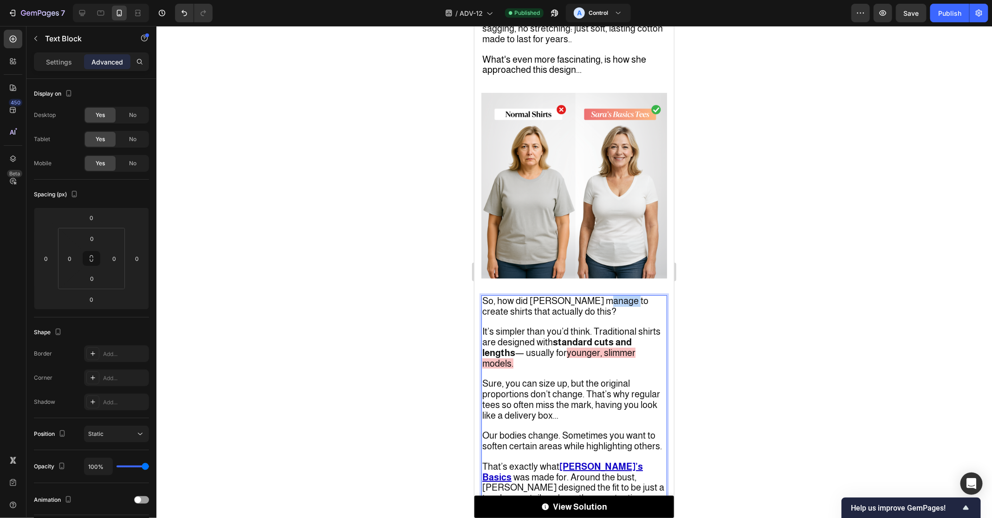
click at [599, 296] on p "So, how did [PERSON_NAME] manage to create shirts that actually do this?" at bounding box center [574, 306] width 184 height 21
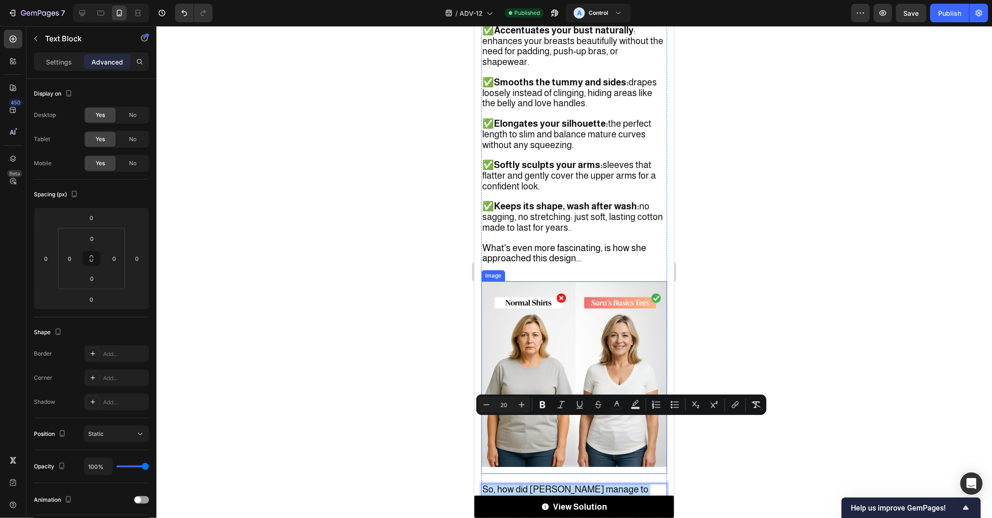
scroll to position [1581, 0]
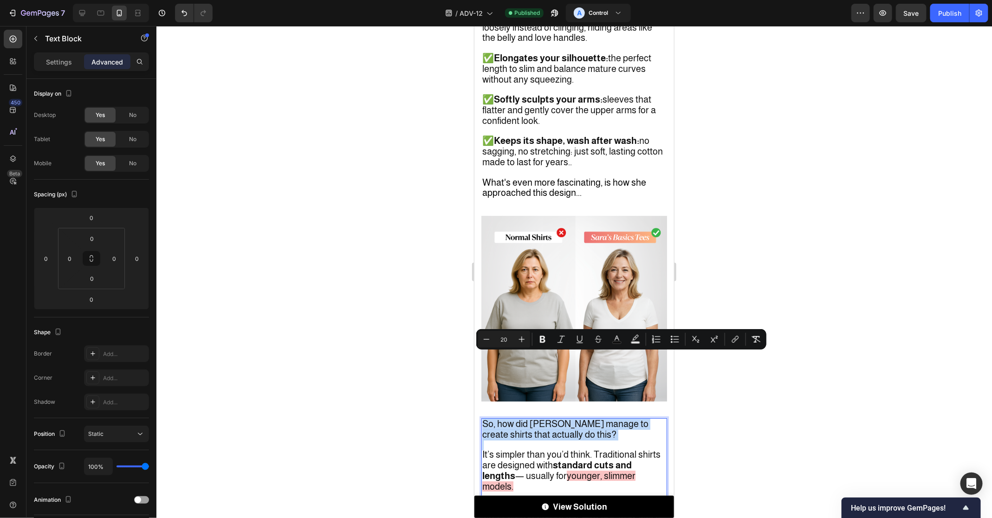
click at [565, 419] on p "So, how did [PERSON_NAME] manage to create shirts that actually do this?" at bounding box center [574, 429] width 184 height 21
drag, startPoint x: 564, startPoint y: 371, endPoint x: 491, endPoint y: 355, distance: 74.2
click at [491, 419] on p "So, how did [PERSON_NAME] manage to create shirts that actually do this?" at bounding box center [574, 429] width 184 height 21
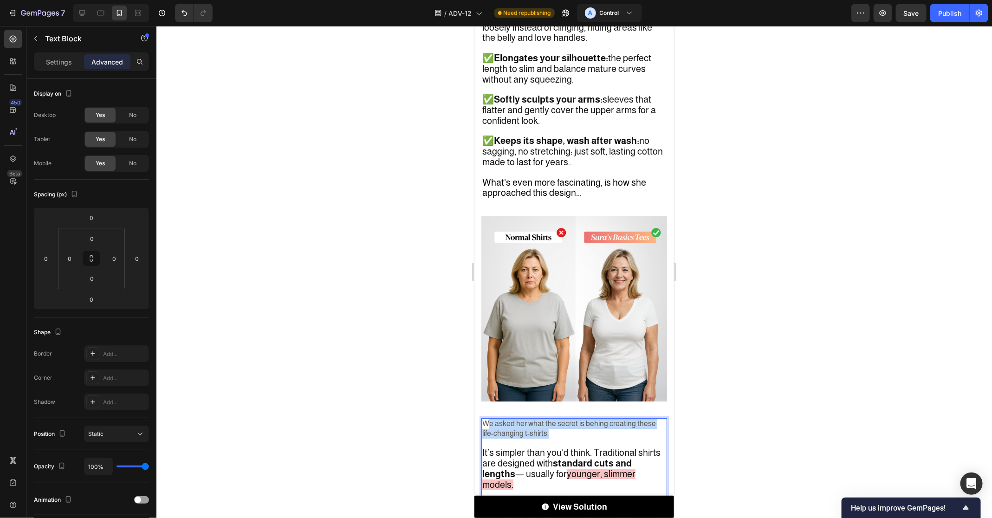
click at [486, 419] on p "We asked her what the secret is behing creating these life-changing t-shirts." at bounding box center [574, 428] width 184 height 19
click at [506, 447] on span "It’s simpler than you’d think. Traditional shirts are designed with standard cu…" at bounding box center [571, 463] width 178 height 32
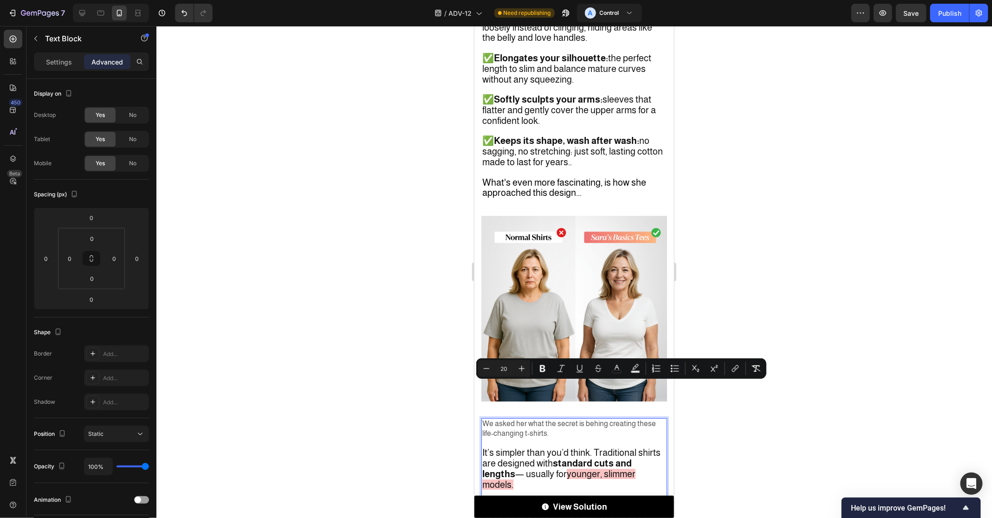
click at [581, 468] on span "younger, slimmer models." at bounding box center [558, 478] width 153 height 21
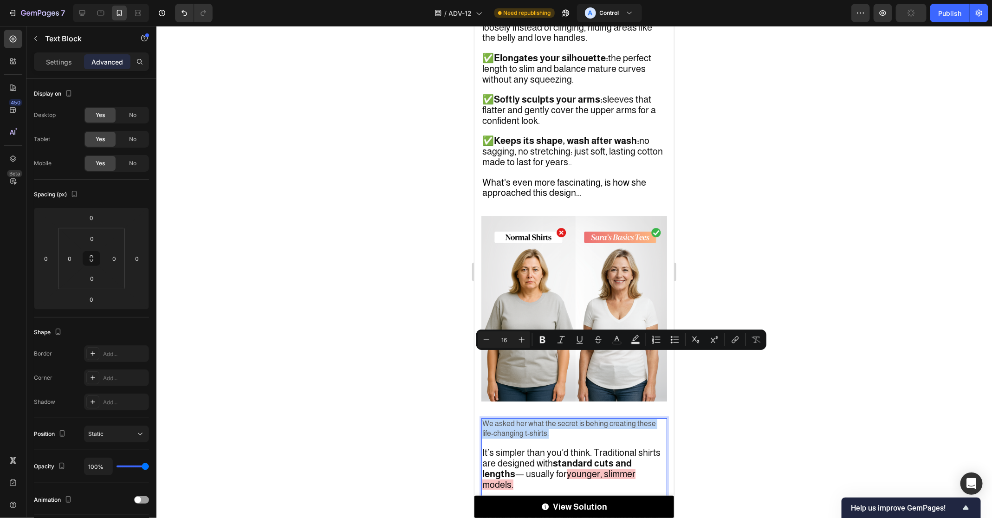
drag, startPoint x: 566, startPoint y: 372, endPoint x: 461, endPoint y: 351, distance: 107.4
click at [522, 337] on icon "Editor contextual toolbar" at bounding box center [521, 339] width 9 height 9
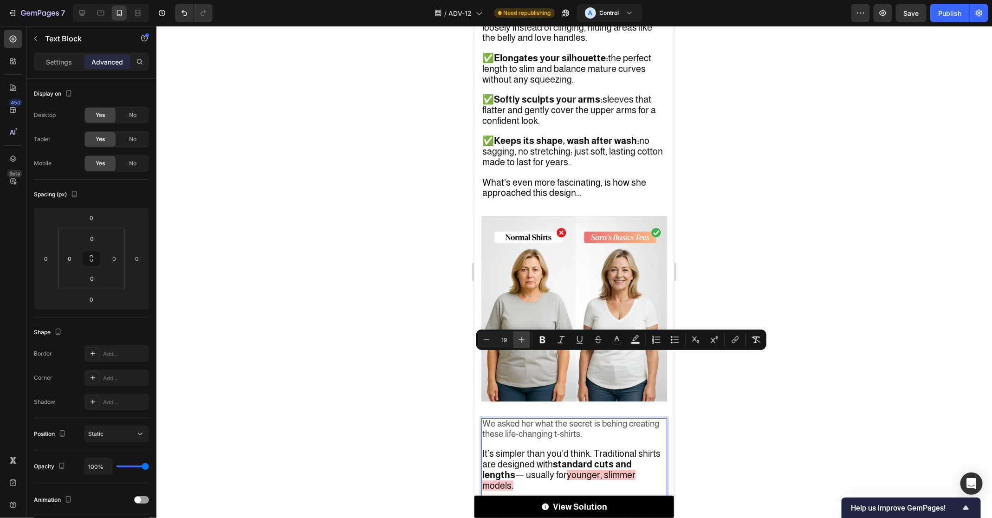
click at [522, 337] on icon "Editor contextual toolbar" at bounding box center [521, 339] width 9 height 9
type input "20"
click at [614, 344] on rect "Editor contextual toolbar" at bounding box center [616, 343] width 9 height 2
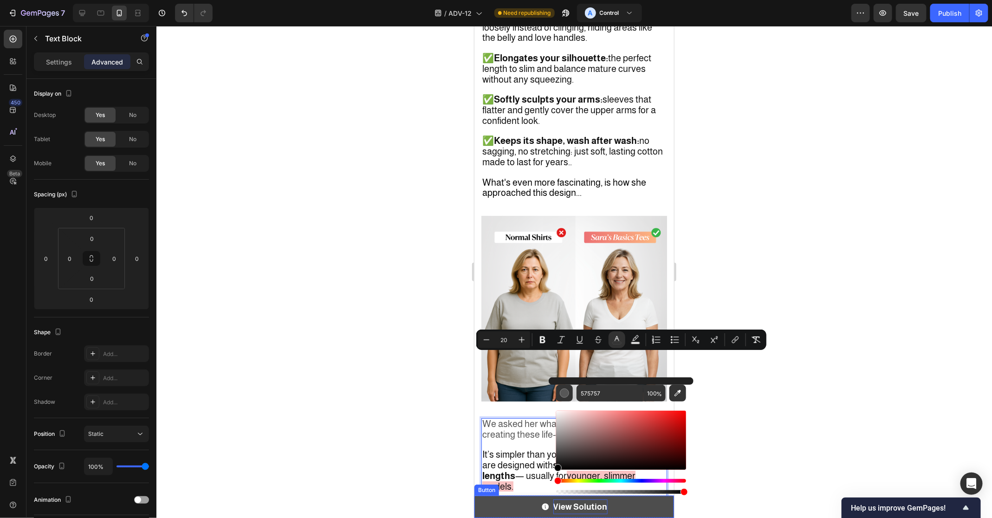
drag, startPoint x: 1044, startPoint y: 471, endPoint x: 553, endPoint y: 498, distance: 491.2
type input "000000"
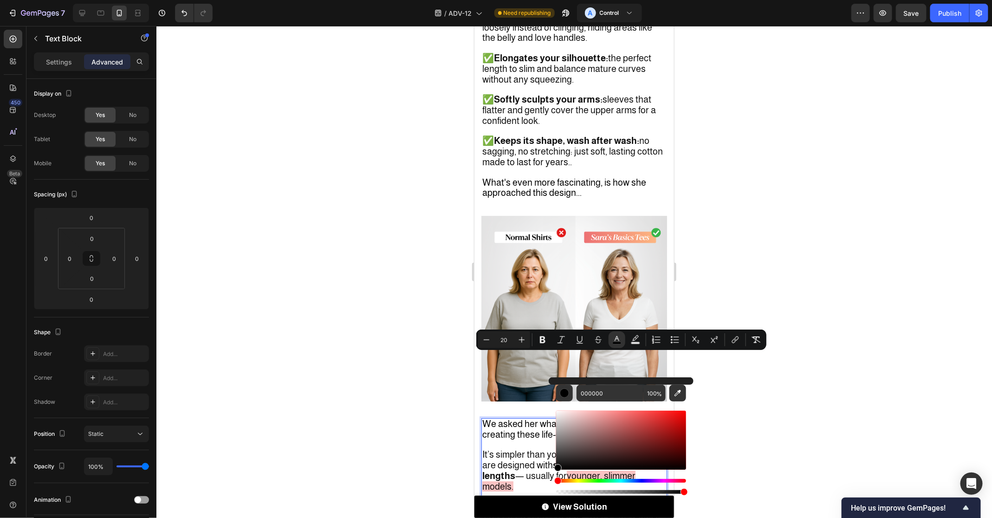
click at [502, 449] on span "It’s simpler than you’d think. Traditional shirts are designed with standard cu…" at bounding box center [571, 465] width 178 height 32
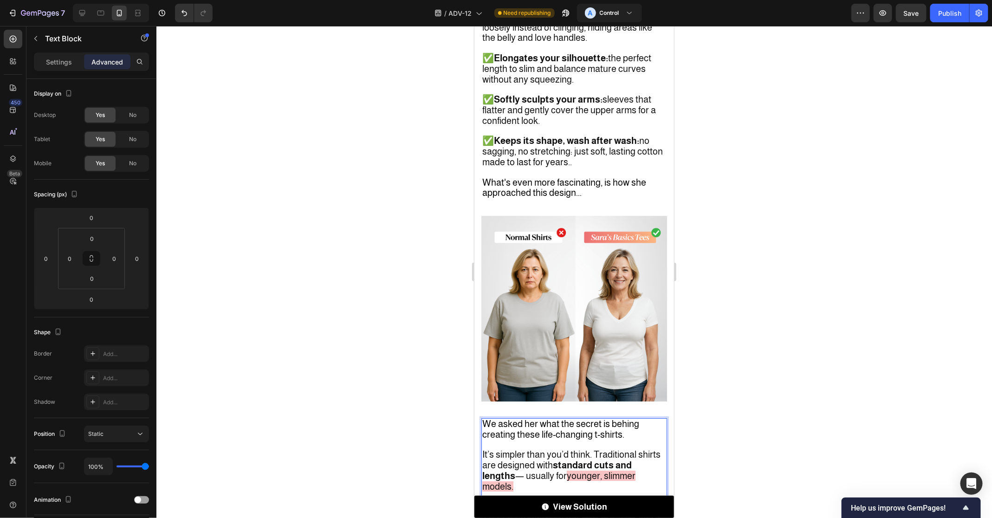
click at [638, 440] on p "It’s simpler than you’d think. Traditional shirts are designed with standard cu…" at bounding box center [574, 466] width 184 height 52
click at [704, 371] on div at bounding box center [573, 272] width 835 height 492
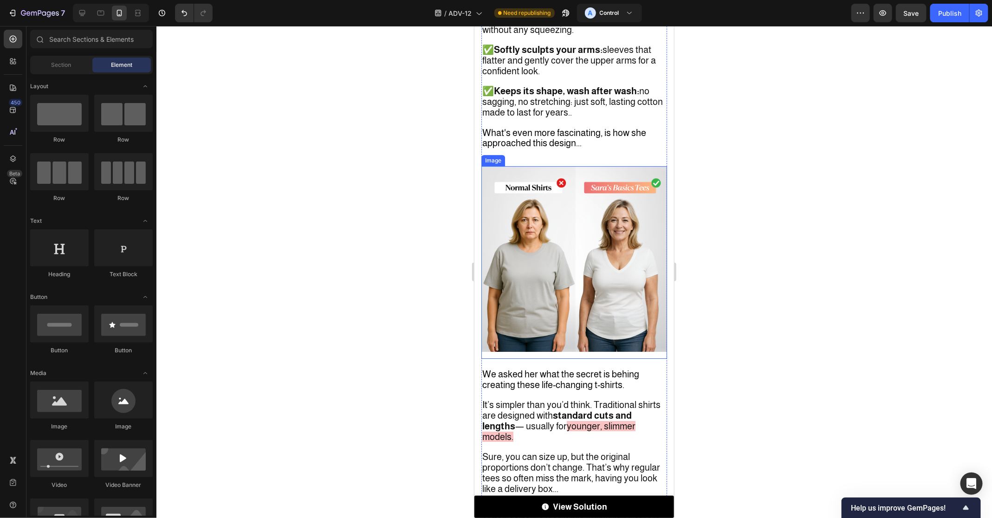
scroll to position [1776, 0]
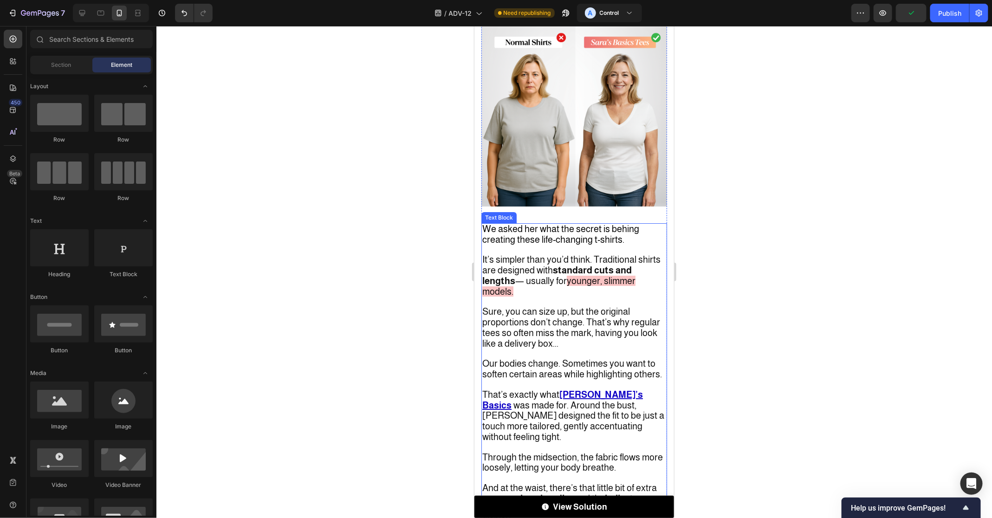
click at [568, 223] on span "We asked her what the secret is behing creating these life-changing t-shirts." at bounding box center [560, 233] width 157 height 21
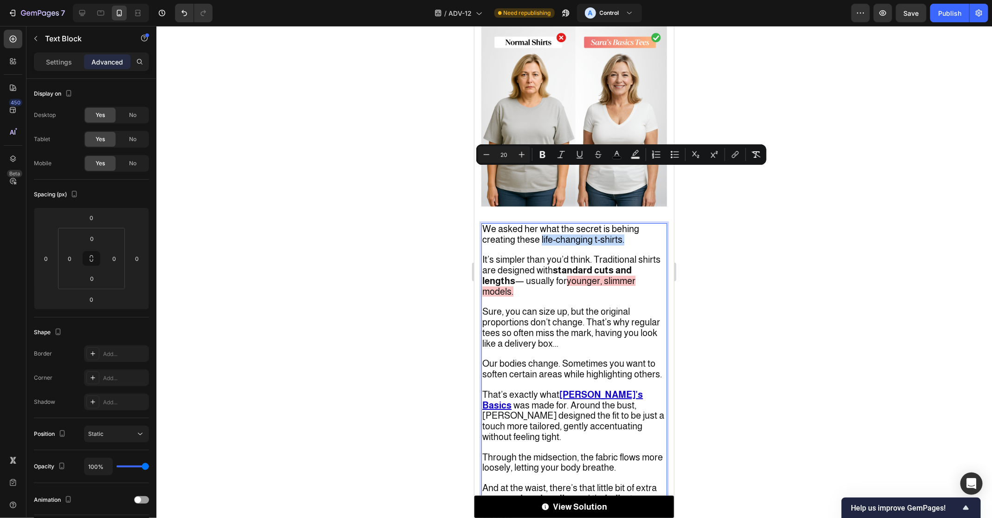
drag, startPoint x: 540, startPoint y: 176, endPoint x: 623, endPoint y: 176, distance: 82.6
click at [623, 223] on span "We asked her what the secret is behing creating these life-changing t-shirts." at bounding box center [560, 233] width 157 height 21
click at [719, 221] on div at bounding box center [573, 272] width 835 height 492
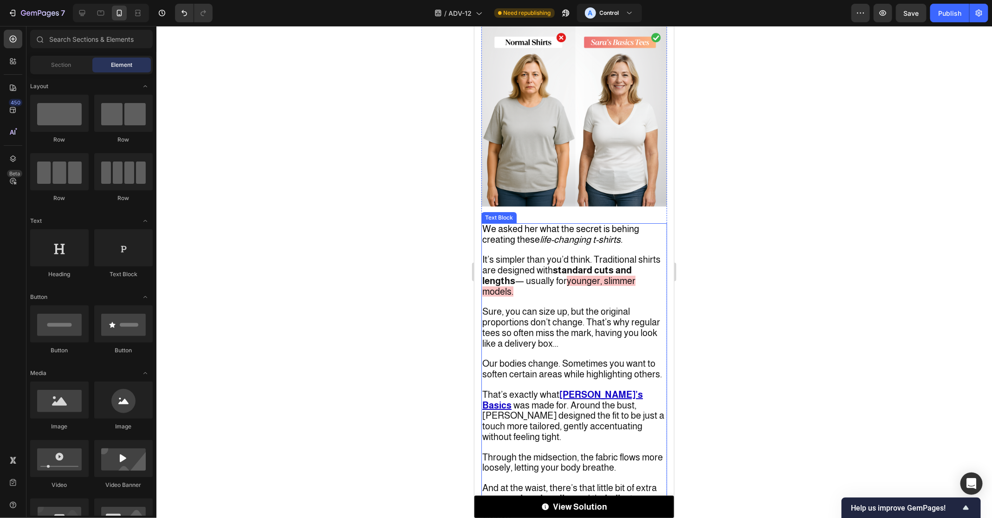
click at [545, 254] on span "It’s simpler than you’d think. Traditional shirts are designed with standard cu…" at bounding box center [571, 270] width 178 height 32
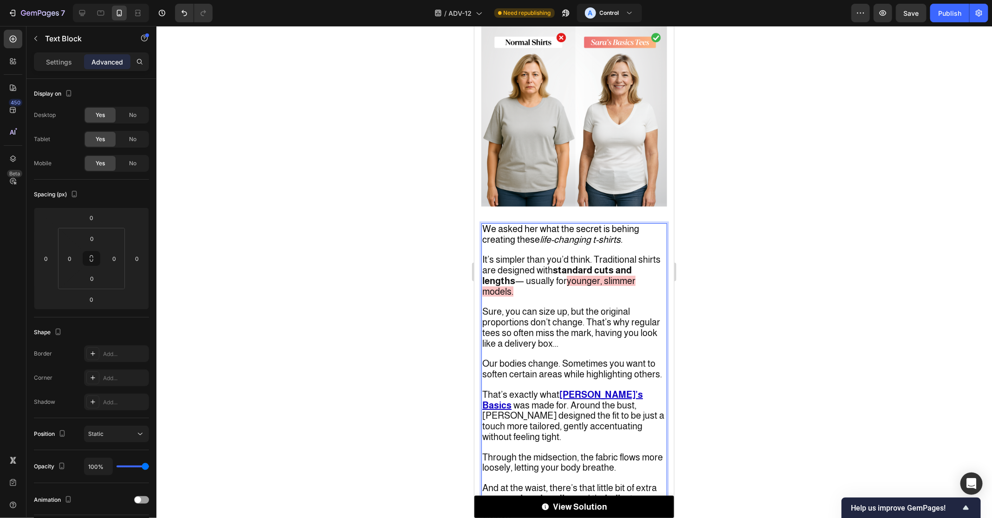
click at [701, 284] on div at bounding box center [573, 272] width 835 height 492
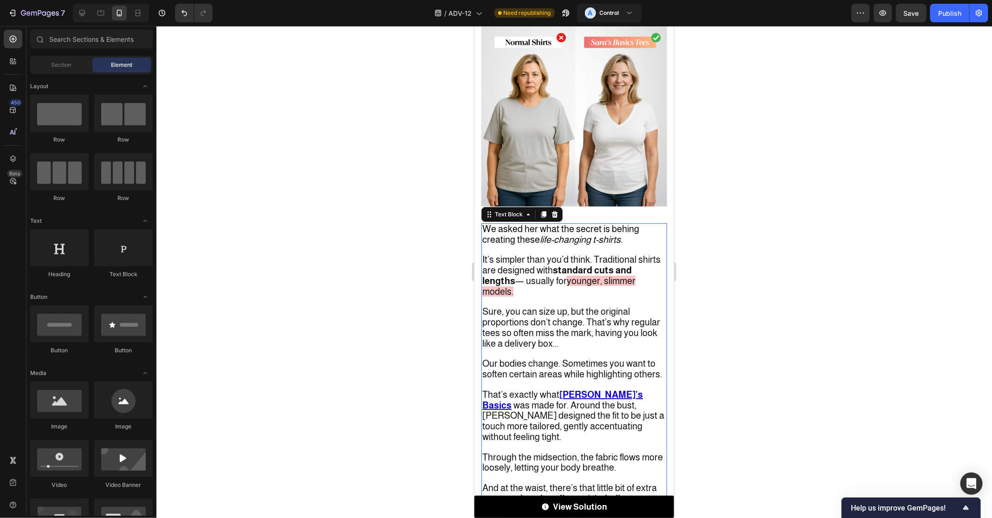
click at [605, 306] on span "Sure, you can size up, but the original proportions don’t change. That’s why re…" at bounding box center [571, 327] width 178 height 42
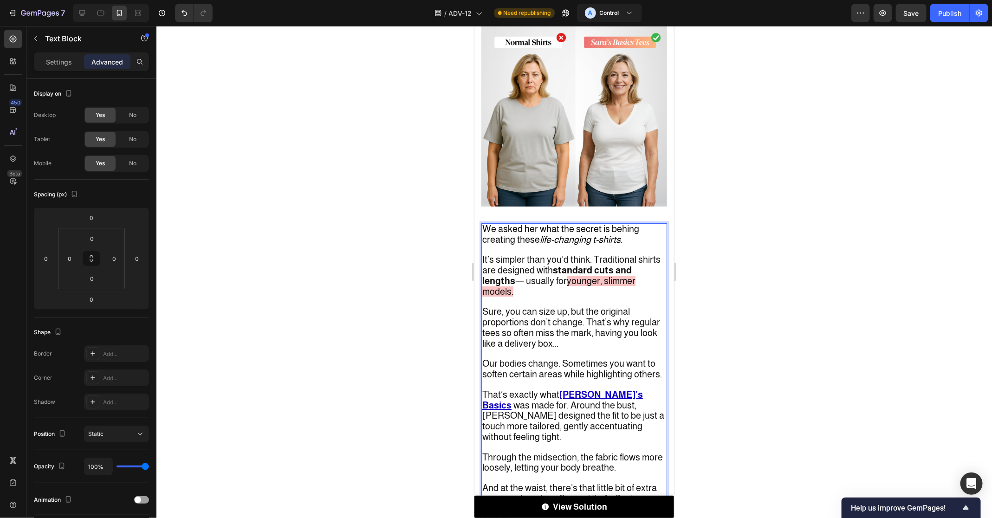
scroll to position [1940, 0]
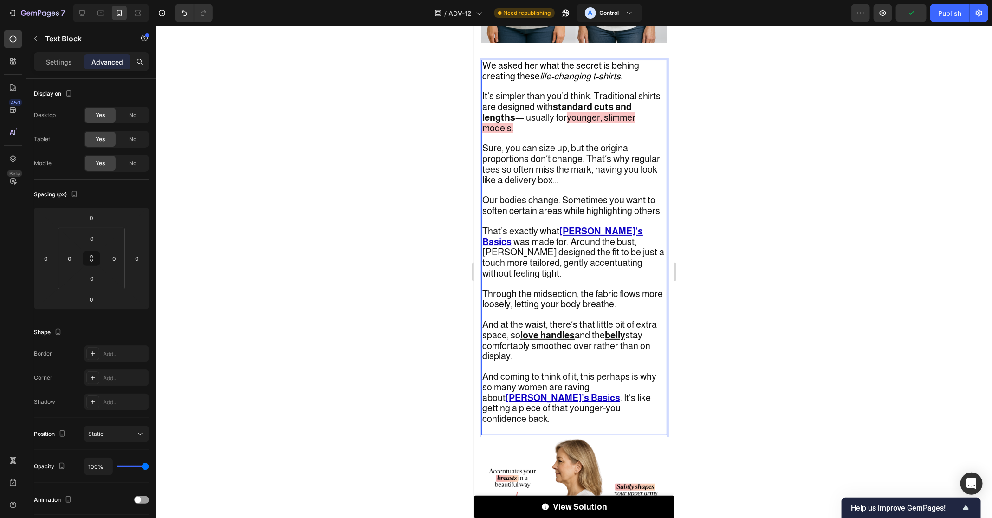
click at [543, 236] on span "was made for. Around the bust, [PERSON_NAME] designed the fit to be just a touc…" at bounding box center [573, 257] width 182 height 42
click at [595, 236] on span "was made for. Around the bust, [PERSON_NAME] designed the fit to be just a touc…" at bounding box center [573, 257] width 182 height 42
click at [522, 236] on span "was made for. Around the bust, [PERSON_NAME] designed the fit to be just a touc…" at bounding box center [573, 257] width 182 height 42
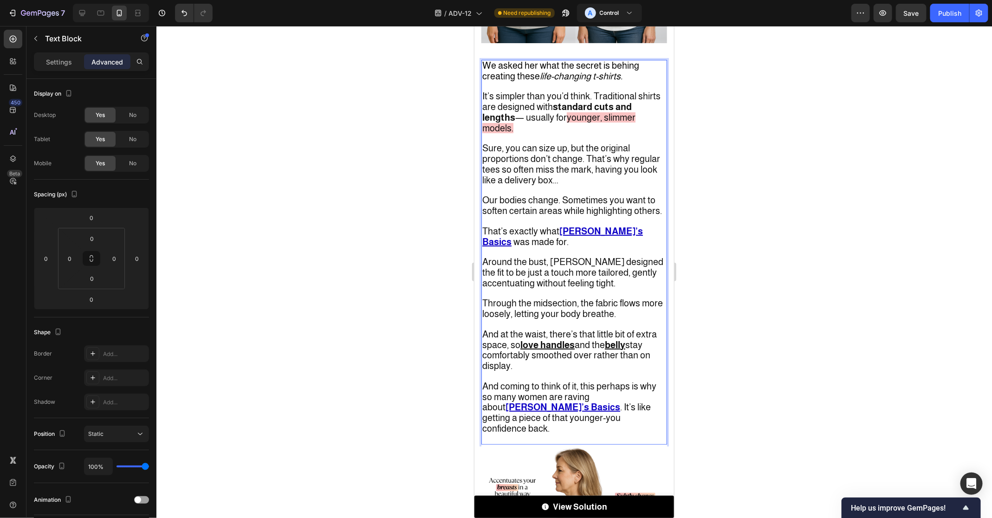
click at [534, 256] on span "Around the bust, [PERSON_NAME] designed the fit to be just a touch more tailore…" at bounding box center [572, 272] width 181 height 32
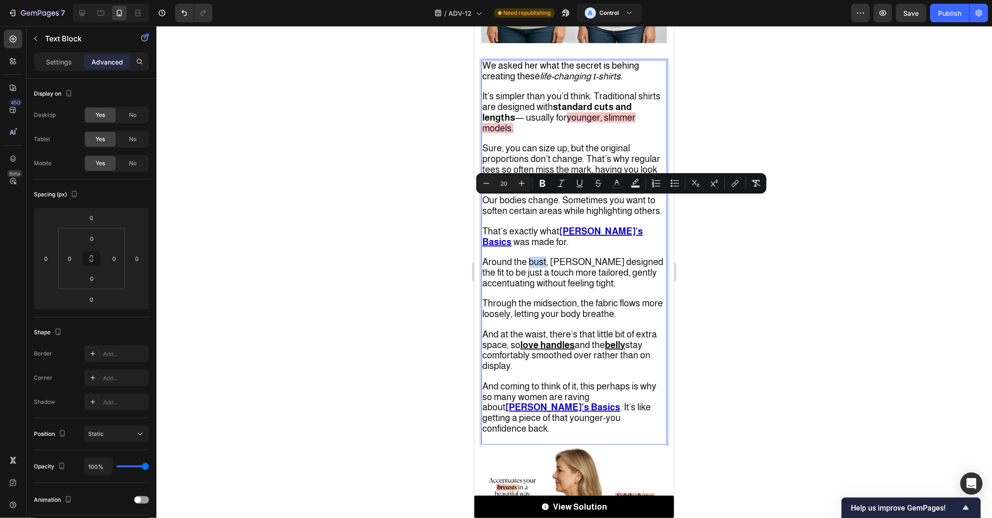
click at [534, 256] on span "Around the bust, [PERSON_NAME] designed the fit to be just a touch more tailore…" at bounding box center [572, 272] width 181 height 32
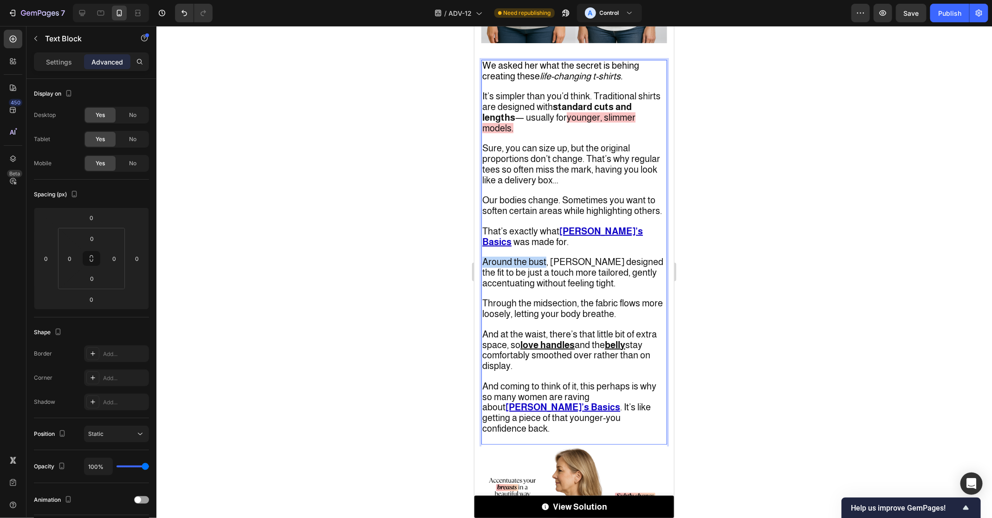
drag, startPoint x: 546, startPoint y: 204, endPoint x: 481, endPoint y: 206, distance: 65.5
click at [482, 256] on span "Around the bust, [PERSON_NAME] designed the fit to be just a touch more tailore…" at bounding box center [572, 272] width 181 height 32
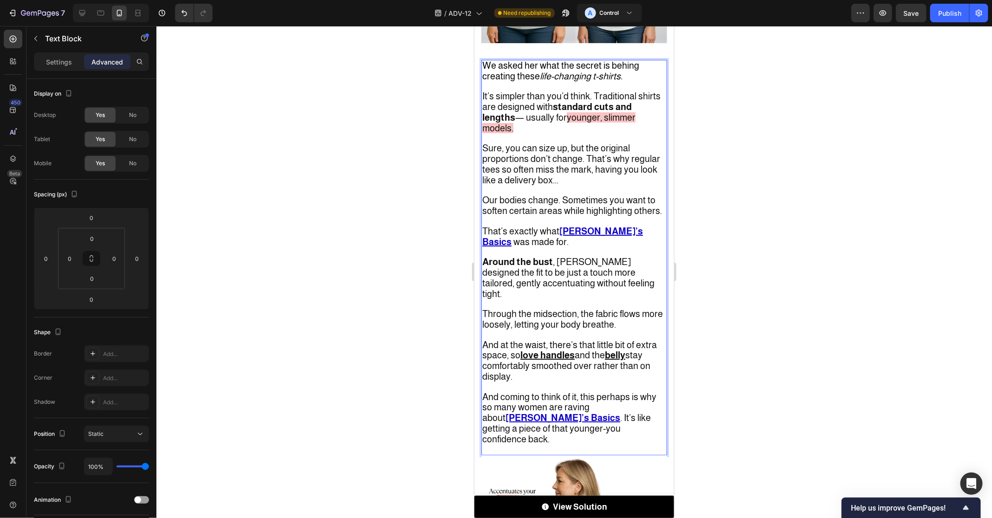
click at [561, 256] on span "Around the bust , [PERSON_NAME] designed the fit to be just a touch more tailor…" at bounding box center [568, 277] width 172 height 42
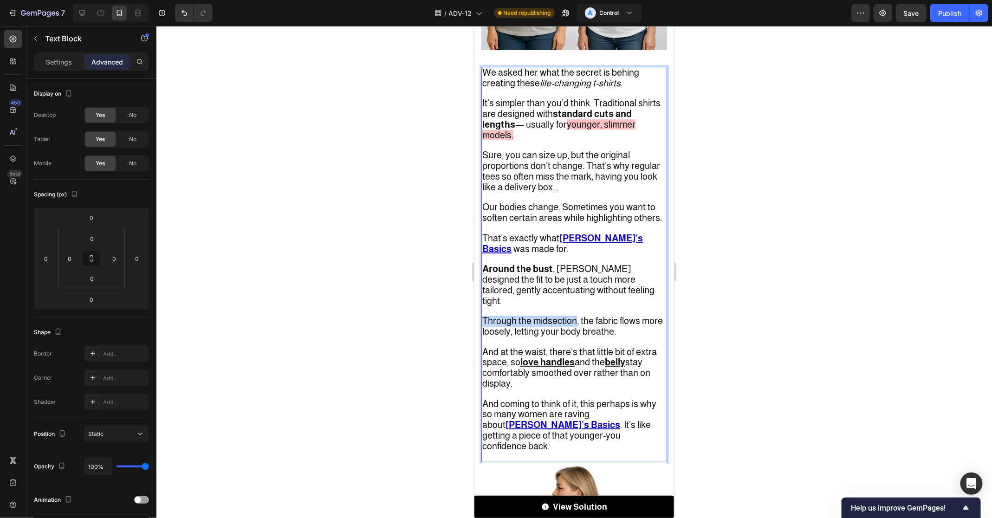
drag, startPoint x: 576, startPoint y: 250, endPoint x: 468, endPoint y: 249, distance: 108.1
click at [474, 249] on html "iPhone 15 Pro Max ( 430 px) iPhone 13 Mini iPhone 13 Pro iPhone 11 Pro Max iPho…" at bounding box center [574, 483] width 200 height 4781
click at [485, 263] on strong "📏 Around the bust" at bounding box center [524, 268] width 84 height 10
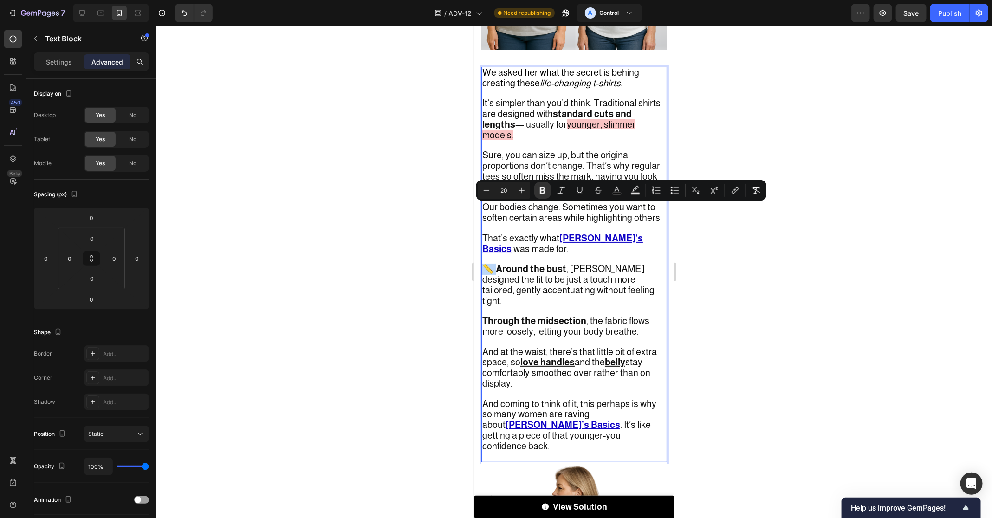
copy strong "📏 A"
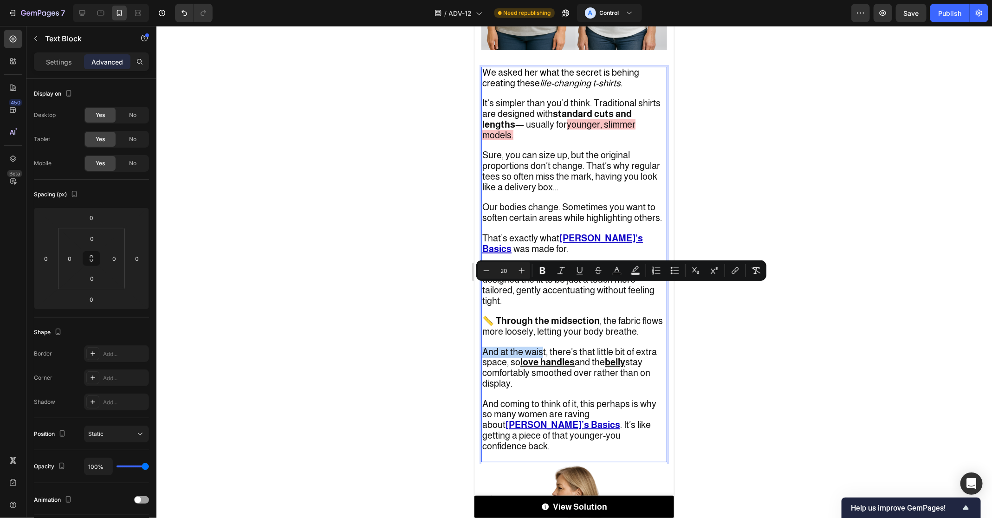
drag, startPoint x: 542, startPoint y: 291, endPoint x: 482, endPoint y: 291, distance: 60.8
click at [482, 346] on span "And at the waist, there’s that little bit of extra space, so love handles and t…" at bounding box center [569, 367] width 174 height 42
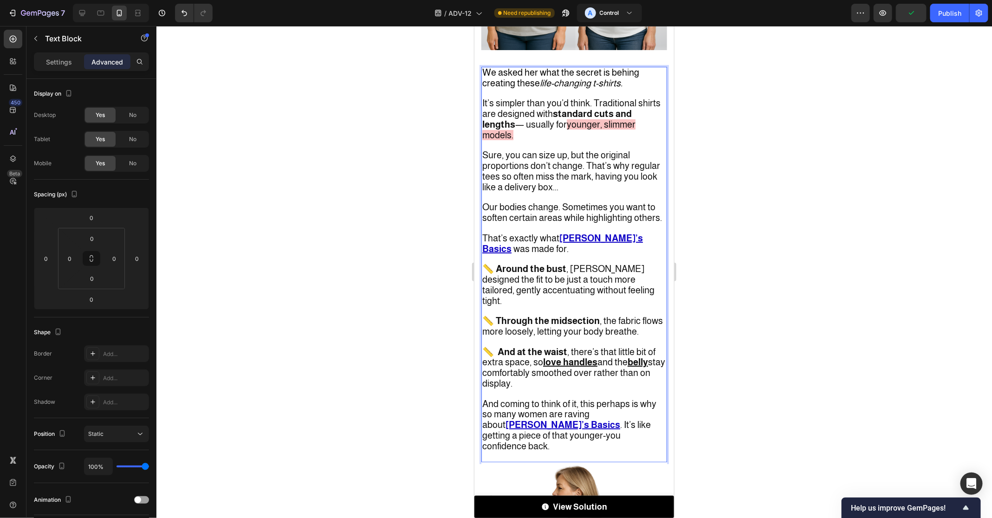
click at [551, 254] on p "Rich Text Editor. Editing area: main" at bounding box center [574, 259] width 184 height 10
click at [563, 233] on p "That’s exactly what [PERSON_NAME]’s Basics was made for." at bounding box center [574, 243] width 184 height 21
click at [574, 347] on p "📏 And at the waist , there’s that little bit of extra space, so love handles an…" at bounding box center [574, 368] width 184 height 42
click at [574, 389] on p "And coming to think of it, this perhaps is why so many women are raving about […" at bounding box center [574, 425] width 184 height 72
click at [718, 341] on div at bounding box center [573, 272] width 835 height 492
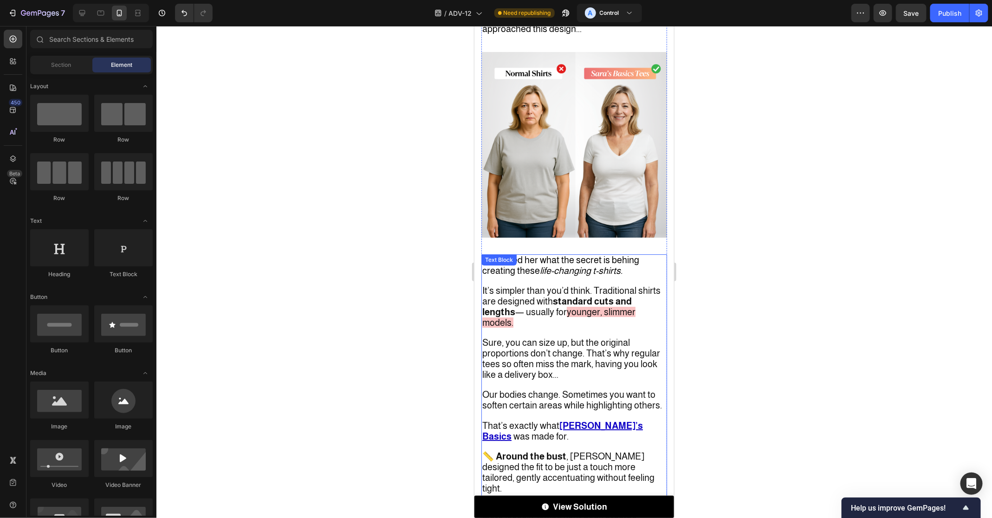
scroll to position [1966, 0]
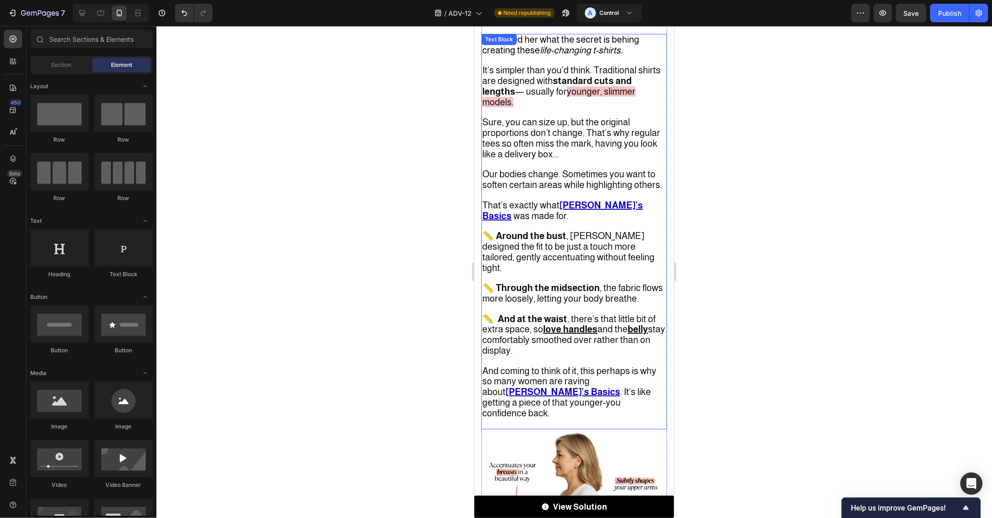
click at [557, 230] on span "📏 Around the bust , [PERSON_NAME] designed the fit to be just a touch more tail…" at bounding box center [568, 251] width 172 height 42
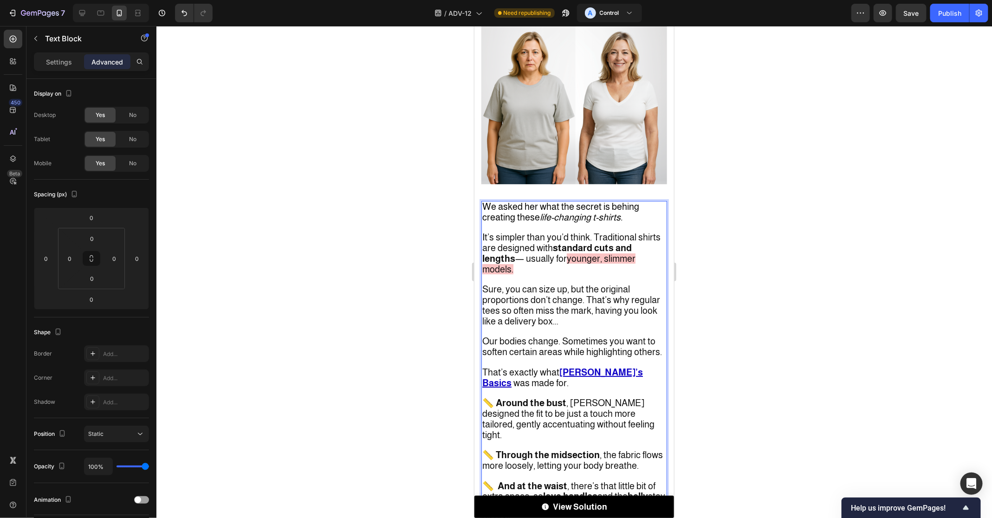
scroll to position [1991, 0]
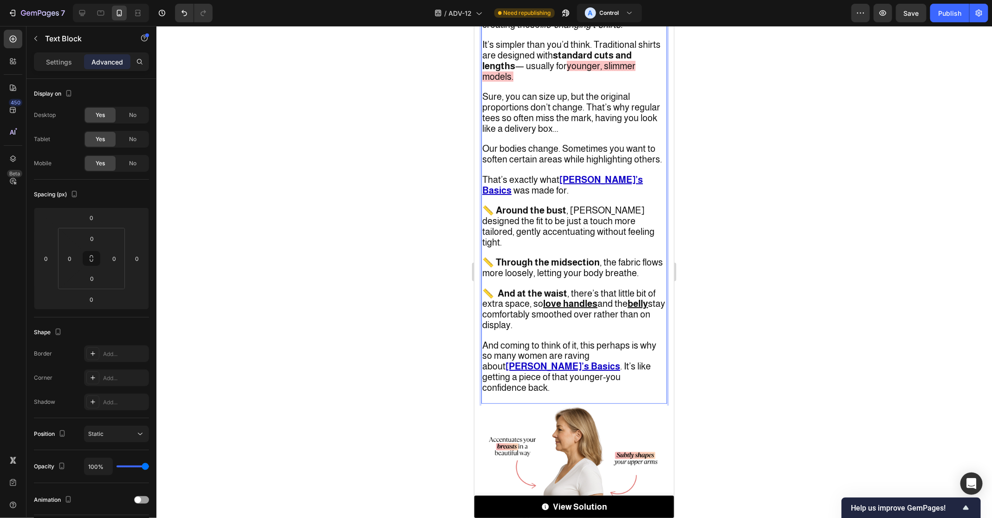
click at [567, 205] on span "📏 Around the bust , [PERSON_NAME] designed the fit to be just a touch more tail…" at bounding box center [568, 226] width 172 height 42
click at [599, 257] on span "📏 Through the midsection , the fabric flows more loosely, letting your body bre…" at bounding box center [572, 267] width 180 height 21
click at [568, 288] on span "📏 And at the waist , there’s that little bit of extra space, so love handles an…" at bounding box center [573, 309] width 183 height 42
drag, startPoint x: 542, startPoint y: 241, endPoint x: 657, endPoint y: 244, distance: 114.7
click at [657, 288] on p "📏 And at the waist: there’s that little bit of extra space, so love handles and…" at bounding box center [574, 309] width 184 height 42
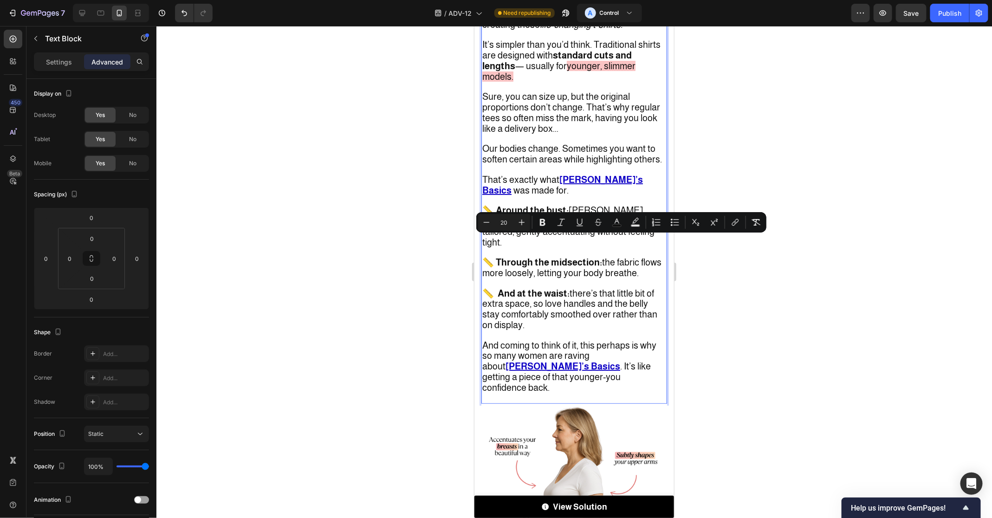
click at [700, 261] on div at bounding box center [573, 272] width 835 height 492
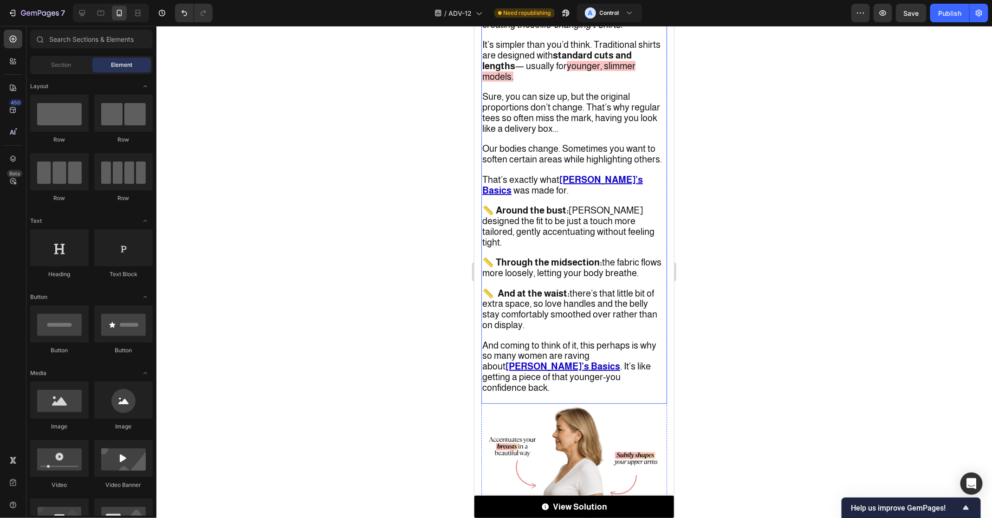
click at [547, 288] on span "📏 And at the waist: there’s that little bit of extra space, so love handles and…" at bounding box center [569, 309] width 175 height 42
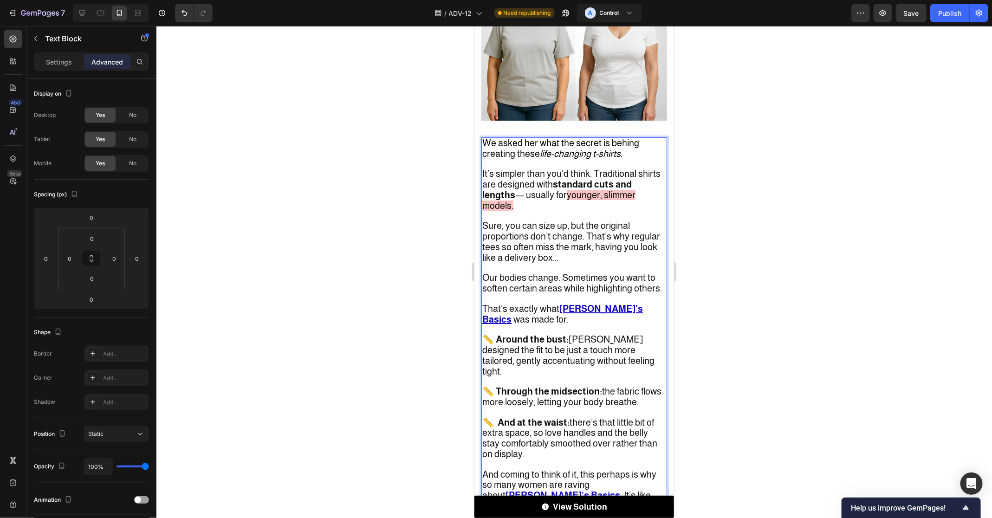
scroll to position [1874, 0]
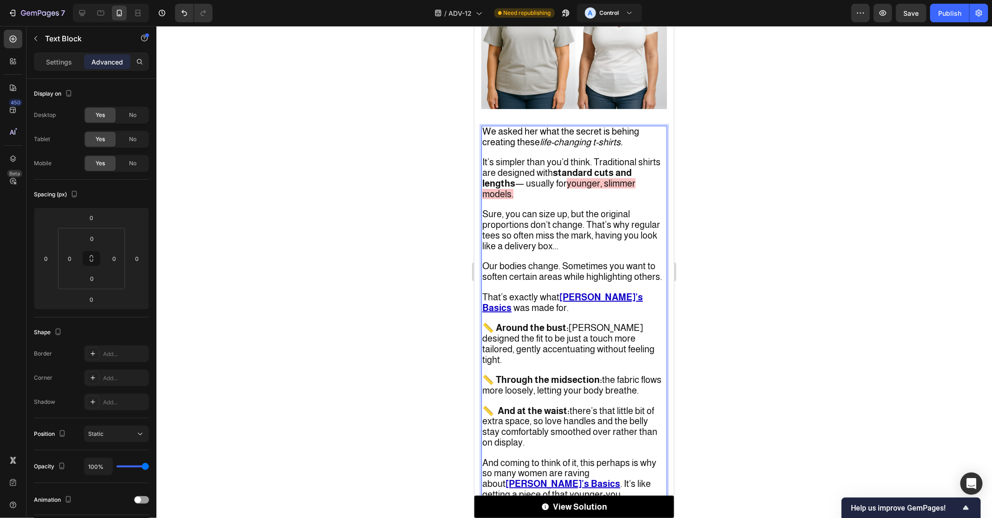
click at [550, 405] on span "📏 And at the waist: there’s that little bit of extra space, so love handles and…" at bounding box center [569, 426] width 175 height 42
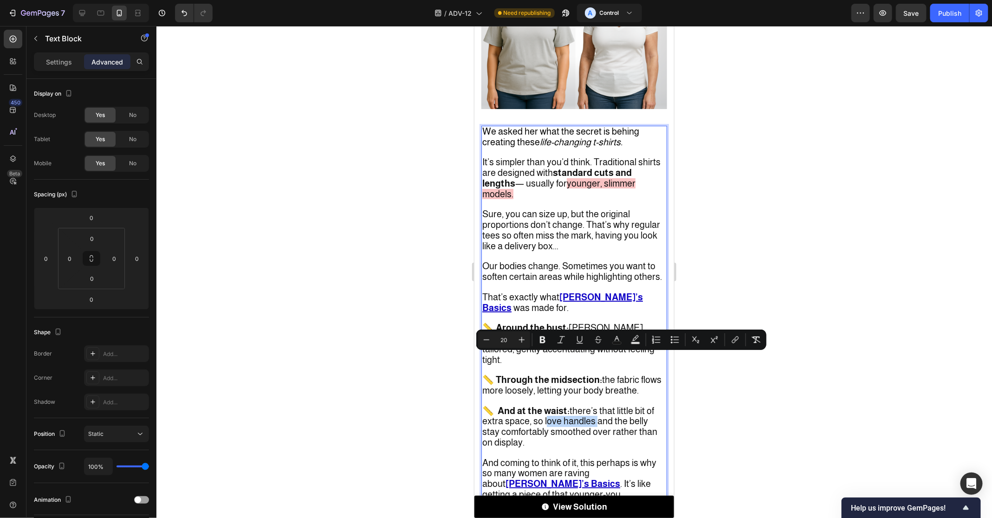
click at [575, 405] on span "📏 And at the waist: there’s that little bit of extra space, so love handles and…" at bounding box center [569, 426] width 175 height 42
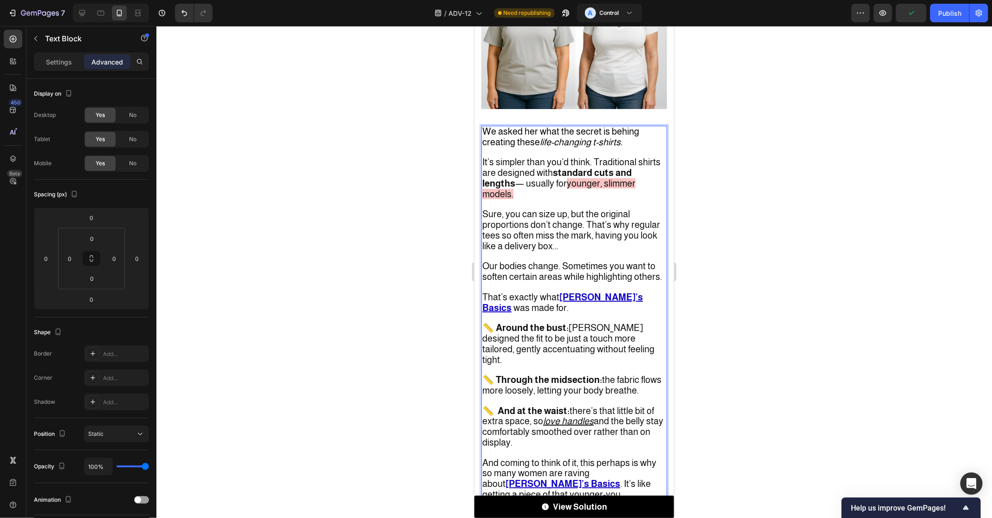
click at [623, 405] on span "📏 And at the waist: there’s that little bit of extra space, so love handles and…" at bounding box center [572, 426] width 181 height 42
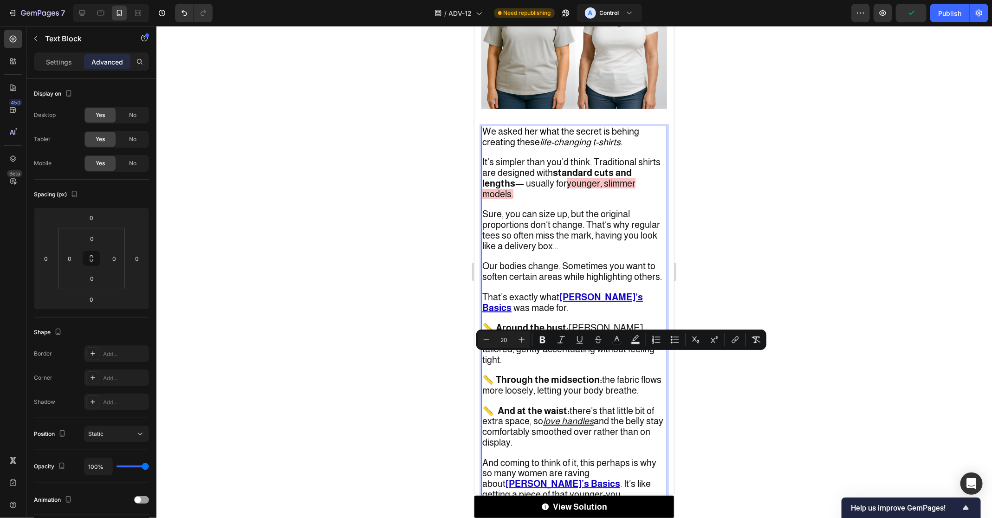
click at [632, 405] on span "📏 And at the waist: there’s that little bit of extra space, so love handles and…" at bounding box center [572, 426] width 181 height 42
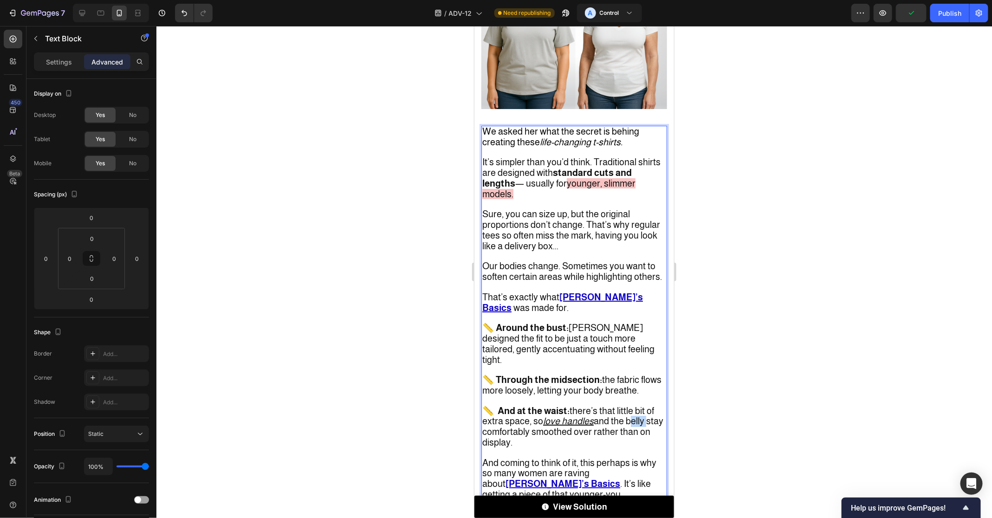
click at [632, 405] on span "📏 And at the waist: there’s that little bit of extra space, so love handles and…" at bounding box center [572, 426] width 181 height 42
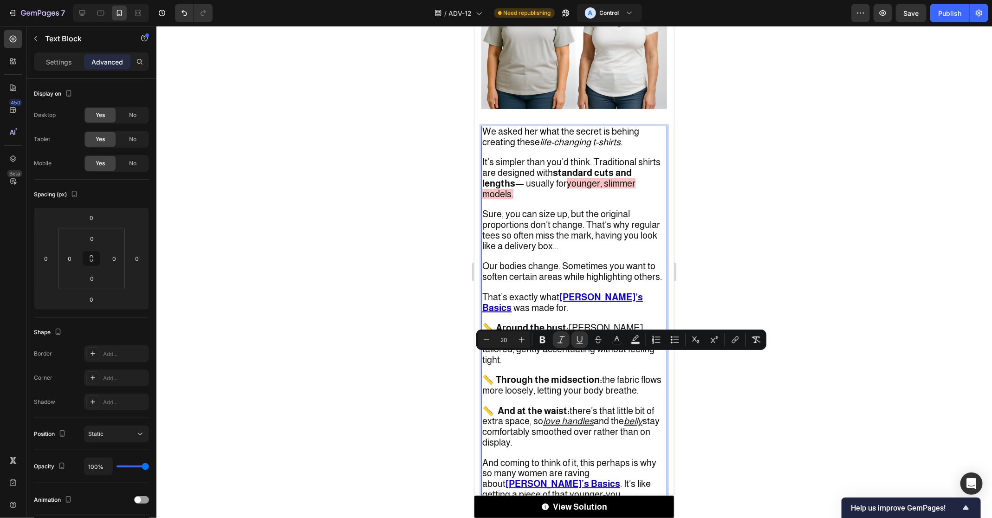
click at [718, 383] on div at bounding box center [573, 272] width 835 height 492
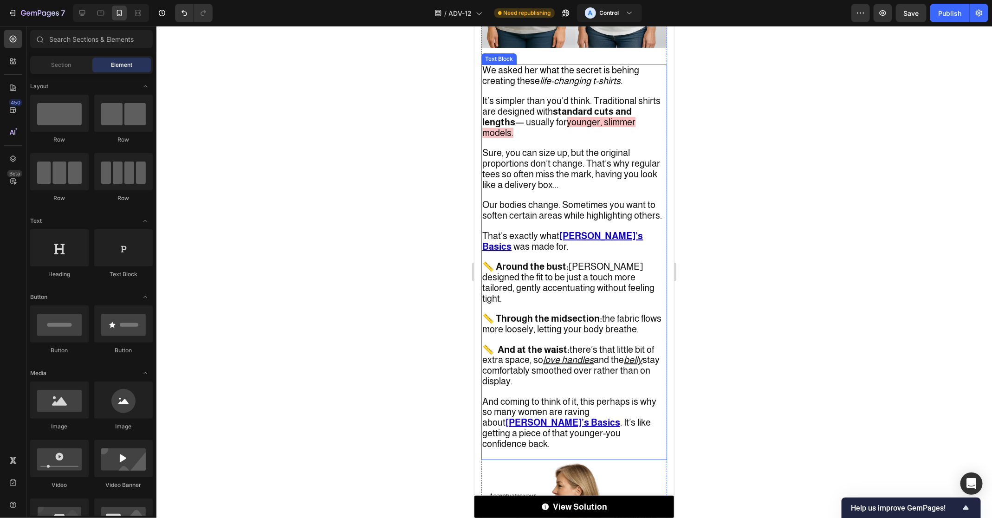
scroll to position [1942, 0]
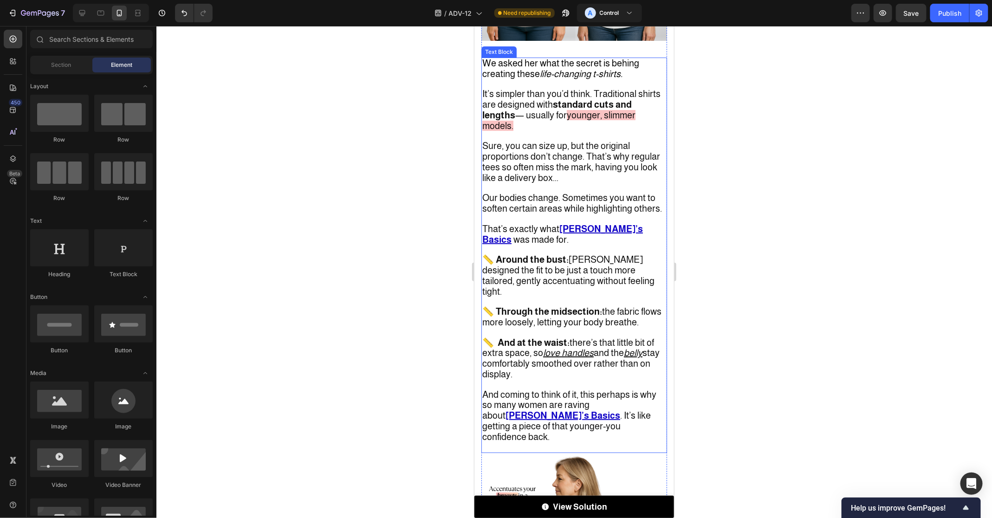
click at [590, 337] on span "📏 And at the waist: there’s that little bit of extra space, so love handles and…" at bounding box center [570, 358] width 177 height 42
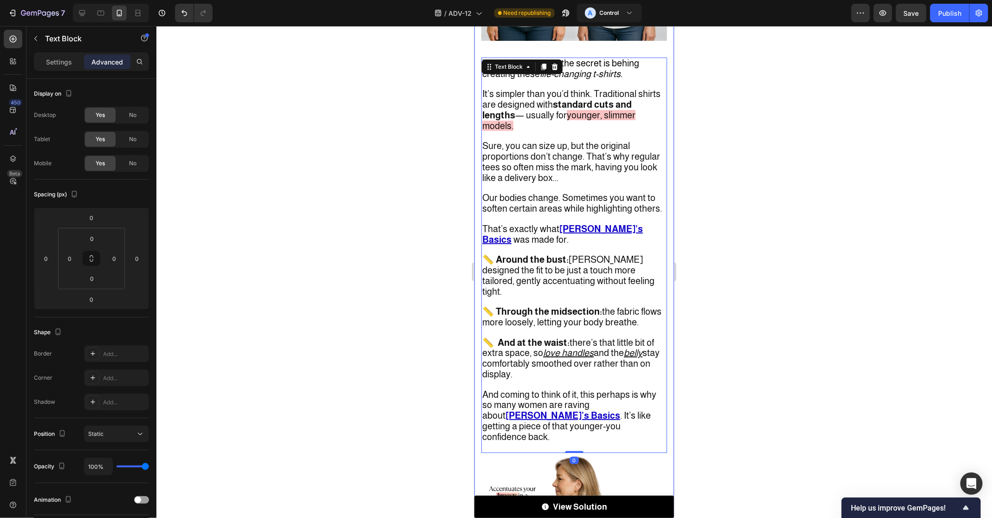
click at [722, 217] on div at bounding box center [573, 272] width 835 height 492
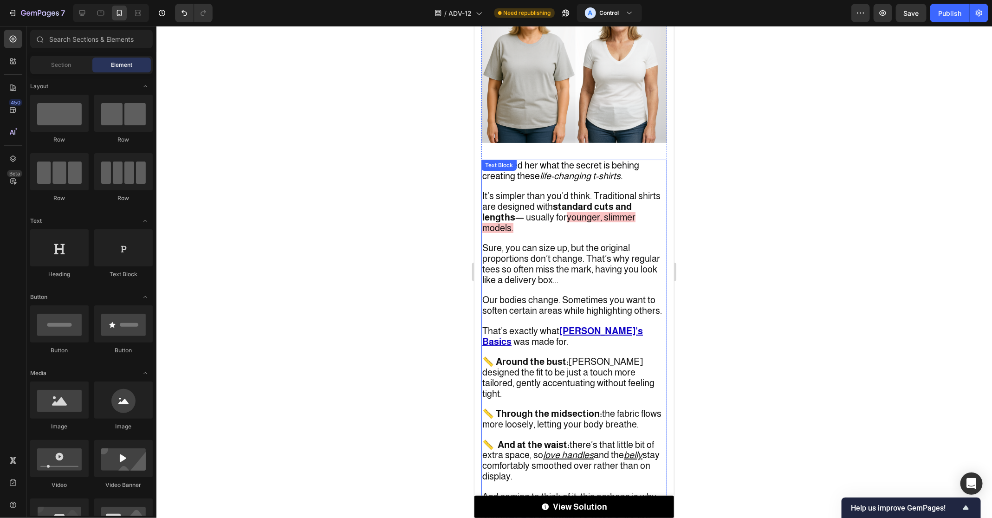
scroll to position [1929, 0]
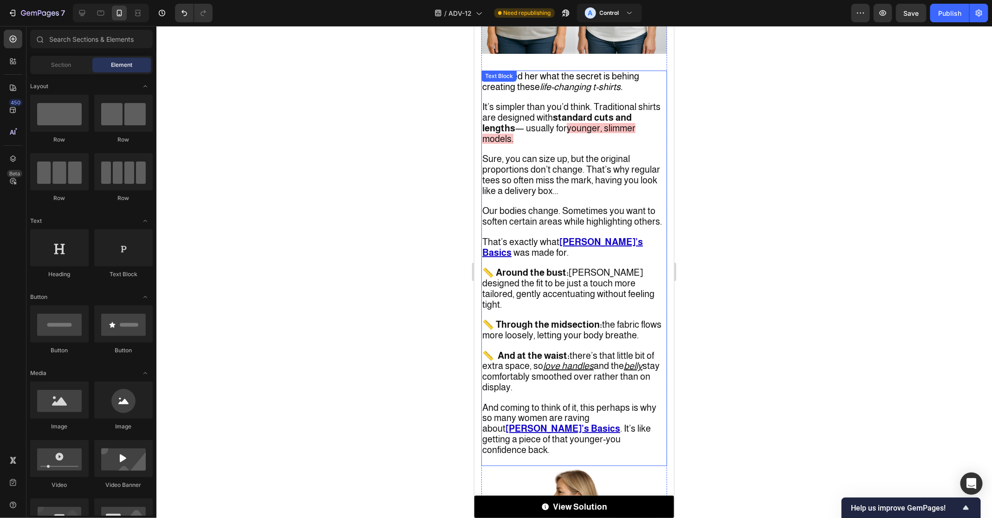
click at [549, 236] on span "That’s exactly what" at bounding box center [520, 241] width 77 height 10
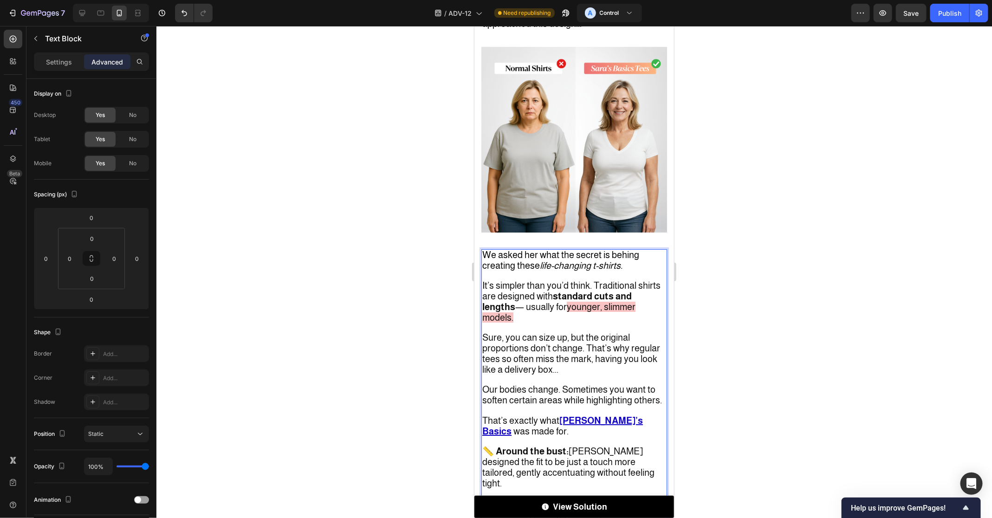
scroll to position [1792, 0]
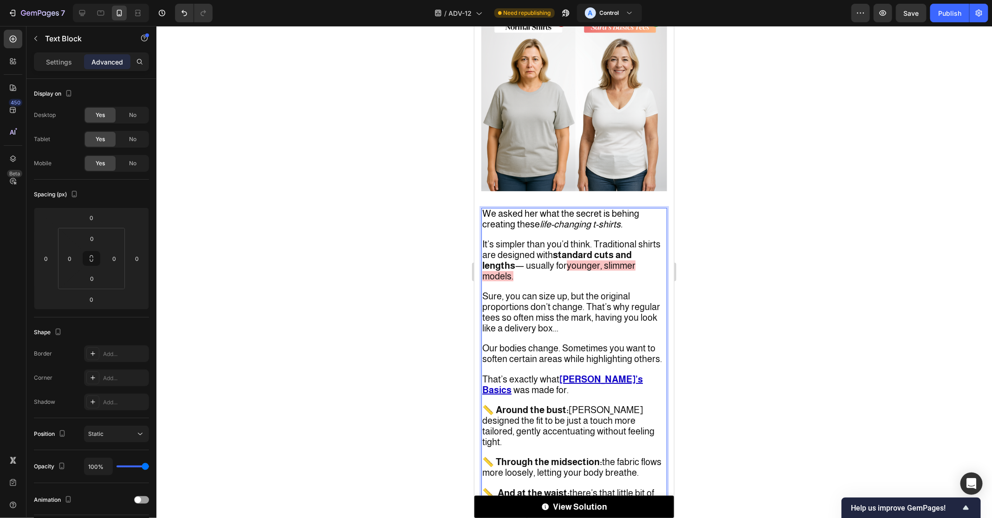
click at [638, 374] on p "That’s exactly what [PERSON_NAME]’s Basics was made for." at bounding box center [574, 384] width 184 height 21
drag, startPoint x: 639, startPoint y: 320, endPoint x: 557, endPoint y: 320, distance: 82.6
click at [557, 374] on p "That’s exactly what [PERSON_NAME]’s Basics was made for." at bounding box center [574, 384] width 184 height 21
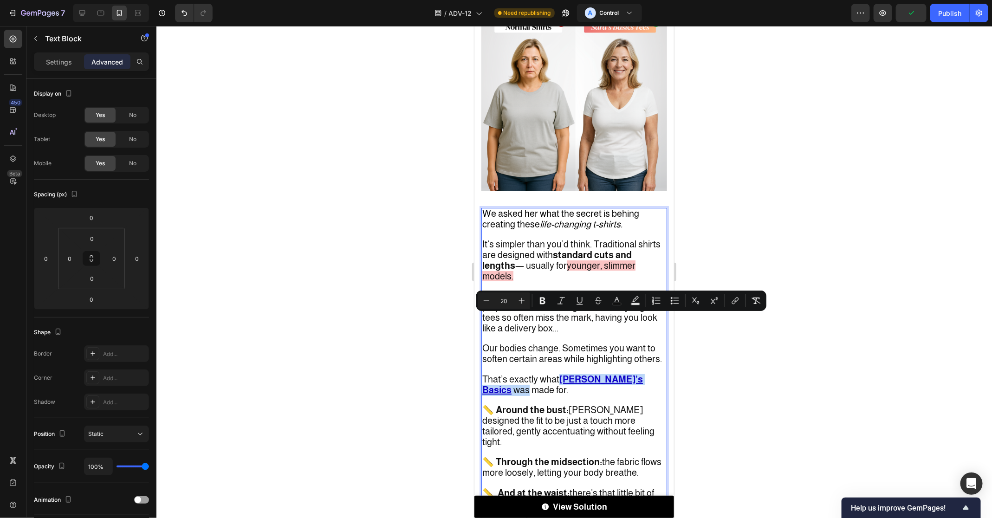
click at [604, 374] on u "[PERSON_NAME]’s Basics" at bounding box center [562, 384] width 161 height 21
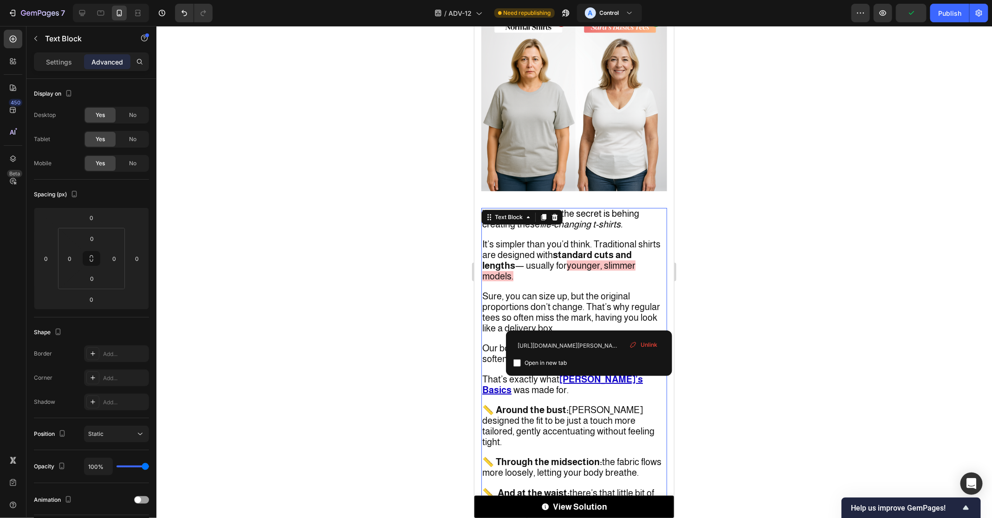
click at [654, 341] on span "Unlink" at bounding box center [648, 345] width 17 height 8
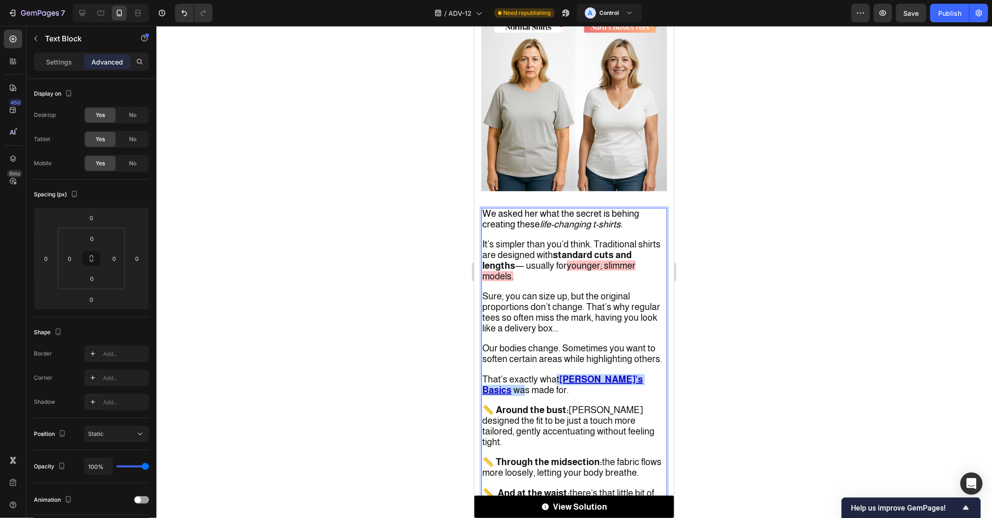
drag, startPoint x: 629, startPoint y: 321, endPoint x: 554, endPoint y: 321, distance: 74.2
click at [554, 374] on p "That’s exactly what [PERSON_NAME]’s Basics ⁠⁠⁠⁠⁠⁠⁠ was made for." at bounding box center [574, 384] width 184 height 21
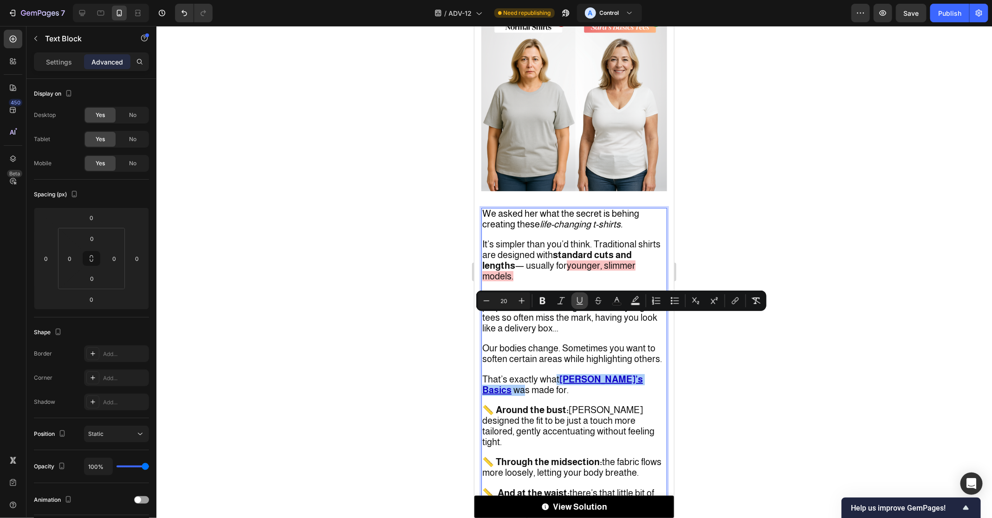
click at [580, 299] on icon "Editor contextual toolbar" at bounding box center [579, 300] width 9 height 9
click at [616, 297] on icon "Editor contextual toolbar" at bounding box center [616, 299] width 5 height 5
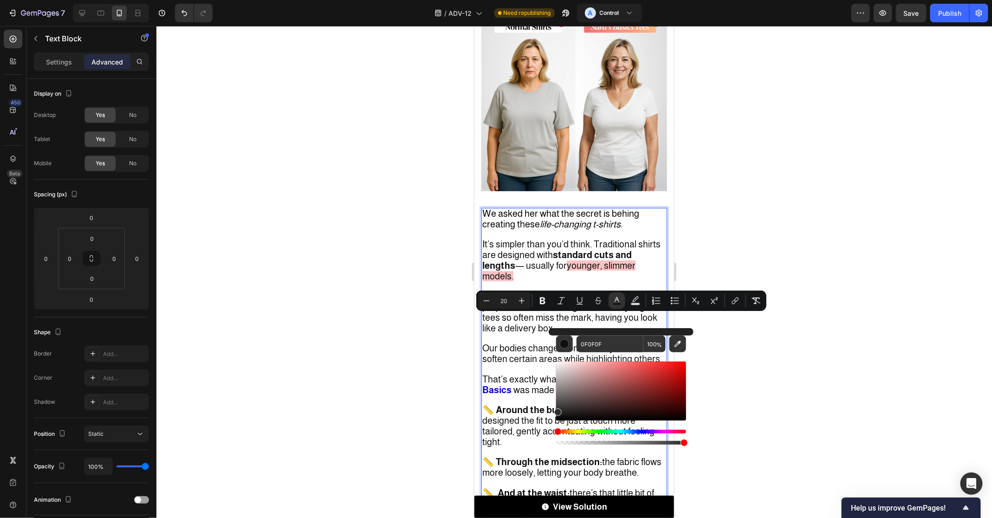
drag, startPoint x: 1050, startPoint y: 404, endPoint x: 528, endPoint y: 448, distance: 523.9
type input "2B2B2B"
click at [527, 404] on span "📏 Around the bust: [PERSON_NAME] designed the fit to be just a touch more tailo…" at bounding box center [568, 425] width 172 height 42
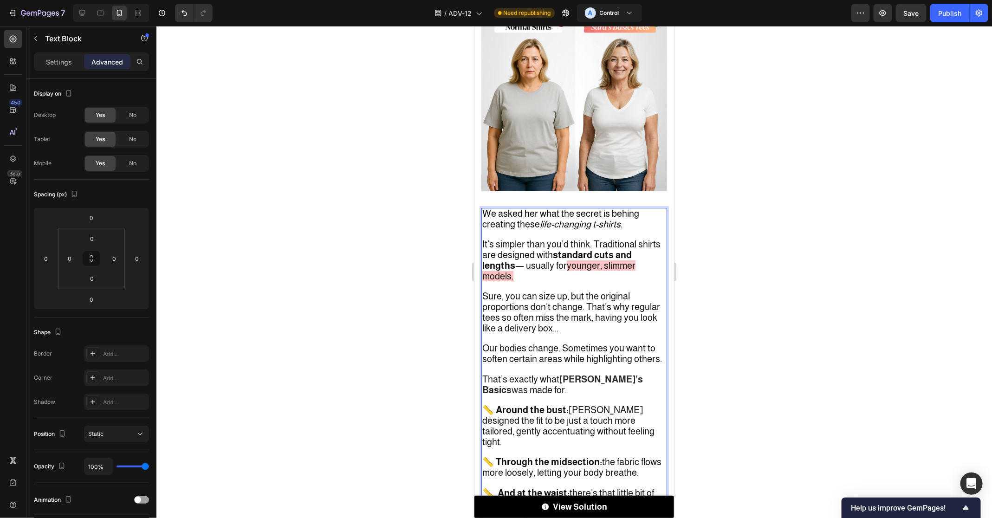
click at [614, 374] on strong "[PERSON_NAME]’s Basics" at bounding box center [562, 384] width 161 height 21
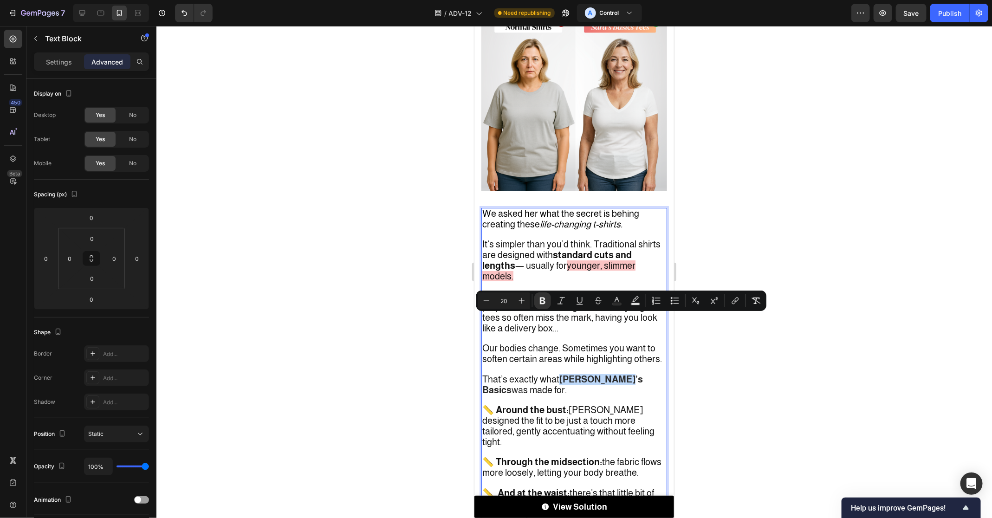
click at [567, 374] on strong "[PERSON_NAME]’s Basics" at bounding box center [562, 384] width 161 height 21
click at [605, 404] on span "📏 Around the bust: [PERSON_NAME] designed the fit to be just a touch more tailo…" at bounding box center [568, 425] width 172 height 42
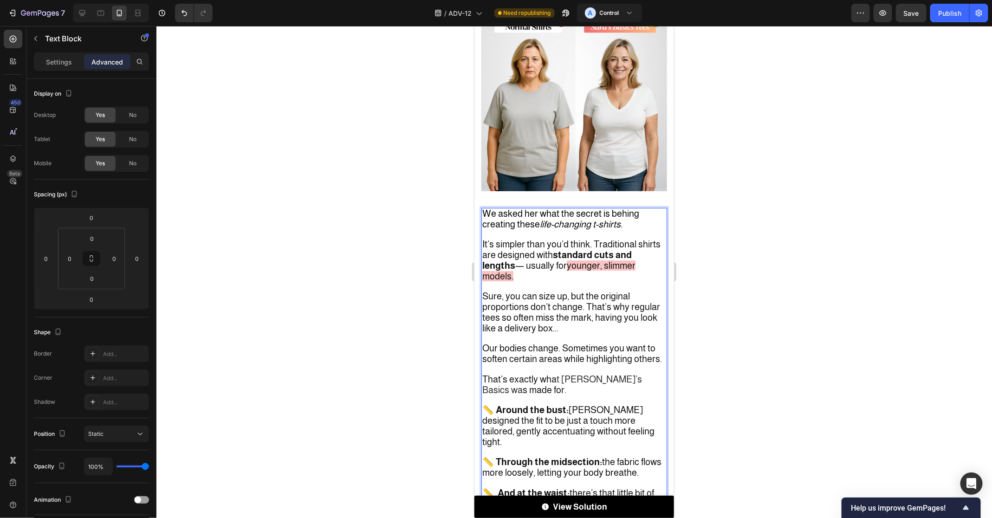
scroll to position [1878, 0]
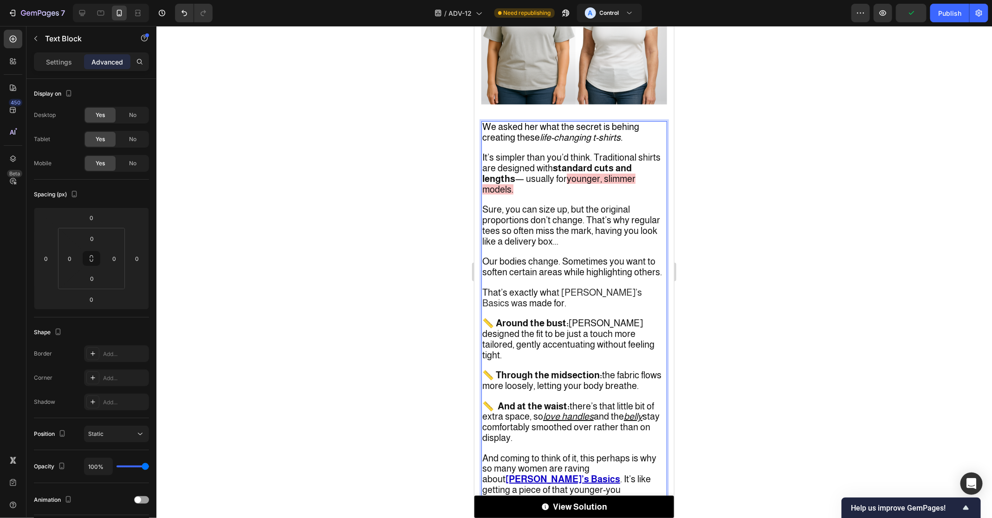
click at [553, 287] on p "That’s exactly wha t [PERSON_NAME]’s Basics wa s made for." at bounding box center [574, 297] width 184 height 21
click at [619, 360] on p "Rich Text Editor. Editing area: main" at bounding box center [574, 365] width 184 height 10
click at [614, 369] on span "📏 Through the midsection: the fabric flows more loosely, letting your body brea…" at bounding box center [571, 379] width 179 height 21
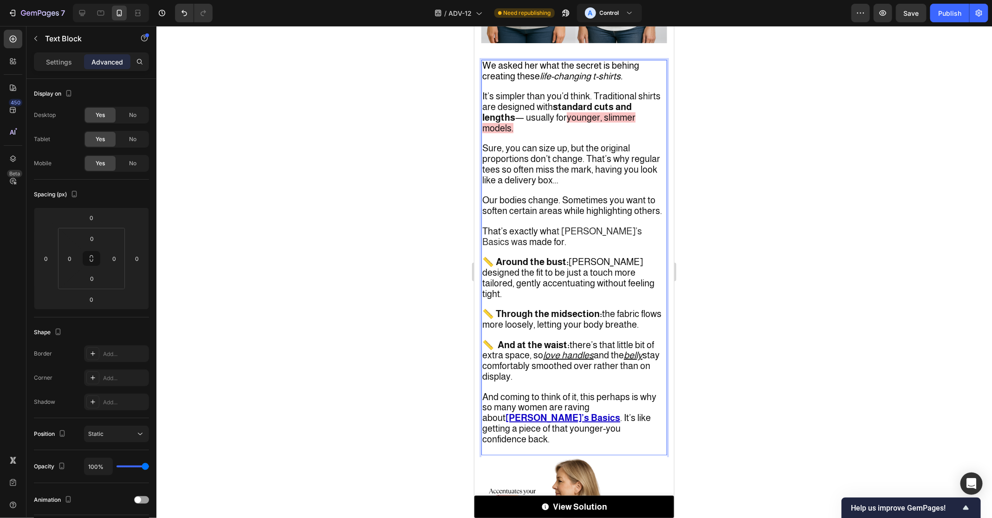
scroll to position [1947, 0]
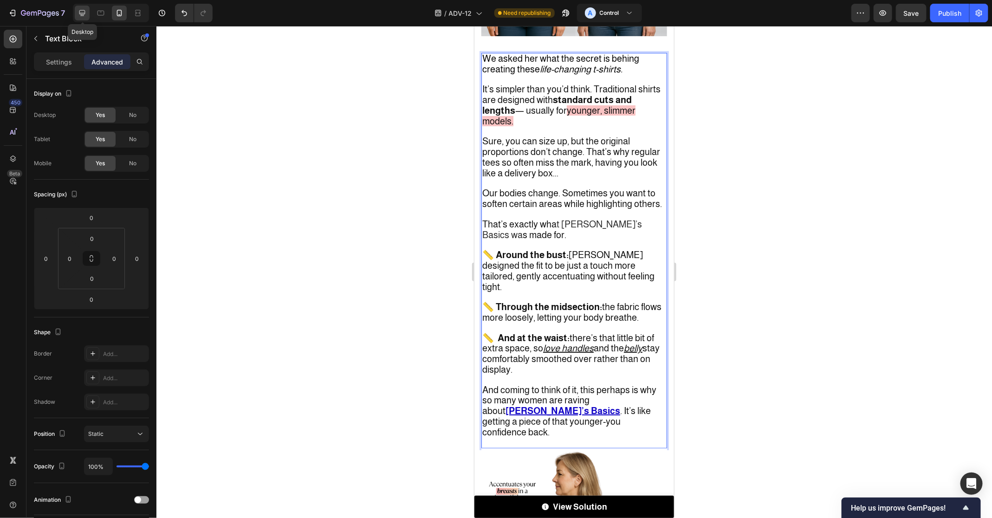
click at [77, 14] on div at bounding box center [82, 13] width 15 height 15
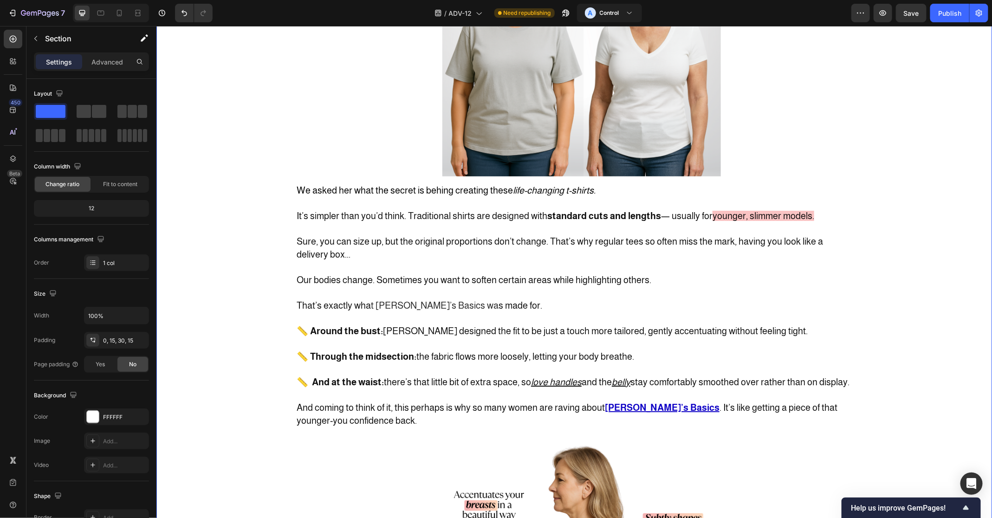
scroll to position [1824, 0]
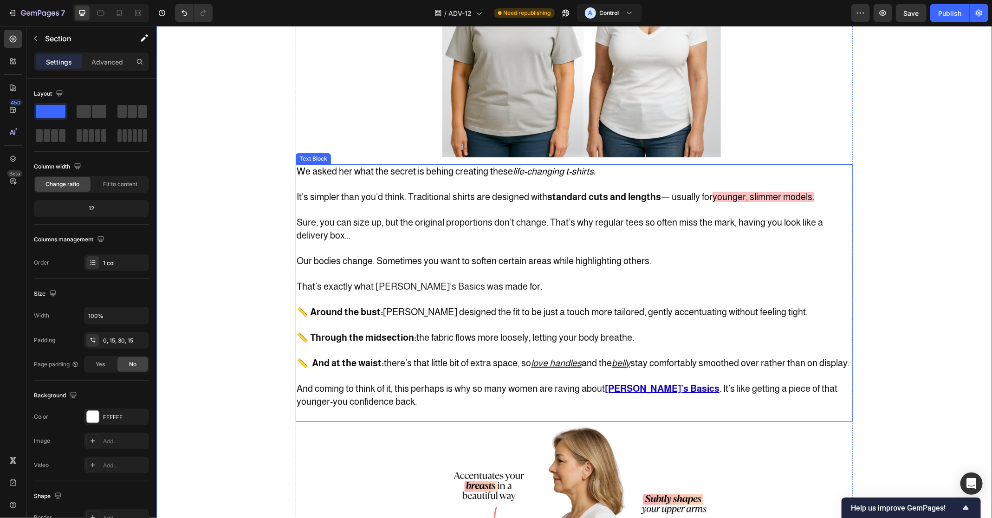
click at [316, 356] on p "Rich Text Editor. Editing area: main" at bounding box center [573, 350] width 555 height 13
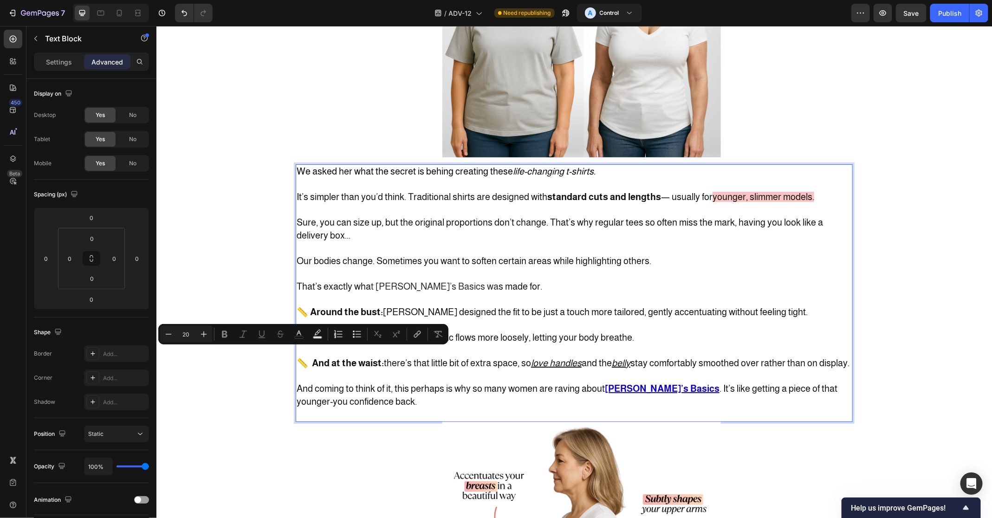
click at [311, 367] on strong "📏 And at the waist:" at bounding box center [339, 362] width 87 height 10
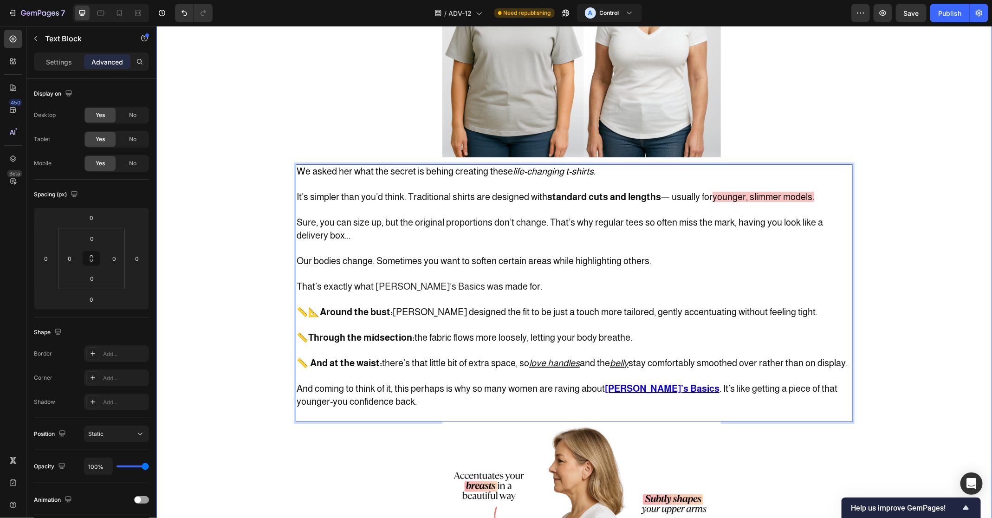
copy strong "Ar"
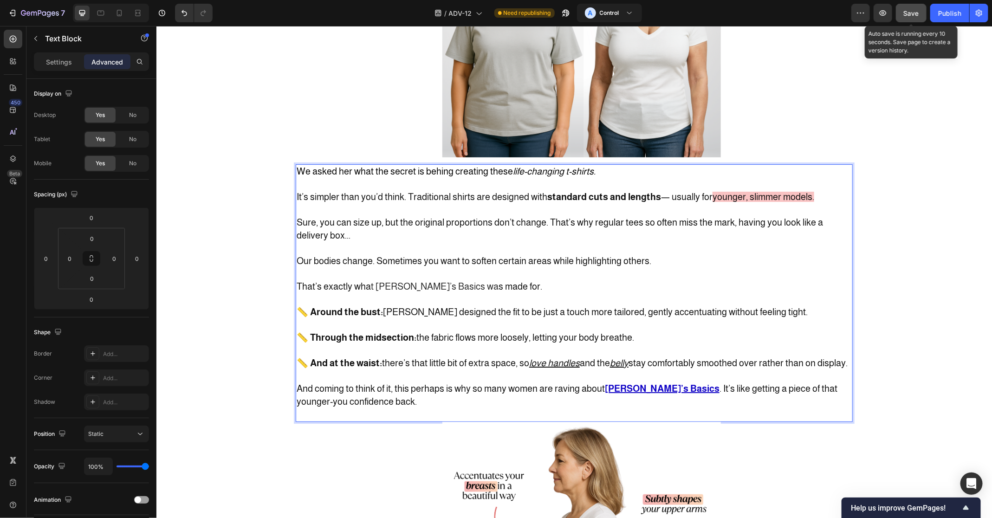
click at [915, 12] on span "Save" at bounding box center [910, 13] width 15 height 8
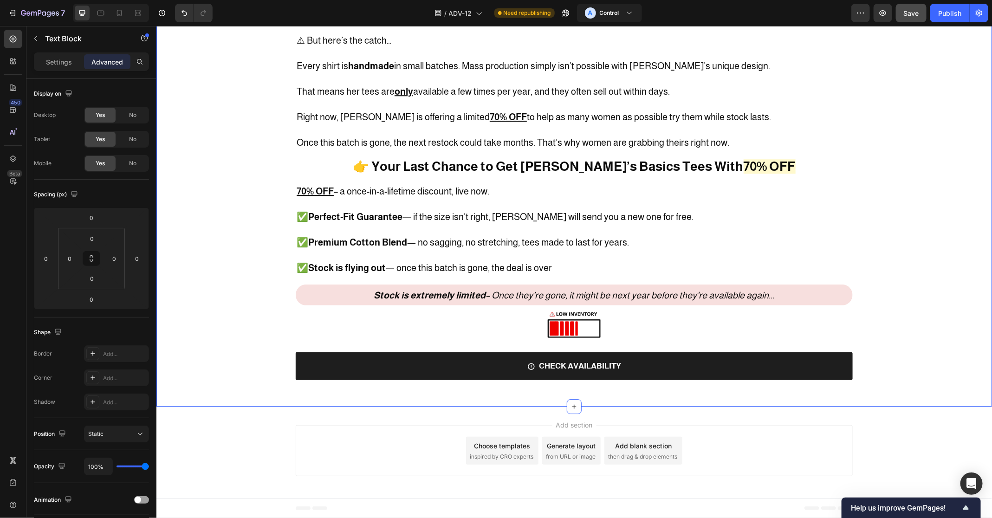
scroll to position [4212, 0]
click at [955, 14] on div "Publish" at bounding box center [949, 13] width 23 height 10
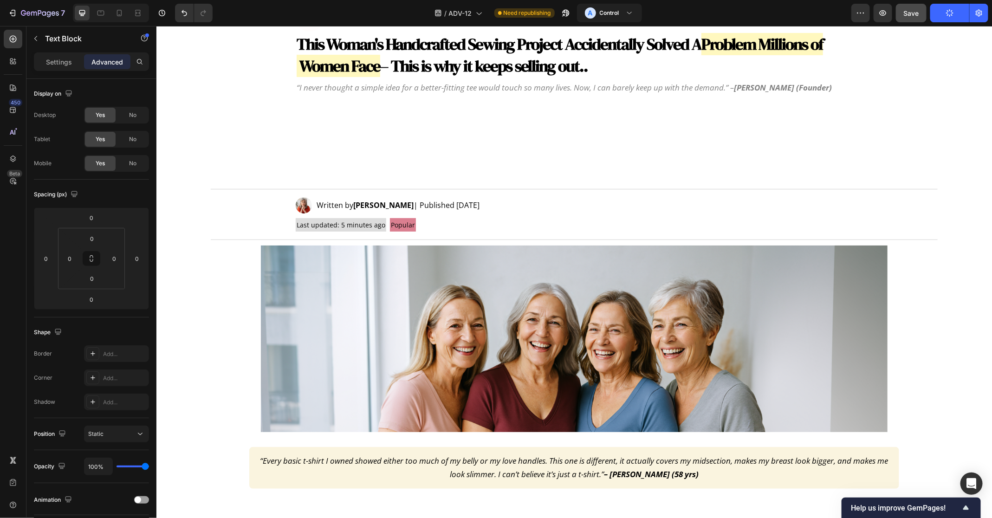
scroll to position [0, 0]
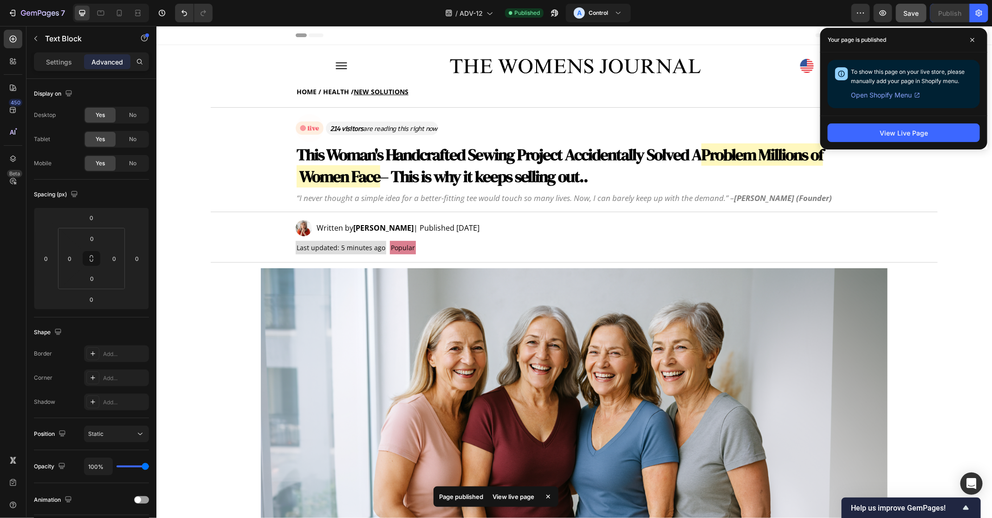
click at [957, 44] on div "Your page is published" at bounding box center [903, 40] width 167 height 25
click at [976, 41] on span at bounding box center [972, 39] width 15 height 15
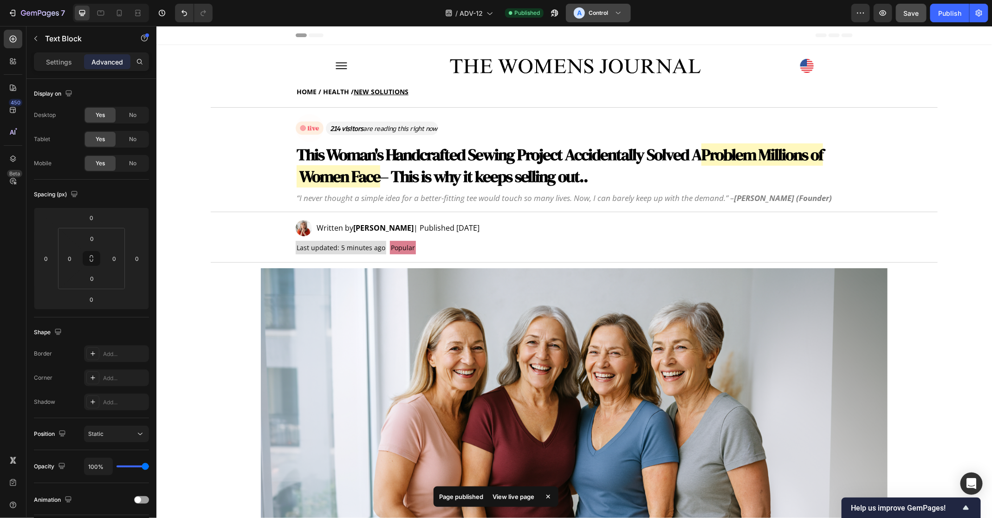
click at [618, 6] on button "A Control" at bounding box center [598, 13] width 65 height 19
click at [587, 62] on div "B Variant" at bounding box center [596, 57] width 54 height 11
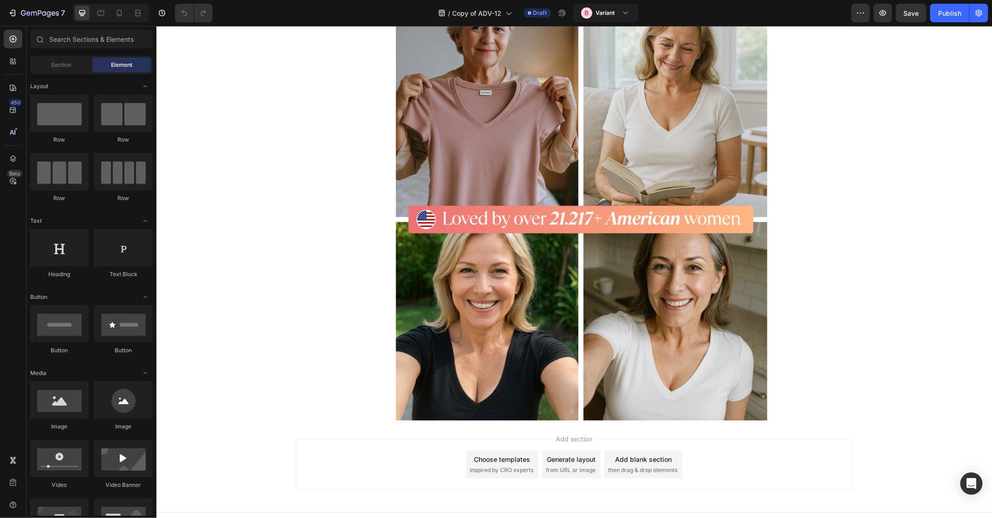
scroll to position [3230, 0]
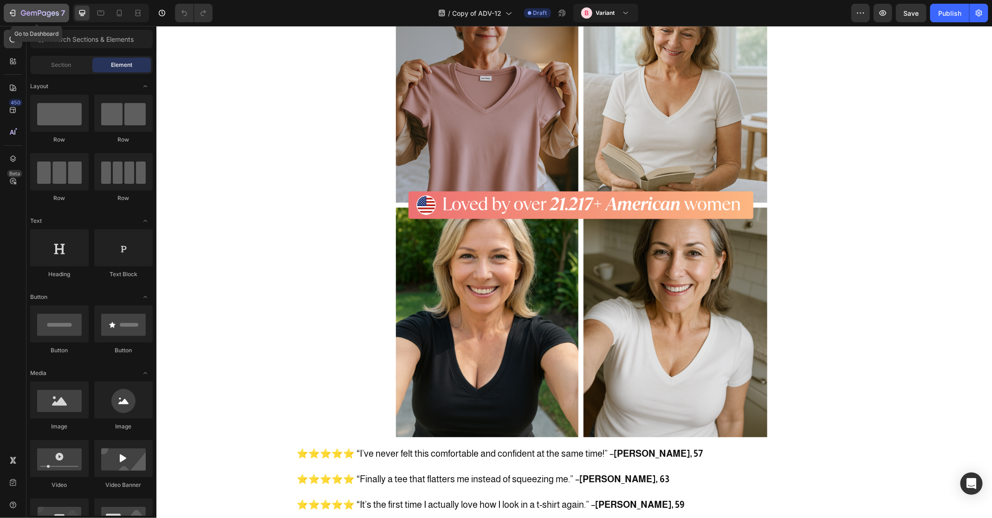
click at [19, 15] on div "7" at bounding box center [36, 12] width 57 height 11
